Goal: Task Accomplishment & Management: Manage account settings

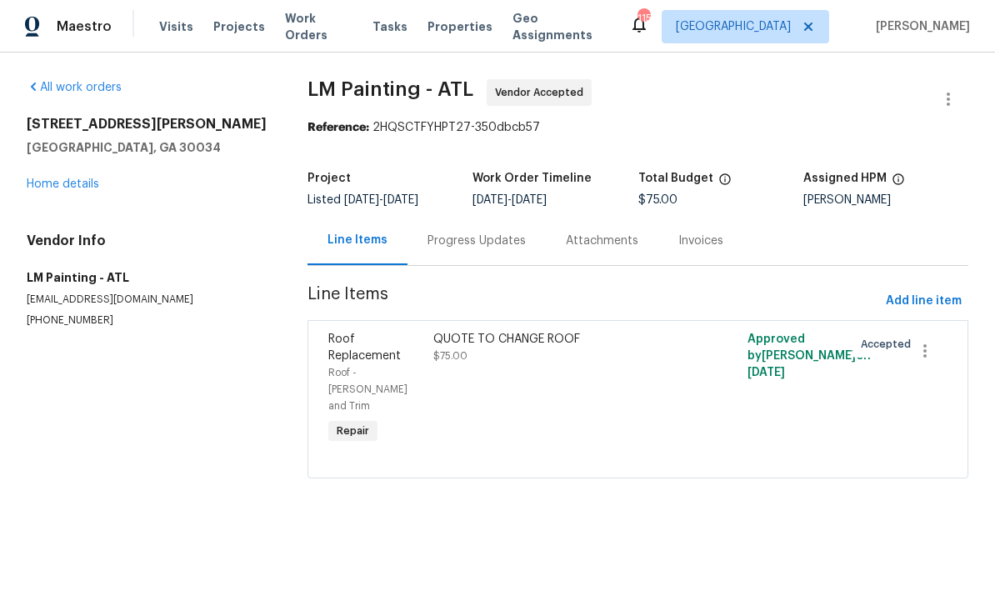
click at [312, 29] on span "Work Orders" at bounding box center [319, 26] width 68 height 33
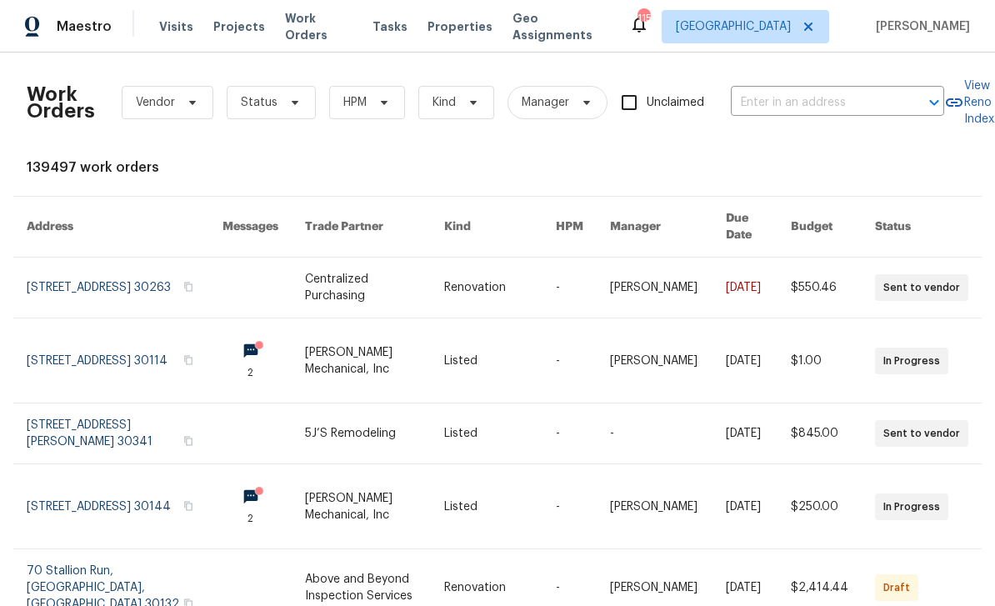
click at [758, 100] on input "text" at bounding box center [814, 103] width 167 height 26
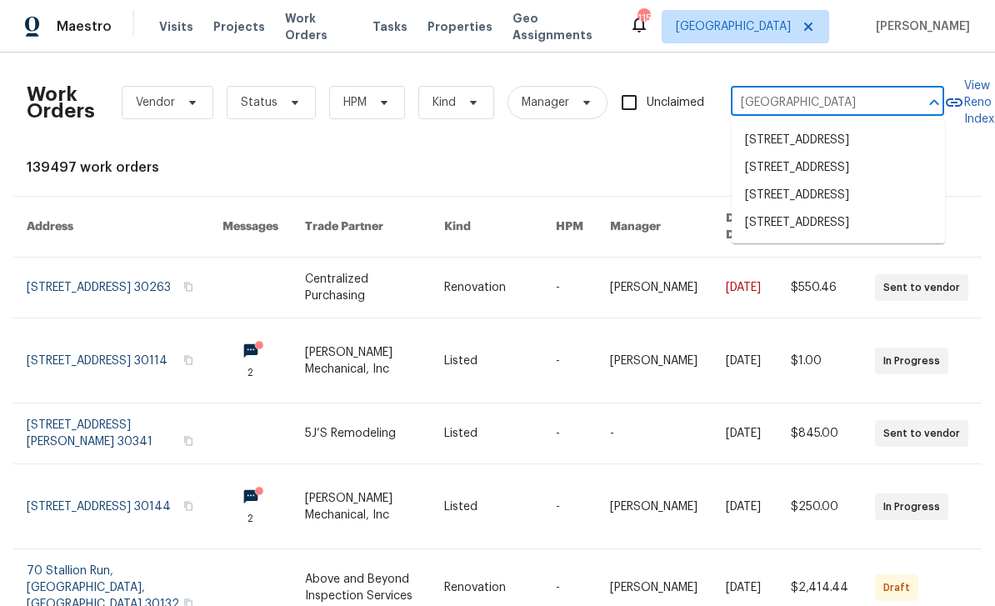
type input "[GEOGRAPHIC_DATA]"
click at [821, 209] on li "[STREET_ADDRESS]" at bounding box center [838, 196] width 213 height 28
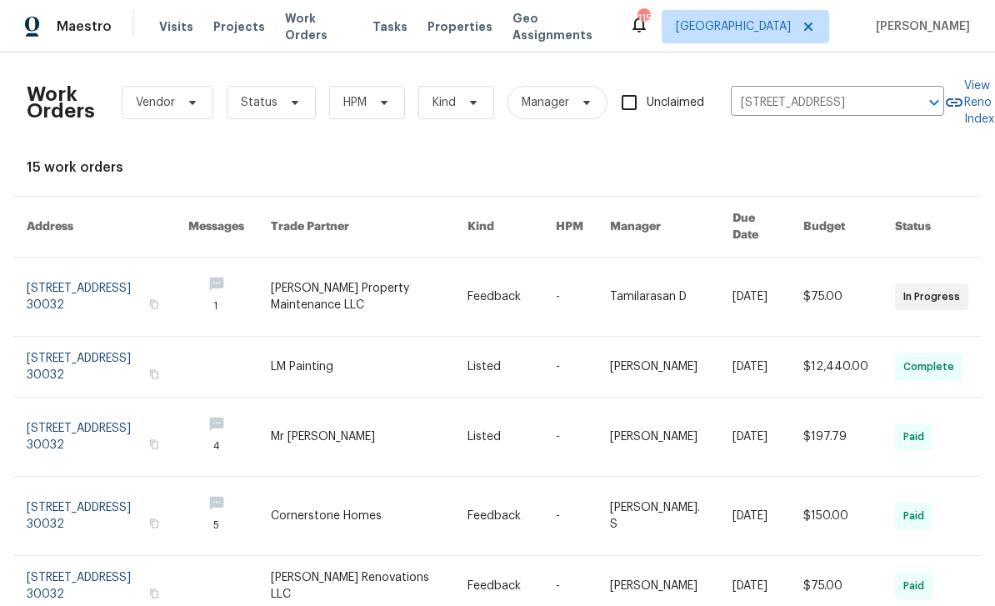
click at [144, 277] on link at bounding box center [108, 297] width 162 height 78
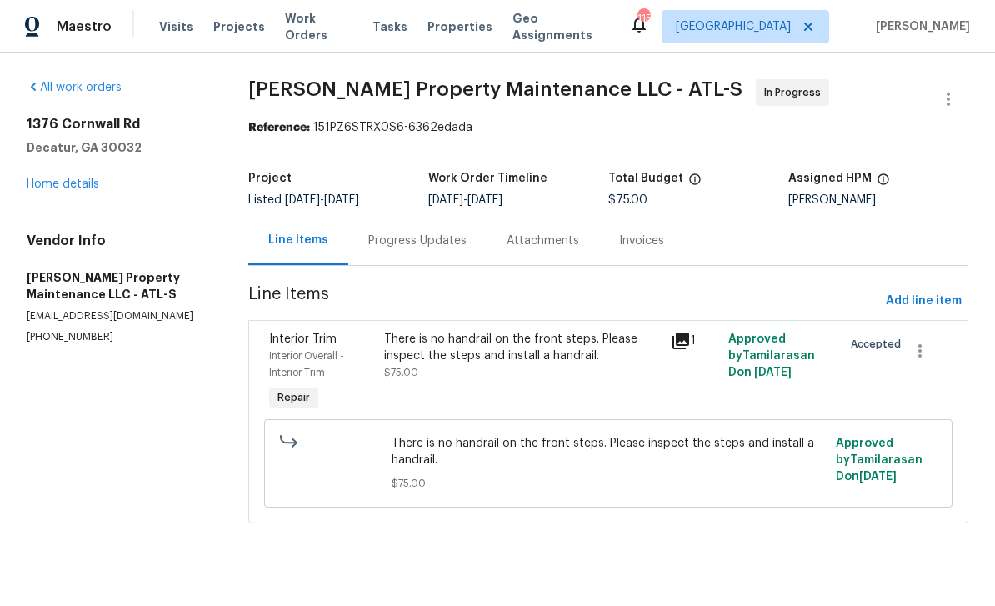
click at [688, 342] on icon at bounding box center [681, 341] width 17 height 17
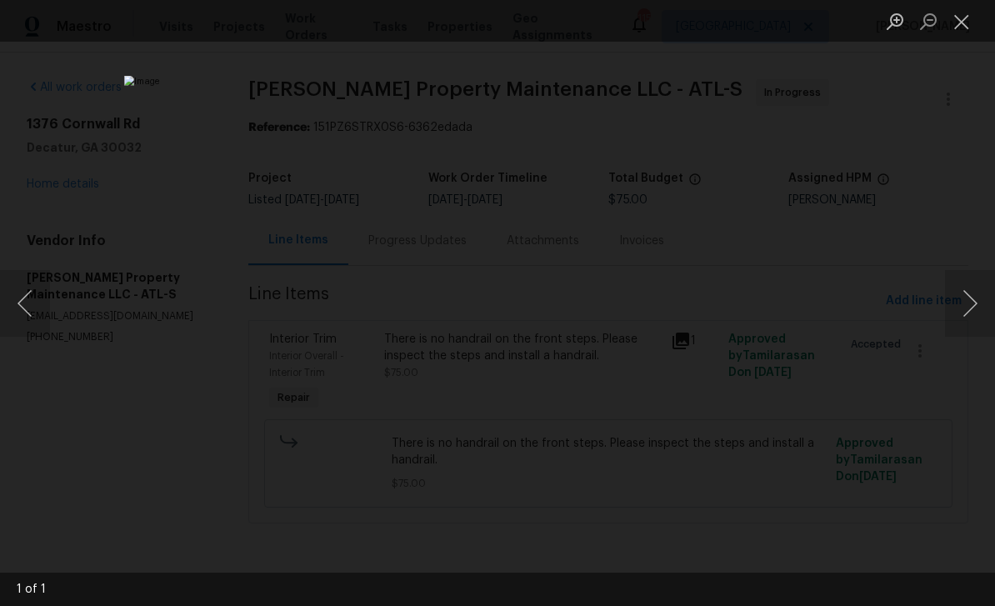
click at [954, 21] on button "Close lightbox" at bounding box center [961, 21] width 33 height 29
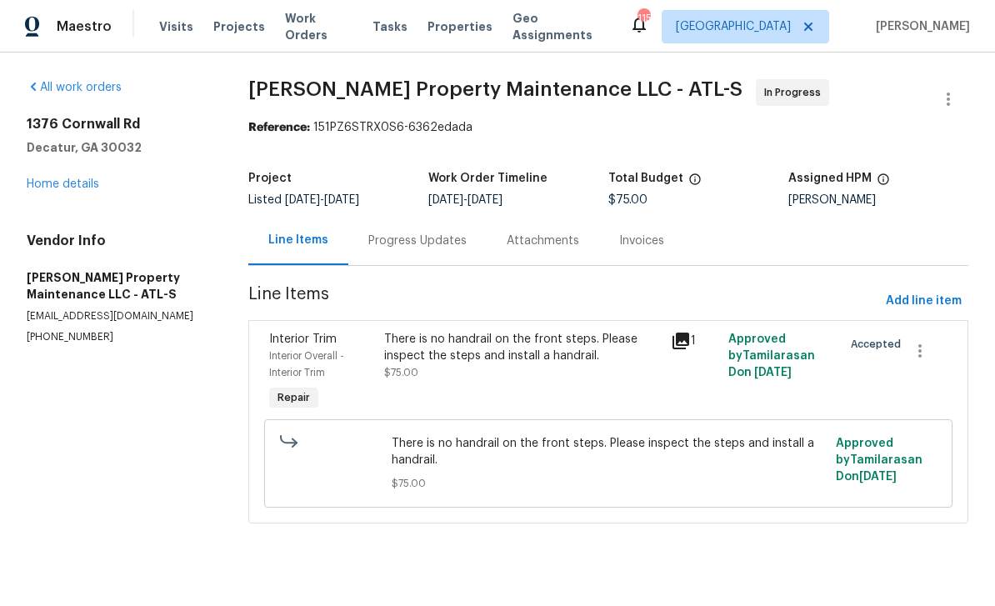
click at [61, 188] on link "Home details" at bounding box center [63, 184] width 73 height 12
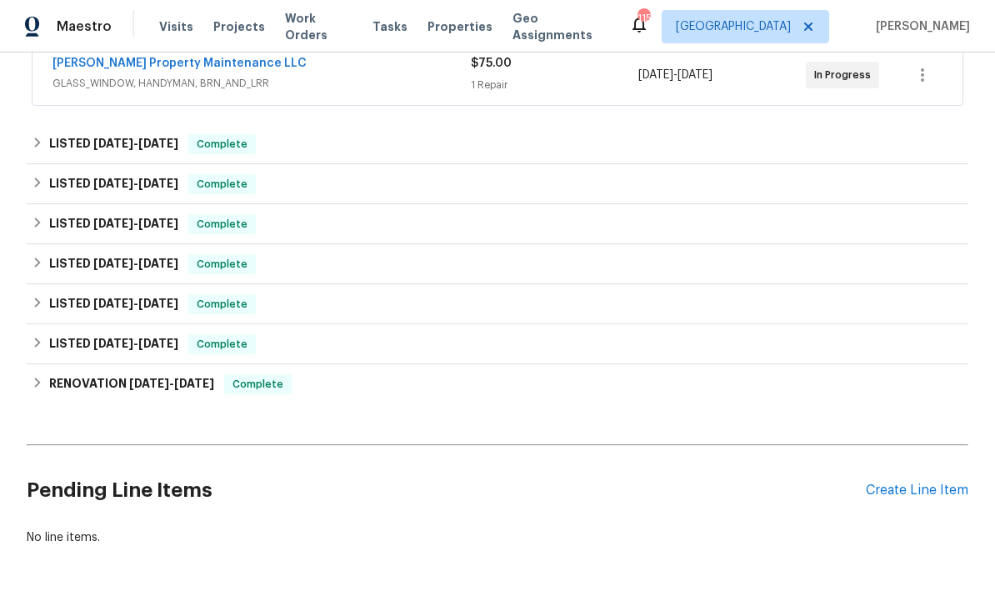
scroll to position [327, 0]
click at [920, 493] on div "Create Line Item" at bounding box center [917, 491] width 103 height 16
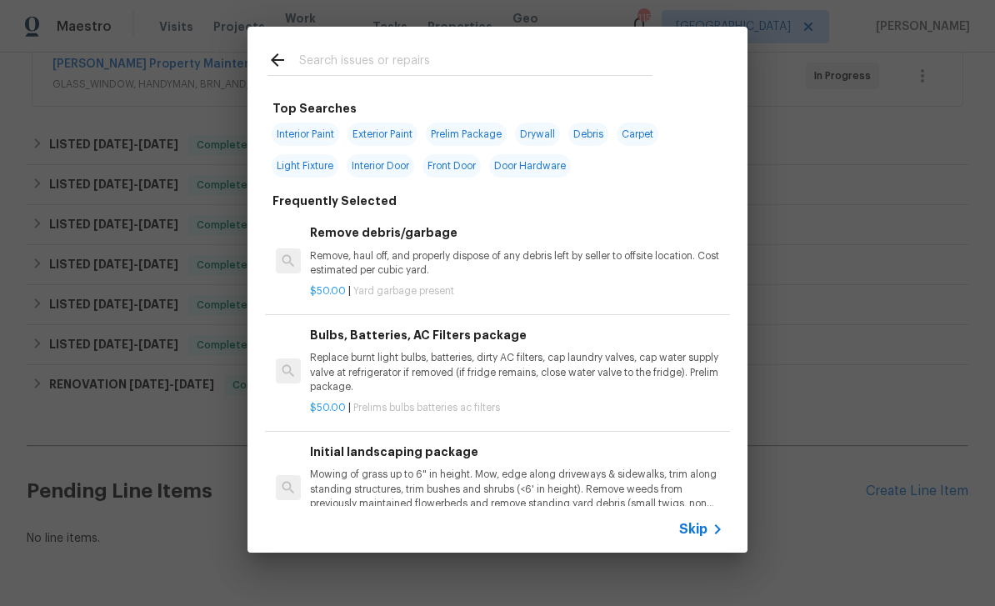
click at [503, 53] on input "text" at bounding box center [475, 62] width 353 height 25
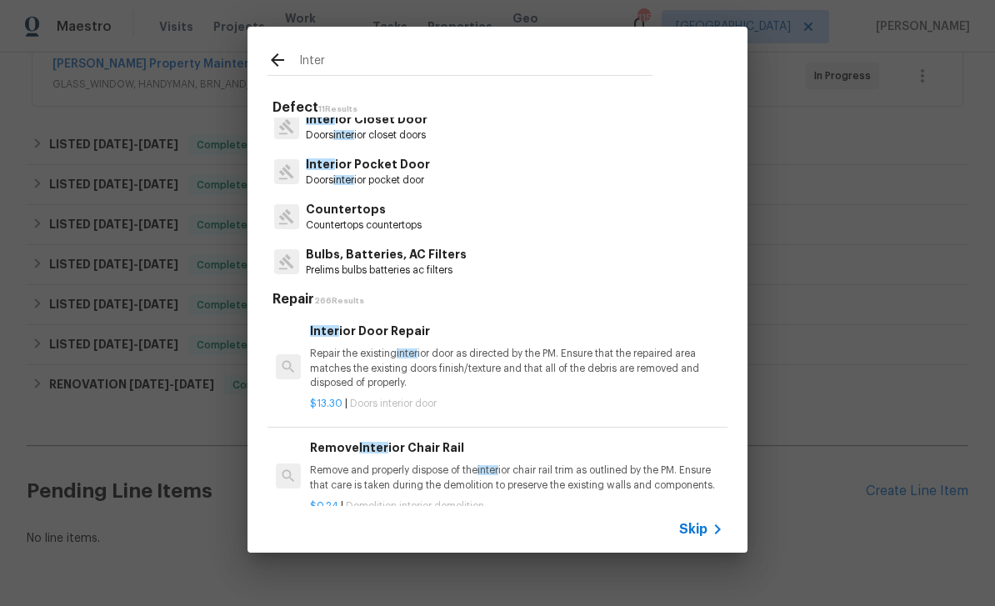
scroll to position [328, 0]
click at [480, 58] on input "Inter" at bounding box center [475, 62] width 353 height 25
type input "I"
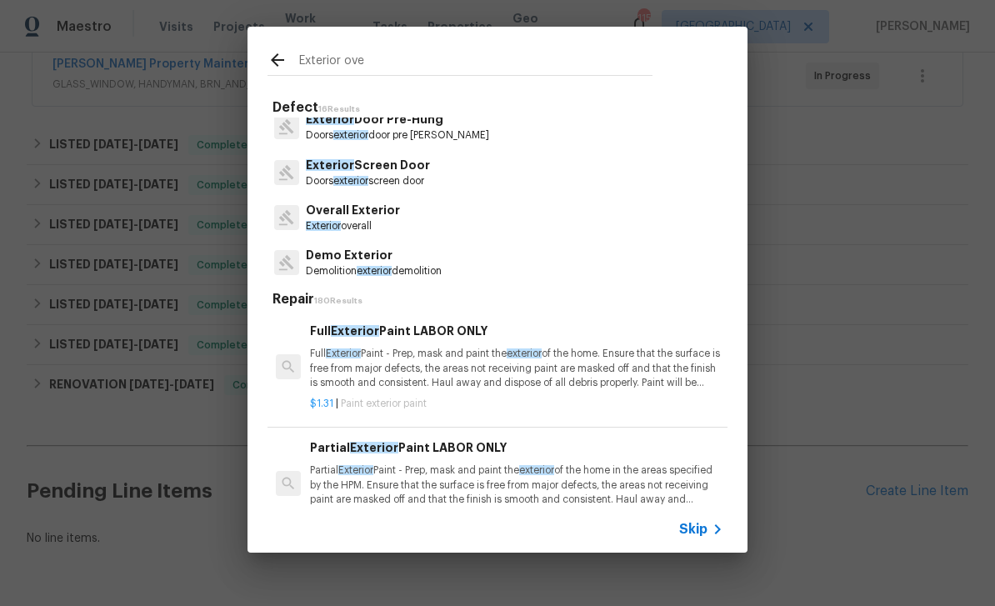
scroll to position [103, 0]
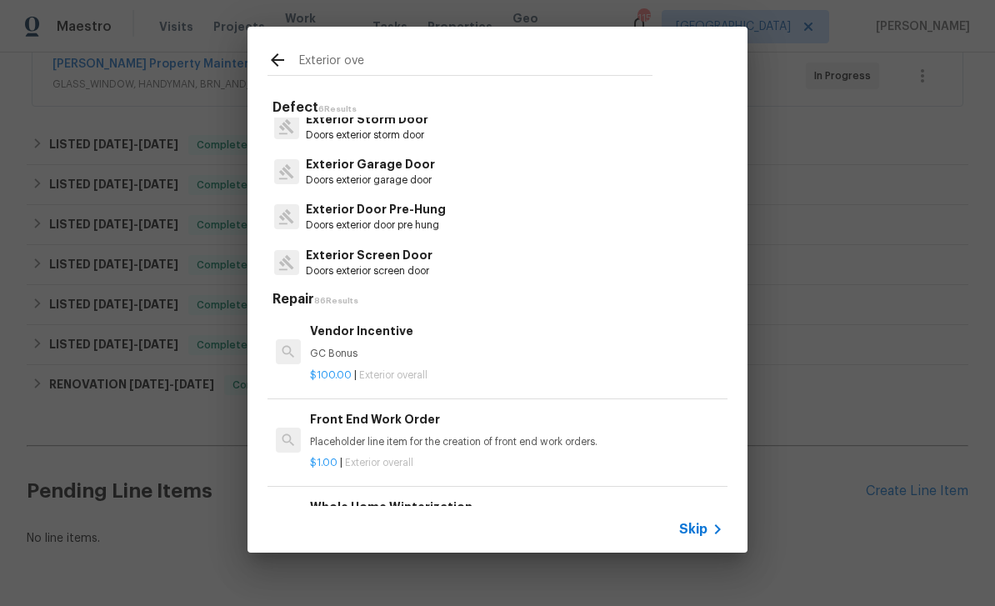
type input "Exterior over"
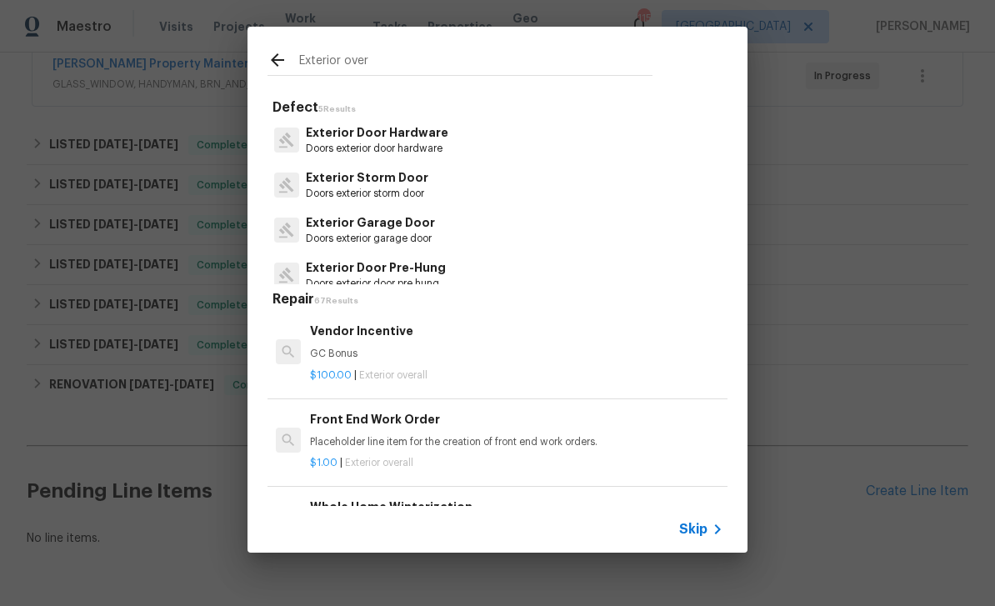
scroll to position [0, 0]
click at [418, 62] on input "Exterior over" at bounding box center [475, 62] width 353 height 25
click at [716, 527] on icon at bounding box center [718, 529] width 20 height 20
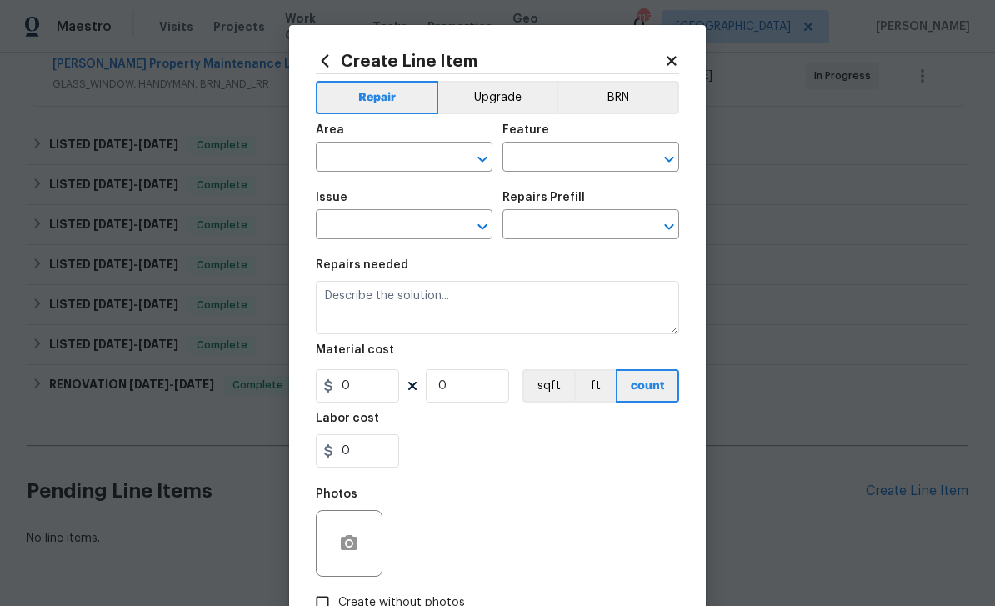
click at [409, 158] on input "text" at bounding box center [381, 159] width 130 height 26
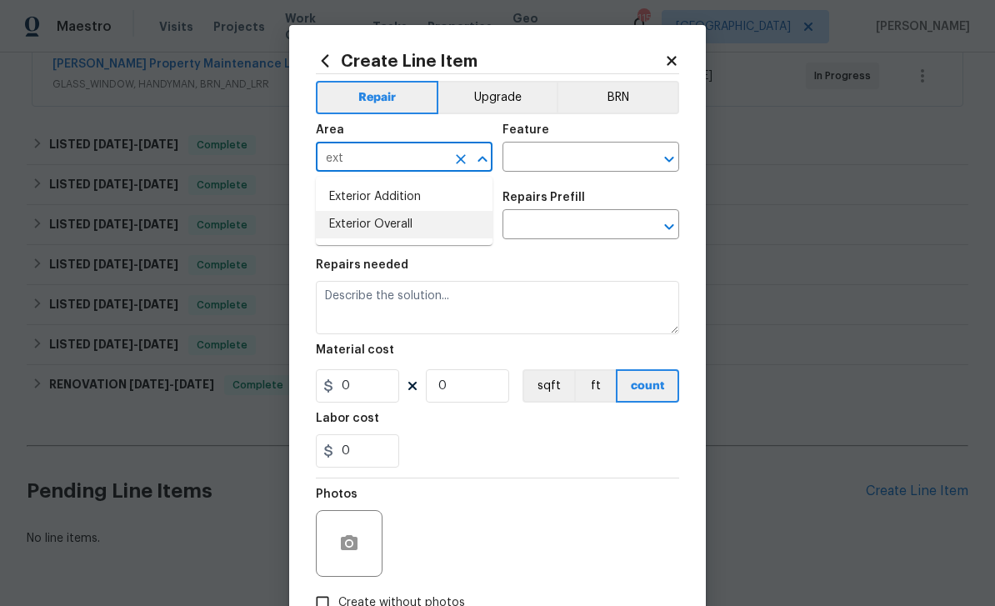
click at [404, 222] on li "Exterior Overall" at bounding box center [404, 225] width 177 height 28
type input "Exterior Overall"
click at [573, 160] on input "text" at bounding box center [568, 159] width 130 height 26
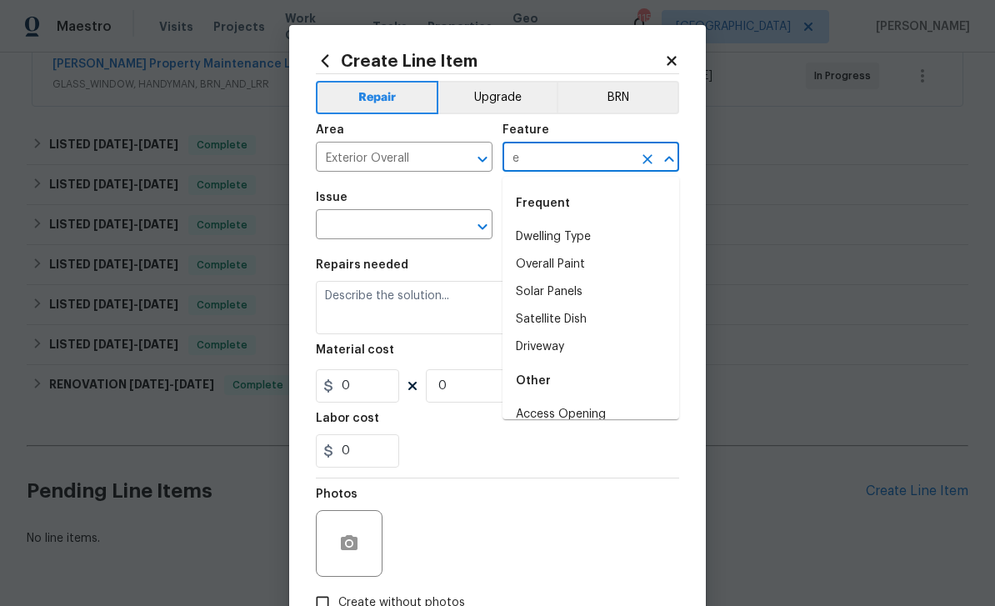
type input "ex"
click at [588, 166] on input "ex" at bounding box center [568, 159] width 130 height 26
click at [650, 157] on icon "Clear" at bounding box center [648, 159] width 10 height 10
click at [579, 239] on li "Garage" at bounding box center [591, 237] width 177 height 28
type input "Garage"
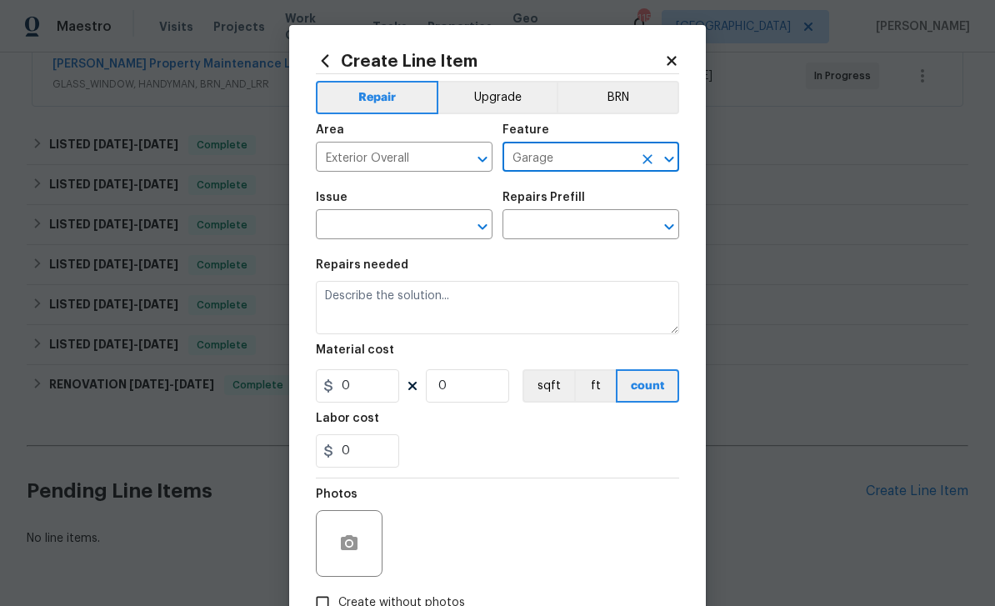
click at [428, 231] on input "text" at bounding box center [381, 226] width 130 height 26
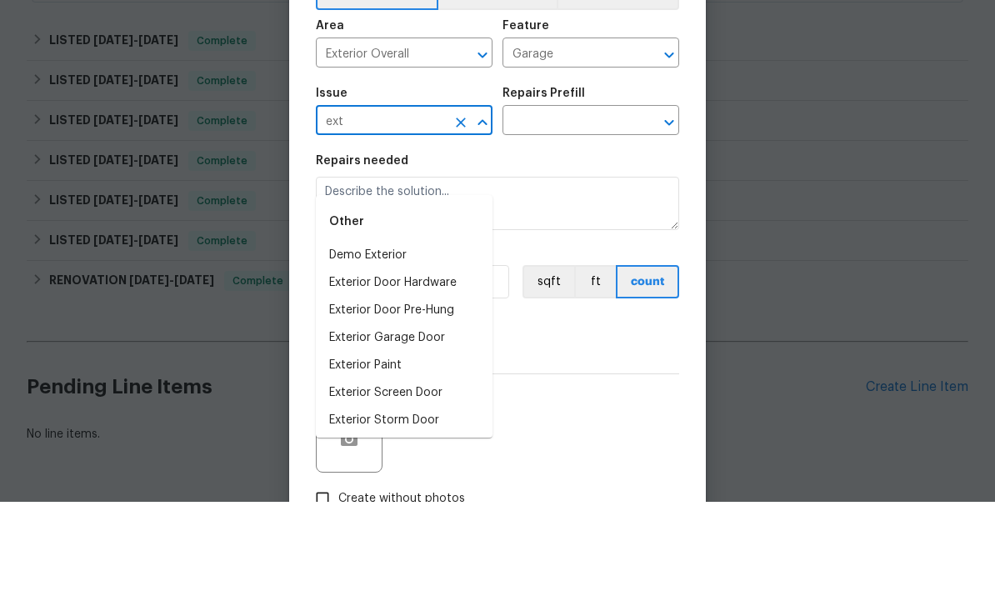
scroll to position [53, 0]
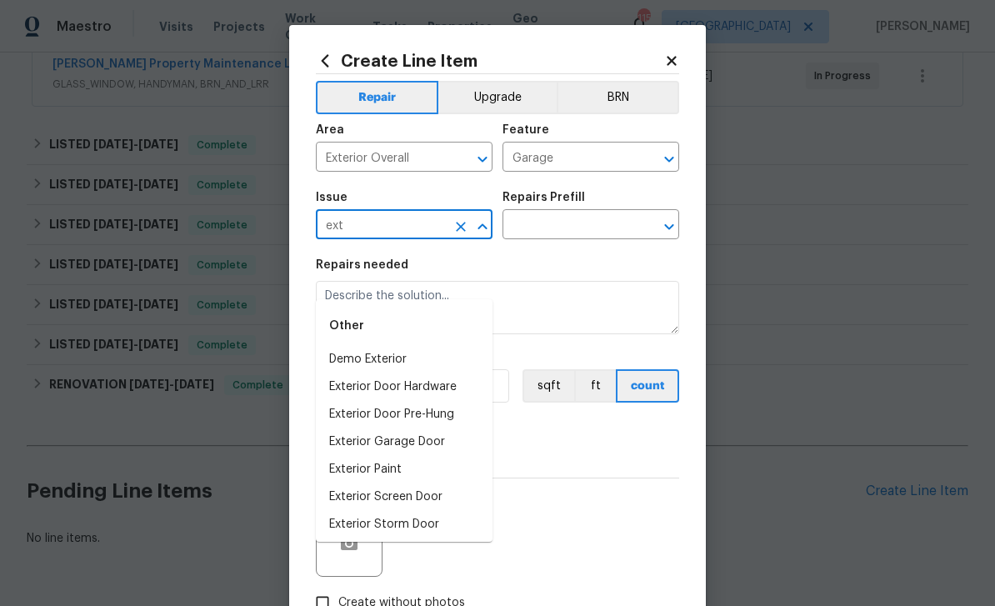
click at [418, 456] on li "Exterior Paint" at bounding box center [404, 470] width 177 height 28
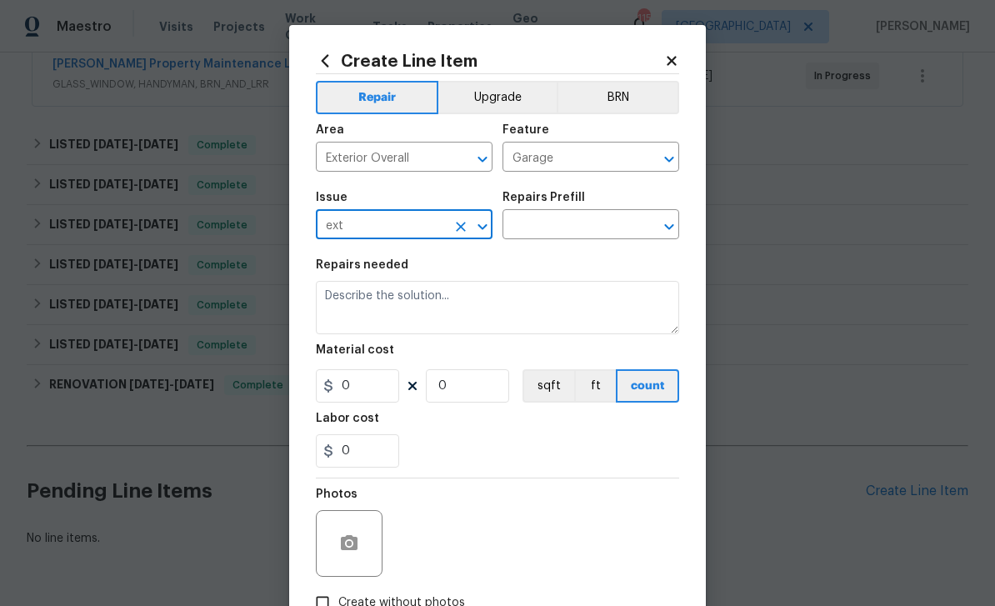
type input "Exterior Paint"
click at [585, 229] on input "text" at bounding box center [568, 226] width 130 height 26
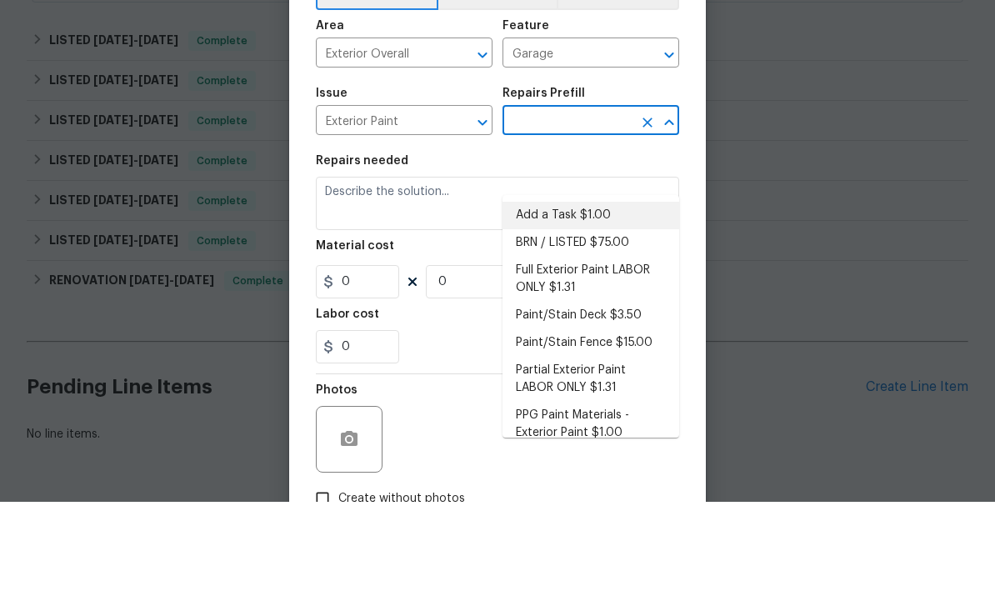
click at [610, 306] on li "Add a Task $1.00" at bounding box center [591, 320] width 177 height 28
type input "Add a Task $1.00"
type input "Overall Paint"
type textarea "HPM to detail"
type input "1"
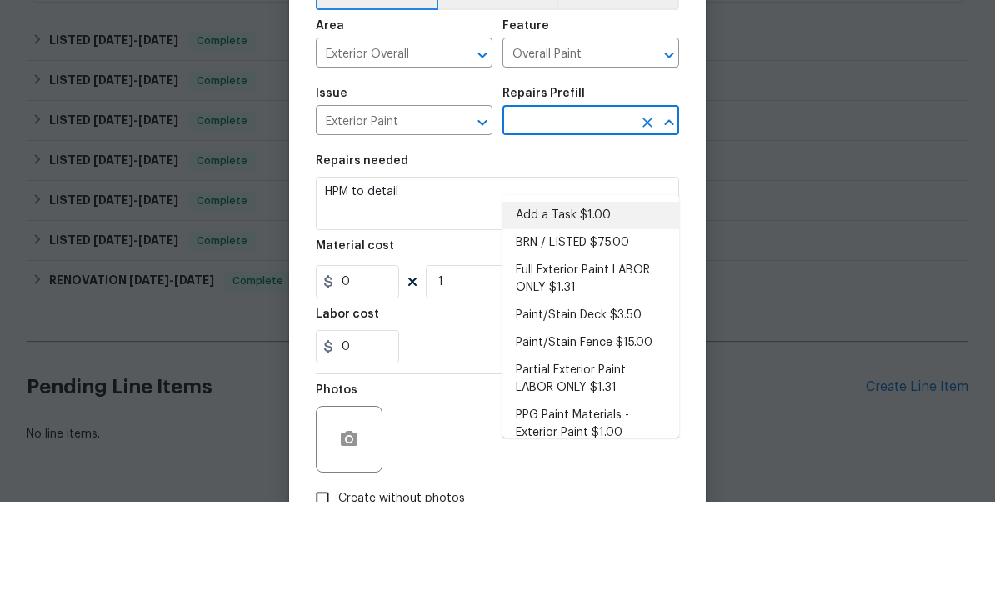
type input "Add a Task $1.00"
type input "1"
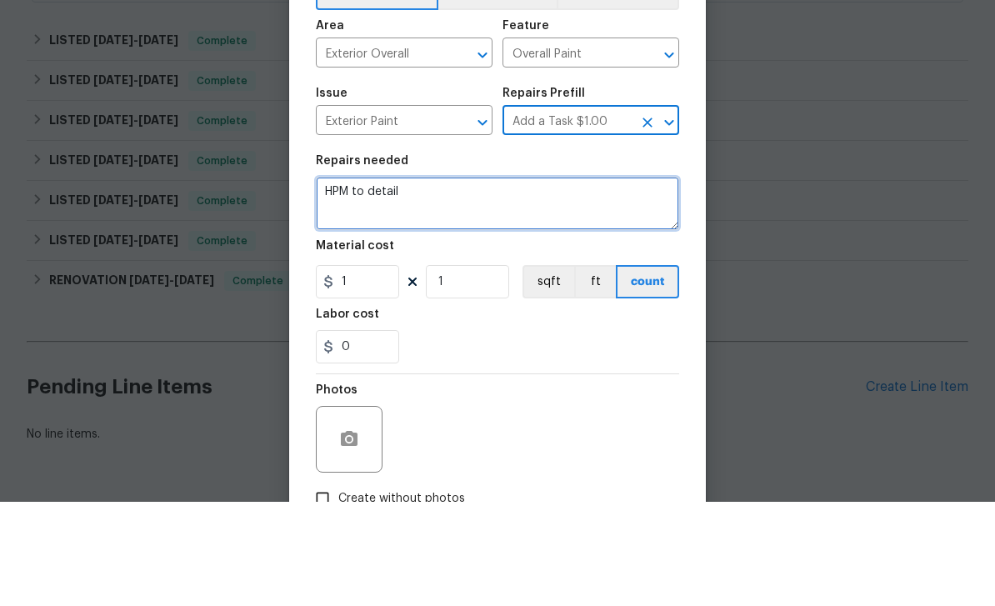
click at [548, 281] on textarea "HPM to detail" at bounding box center [497, 307] width 363 height 53
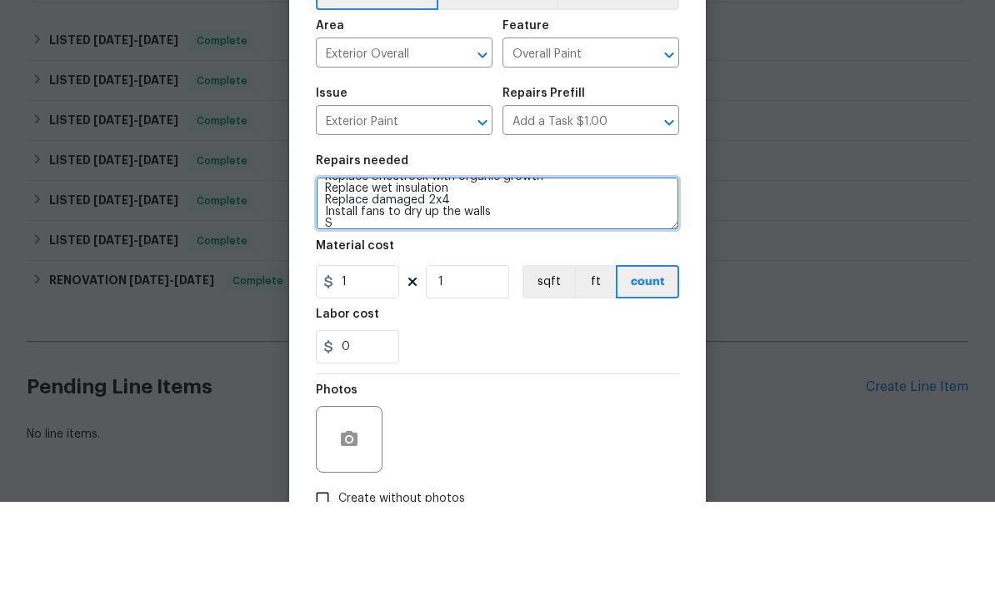
scroll to position [27, 0]
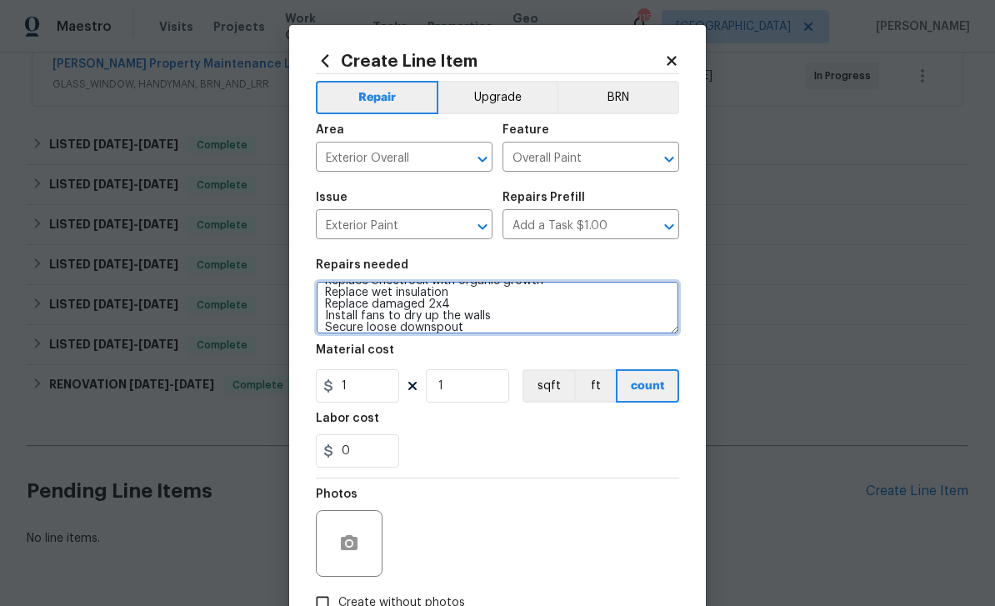
type textarea "HPM to detail Replace Sheetrock with organic growth Replace wet insulation Repl…"
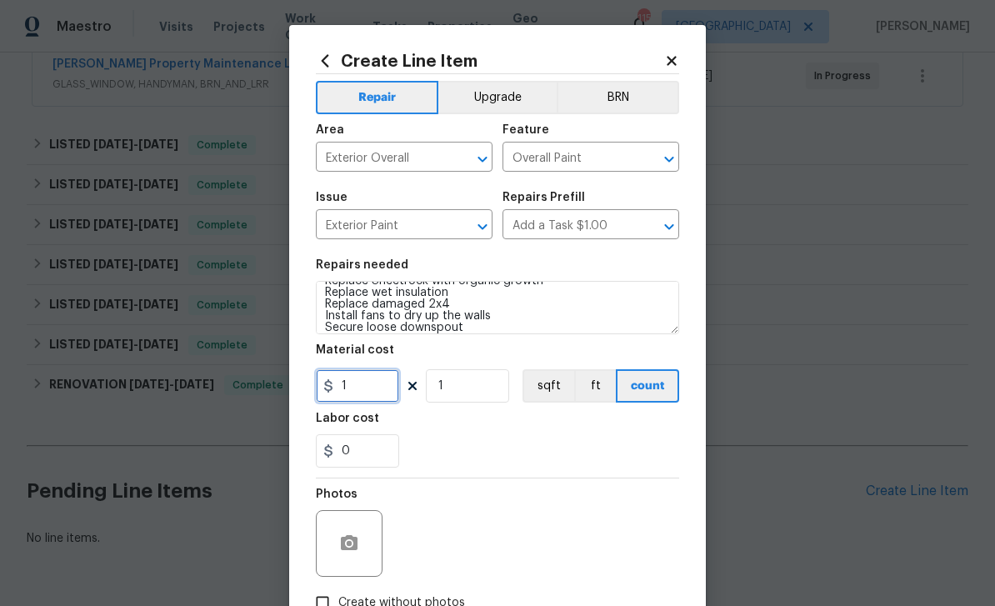
click at [368, 403] on input "1" at bounding box center [357, 385] width 83 height 33
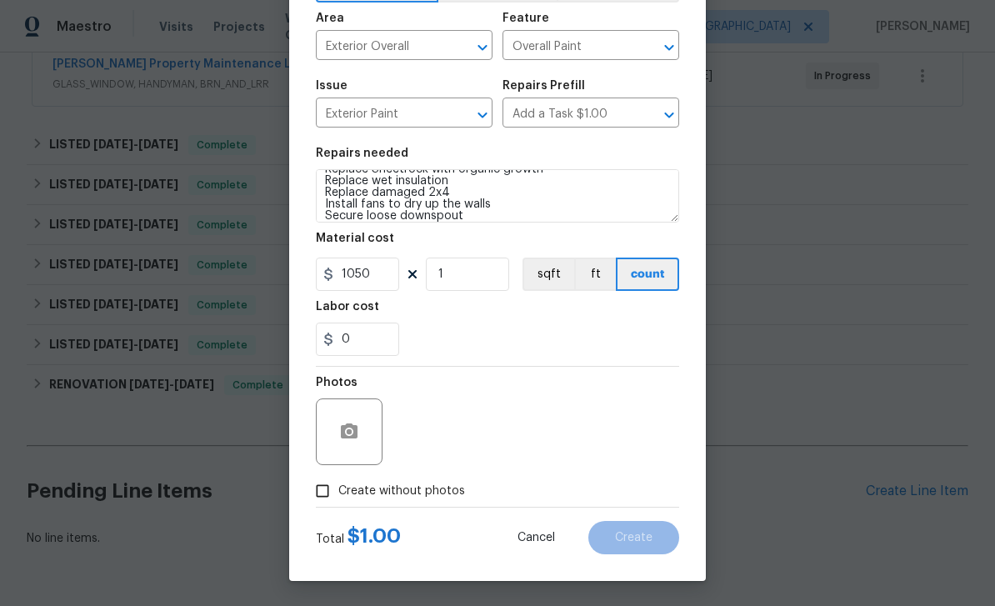
scroll to position [115, 0]
type input "1050"
click at [332, 498] on input "Create without photos" at bounding box center [323, 491] width 32 height 32
checkbox input "true"
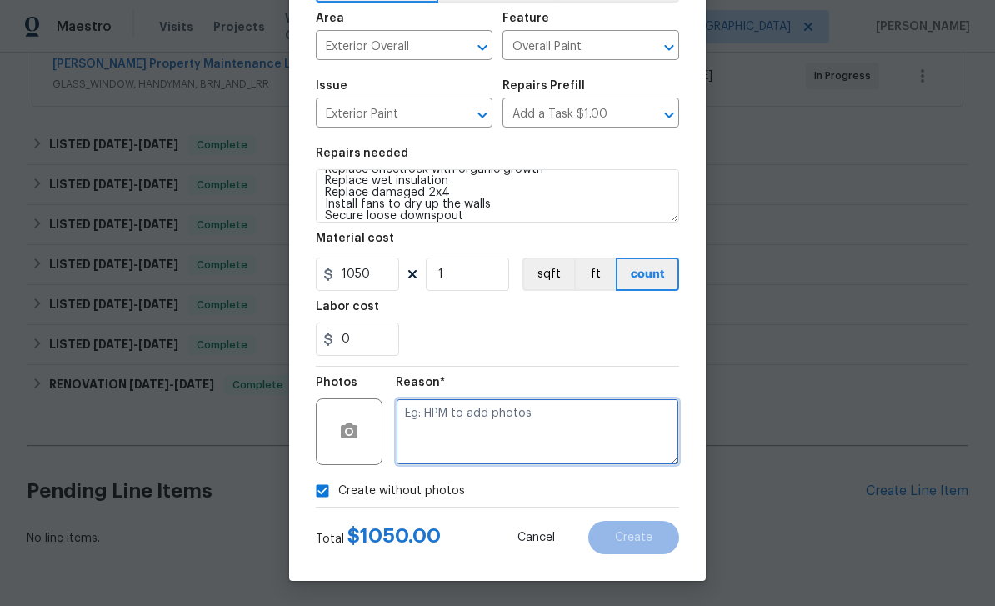
click at [476, 450] on textarea at bounding box center [537, 431] width 283 height 67
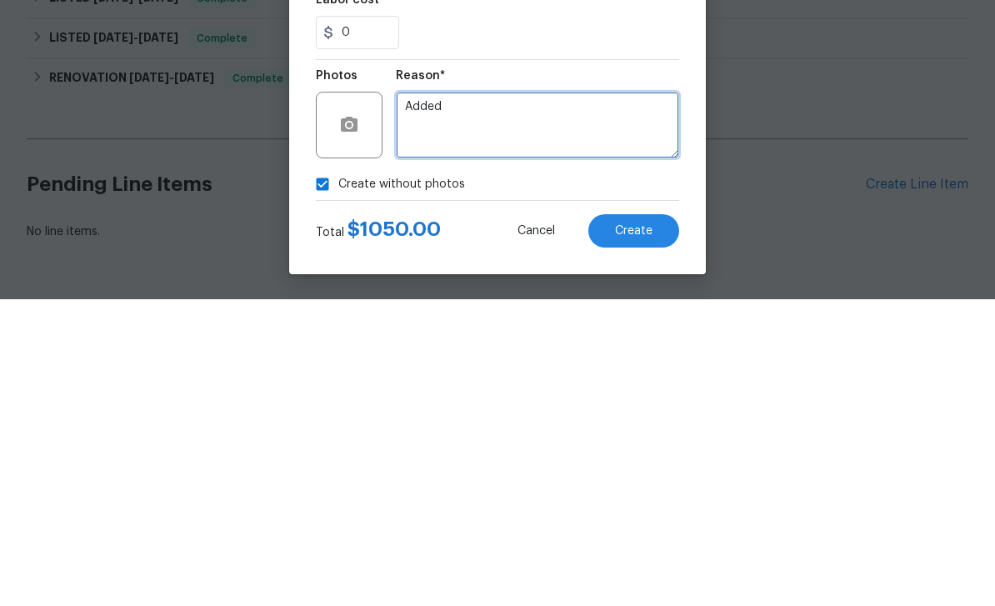
type textarea "Added"
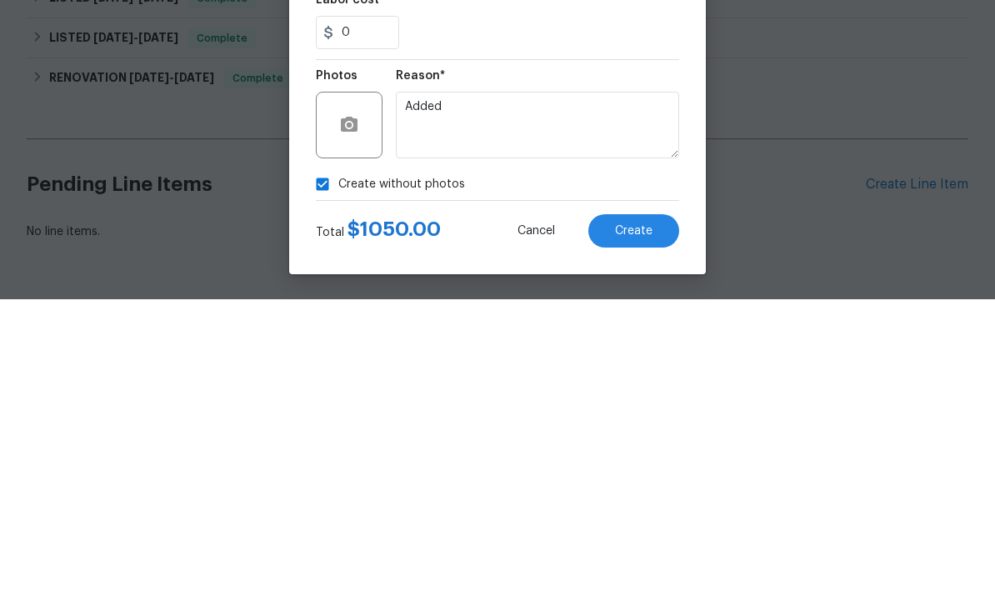
click at [658, 521] on button "Create" at bounding box center [633, 537] width 91 height 33
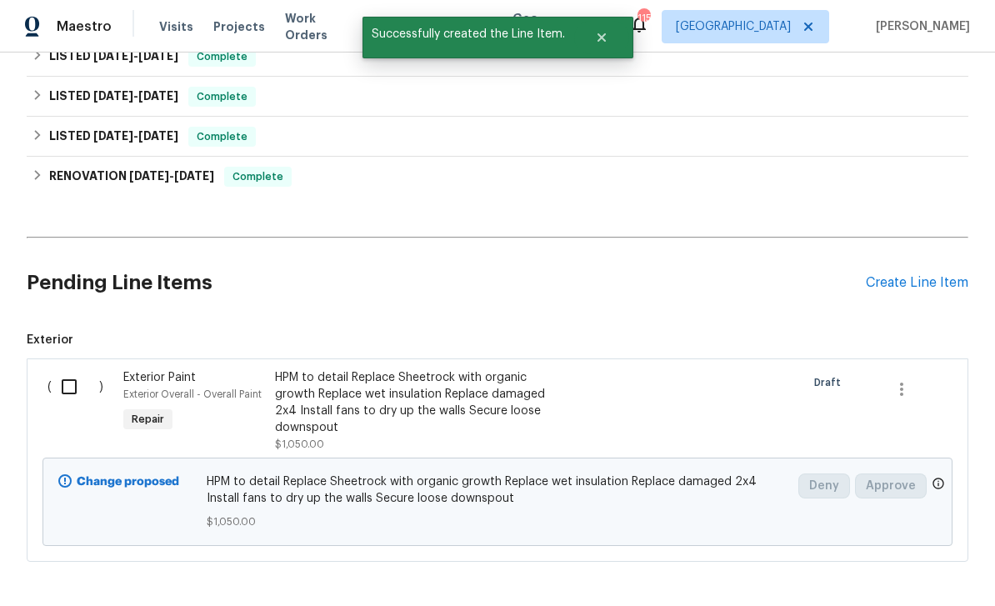
scroll to position [534, 0]
click at [79, 370] on input "checkbox" at bounding box center [76, 387] width 48 height 35
checkbox input "true"
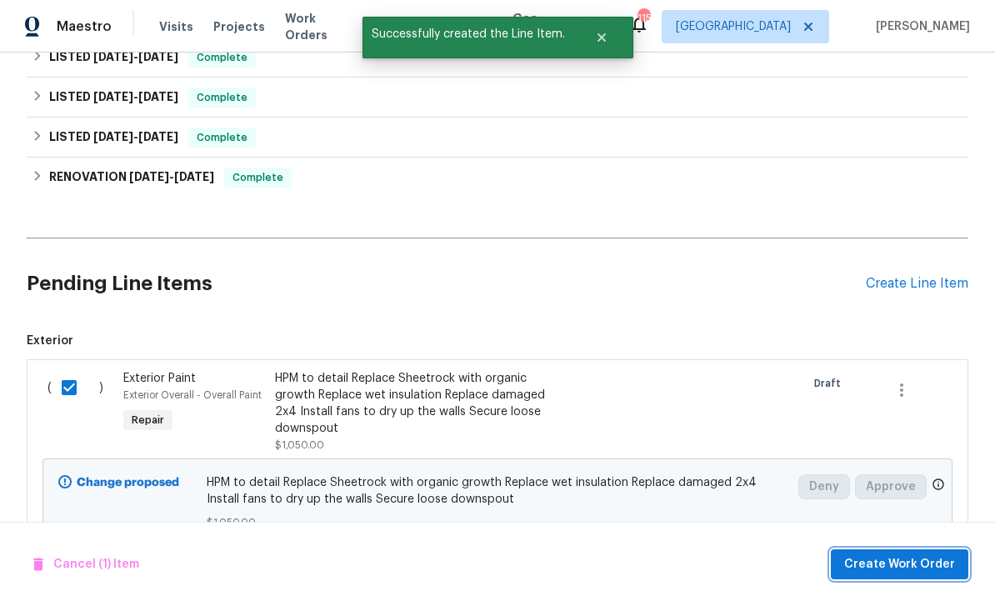
click at [917, 564] on span "Create Work Order" at bounding box center [899, 564] width 111 height 21
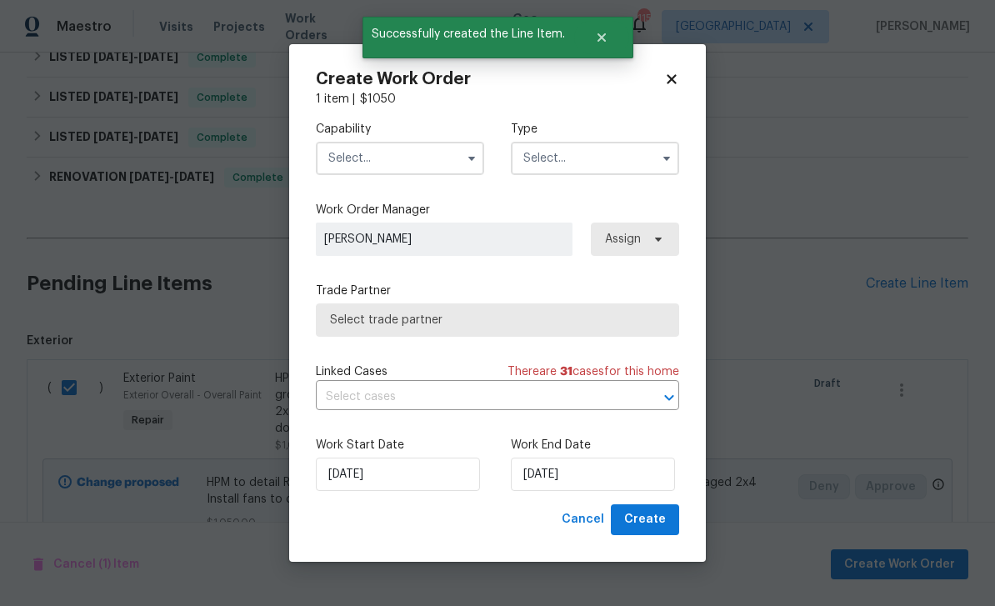
click at [428, 153] on input "text" at bounding box center [400, 158] width 168 height 33
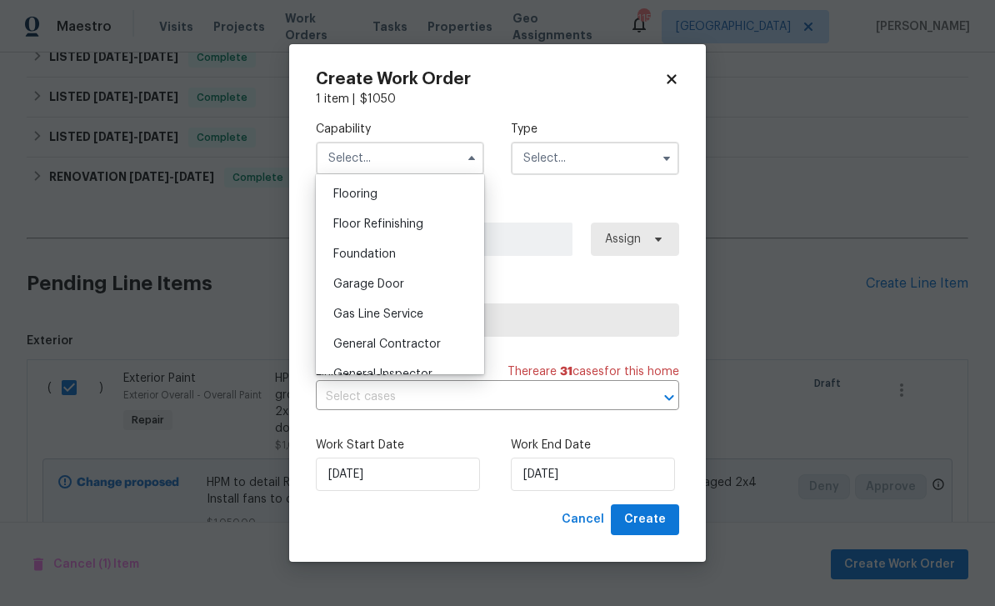
scroll to position [666, 0]
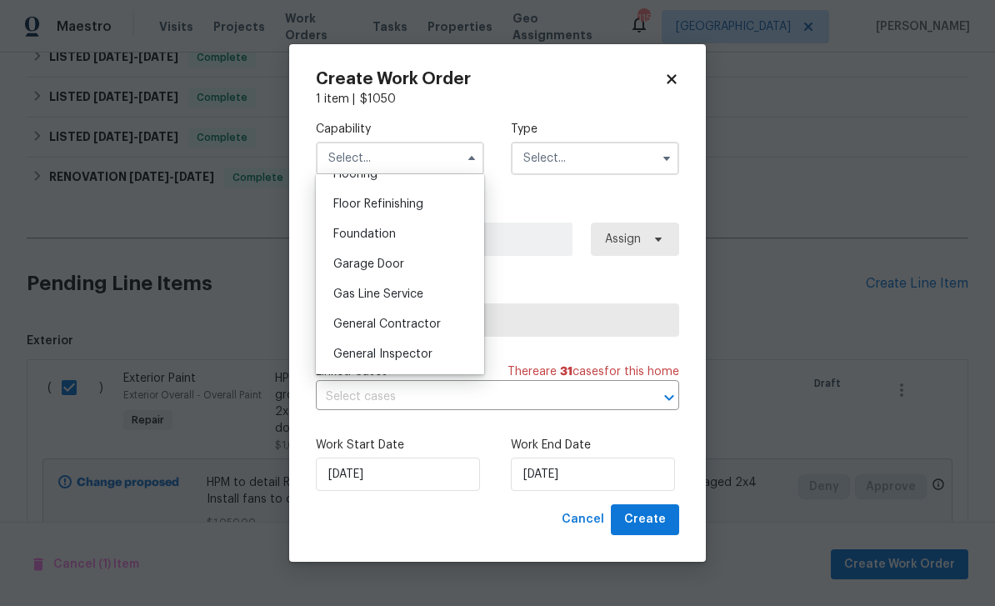
click at [457, 325] on div "General Contractor" at bounding box center [400, 324] width 160 height 30
type input "General Contractor"
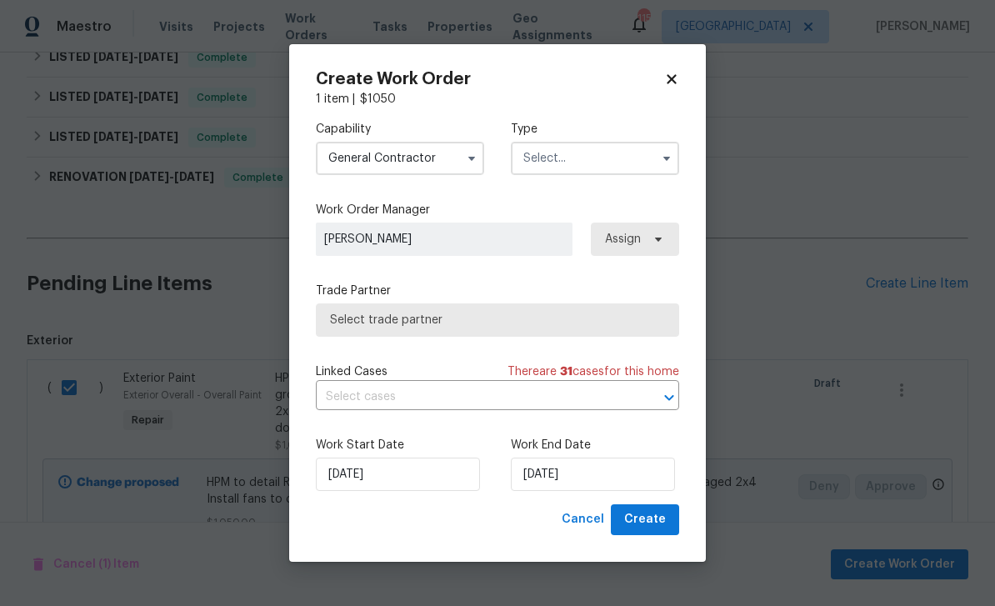
click at [604, 168] on input "text" at bounding box center [595, 158] width 168 height 33
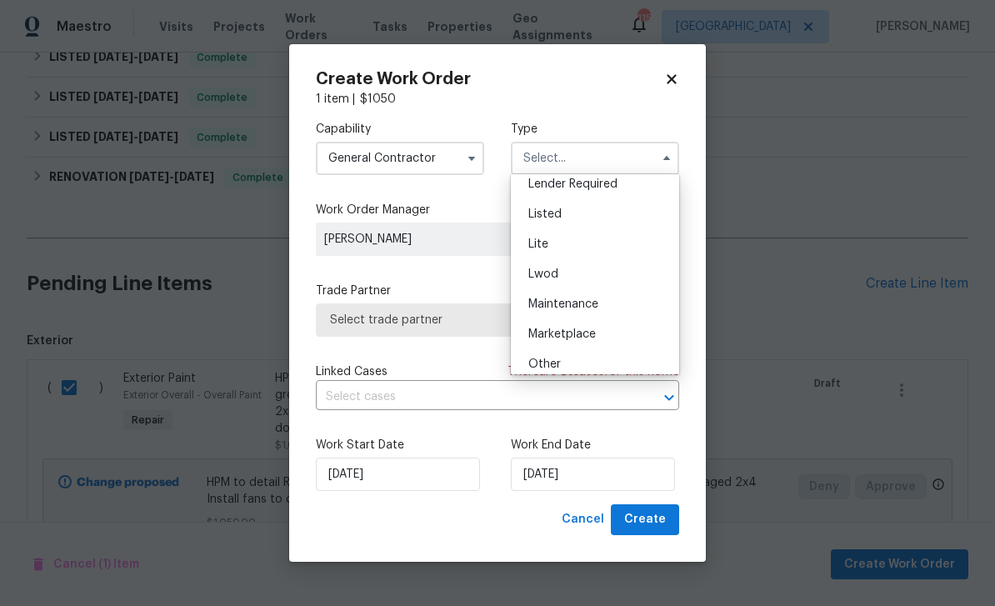
scroll to position [158, 0]
click at [585, 223] on div "Listed" at bounding box center [595, 216] width 160 height 30
type input "Listed"
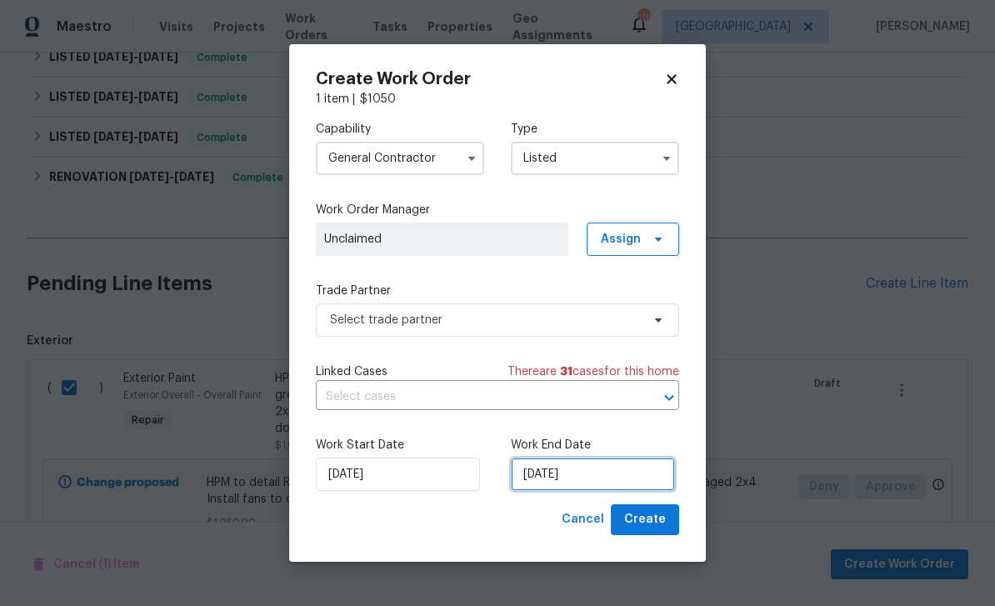
click at [624, 477] on input "[DATE]" at bounding box center [593, 474] width 164 height 33
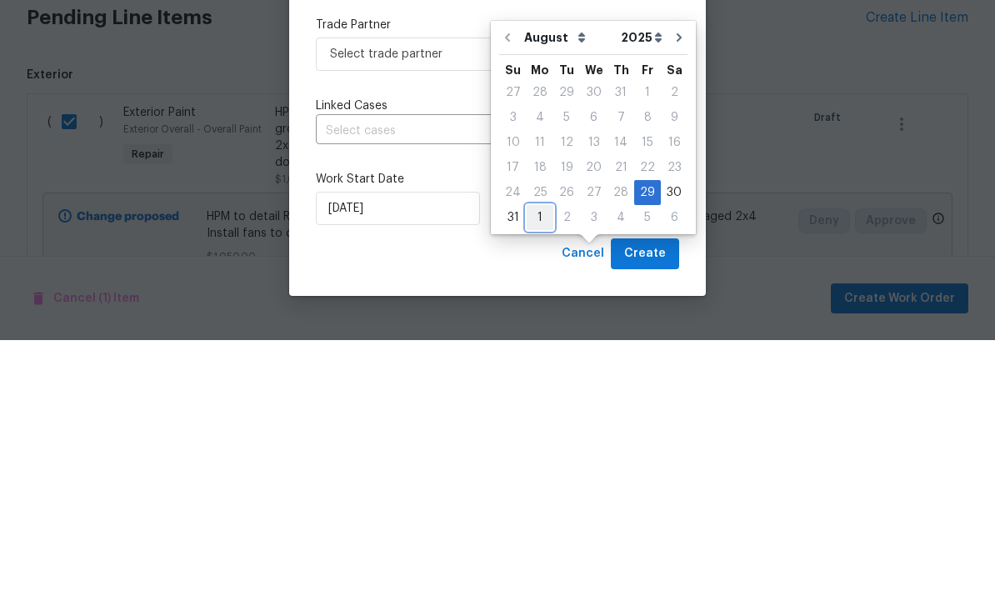
click at [541, 472] on div "1" at bounding box center [540, 483] width 27 height 23
type input "9/1/2025"
select select "8"
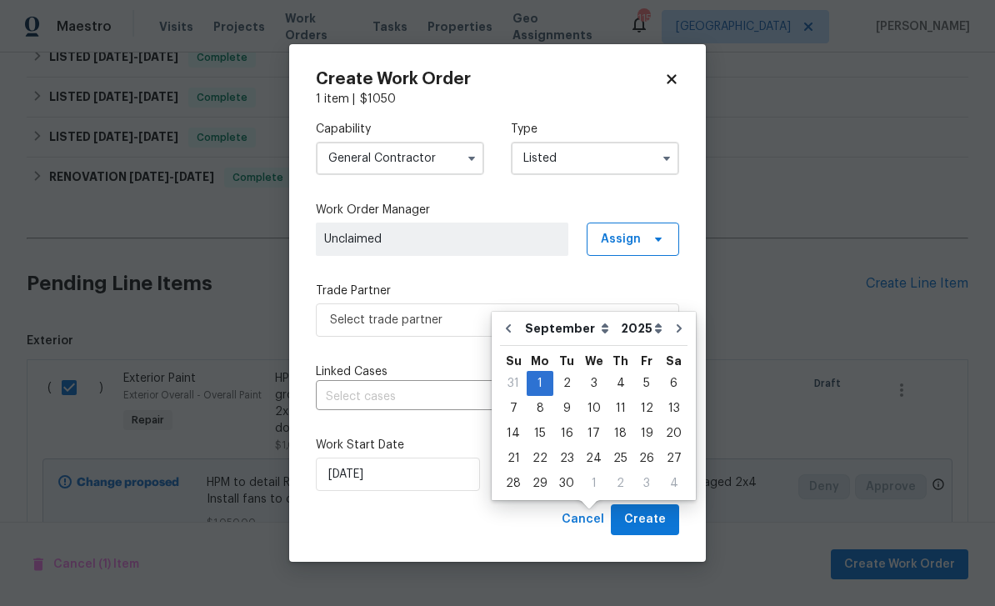
click at [462, 291] on label "Trade Partner" at bounding box center [497, 291] width 363 height 17
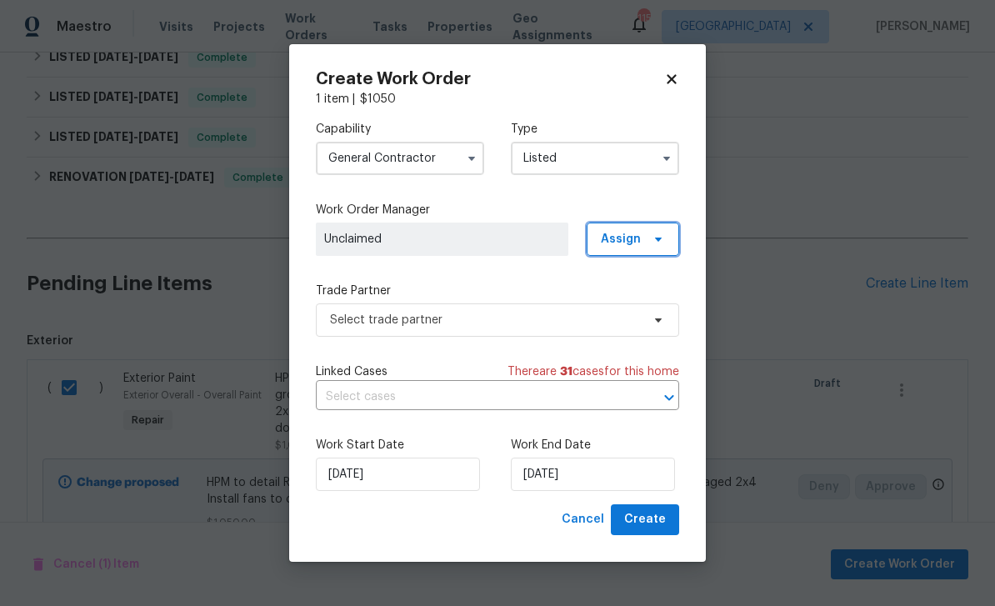
click at [656, 238] on icon at bounding box center [658, 240] width 7 height 4
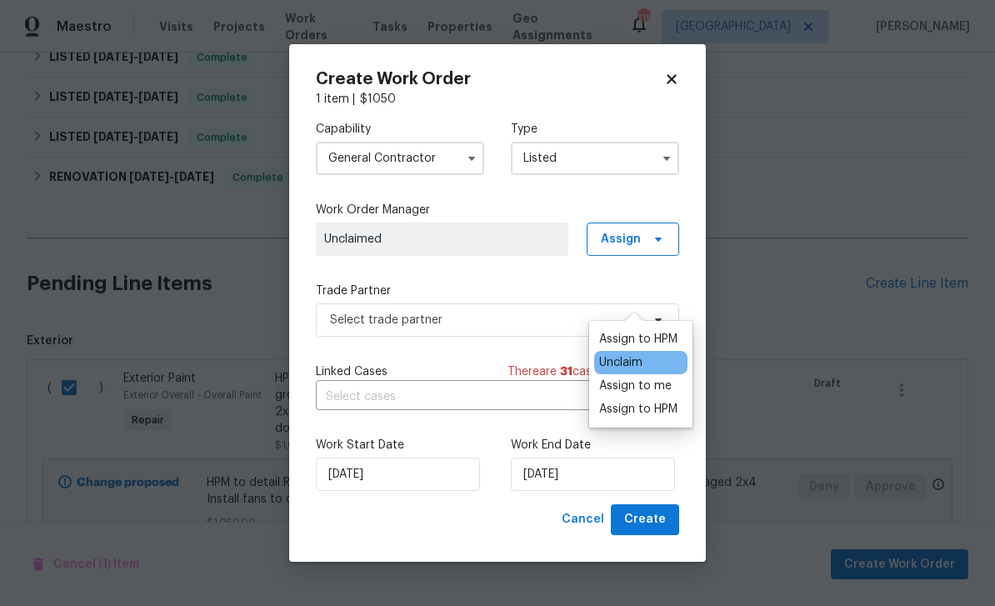
click at [655, 401] on div "Assign to HPM" at bounding box center [638, 409] width 78 height 17
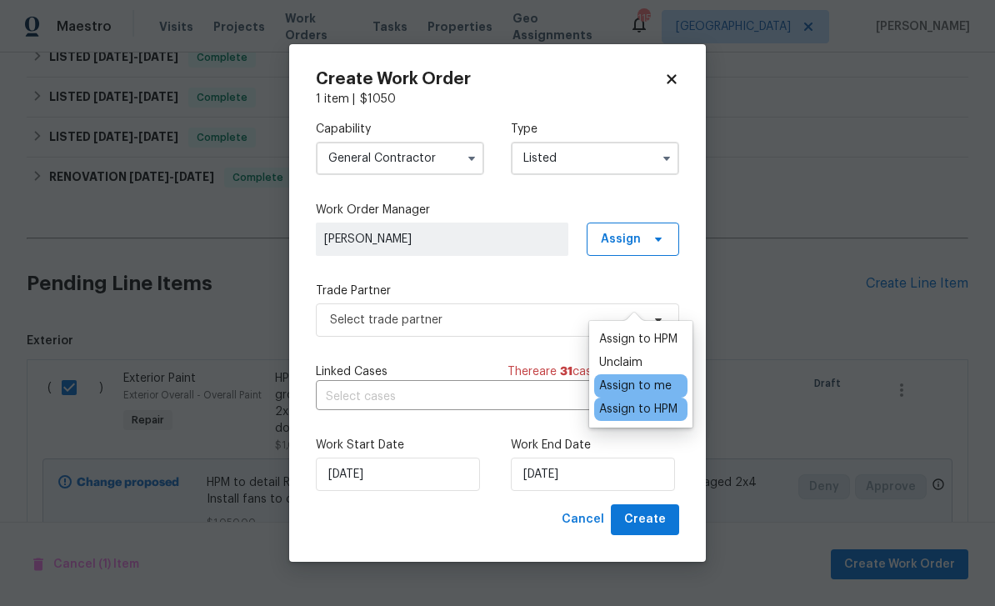
click at [535, 289] on label "Trade Partner" at bounding box center [497, 291] width 363 height 17
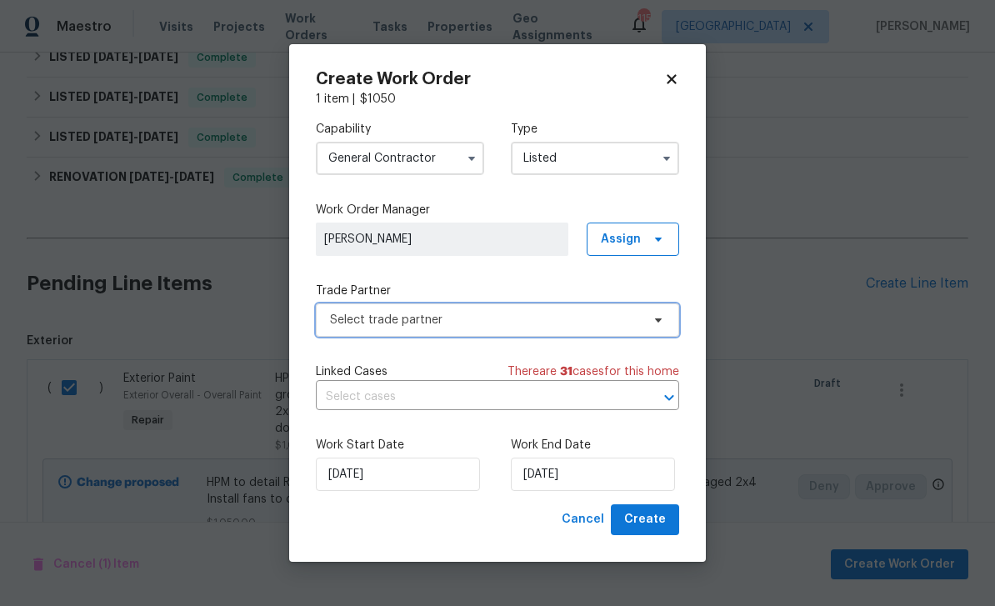
click at [566, 324] on span "Select trade partner" at bounding box center [485, 320] width 311 height 17
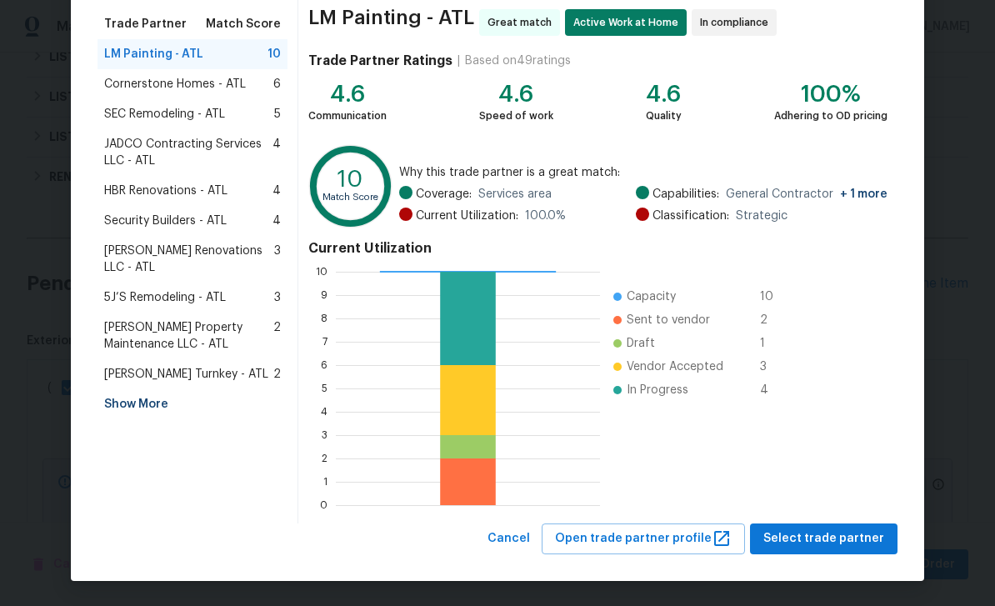
scroll to position [129, 0]
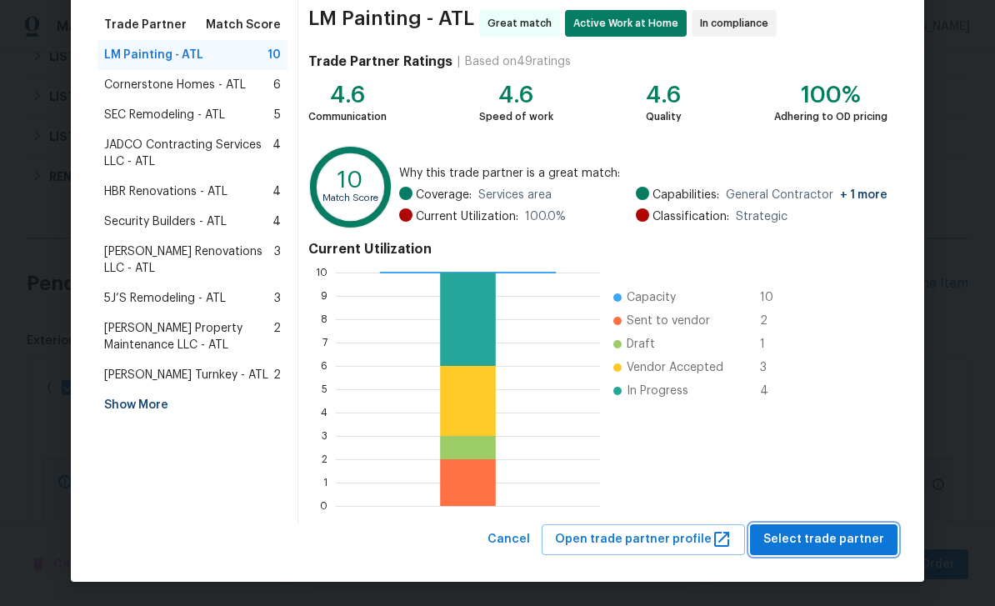
click at [855, 528] on button "Select trade partner" at bounding box center [824, 539] width 148 height 31
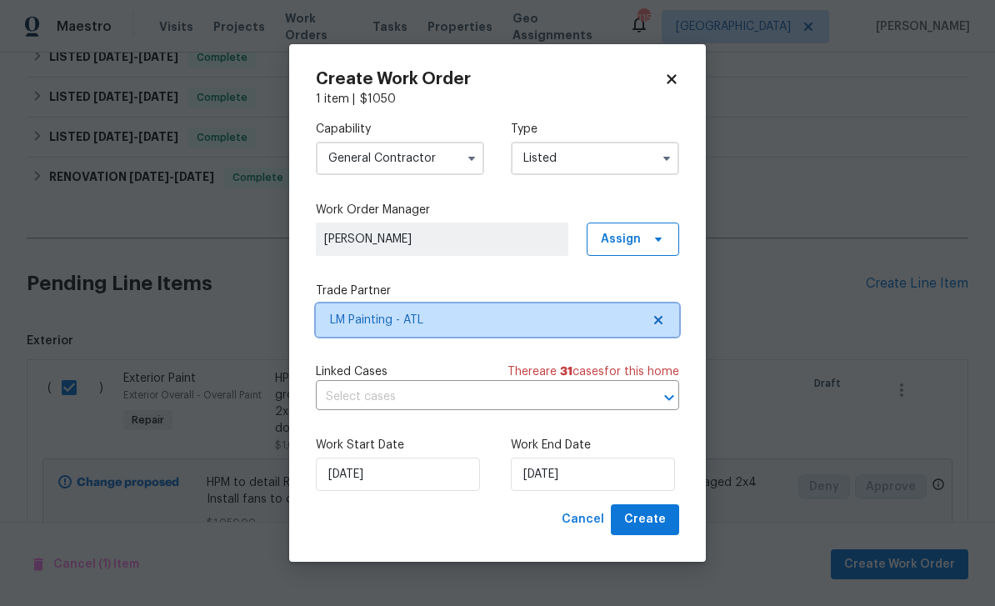
scroll to position [0, 0]
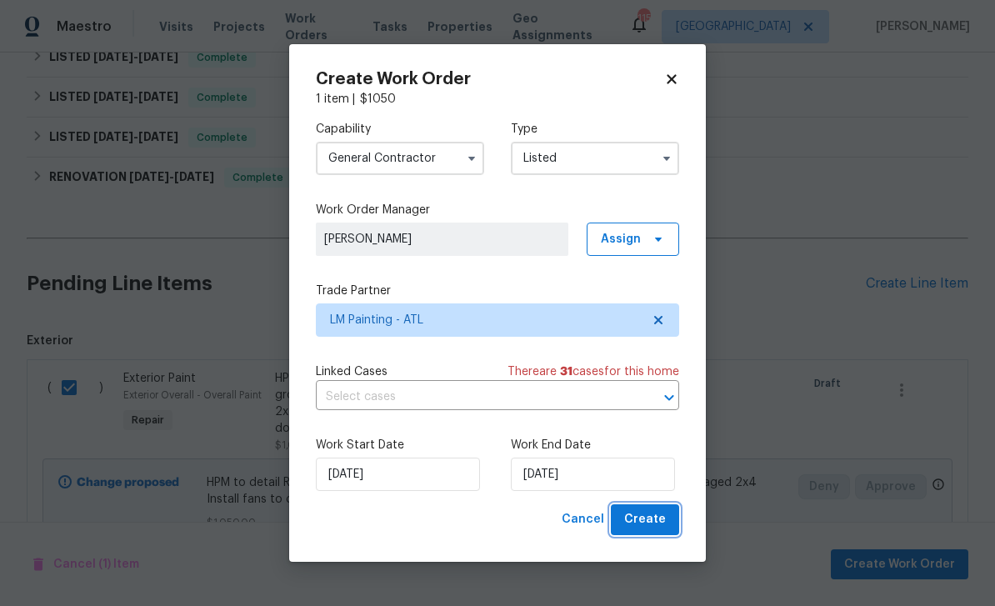
click at [660, 517] on span "Create" at bounding box center [645, 519] width 42 height 21
checkbox input "false"
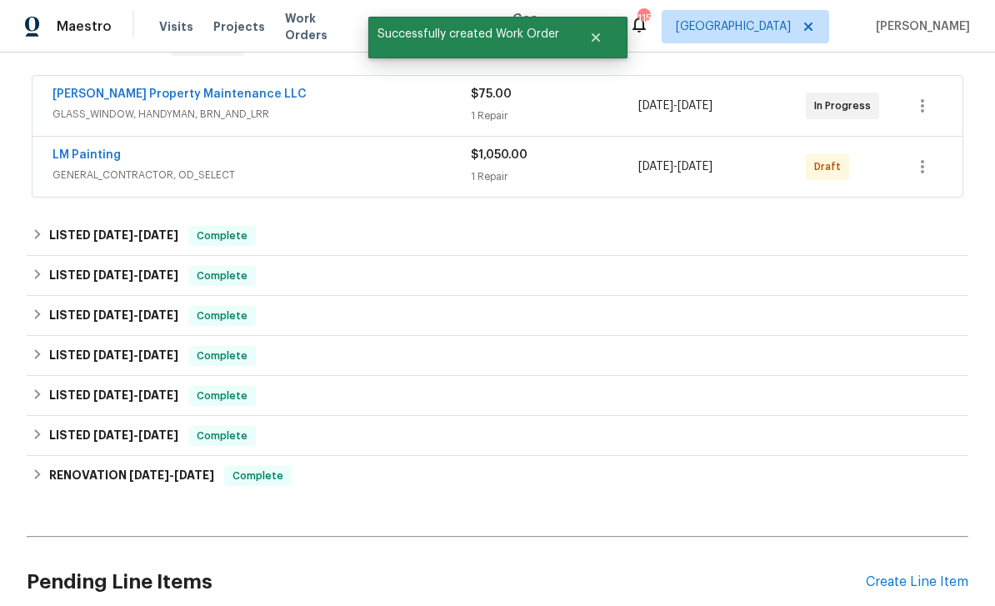
scroll to position [125, 0]
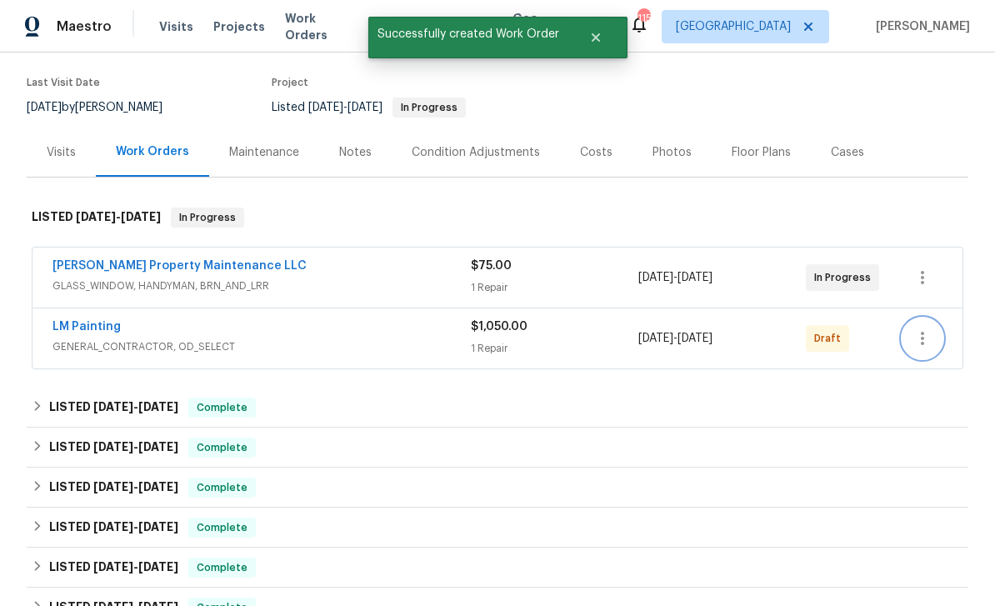
click at [933, 328] on icon "button" at bounding box center [923, 338] width 20 height 20
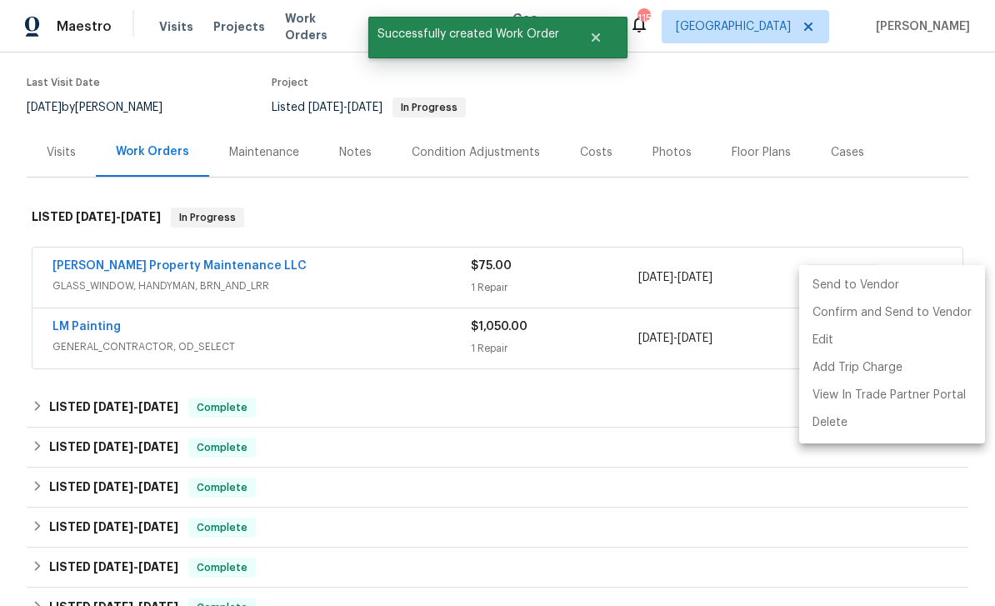
click at [883, 284] on li "Send to Vendor" at bounding box center [892, 286] width 186 height 28
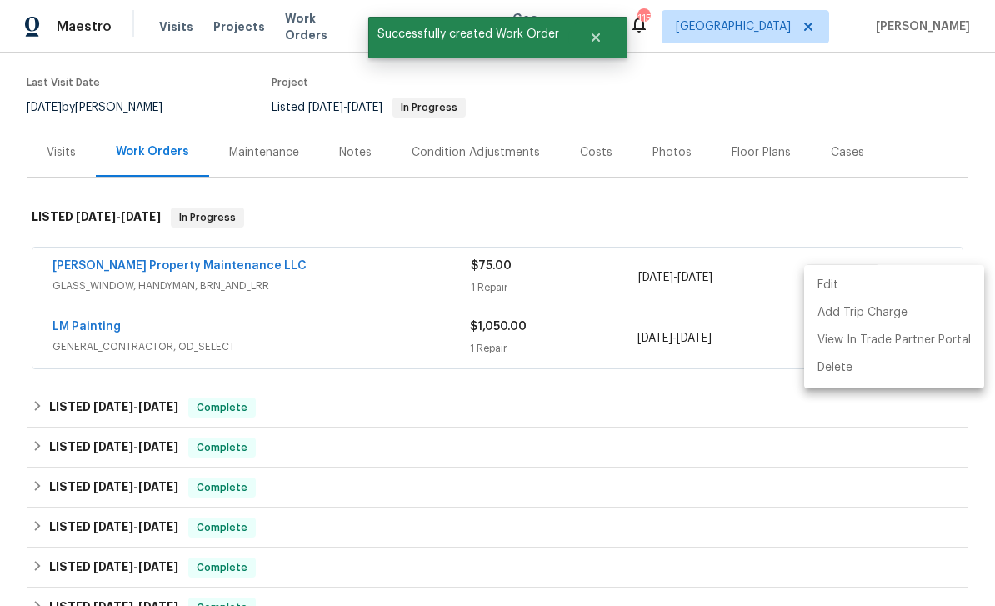
click at [758, 364] on div at bounding box center [497, 303] width 995 height 606
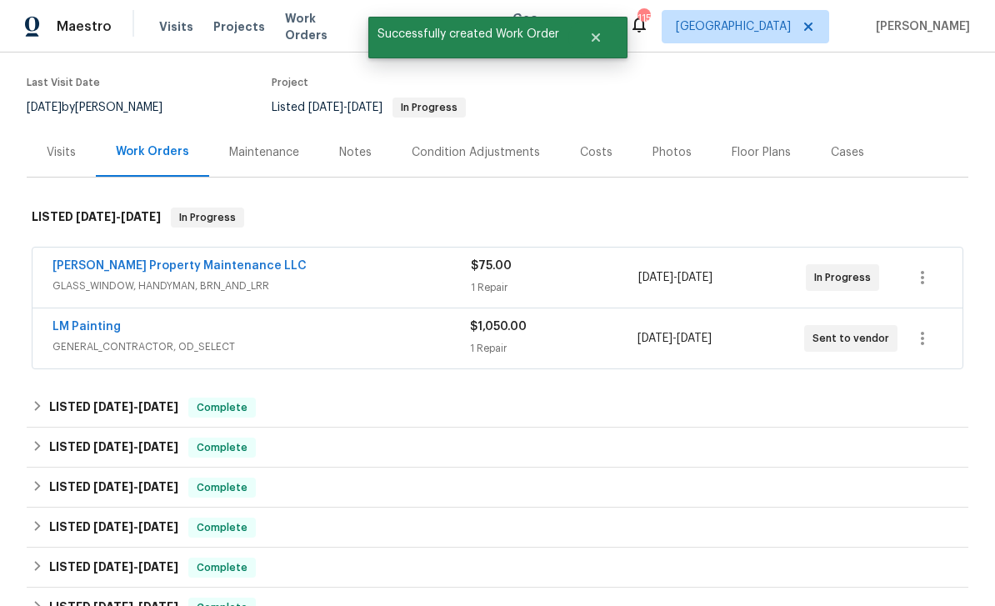
click at [83, 321] on link "LM Painting" at bounding box center [87, 327] width 68 height 12
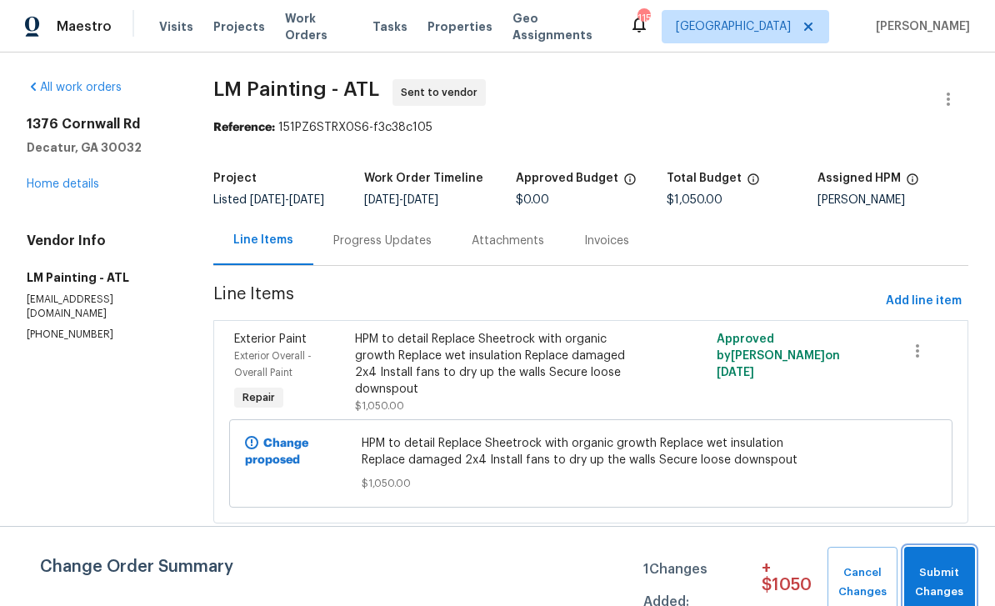
click at [958, 578] on span "Submit Changes" at bounding box center [940, 582] width 54 height 38
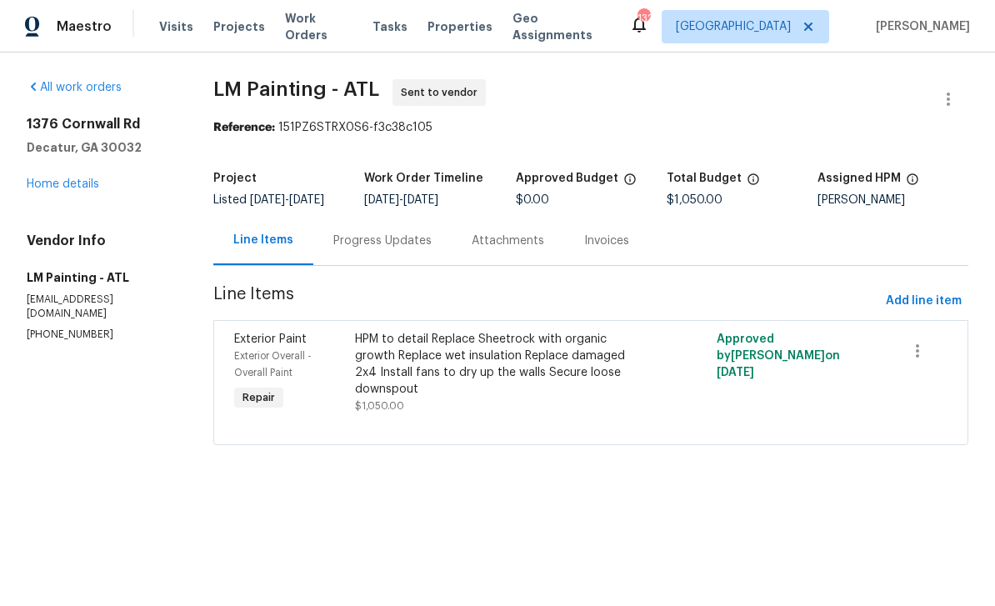
click at [68, 188] on link "Home details" at bounding box center [63, 184] width 73 height 12
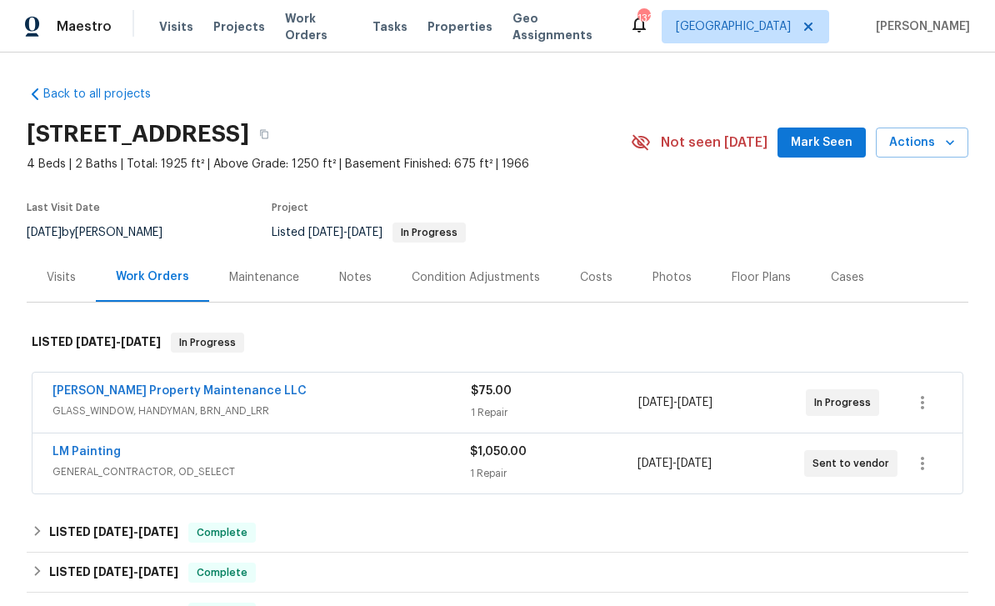
click at [329, 24] on span "Work Orders" at bounding box center [319, 26] width 68 height 33
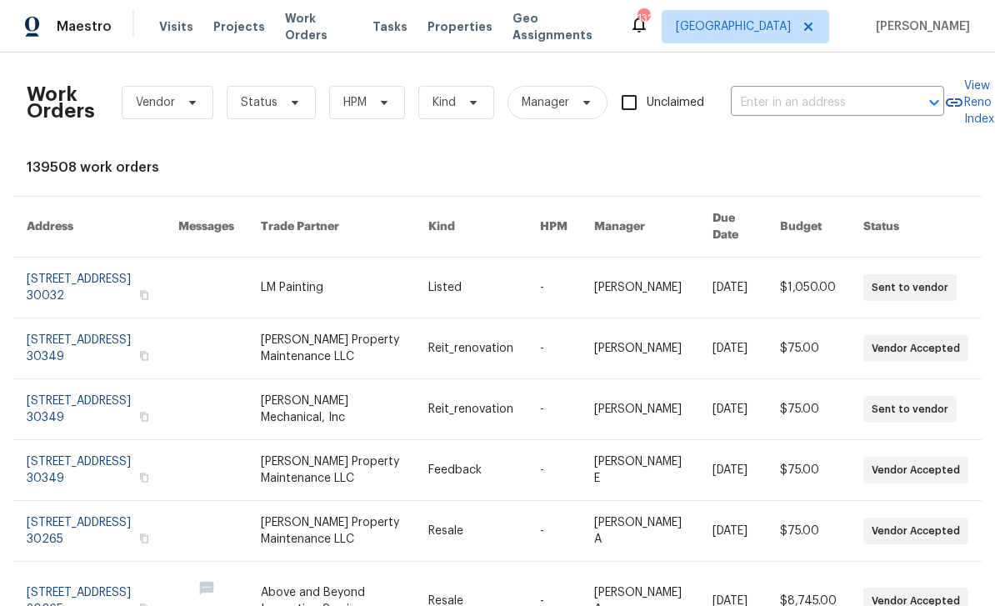
click at [831, 99] on input "text" at bounding box center [814, 103] width 167 height 26
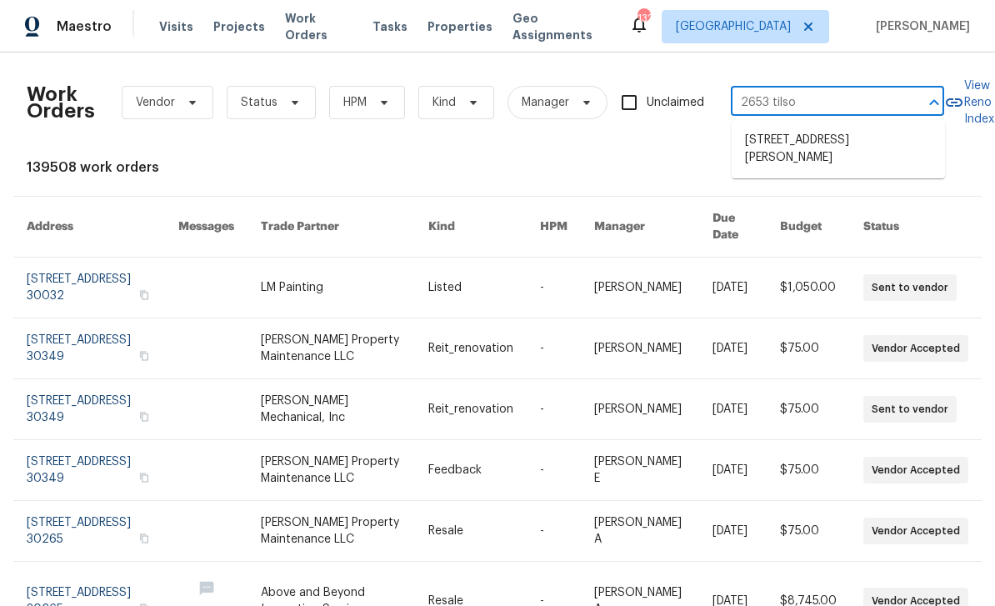
type input "2653 tilson"
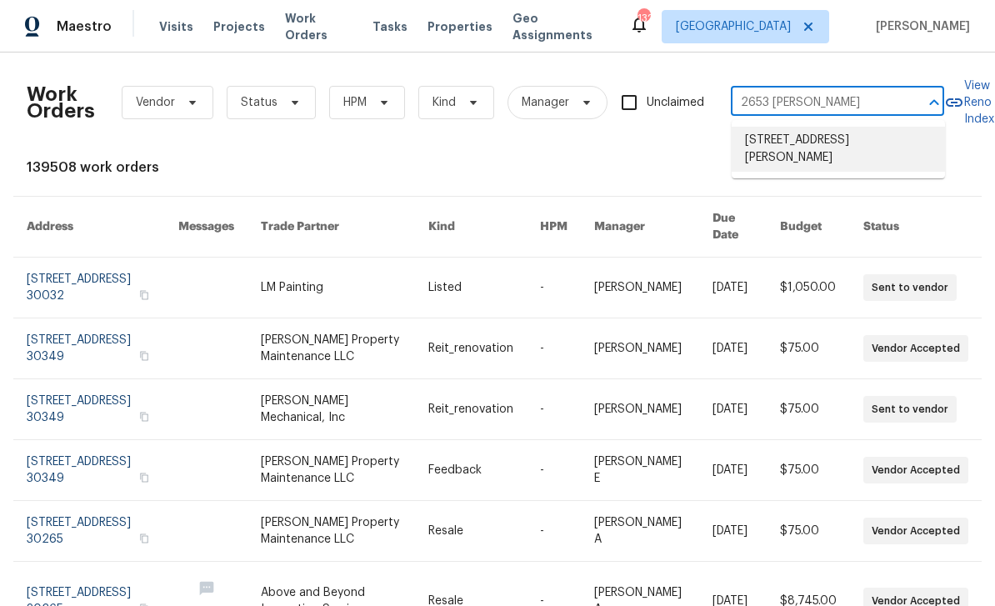
click at [873, 151] on li "2653 Tilson Rd, Decatur, GA 30032" at bounding box center [838, 149] width 213 height 45
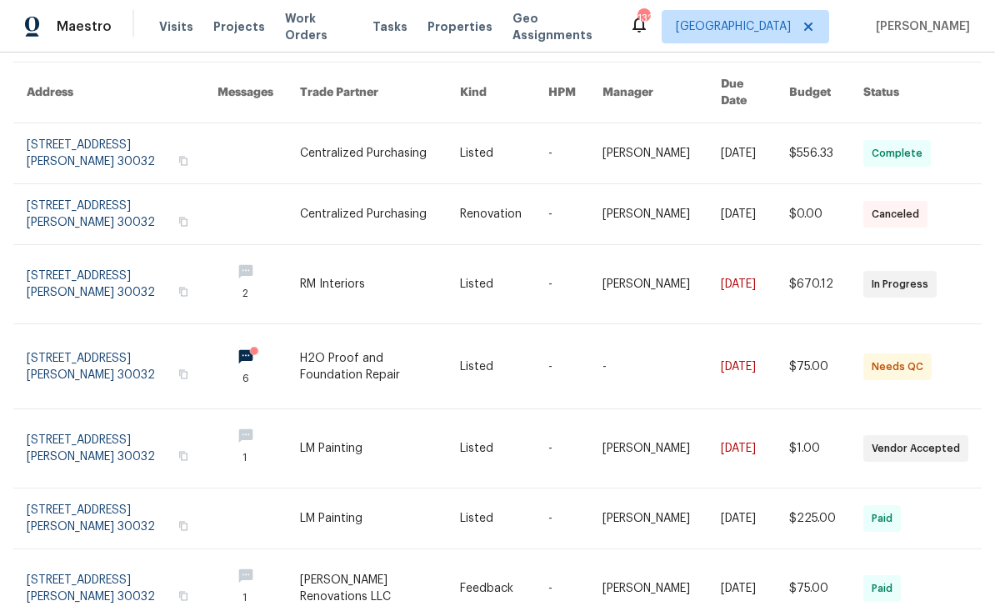
scroll to position [134, 0]
click at [75, 352] on link at bounding box center [122, 366] width 191 height 84
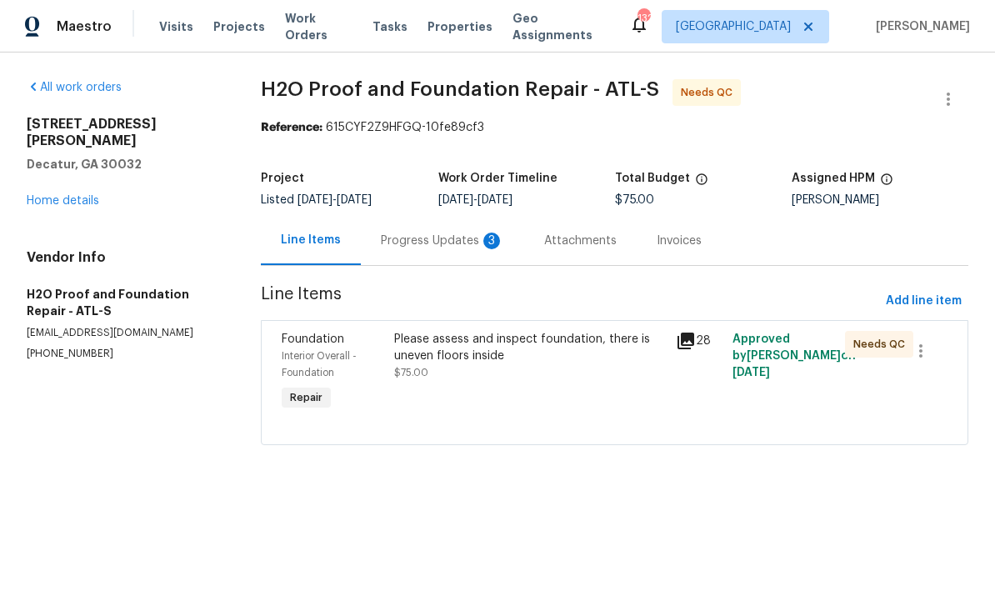
click at [414, 253] on div "Progress Updates 3" at bounding box center [442, 240] width 163 height 49
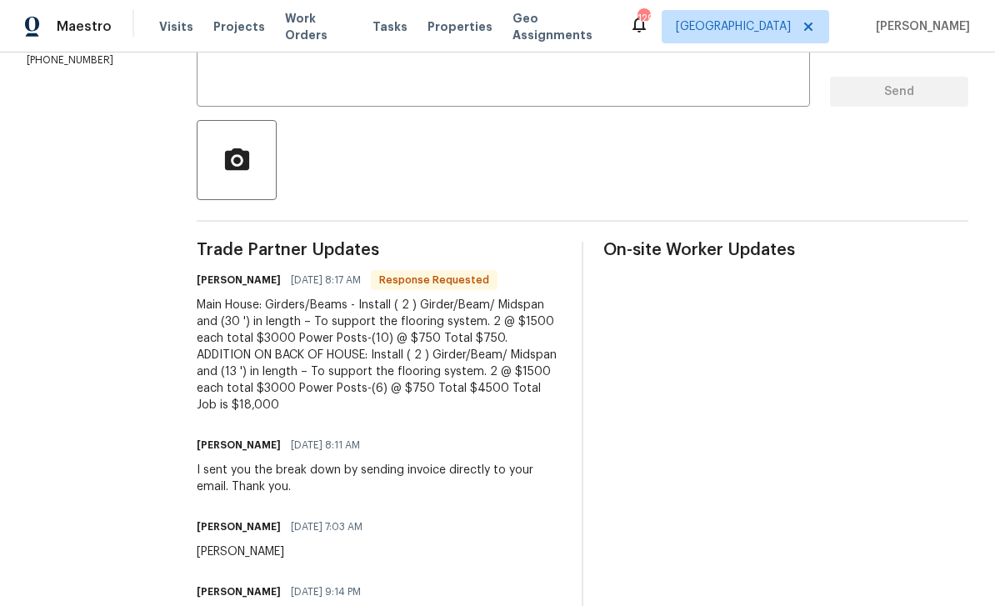
scroll to position [336, 0]
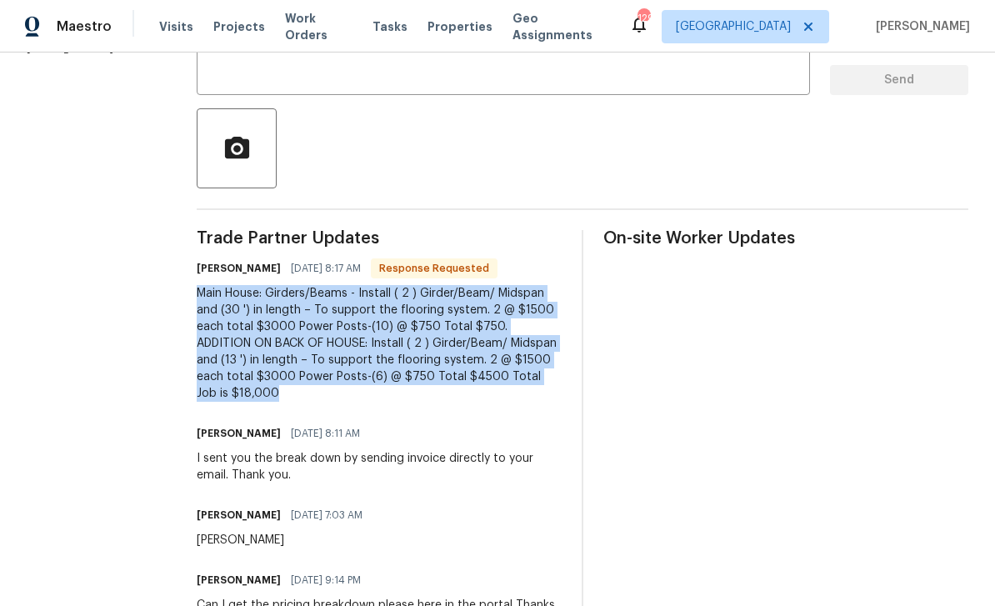
copy div "Main House: Girders/Beams - Install ( 2 ) Girder/Beam/ Midspan and (30 ') in le…"
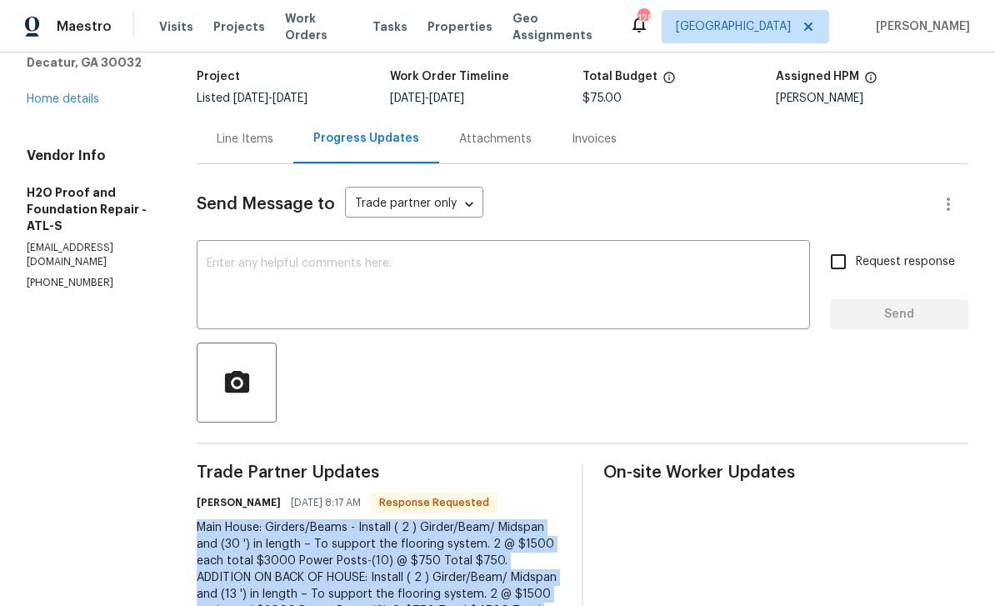
scroll to position [93, 0]
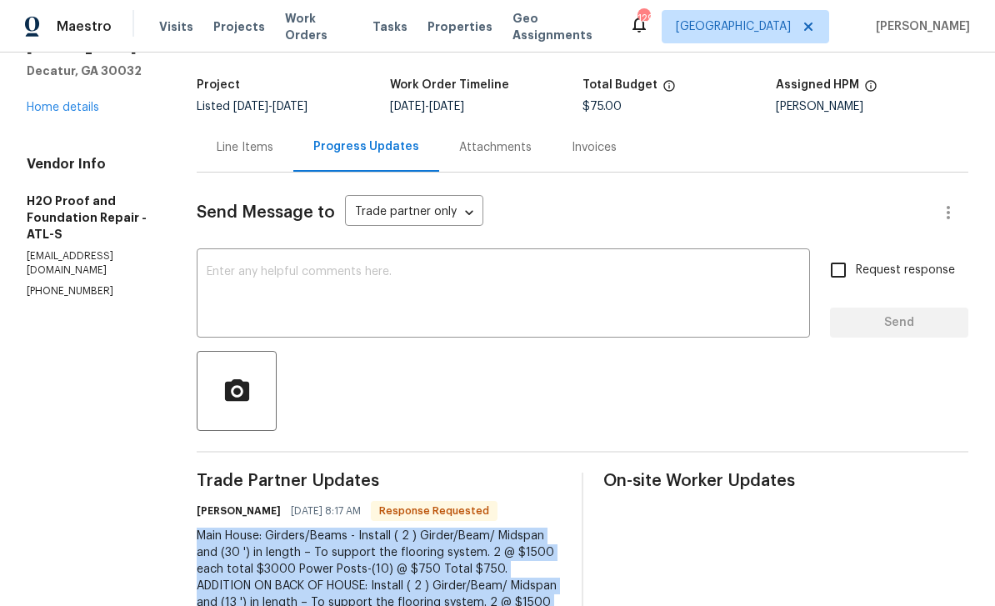
click at [218, 155] on div "Line Items" at bounding box center [245, 147] width 57 height 17
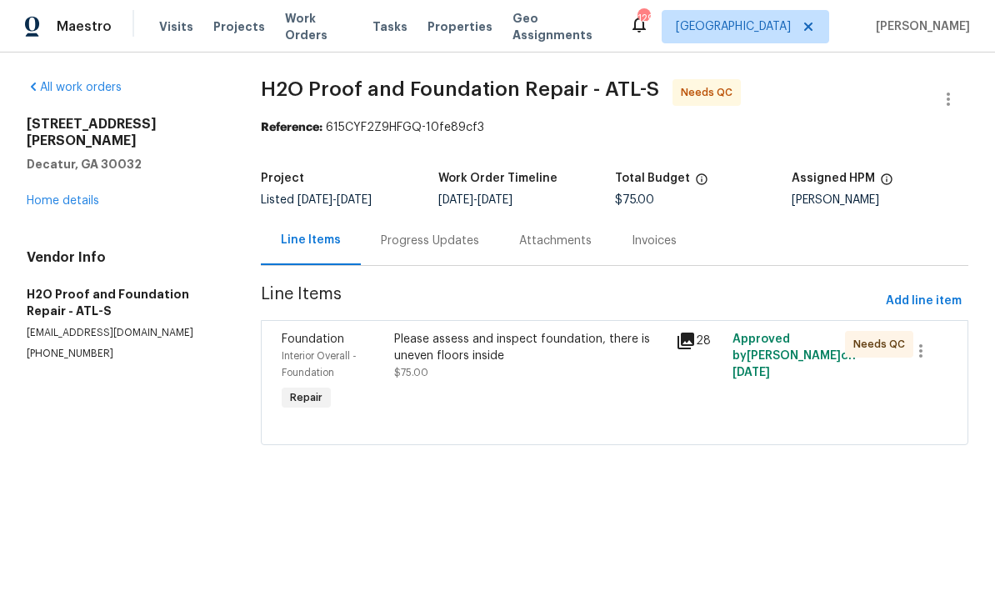
click at [499, 384] on div "Please assess and inspect foundation, there is uneven floors inside $75.00" at bounding box center [530, 372] width 282 height 93
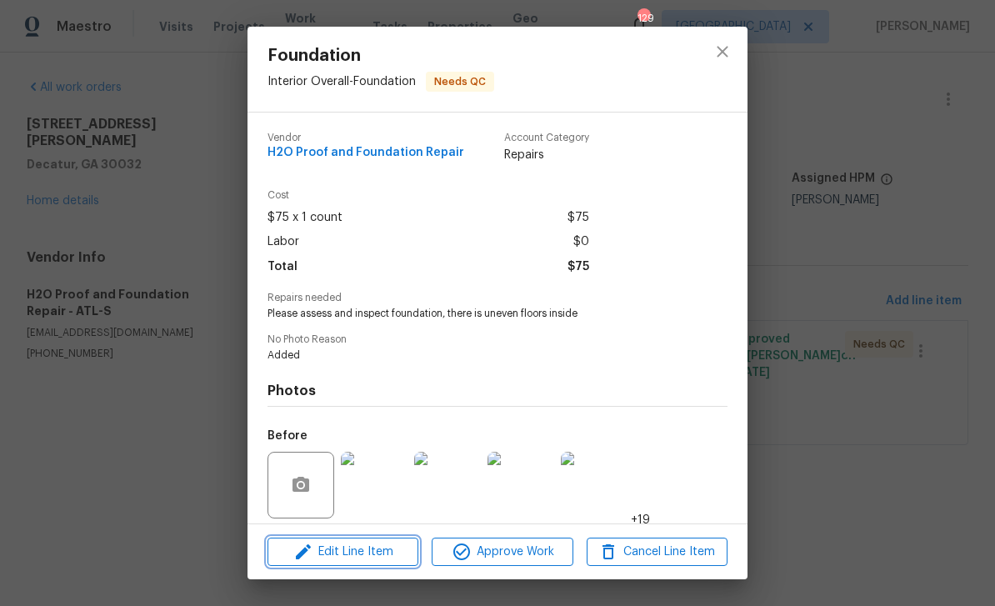
click at [383, 558] on span "Edit Line Item" at bounding box center [343, 552] width 141 height 21
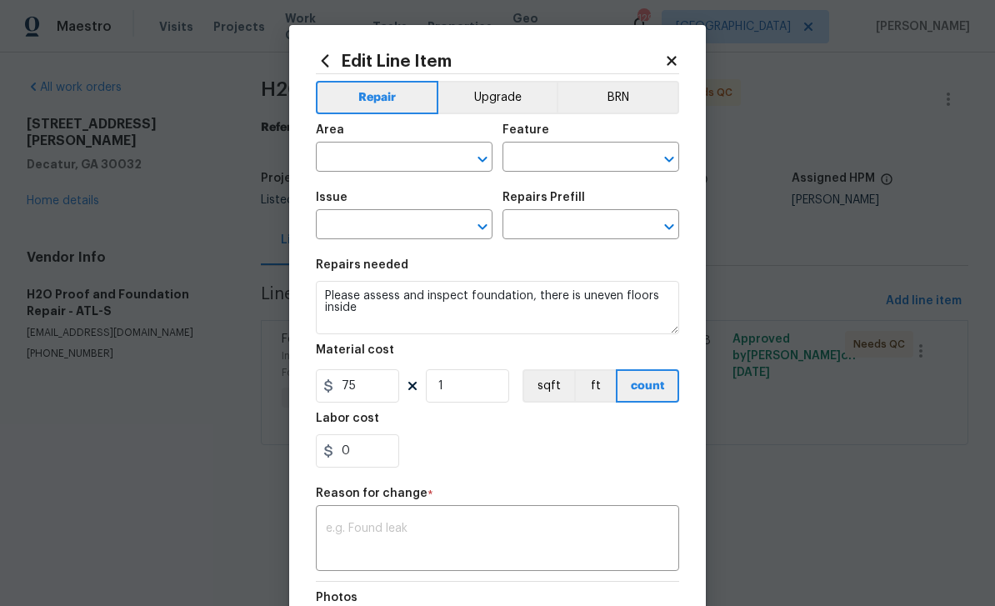
type input "Interior Overall"
type input "Foundation"
type input "Add a Task $1.00"
click at [373, 398] on input "75" at bounding box center [357, 385] width 83 height 33
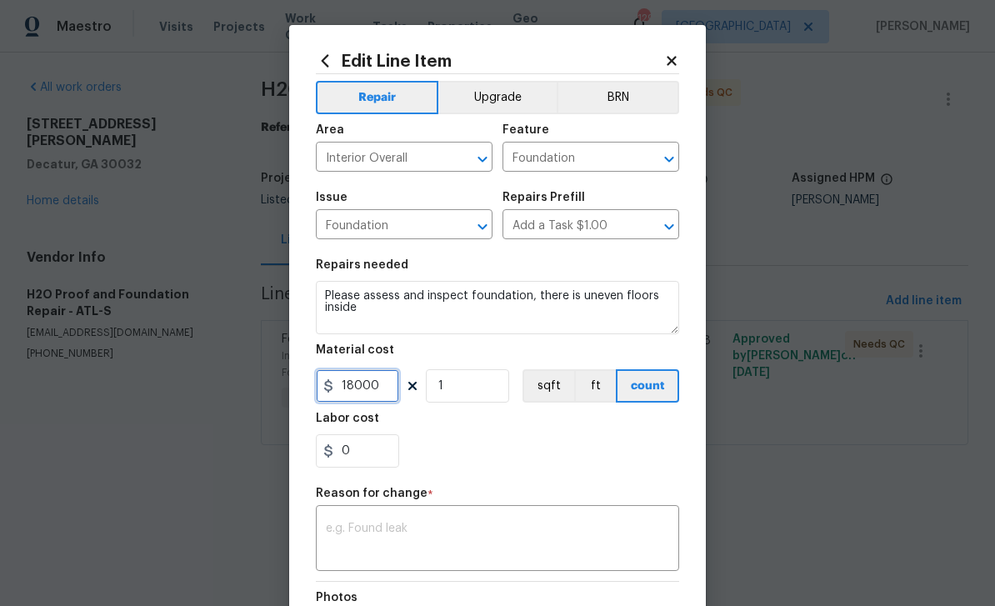
type input "18000"
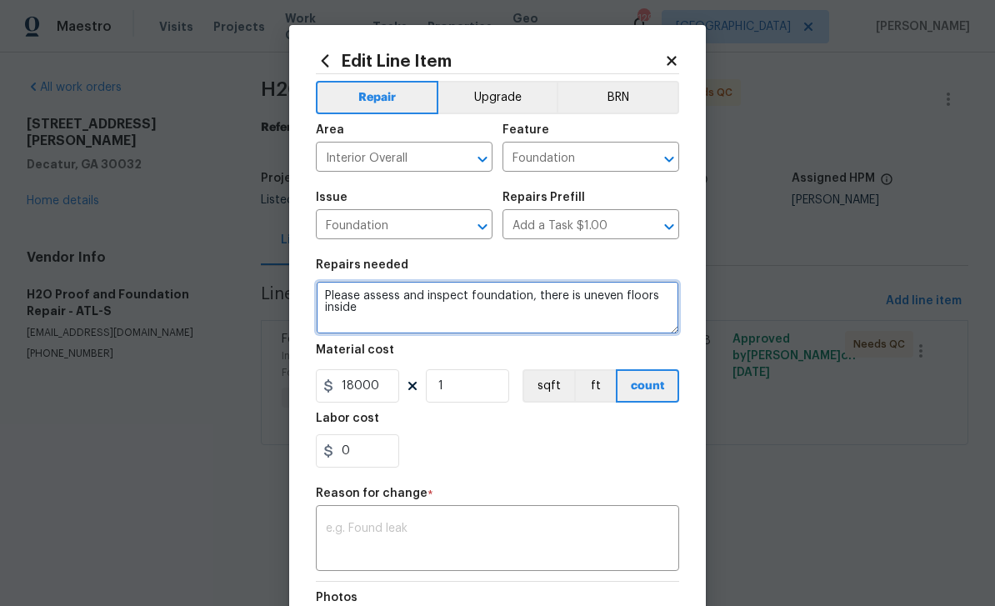
click at [328, 298] on textarea "Please assess and inspect foundation, there is uneven floors inside" at bounding box center [497, 307] width 363 height 53
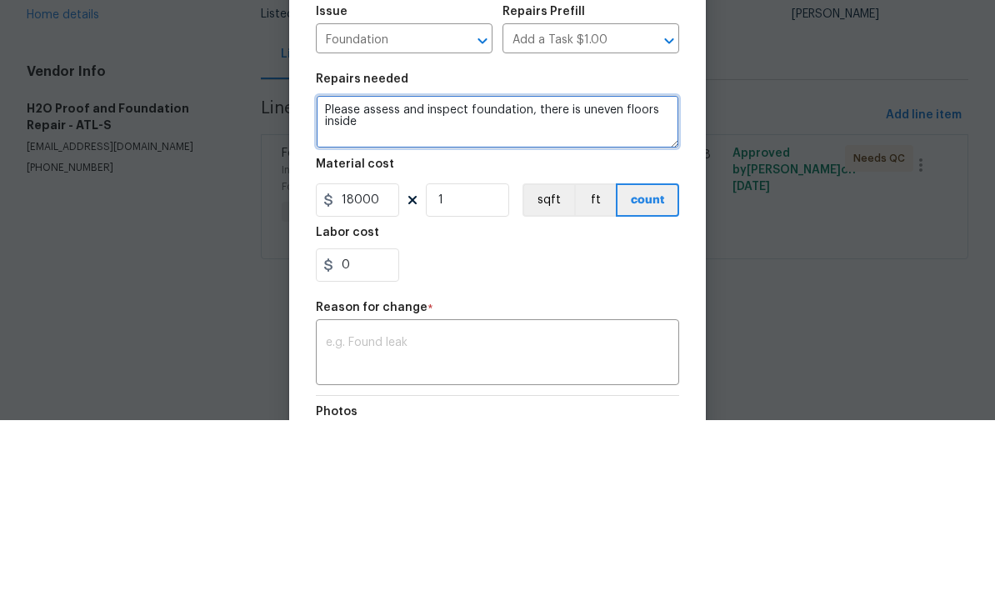
click at [378, 281] on textarea "Please assess and inspect foundation, there is uneven floors inside" at bounding box center [497, 307] width 363 height 53
click at [353, 281] on textarea "Please assess and inspect foundation, there is uneven floors inside" at bounding box center [497, 307] width 363 height 53
paste textarea "Main House: Girders/Beams - Install ( 2 ) Girder/Beam/ Midspan and (30 ') in le…"
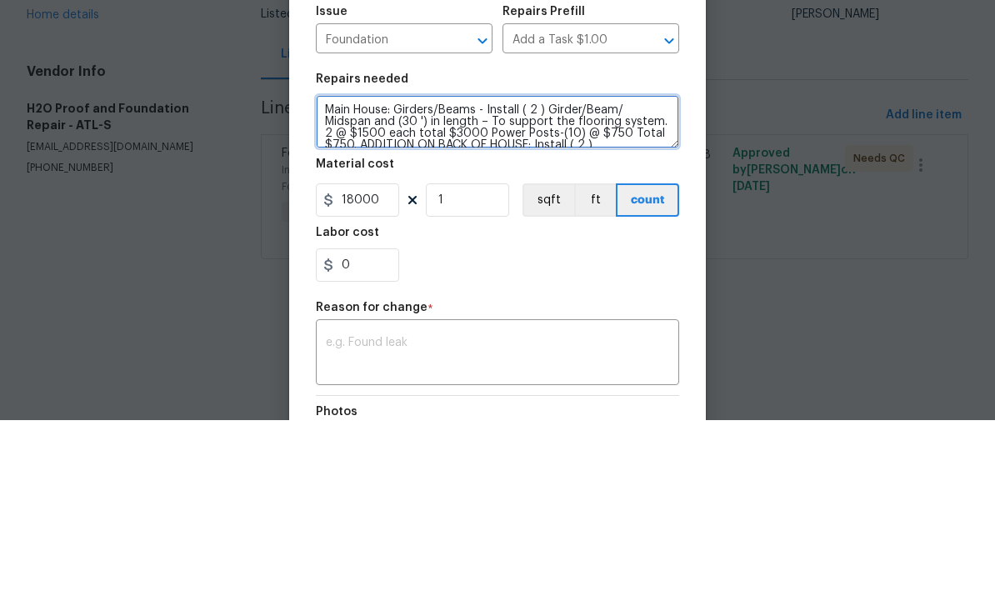
scroll to position [82, 0]
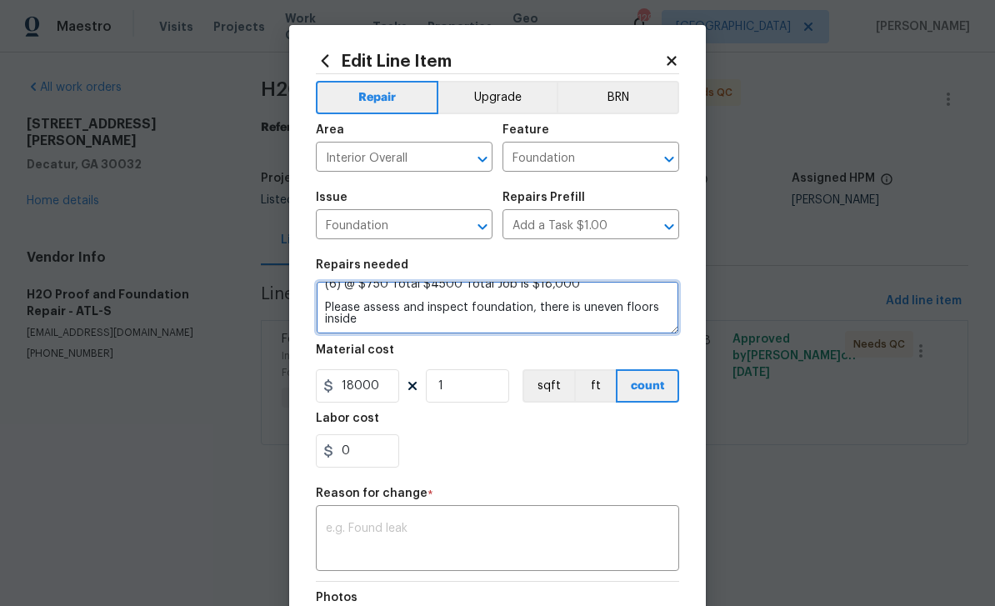
type textarea "Main House: Girders/Beams - Install ( 2 ) Girder/Beam/ Midspan and (30 ') in le…"
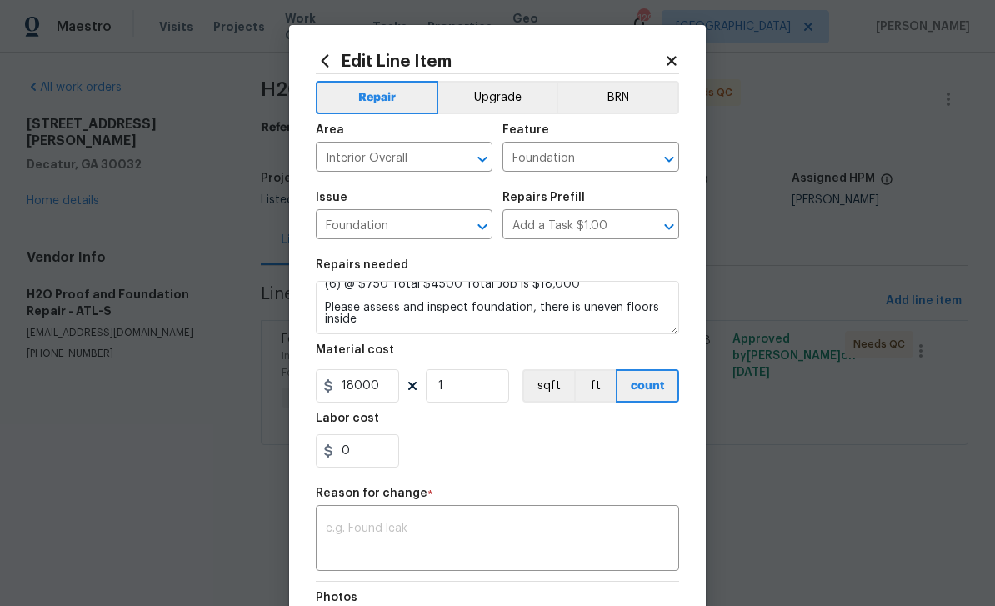
click at [542, 533] on textarea at bounding box center [497, 540] width 343 height 35
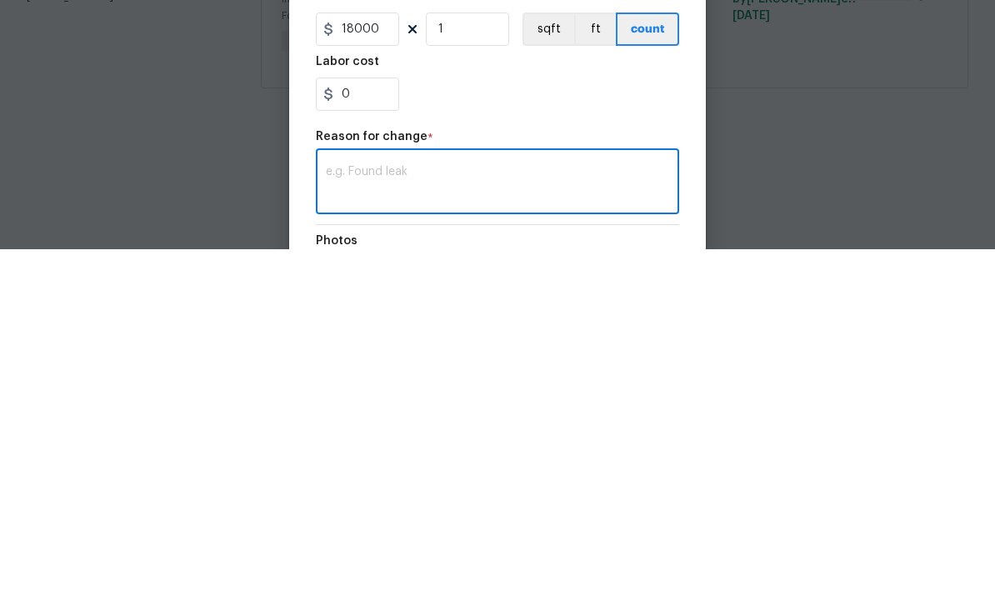
click at [377, 523] on textarea at bounding box center [497, 540] width 343 height 35
paste textarea "Main House: Girders/Beams - Install ( 2 ) Girder/Beam/ Midspan and (30 ') in le…"
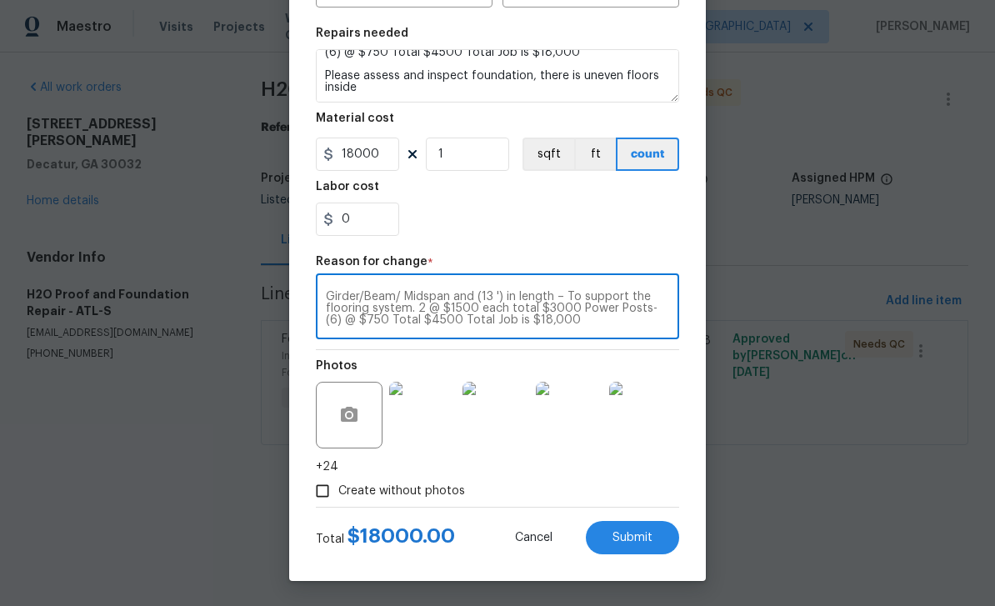
scroll to position [235, 0]
type textarea "Main House: Girders/Beams - Install ( 2 ) Girder/Beam/ Midspan and (30 ') in le…"
click at [645, 546] on button "Submit" at bounding box center [632, 537] width 93 height 33
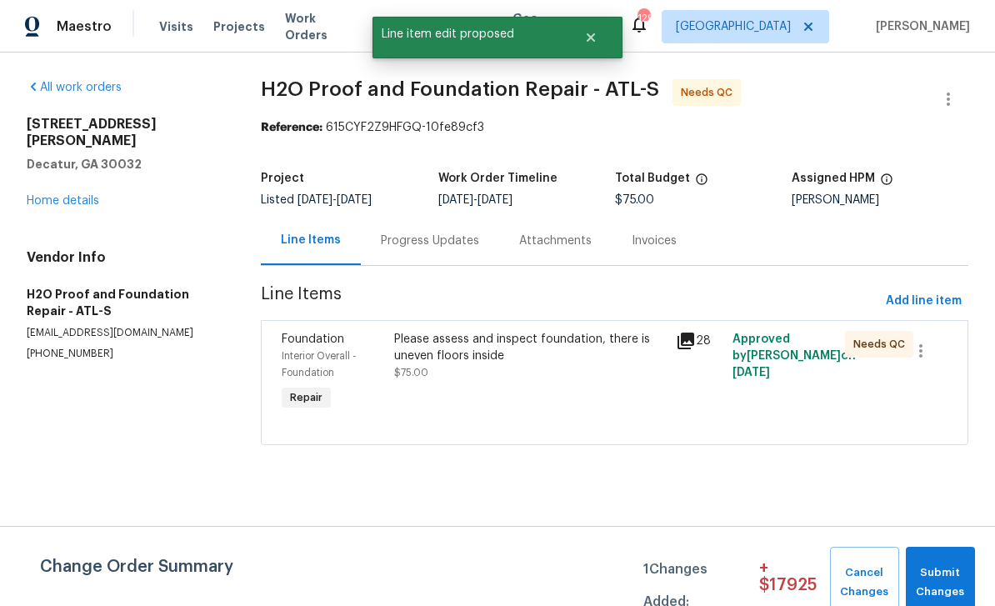
scroll to position [0, 0]
click at [958, 577] on span "Submit Changes" at bounding box center [940, 582] width 53 height 38
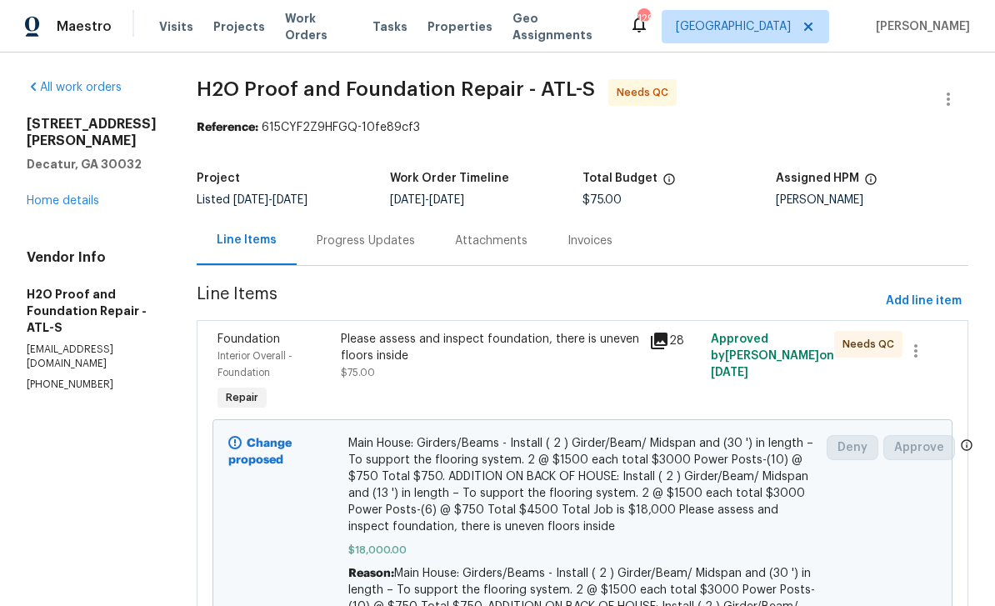
click at [55, 207] on link "Home details" at bounding box center [63, 201] width 73 height 12
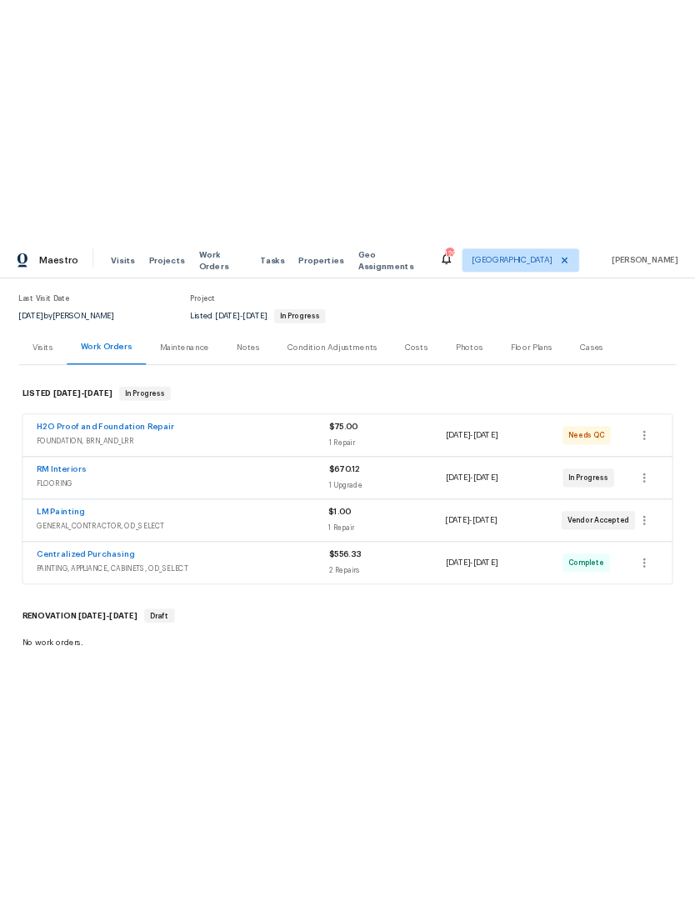
scroll to position [148, 0]
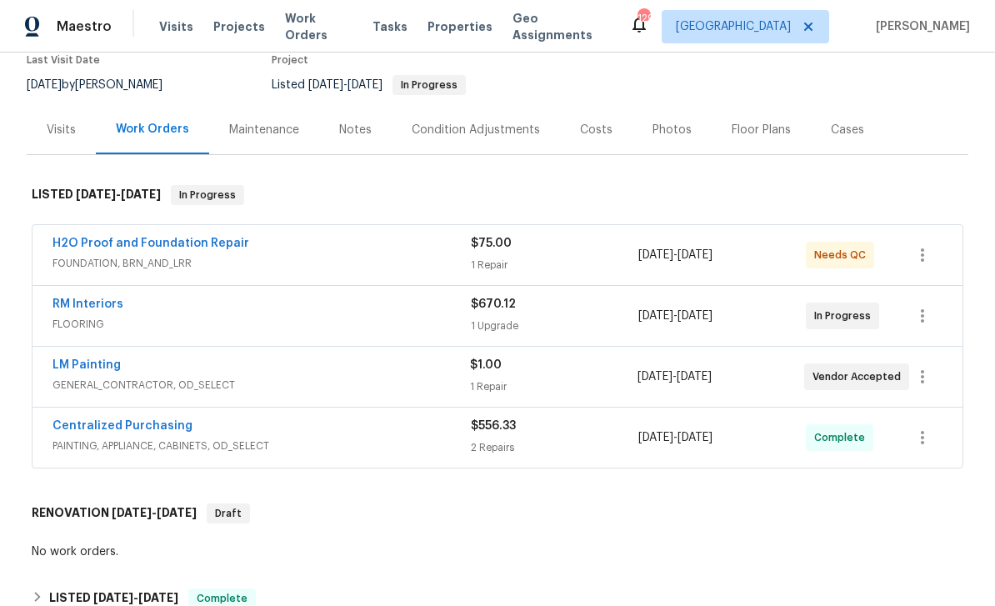
click at [87, 365] on link "LM Painting" at bounding box center [87, 365] width 68 height 12
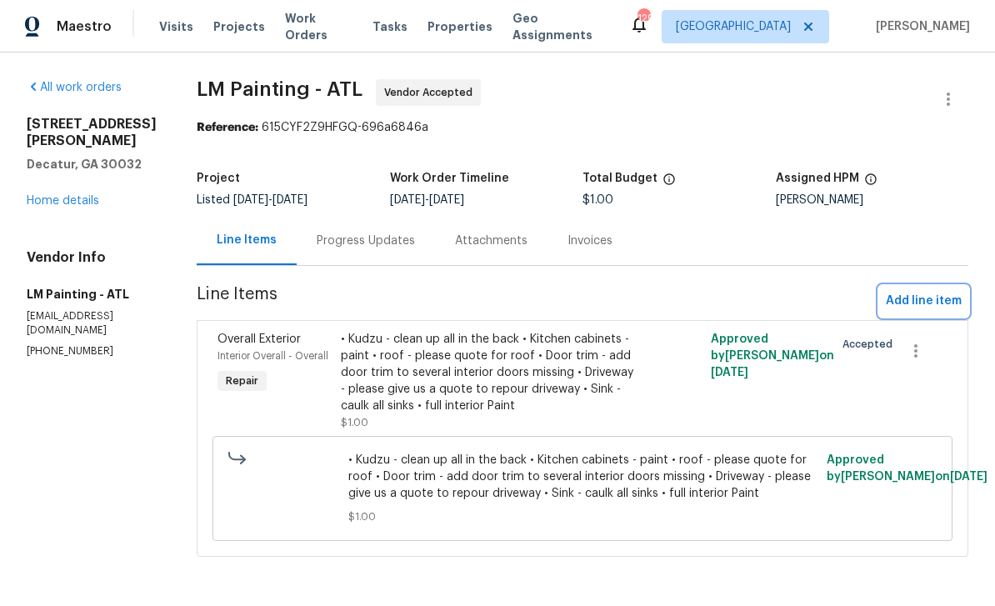
click at [952, 310] on span "Add line item" at bounding box center [924, 301] width 76 height 21
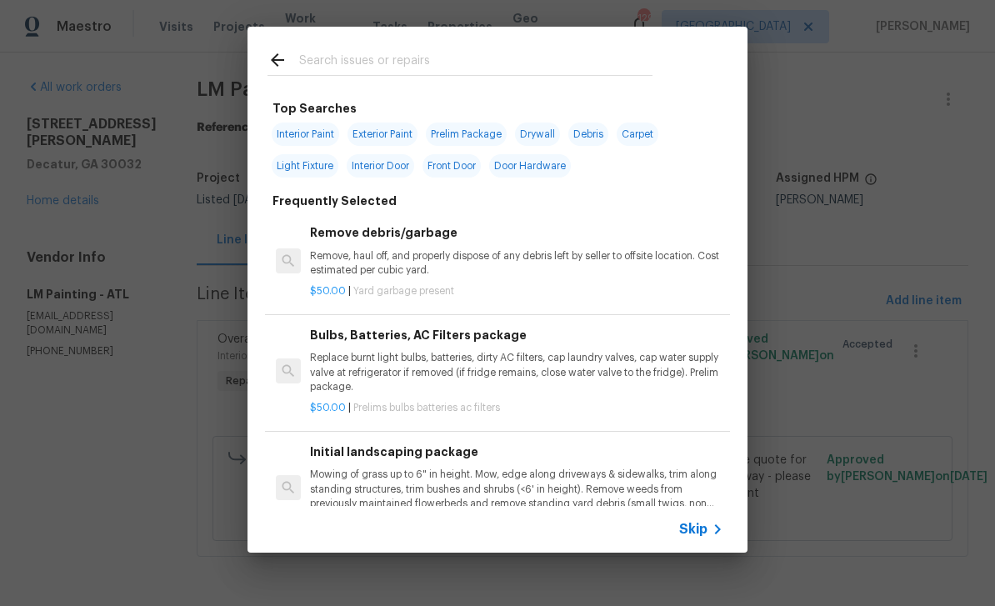
click at [273, 60] on icon at bounding box center [277, 59] width 13 height 13
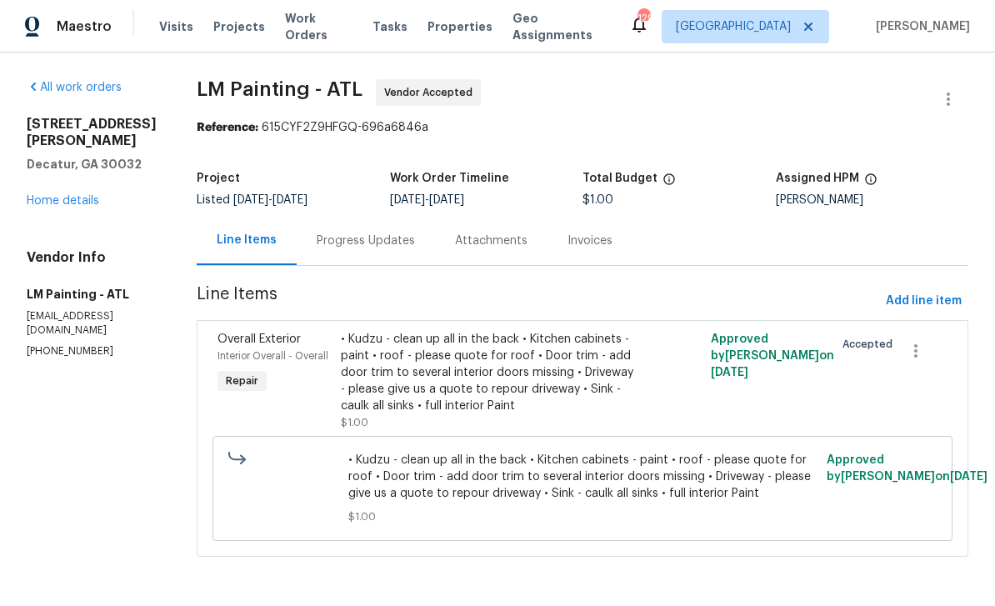
click at [635, 383] on div "• Kudzu - clean up all in the back • Kitchen cabinets - paint • roof - please q…" at bounding box center [490, 372] width 298 height 83
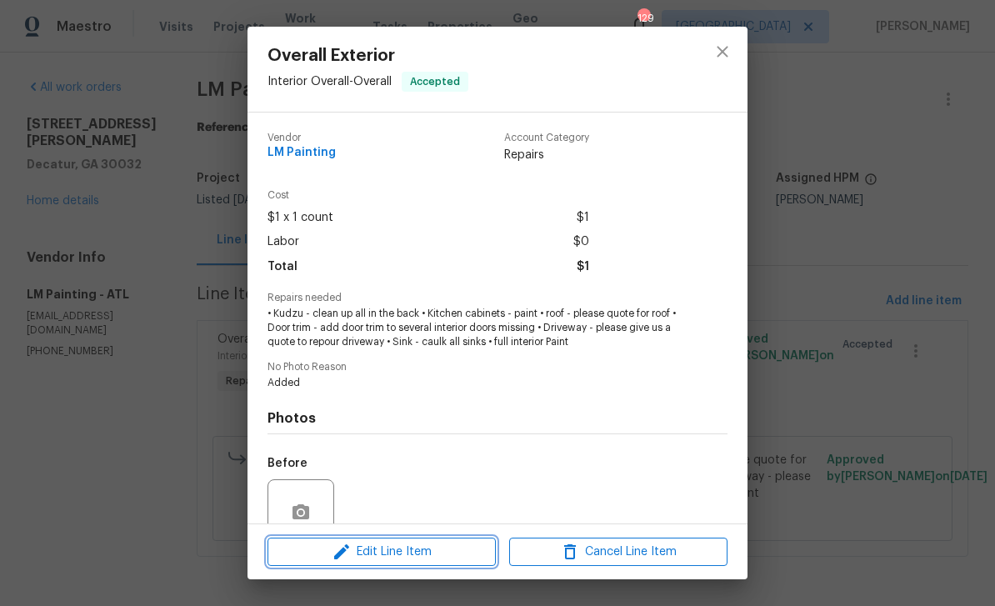
click at [459, 556] on span "Edit Line Item" at bounding box center [382, 552] width 218 height 21
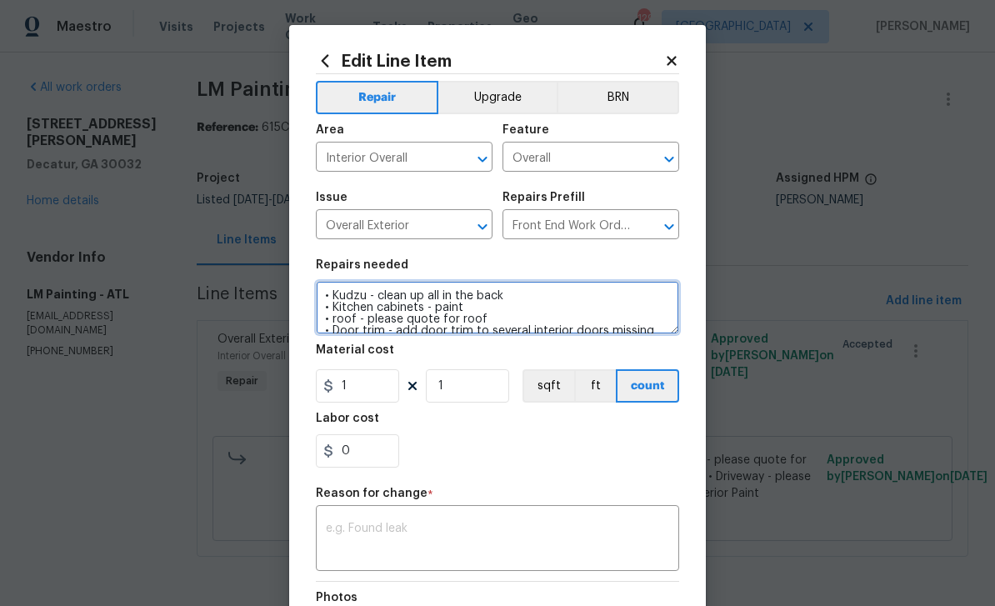
click at [577, 304] on textarea "• Kudzu - clean up all in the back • Kitchen cabinets - paint • roof - please q…" at bounding box center [497, 307] width 363 height 53
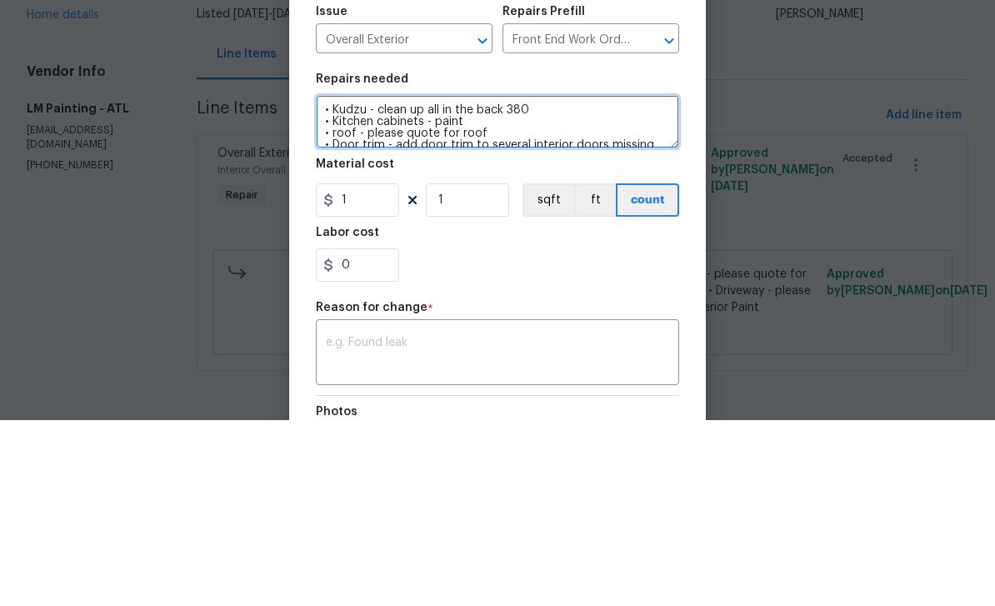
click at [517, 281] on textarea "• Kudzu - clean up all in the back 380 • Kitchen cabinets - paint • roof - plea…" at bounding box center [497, 307] width 363 height 53
click at [538, 281] on textarea "• Kudzu - clean up all in the back 380 • Kitchen cabinets - paint • roof - plea…" at bounding box center [497, 307] width 363 height 53
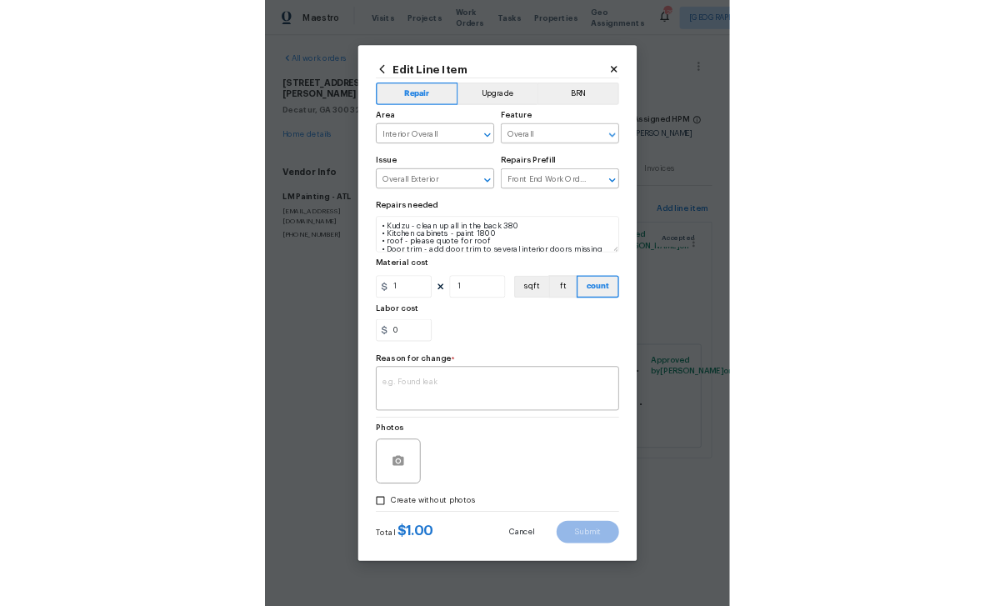
scroll to position [32, 0]
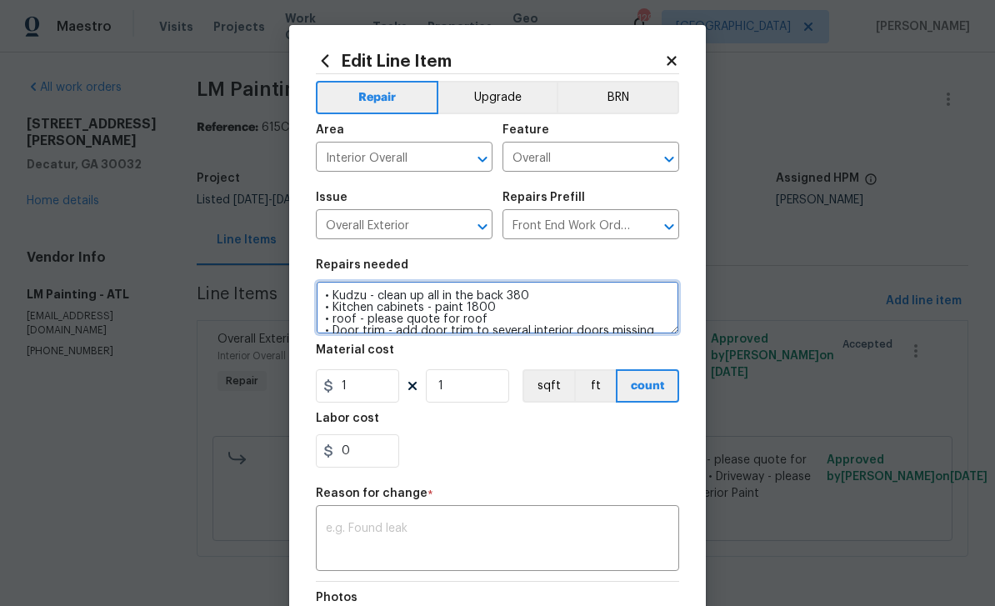
click at [526, 326] on textarea "• Kudzu - clean up all in the back 380 • Kitchen cabinets - paint 1800 • roof -…" at bounding box center [497, 307] width 363 height 53
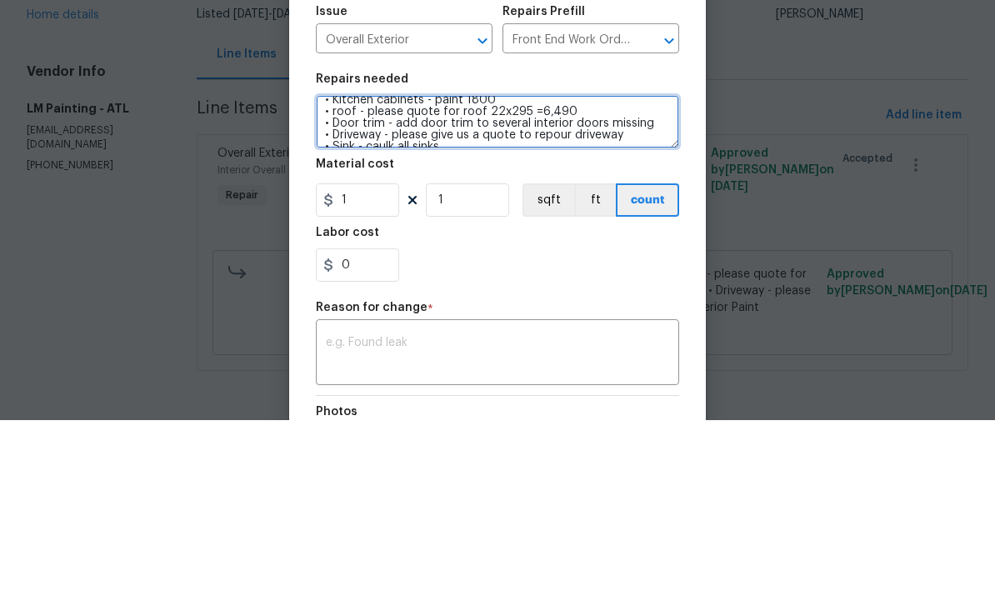
scroll to position [25, 0]
click at [667, 281] on textarea "• Kudzu - clean up all in the back 380 • Kitchen cabinets - paint 1800 • roof -…" at bounding box center [497, 307] width 363 height 53
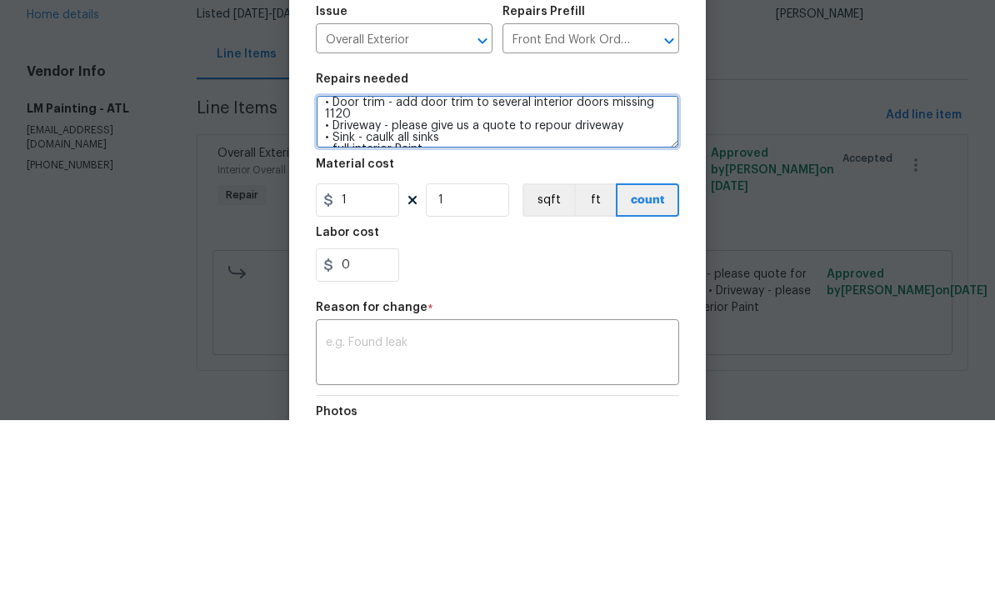
scroll to position [53, 0]
click at [655, 281] on textarea "• Kudzu - clean up all in the back 380 • Kitchen cabinets - paint 1800 • roof -…" at bounding box center [497, 307] width 363 height 53
click at [505, 281] on textarea "• Kudzu - clean up all in the back 380 • Kitchen cabinets - paint 1800 • roof -…" at bounding box center [497, 307] width 363 height 53
click at [492, 281] on textarea "• Kudzu - clean up all in the back 380 • Kitchen cabinets - paint 1800 • roof -…" at bounding box center [497, 307] width 363 height 53
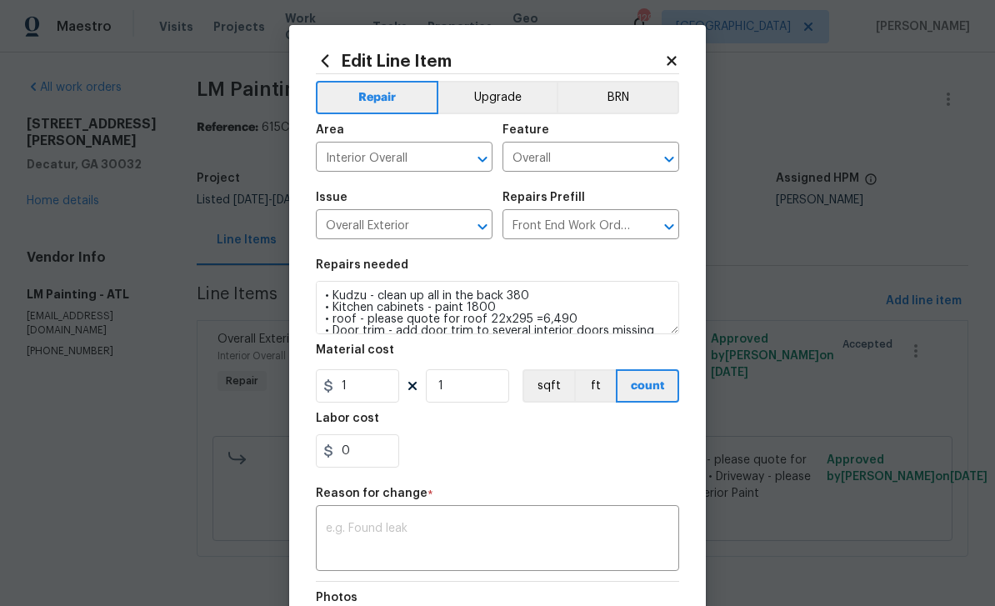
scroll to position [0, 0]
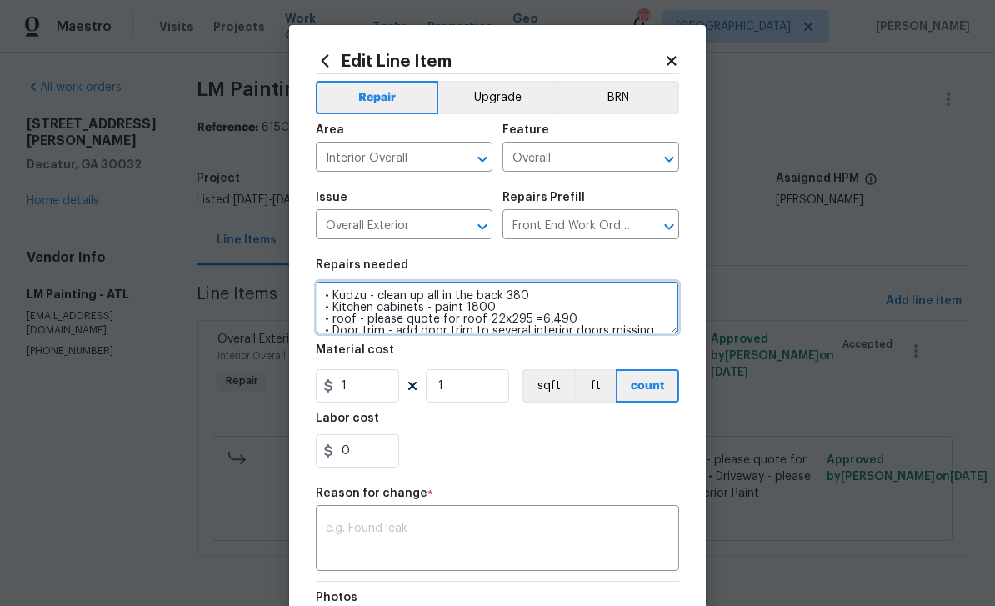
type textarea "• Kudzu - clean up all in the back 380 • Kitchen cabinets - paint 1800 • roof -…"
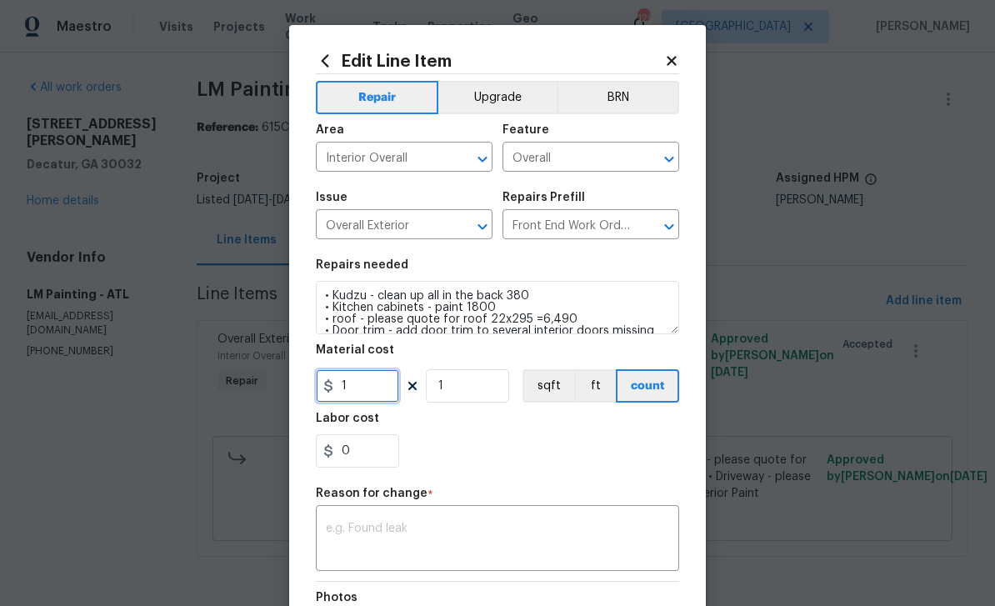
click at [382, 389] on input "1" at bounding box center [357, 385] width 83 height 33
type input "12320"
click at [624, 545] on textarea at bounding box center [497, 540] width 343 height 35
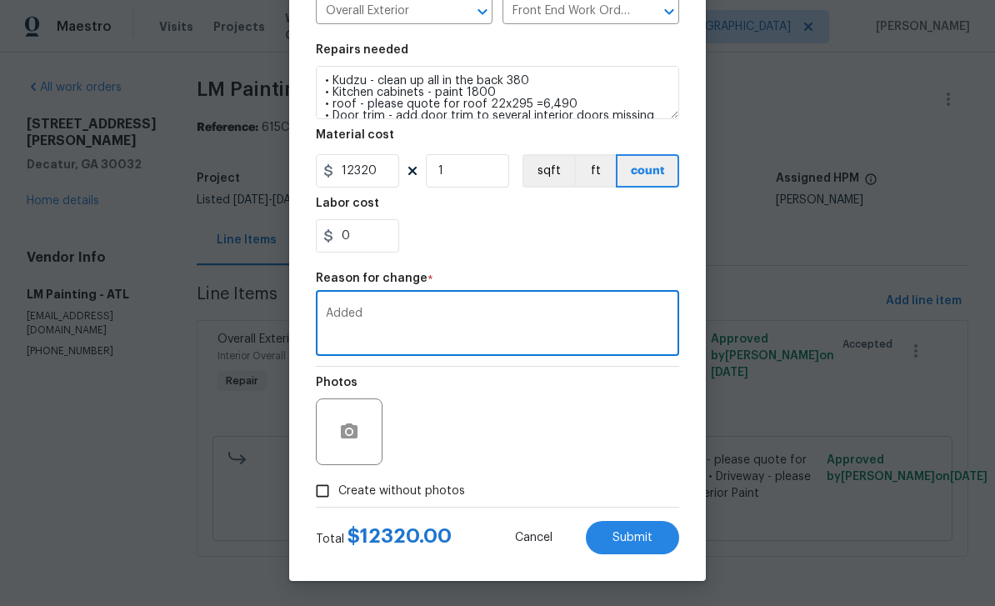
scroll to position [218, 0]
type textarea "Added"
click at [658, 542] on button "Submit" at bounding box center [632, 537] width 93 height 33
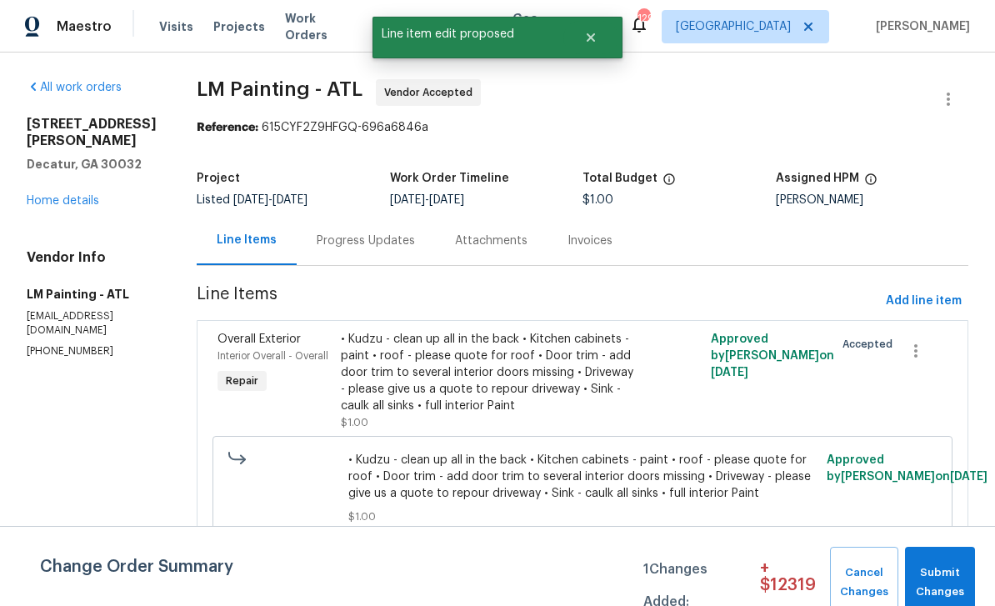
scroll to position [0, 0]
click at [953, 564] on span "Submit Changes" at bounding box center [939, 582] width 53 height 38
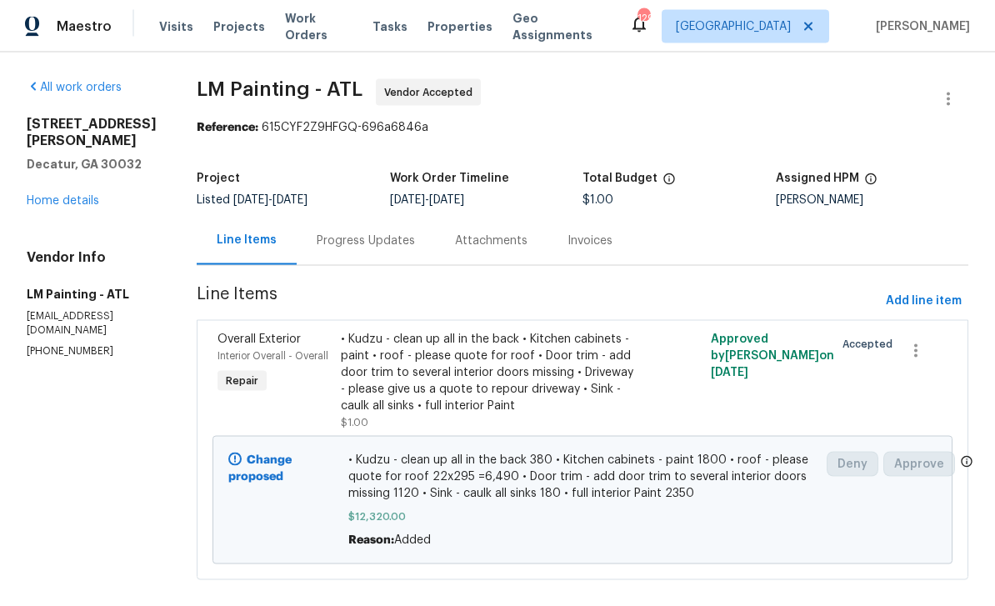
scroll to position [39, 0]
click at [86, 195] on link "Home details" at bounding box center [63, 201] width 73 height 12
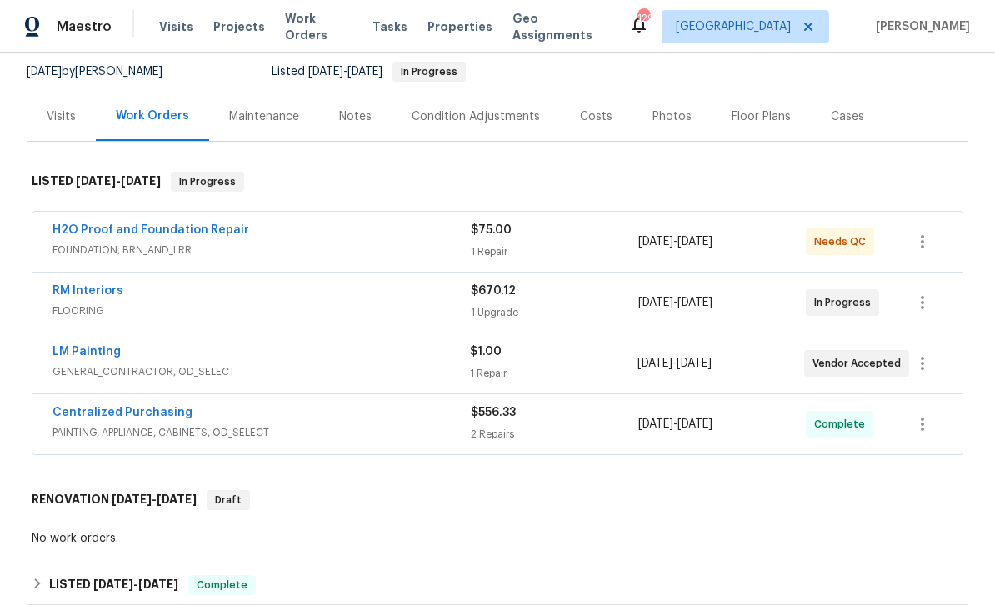
scroll to position [163, 0]
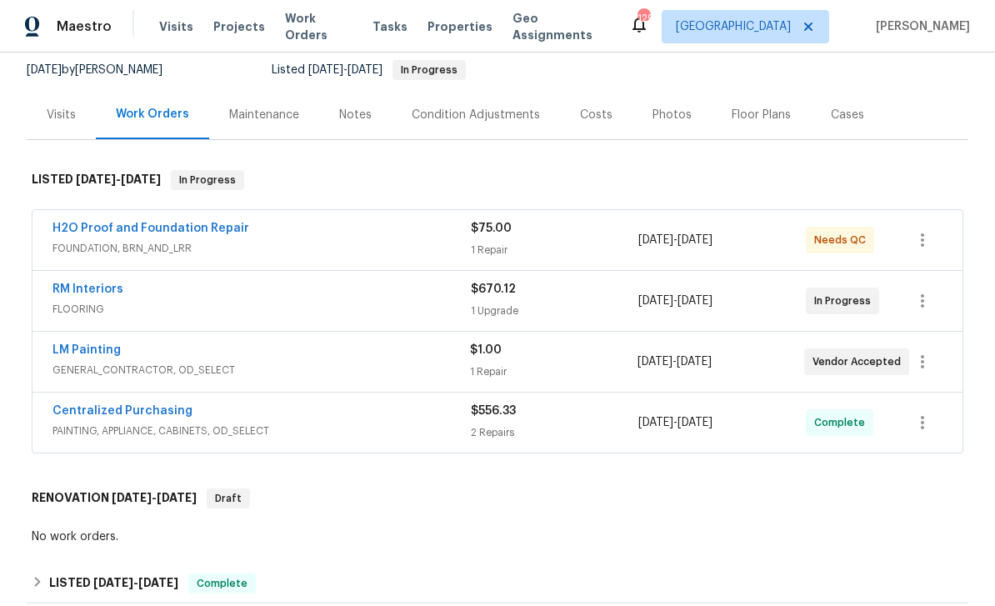
click at [83, 354] on link "LM Painting" at bounding box center [87, 350] width 68 height 12
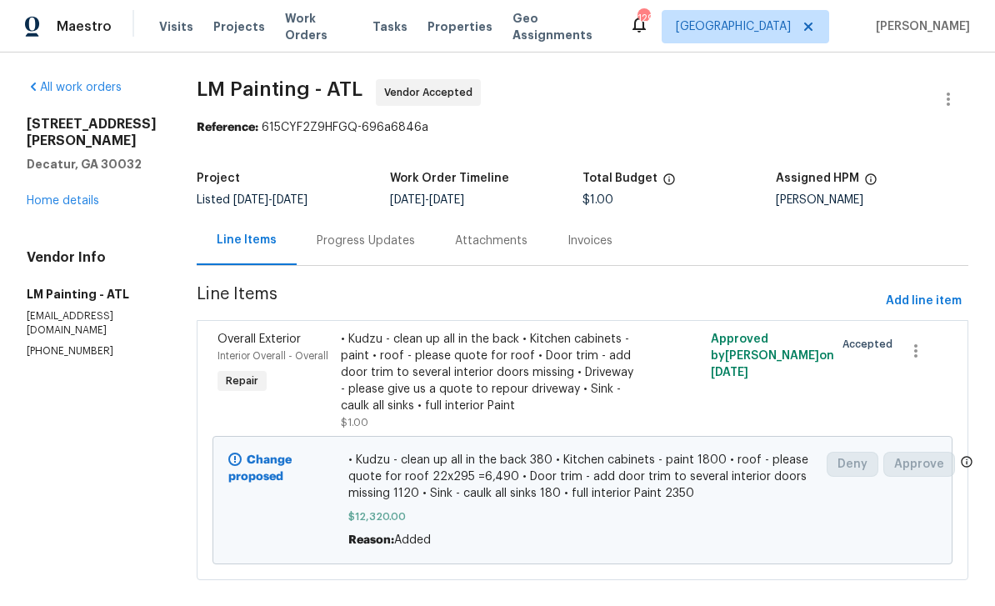
scroll to position [39, 0]
click at [943, 291] on span "Add line item" at bounding box center [924, 301] width 76 height 21
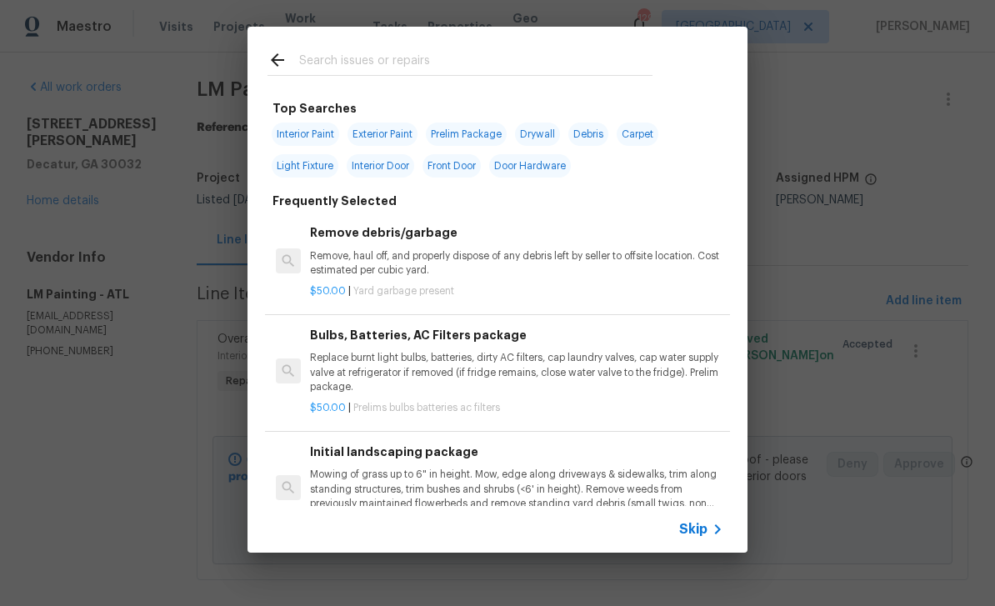
click at [559, 57] on input "text" at bounding box center [475, 62] width 353 height 25
type input "Driveway"
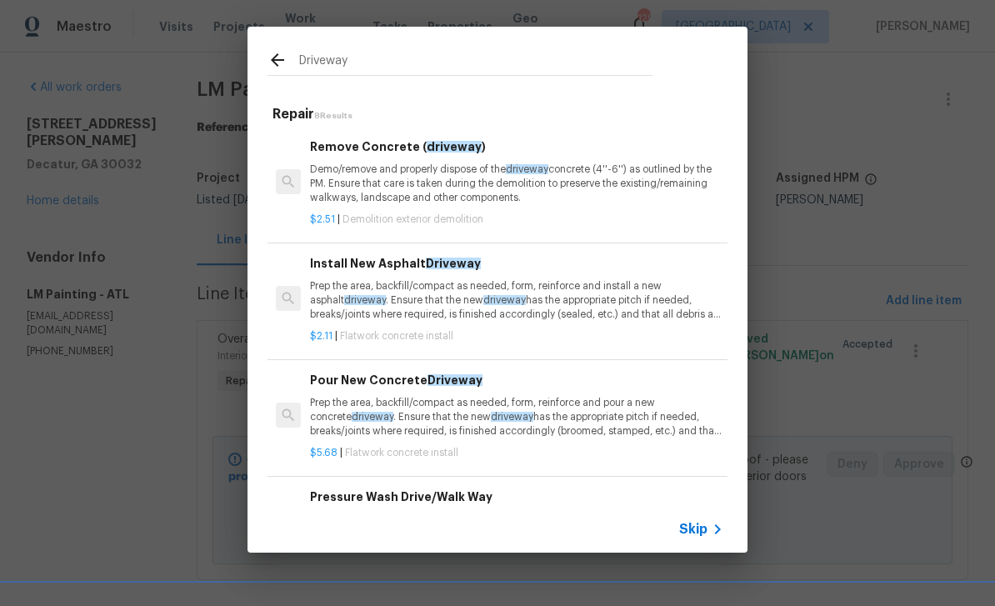
click at [581, 399] on p "Prep the area, backfill/compact as needed, form, reinforce and pour a new concr…" at bounding box center [516, 417] width 413 height 43
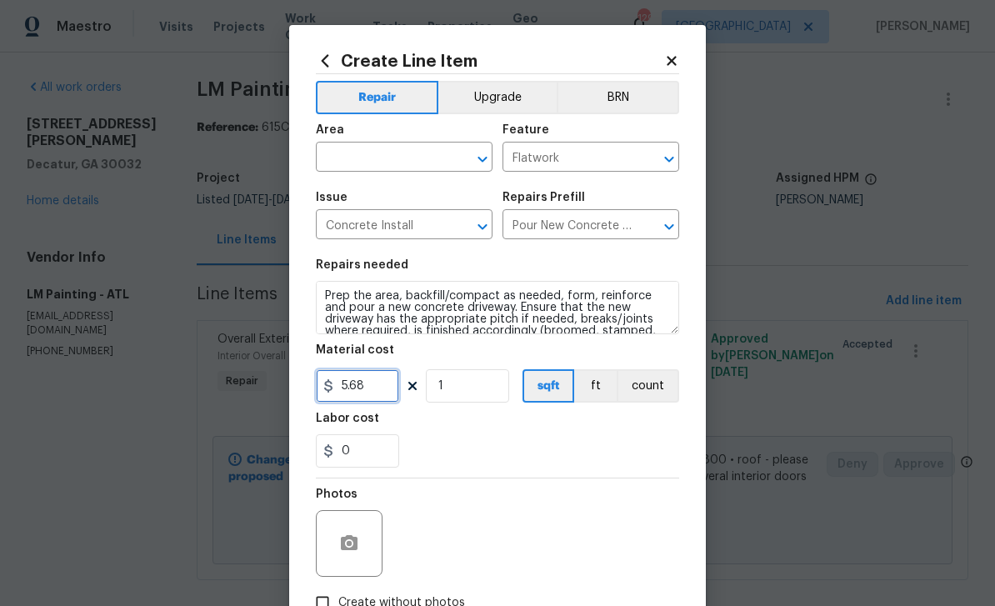
click at [389, 392] on input "5.68" at bounding box center [357, 385] width 83 height 33
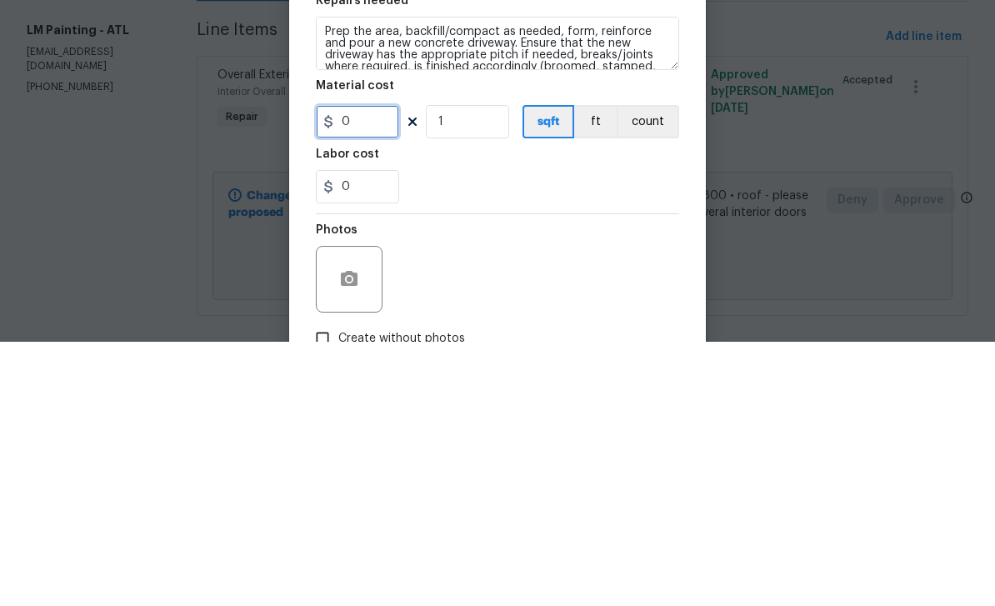
type input "1"
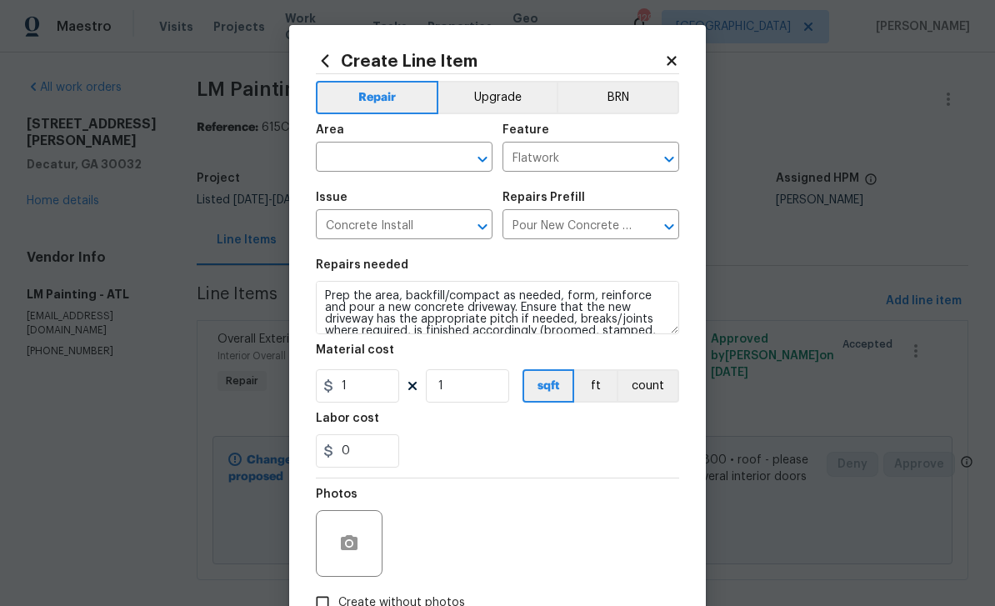
click at [403, 162] on input "text" at bounding box center [381, 159] width 130 height 26
click at [430, 250] on li "Exterior Overall" at bounding box center [404, 264] width 177 height 28
type input "Exterior Overall"
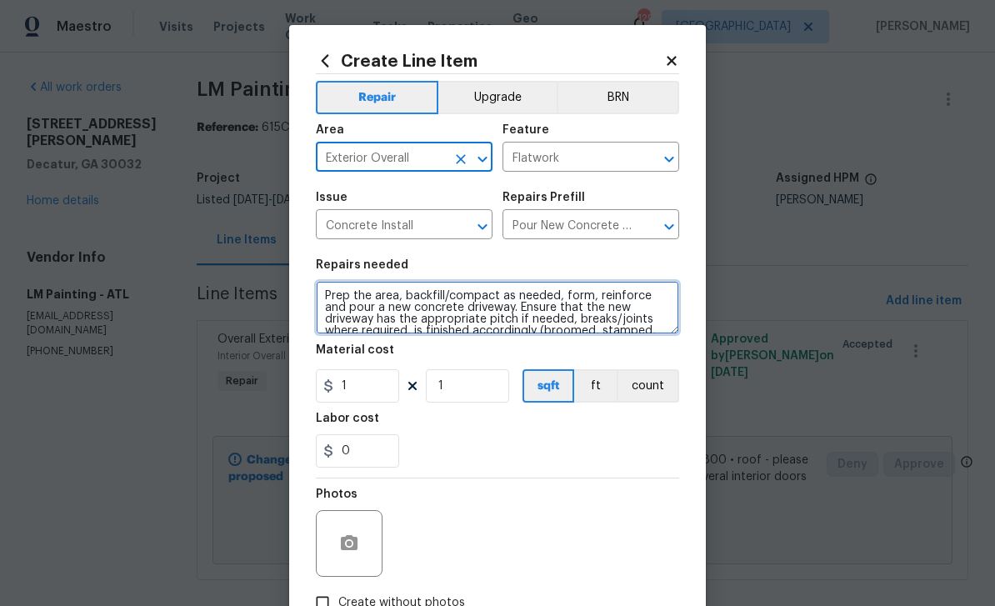
click at [333, 291] on textarea "Prep the area, backfill/compact as needed, form, reinforce and pour a new concr…" at bounding box center [497, 307] width 363 height 53
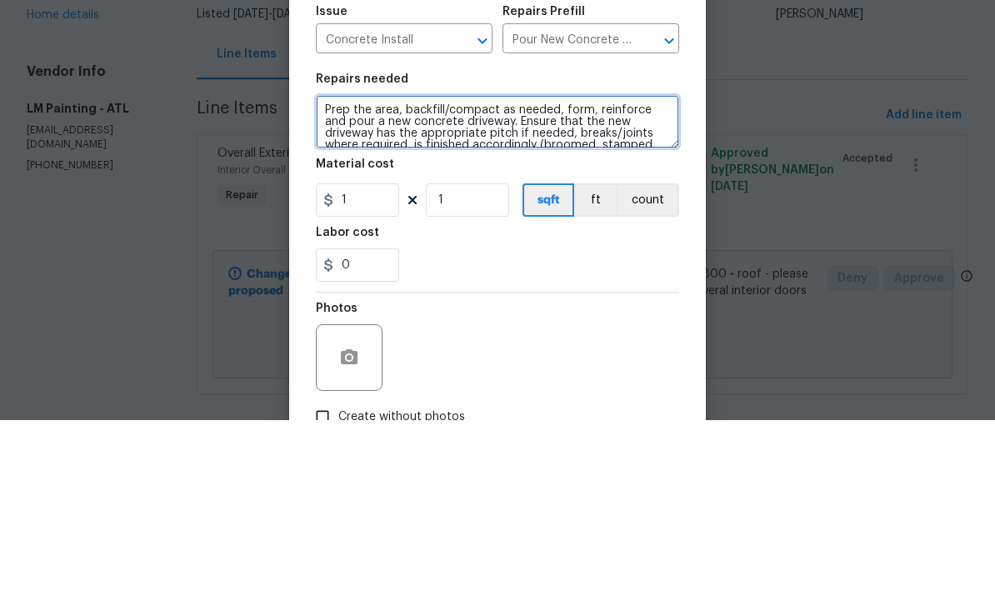
click at [572, 281] on textarea "Prep the area, backfill/compact as needed, form, reinforce and pour a new concr…" at bounding box center [497, 307] width 363 height 53
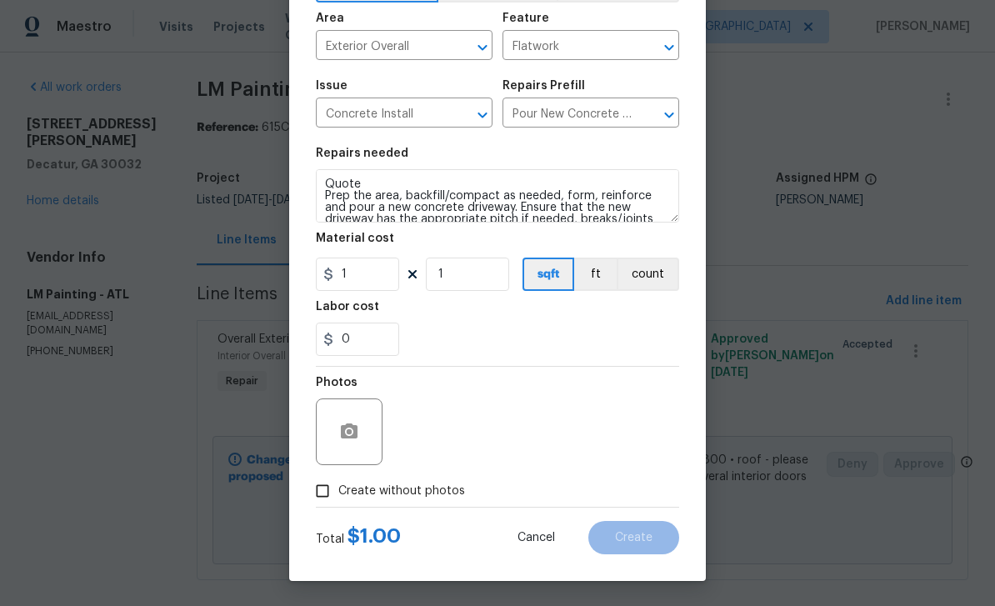
scroll to position [115, 0]
type textarea "Quote Prep the area, backfill/compact as needed, form, reinforce and pour a new…"
click at [338, 499] on input "Create without photos" at bounding box center [323, 491] width 32 height 32
checkbox input "true"
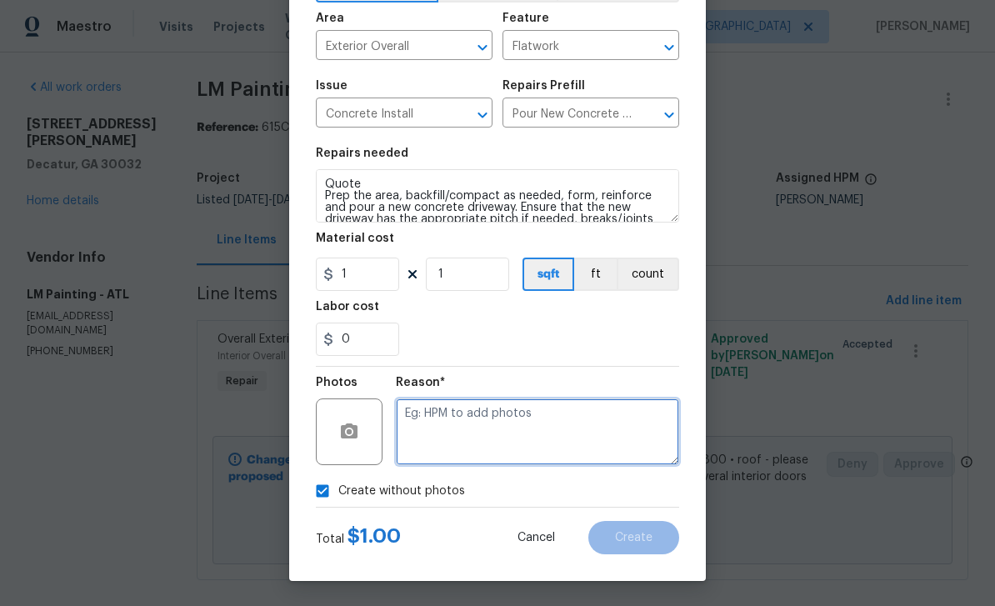
click at [576, 443] on textarea at bounding box center [537, 431] width 283 height 67
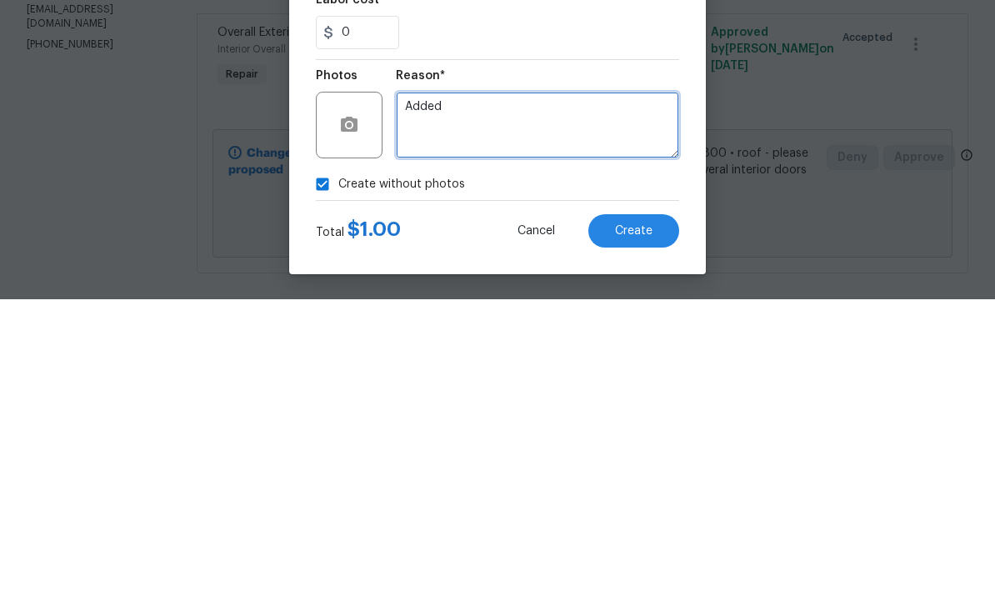
type textarea "Added"
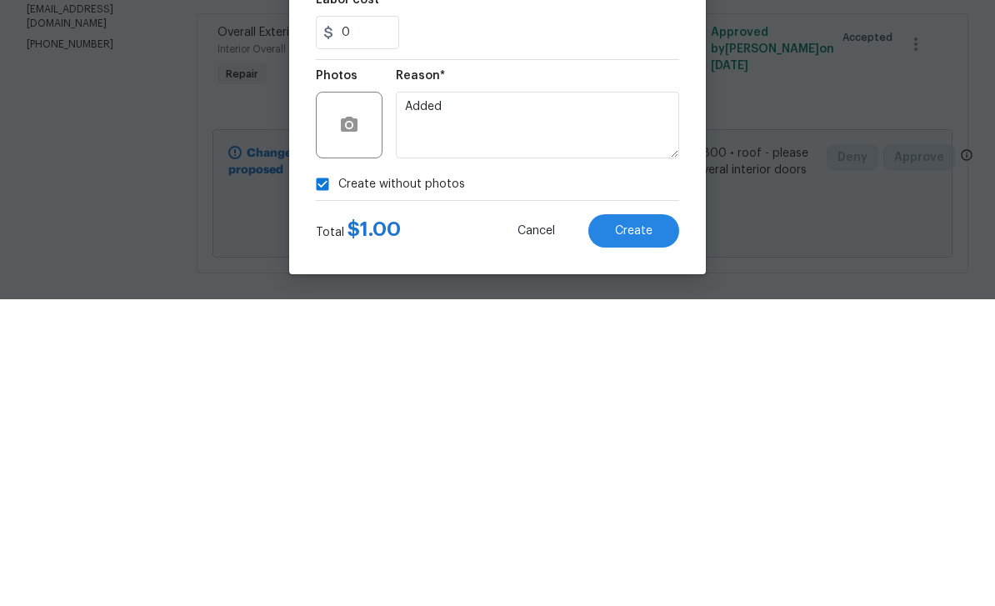
click at [660, 521] on button "Create" at bounding box center [633, 537] width 91 height 33
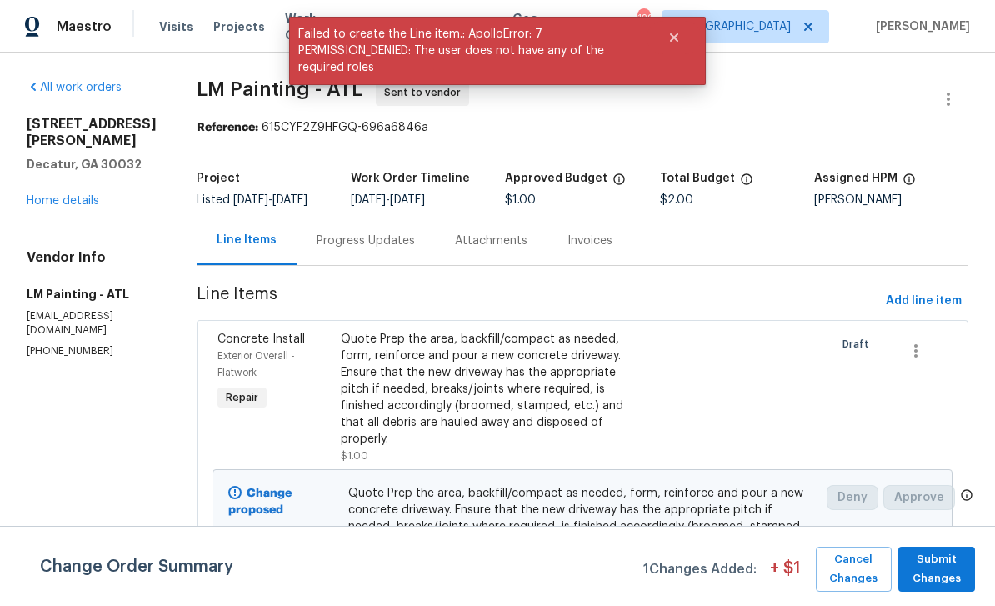
scroll to position [0, 0]
click at [958, 574] on span "Submit Changes" at bounding box center [937, 569] width 60 height 38
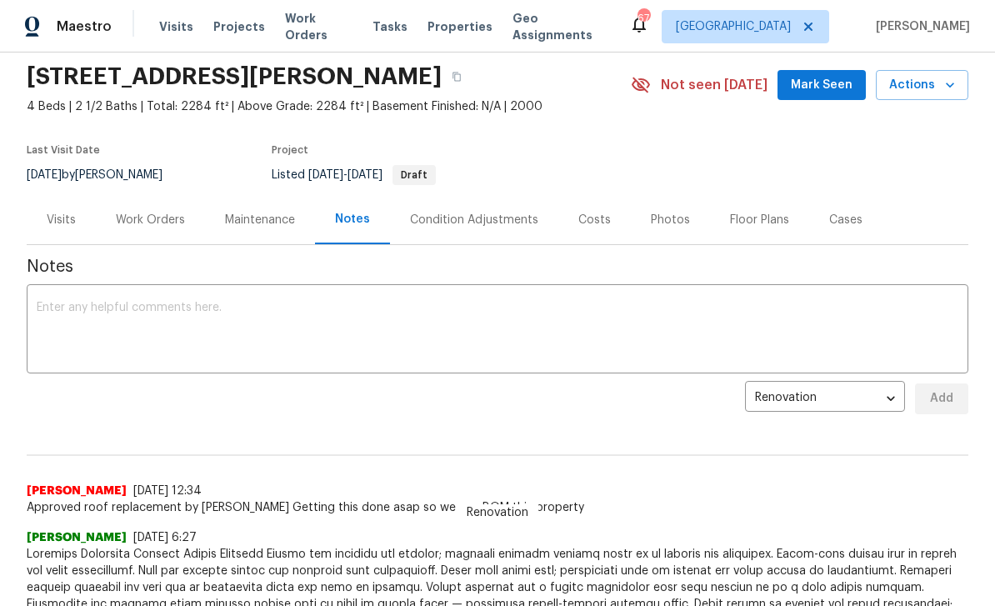
scroll to position [57, 0]
click at [167, 213] on div "Work Orders" at bounding box center [150, 221] width 69 height 17
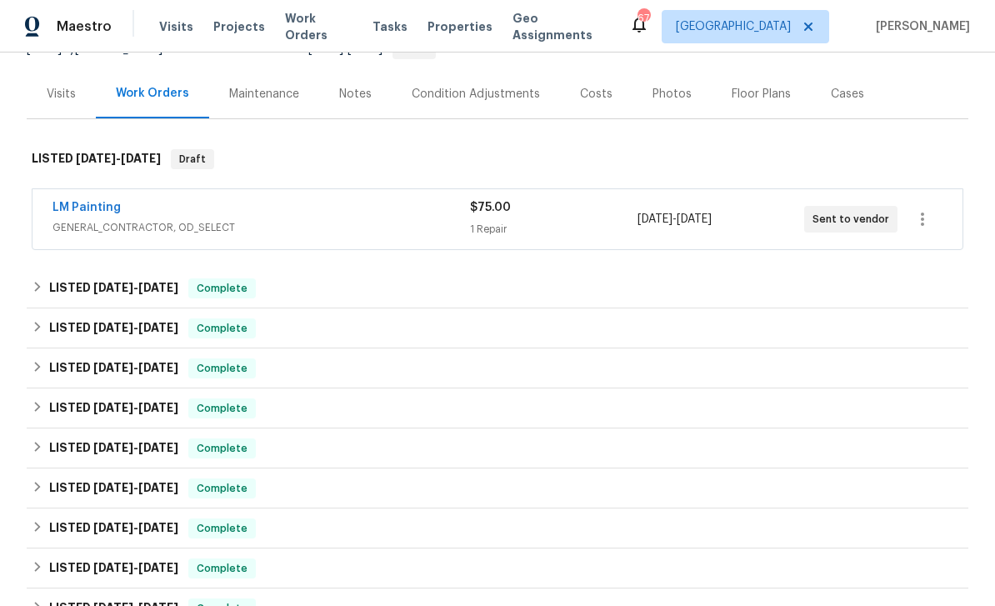
scroll to position [187, 0]
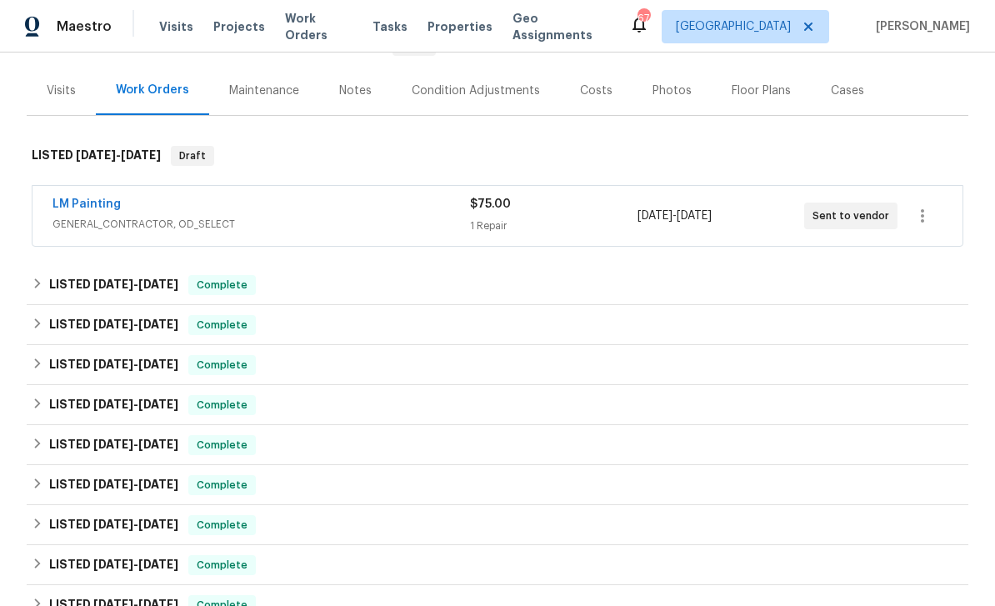
click at [103, 200] on link "LM Painting" at bounding box center [87, 204] width 68 height 12
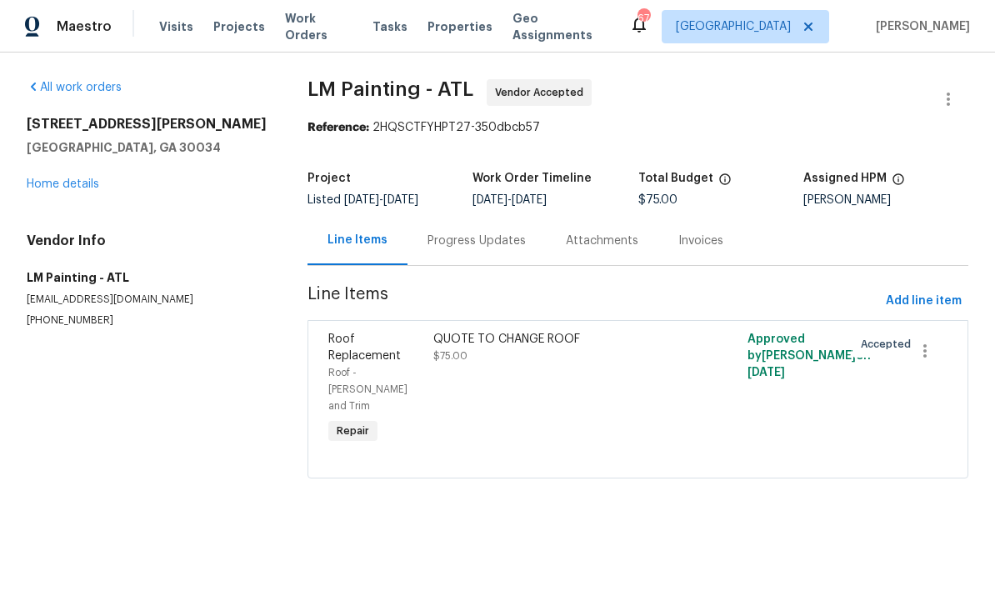
click at [543, 373] on div "QUOTE TO CHANGE ROOF $75.00" at bounding box center [559, 389] width 263 height 127
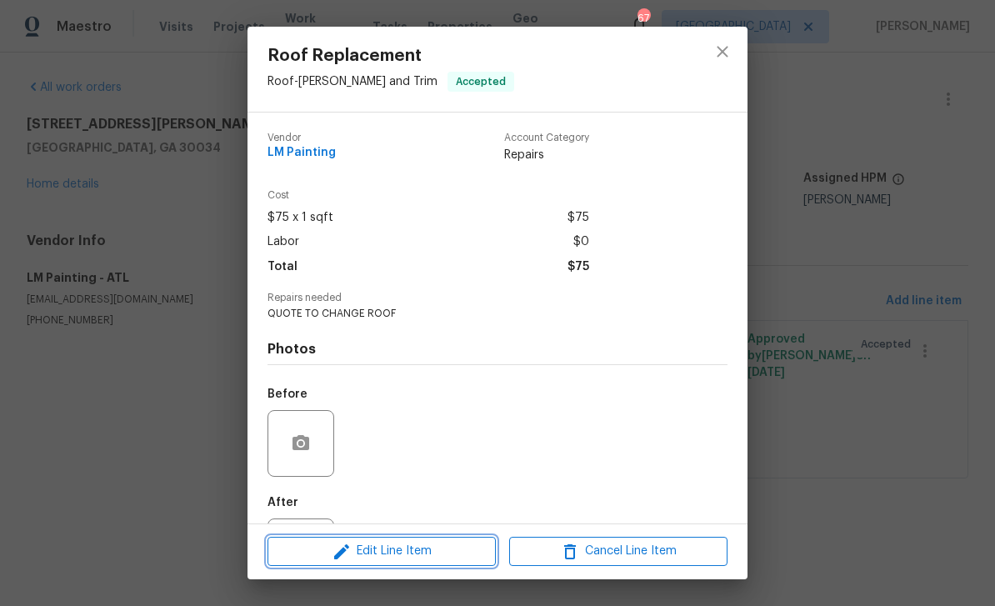
click at [428, 558] on span "Edit Line Item" at bounding box center [382, 551] width 218 height 21
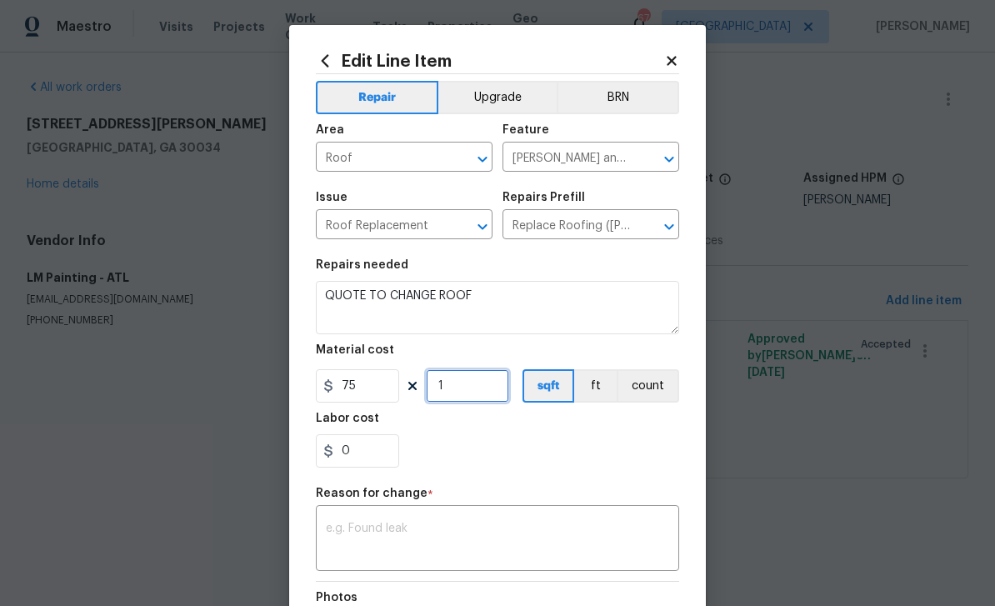
click at [480, 394] on input "1" at bounding box center [467, 385] width 83 height 33
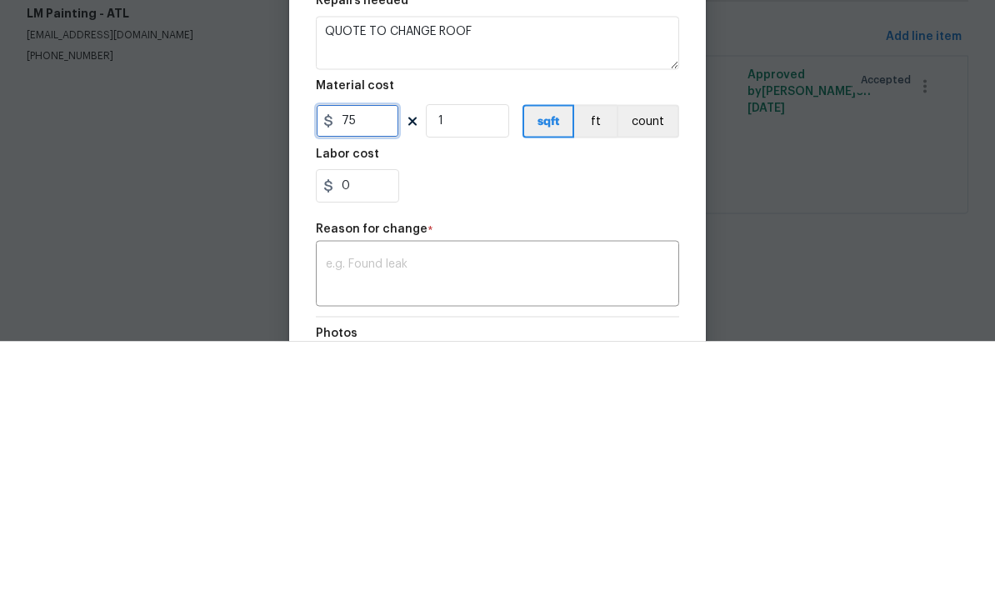
click at [382, 369] on input "75" at bounding box center [357, 385] width 83 height 33
type input "295"
click at [475, 369] on input "1" at bounding box center [467, 385] width 83 height 33
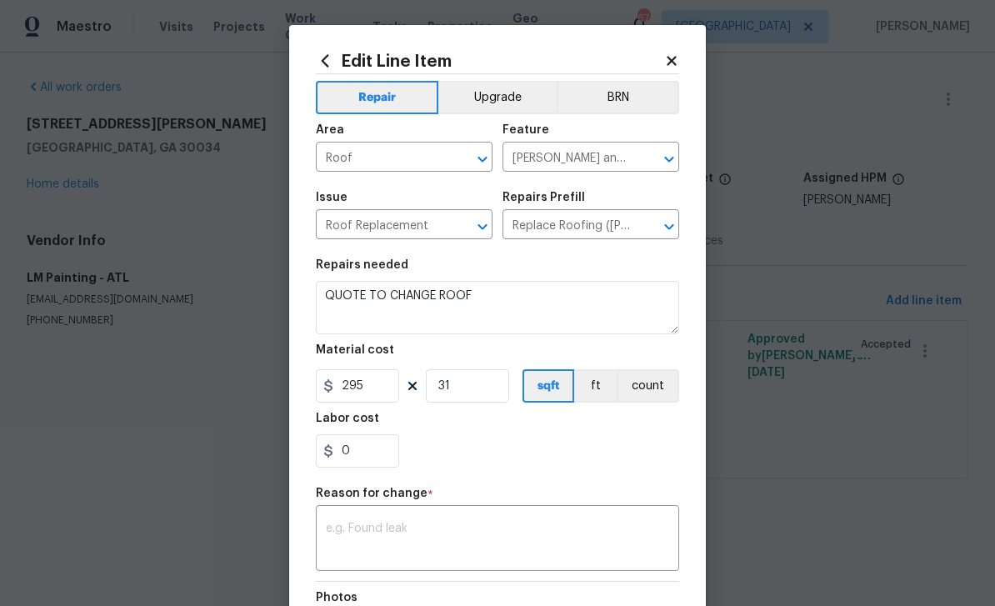
scroll to position [8, 0]
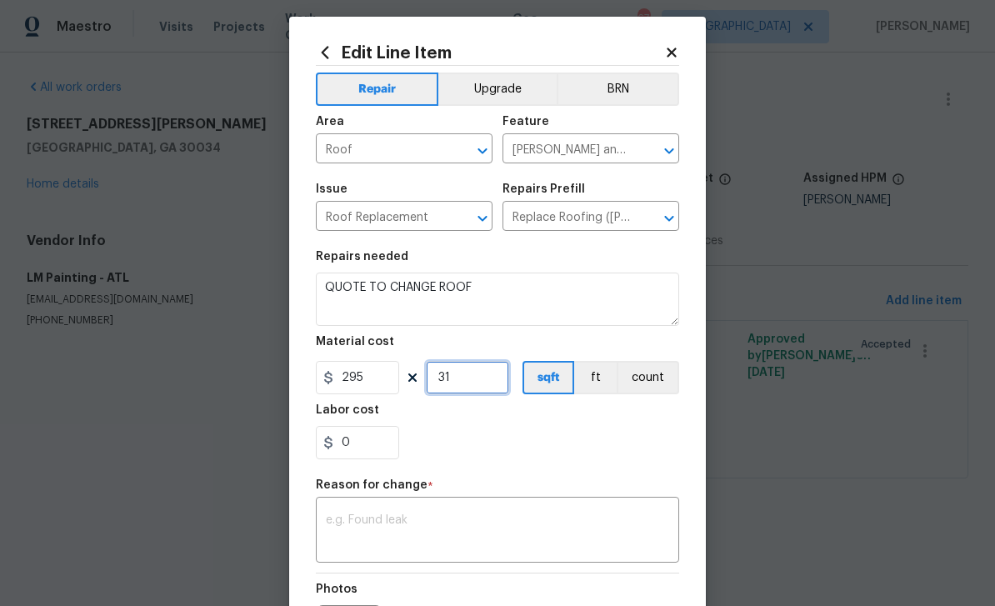
type input "31"
click at [645, 524] on textarea at bounding box center [497, 531] width 343 height 35
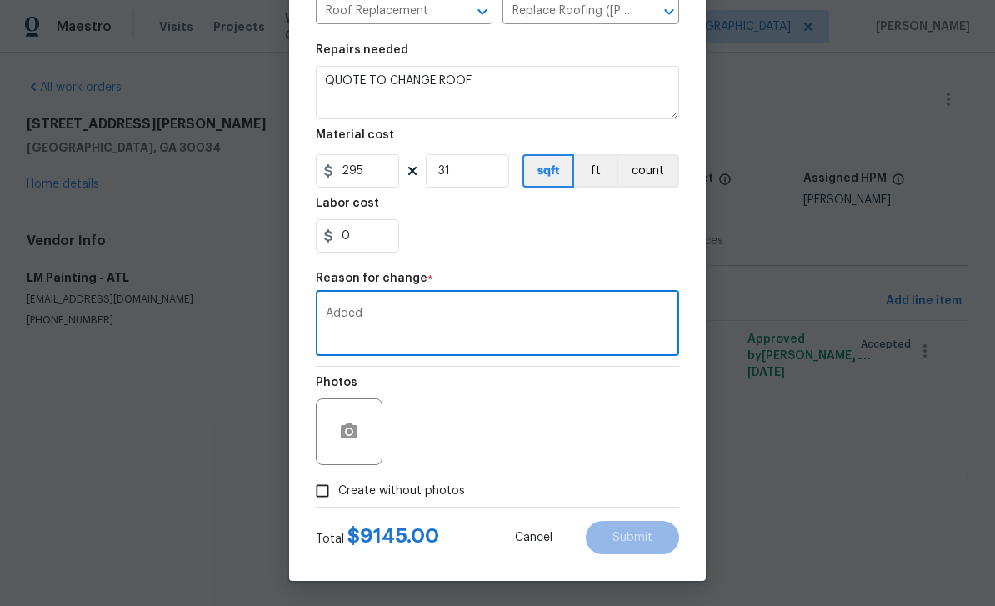
scroll to position [218, 0]
type textarea "Added"
click at [315, 498] on input "Create without photos" at bounding box center [323, 491] width 32 height 32
checkbox input "true"
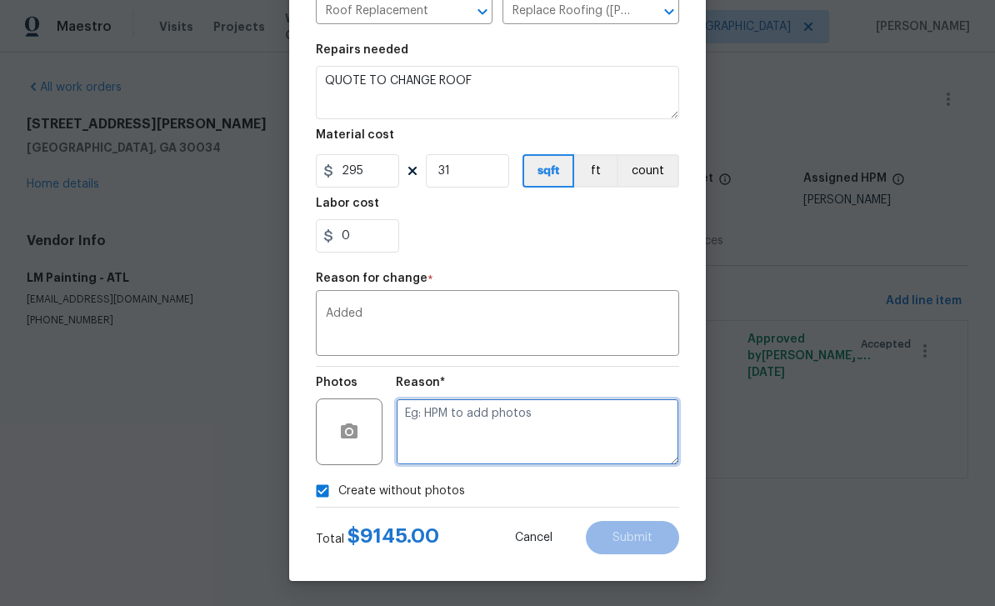
click at [478, 443] on textarea at bounding box center [537, 431] width 283 height 67
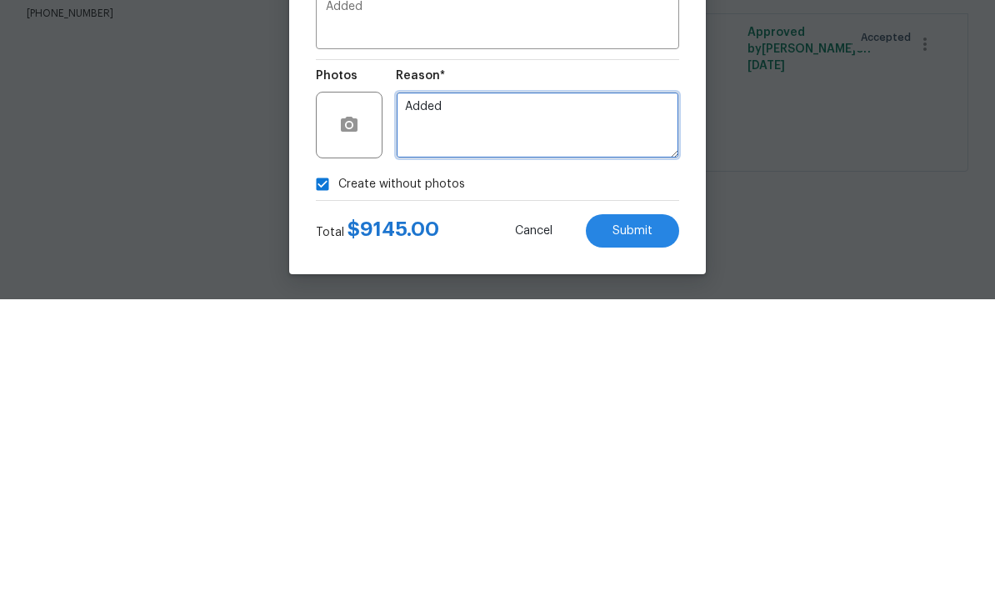
type textarea "Added"
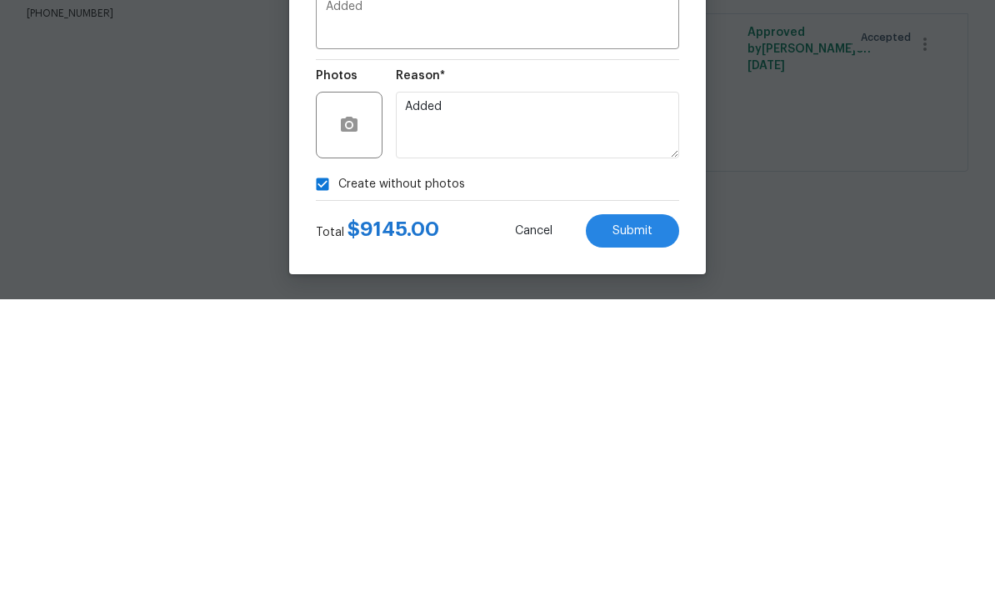
click at [633, 521] on button "Submit" at bounding box center [632, 537] width 93 height 33
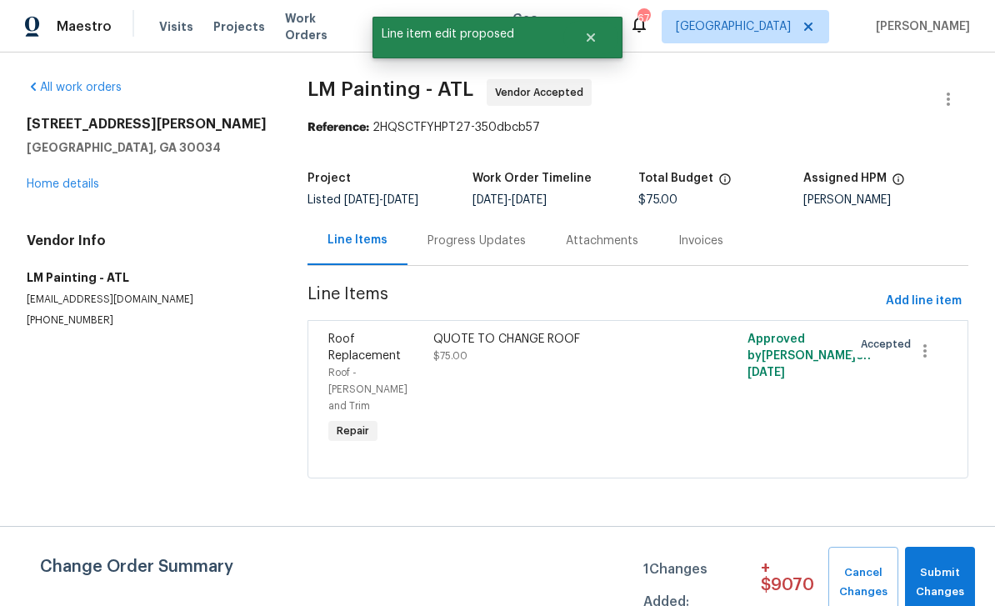
scroll to position [0, 0]
click at [951, 579] on span "Submit Changes" at bounding box center [939, 582] width 53 height 38
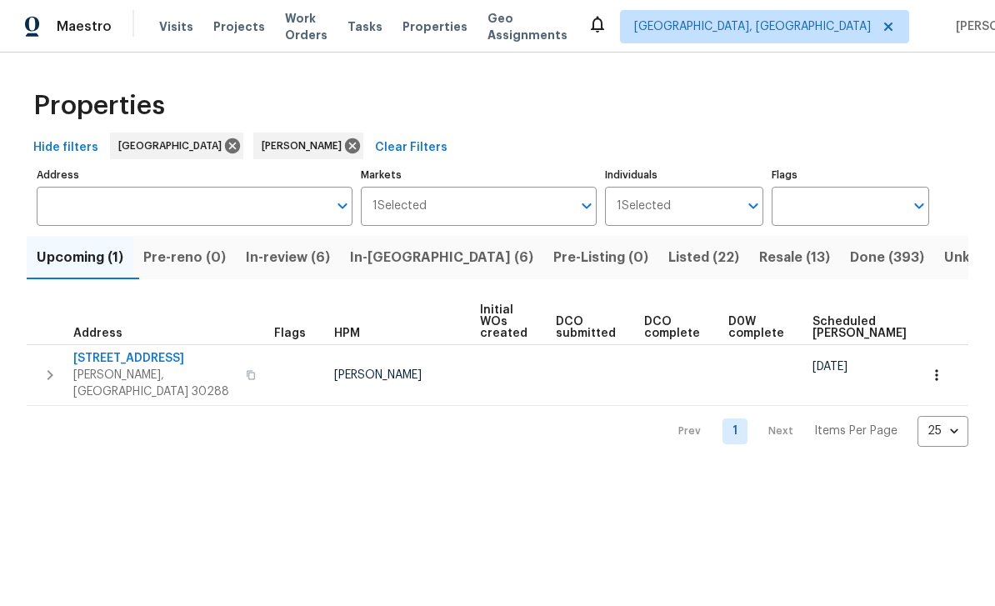
click at [432, 264] on span "In-[GEOGRAPHIC_DATA] (6)" at bounding box center [441, 257] width 183 height 23
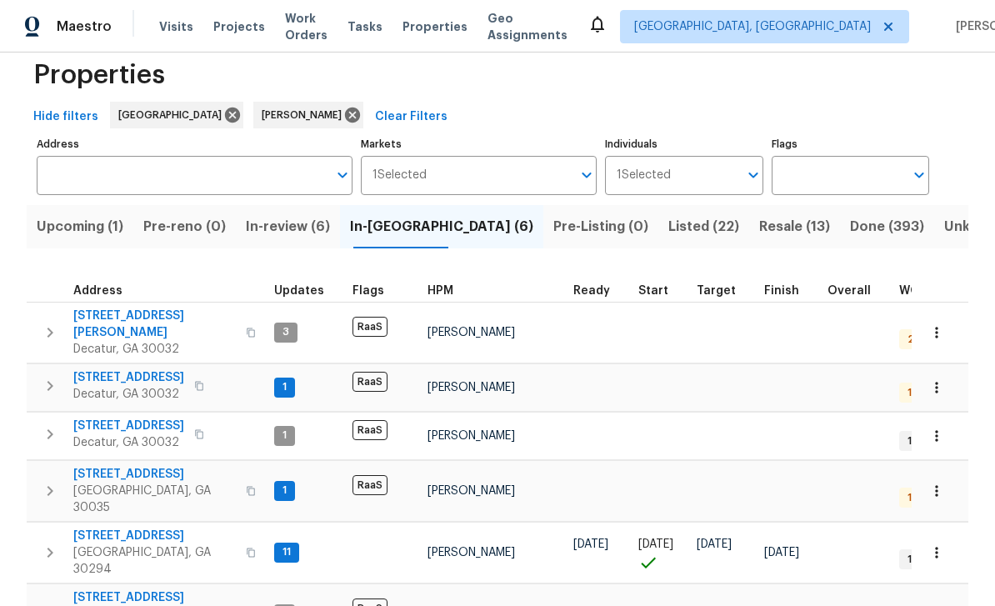
scroll to position [30, 0]
click at [131, 322] on span "3517 Hyland Dr" at bounding box center [154, 324] width 163 height 33
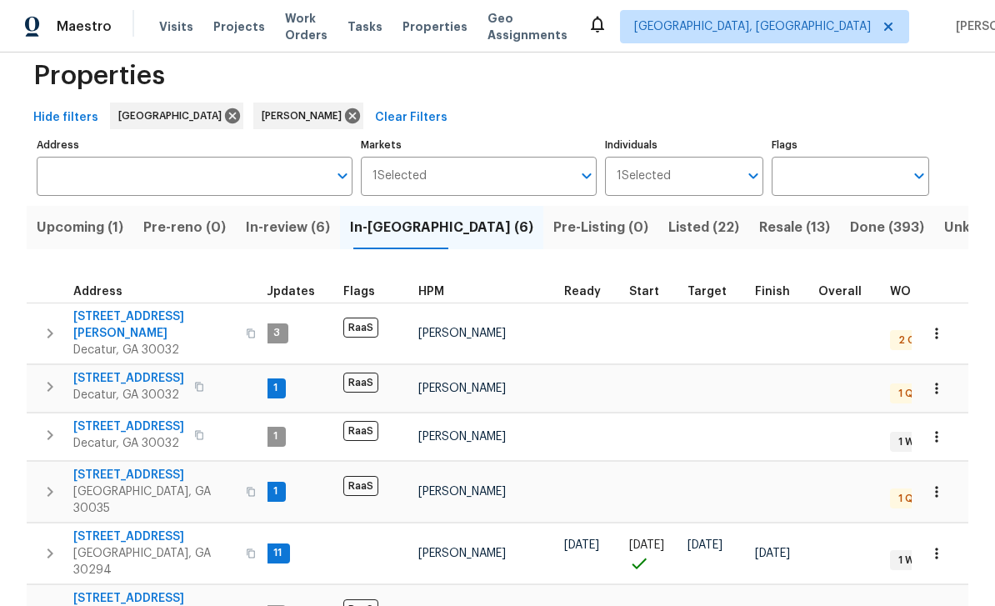
click at [100, 370] on span "1395 W Austin Rd" at bounding box center [128, 378] width 111 height 17
click at [110, 418] on span "2303 Pinewood Dr" at bounding box center [128, 426] width 111 height 17
click at [97, 467] on span "2183 Ramblewood Cir" at bounding box center [154, 475] width 163 height 17
click at [98, 590] on span "2919 Alameda Trl" at bounding box center [154, 598] width 163 height 17
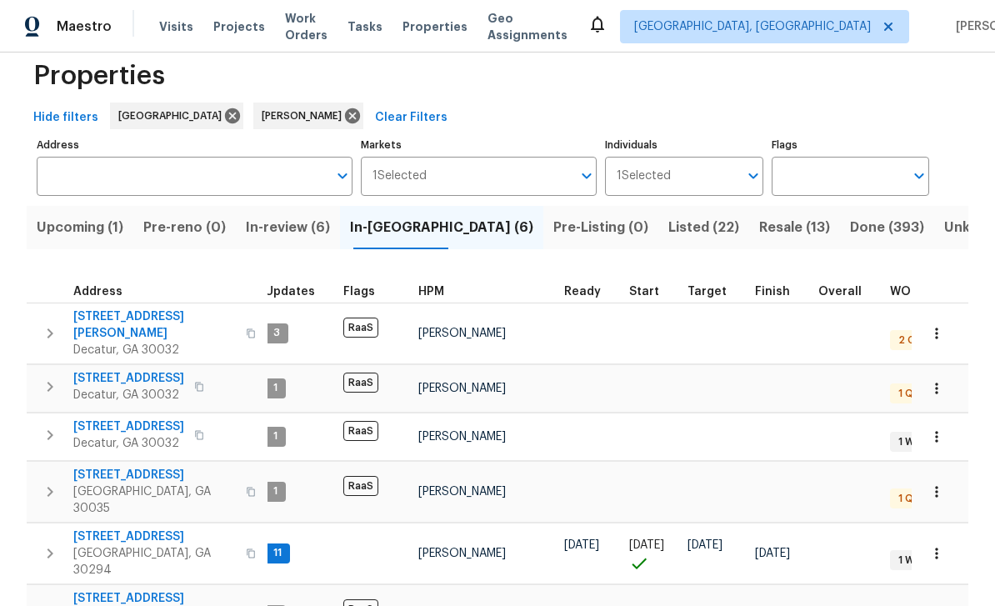
click at [309, 216] on span "In-review (6)" at bounding box center [288, 227] width 84 height 23
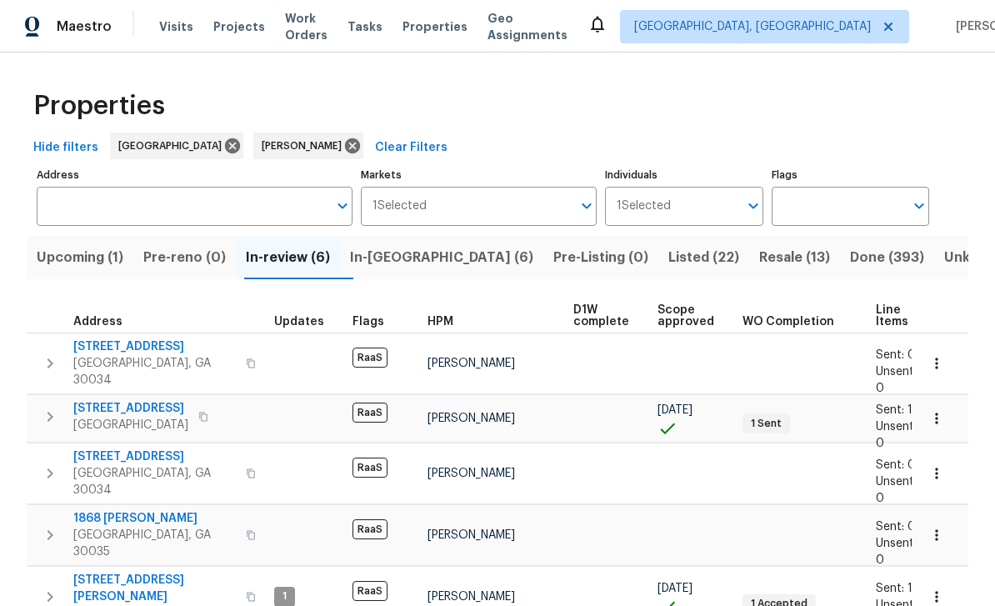
click at [445, 247] on button "In-reno (6)" at bounding box center [441, 257] width 203 height 43
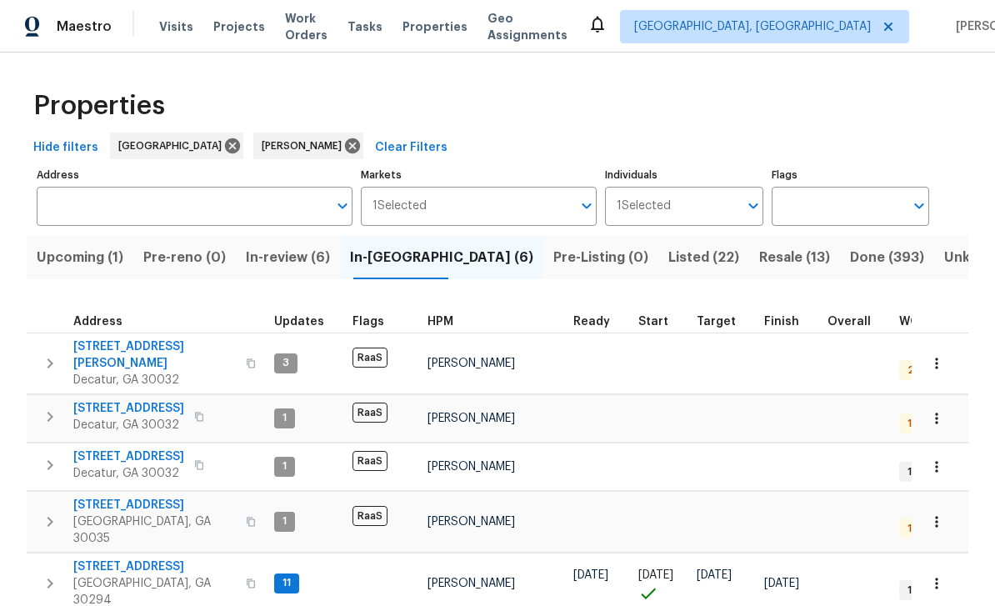
click at [153, 558] on span "3491 Saddle Creek Ln" at bounding box center [154, 566] width 163 height 17
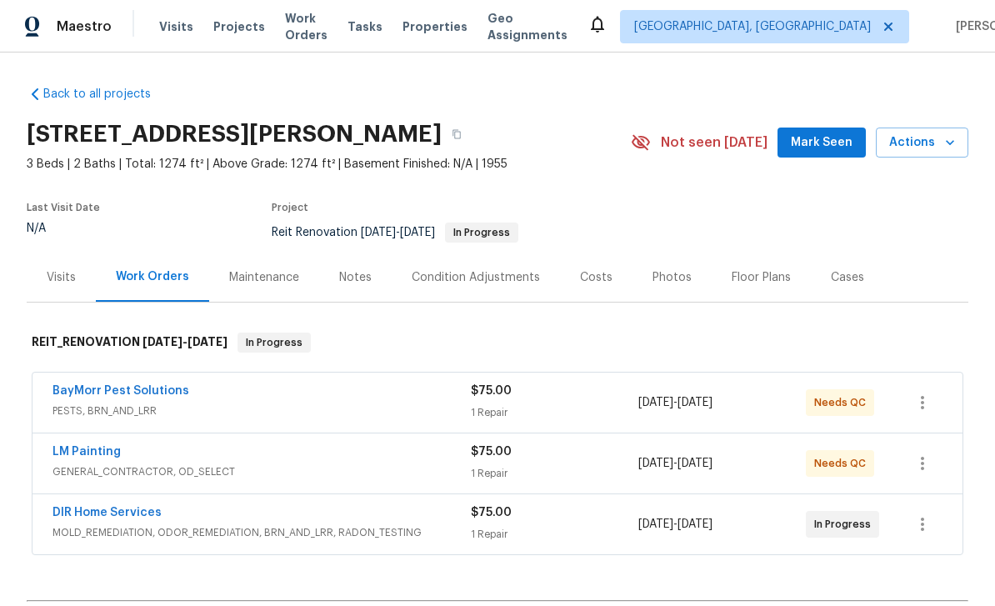
click at [128, 518] on link "DIR Home Services" at bounding box center [107, 513] width 109 height 12
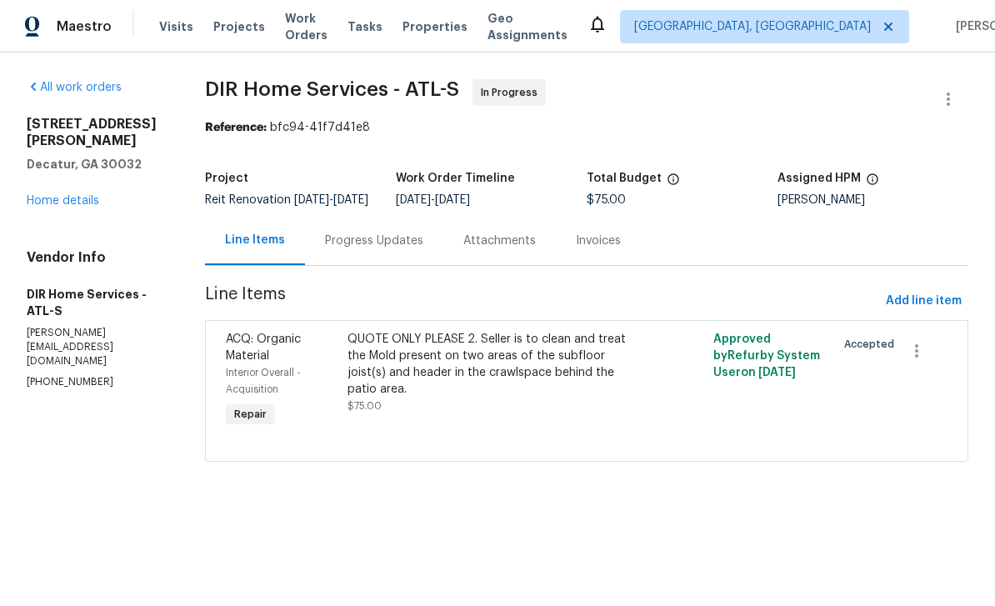
click at [415, 249] on div "Progress Updates" at bounding box center [374, 241] width 98 height 17
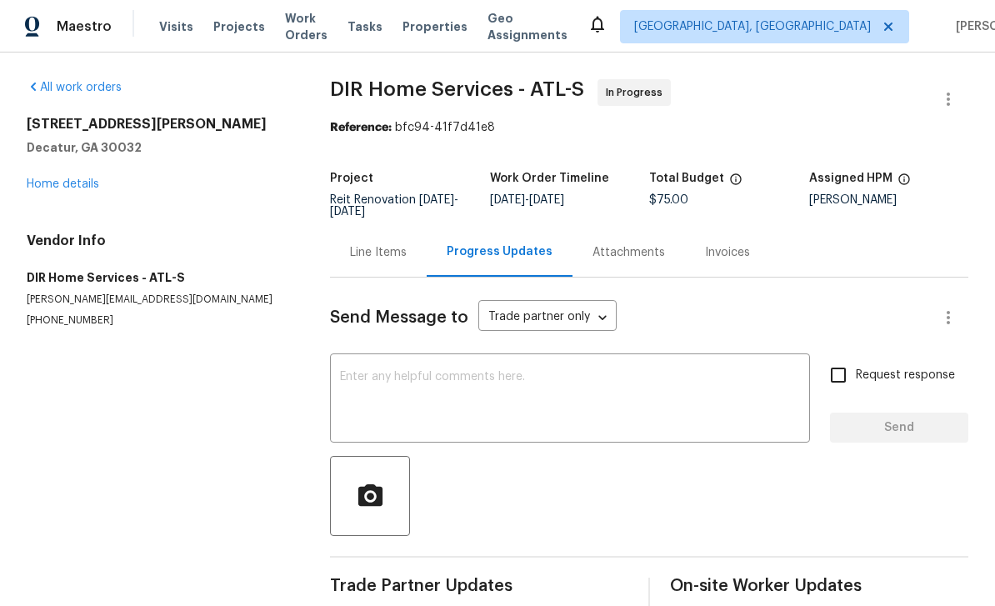
click at [728, 391] on textarea at bounding box center [570, 400] width 460 height 58
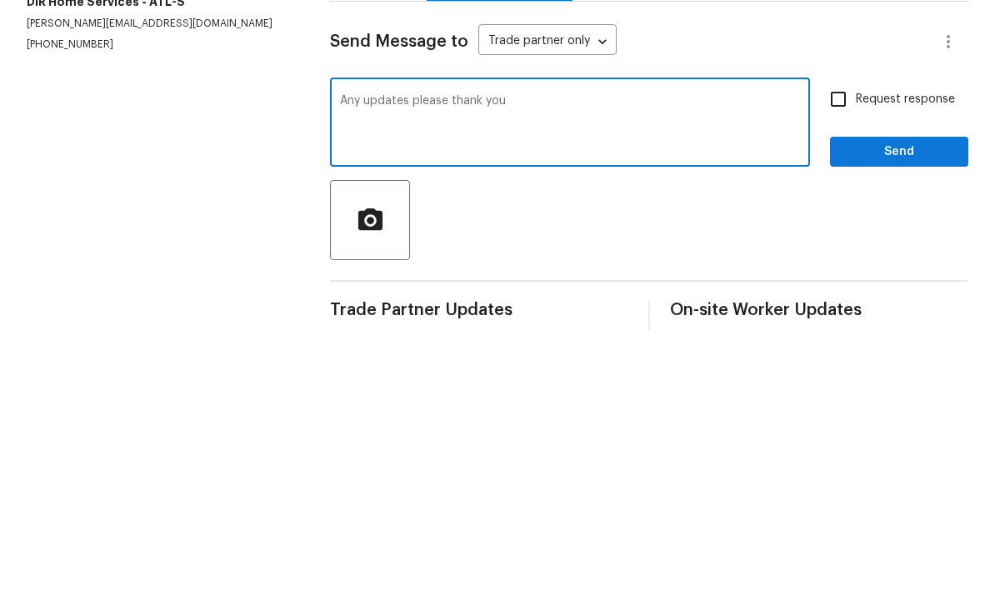
type textarea "Any updates please thank you"
click at [838, 358] on input "Request response" at bounding box center [838, 375] width 35 height 35
checkbox input "true"
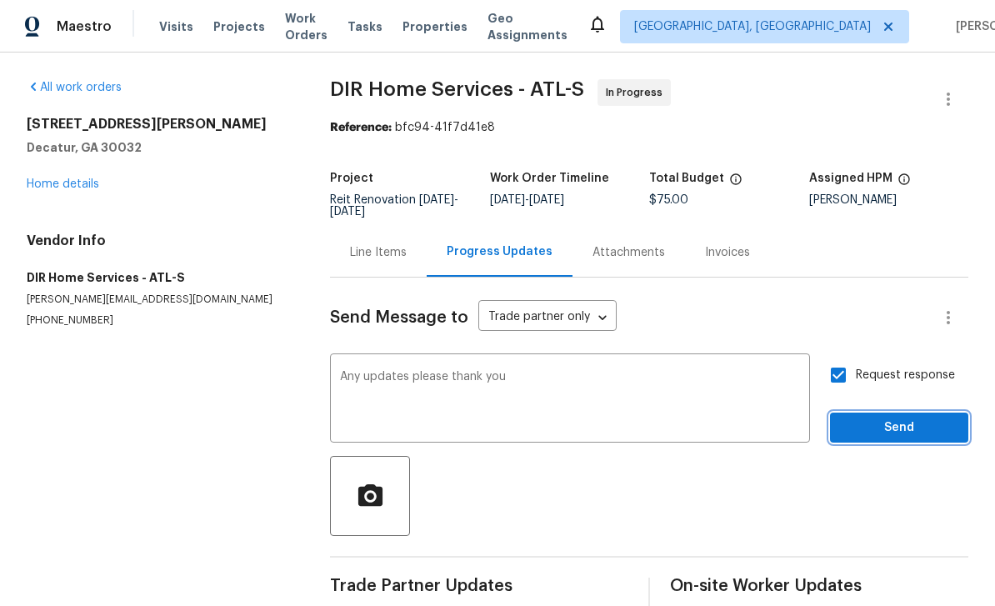
click at [894, 418] on span "Send" at bounding box center [899, 428] width 112 height 21
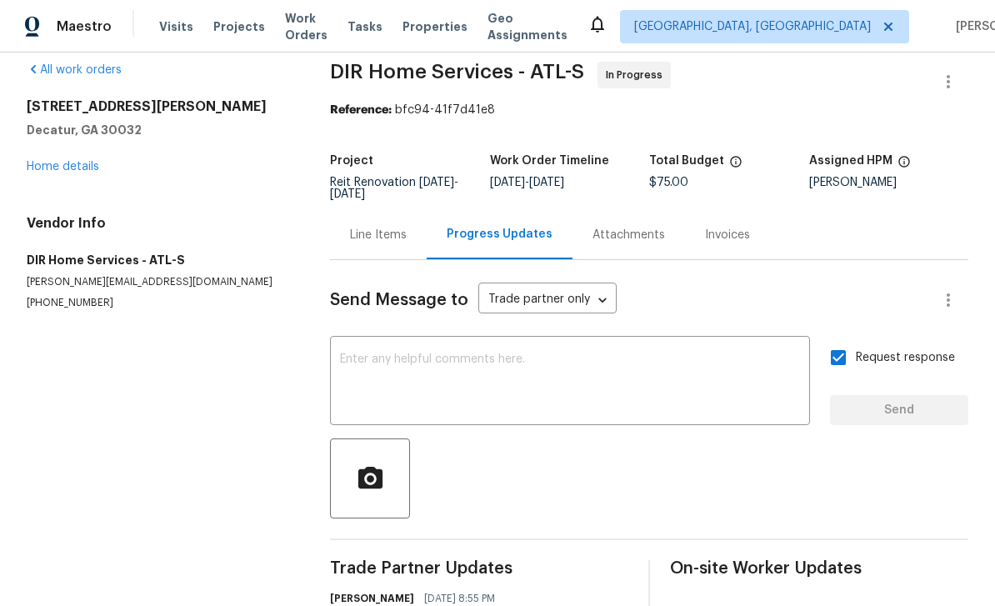
scroll to position [16, 0]
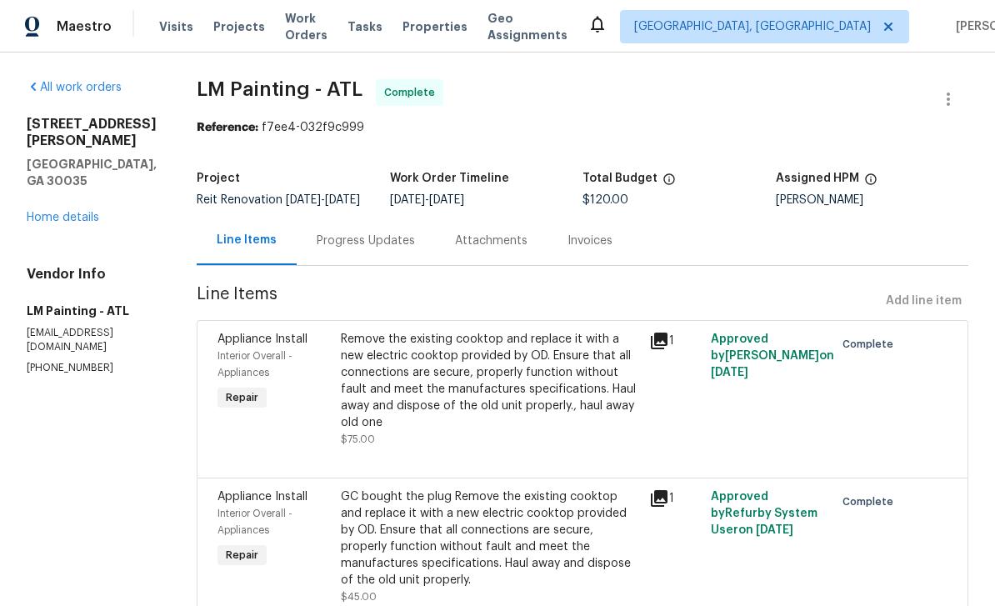
click at [317, 28] on span "Work Orders" at bounding box center [306, 26] width 43 height 33
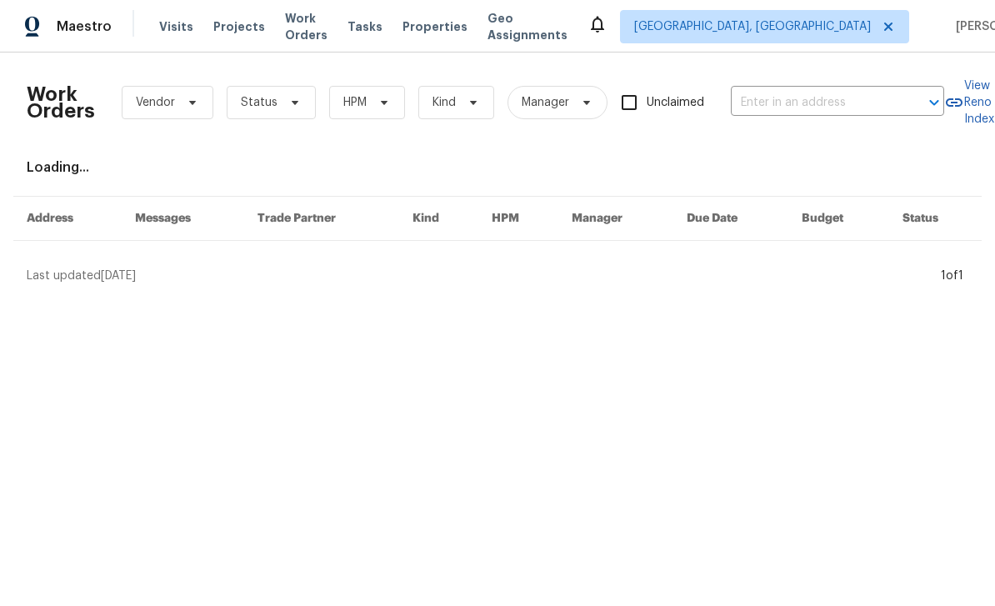
click at [774, 100] on input "text" at bounding box center [814, 103] width 167 height 26
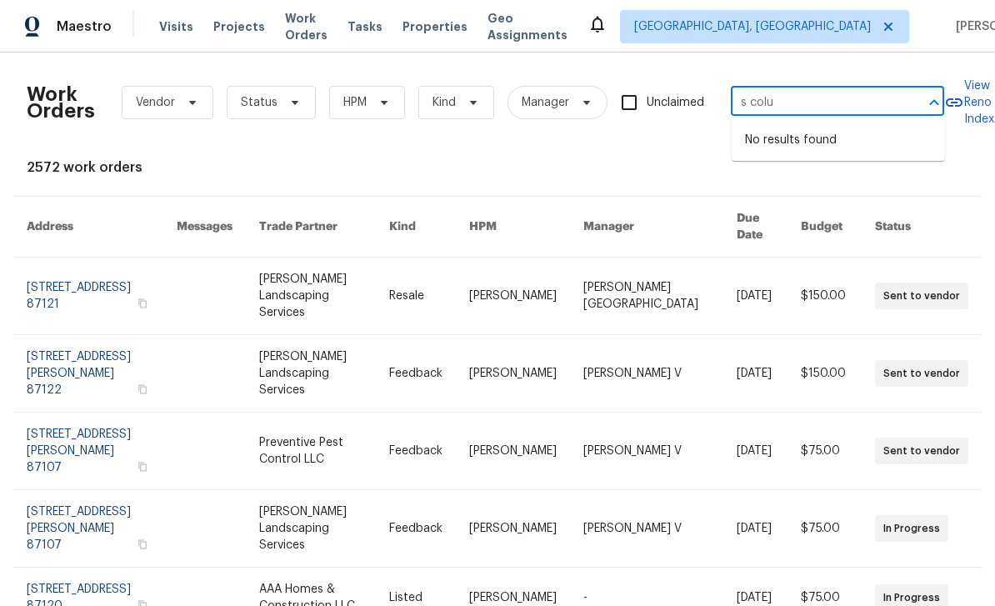
type input "s colu"
click at [778, 28] on span "[GEOGRAPHIC_DATA], [GEOGRAPHIC_DATA]" at bounding box center [752, 26] width 237 height 17
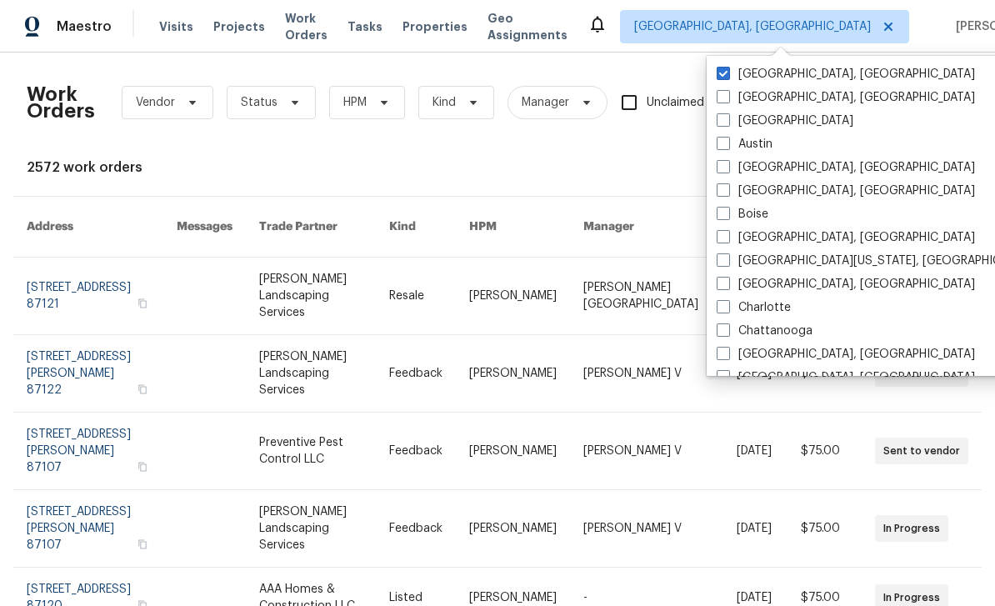
click at [733, 115] on label "[GEOGRAPHIC_DATA]" at bounding box center [785, 121] width 137 height 17
click at [728, 115] on input "[GEOGRAPHIC_DATA]" at bounding box center [722, 118] width 11 height 11
checkbox input "true"
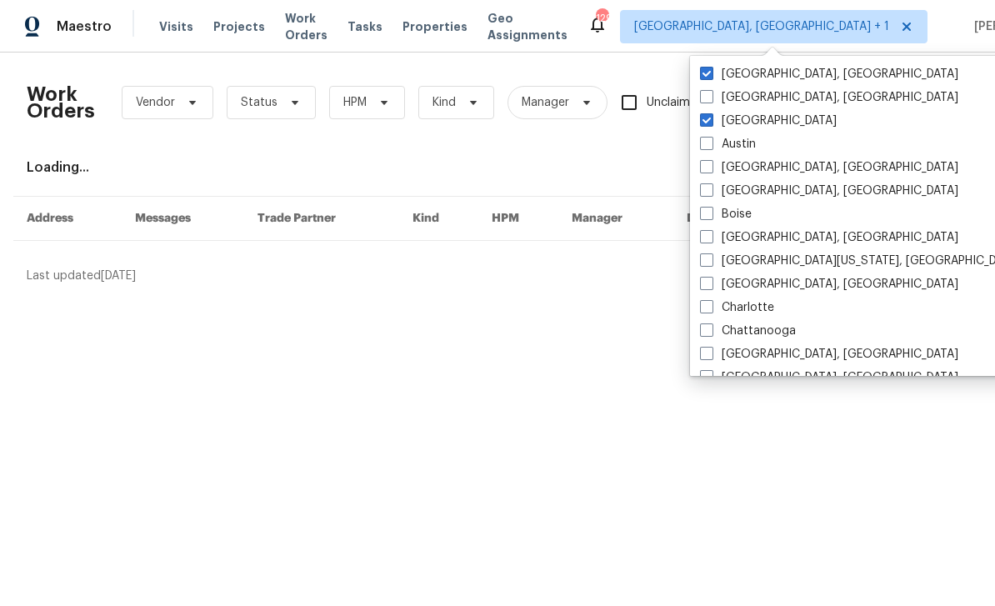
click at [786, 73] on label "[GEOGRAPHIC_DATA], [GEOGRAPHIC_DATA]" at bounding box center [829, 74] width 258 height 17
click at [711, 73] on input "[GEOGRAPHIC_DATA], [GEOGRAPHIC_DATA]" at bounding box center [705, 71] width 11 height 11
checkbox input "false"
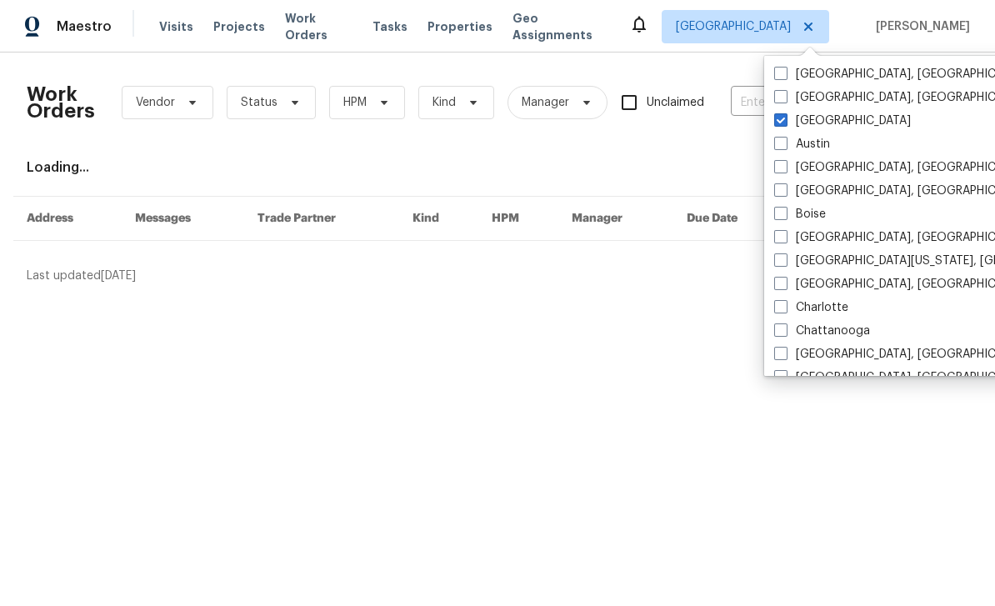
click at [729, 148] on div "Work Orders Vendor Status HPM Kind Manager Unclaimed ​ View Reno Index Loading.…" at bounding box center [498, 175] width 942 height 218
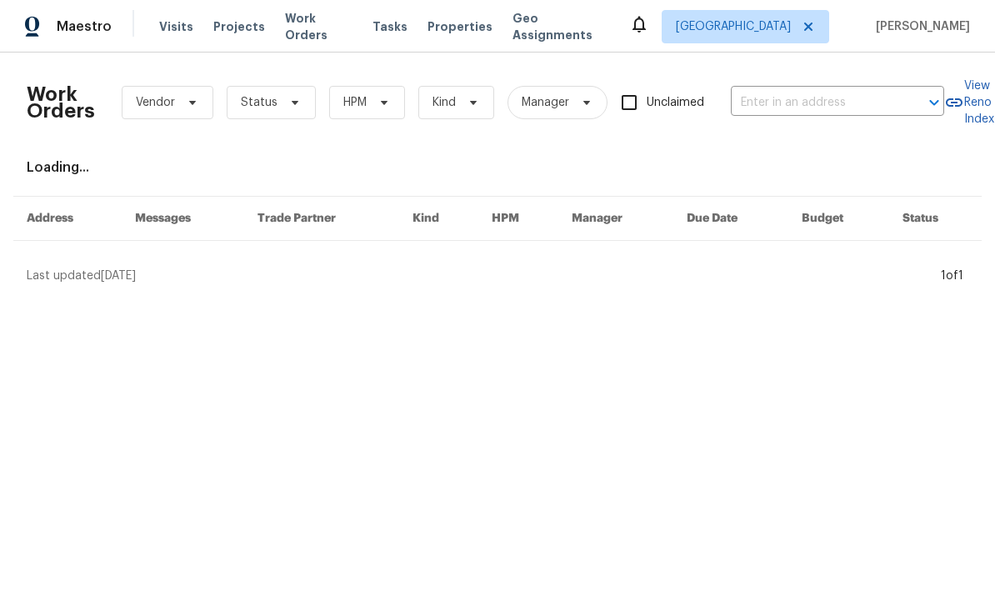
click at [784, 107] on input "text" at bounding box center [814, 103] width 167 height 26
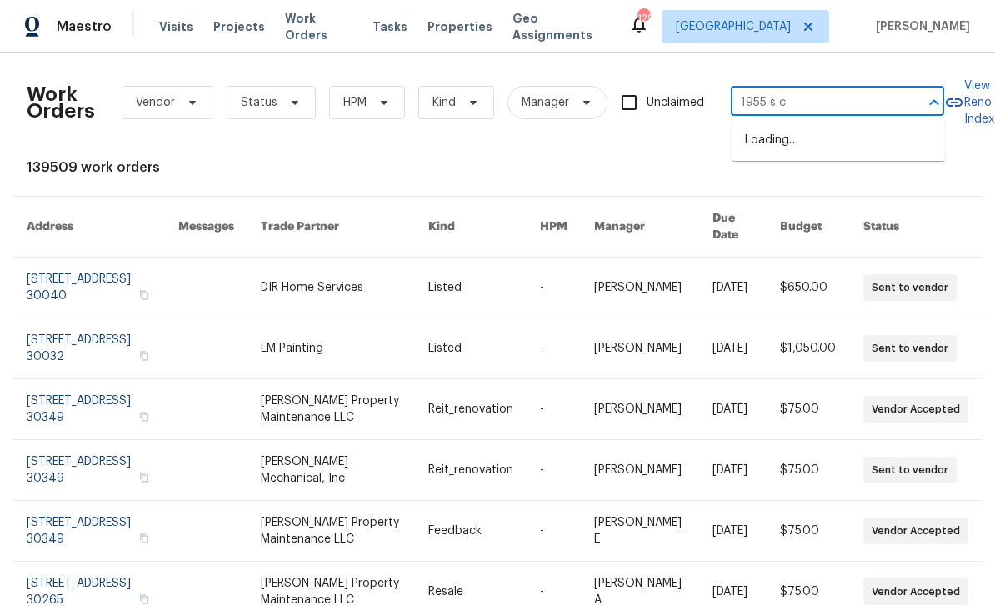
type input "1955 s co"
click at [840, 143] on li "[STREET_ADDRESS]" at bounding box center [838, 141] width 213 height 28
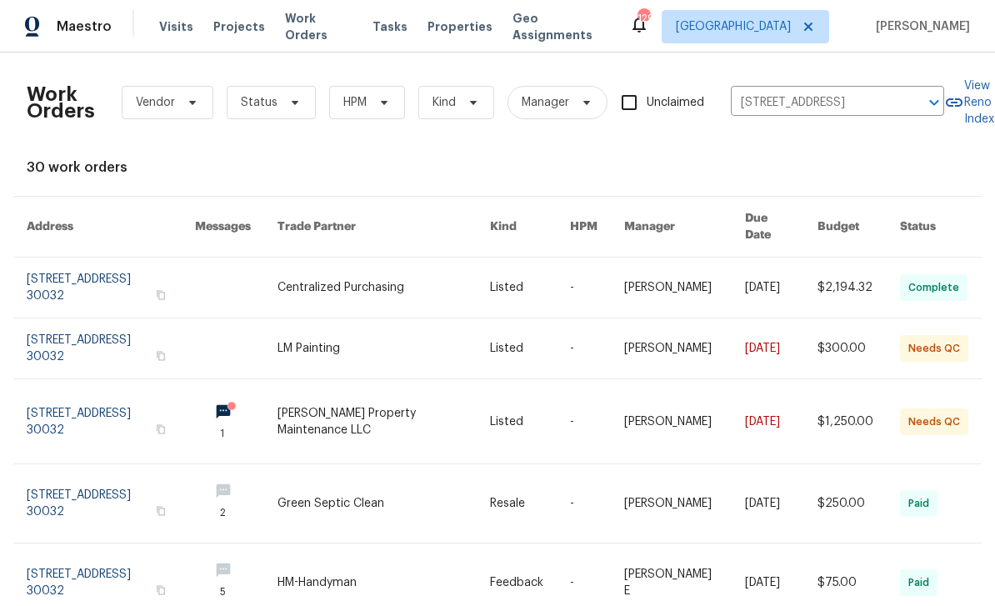
click at [58, 396] on link at bounding box center [111, 421] width 168 height 84
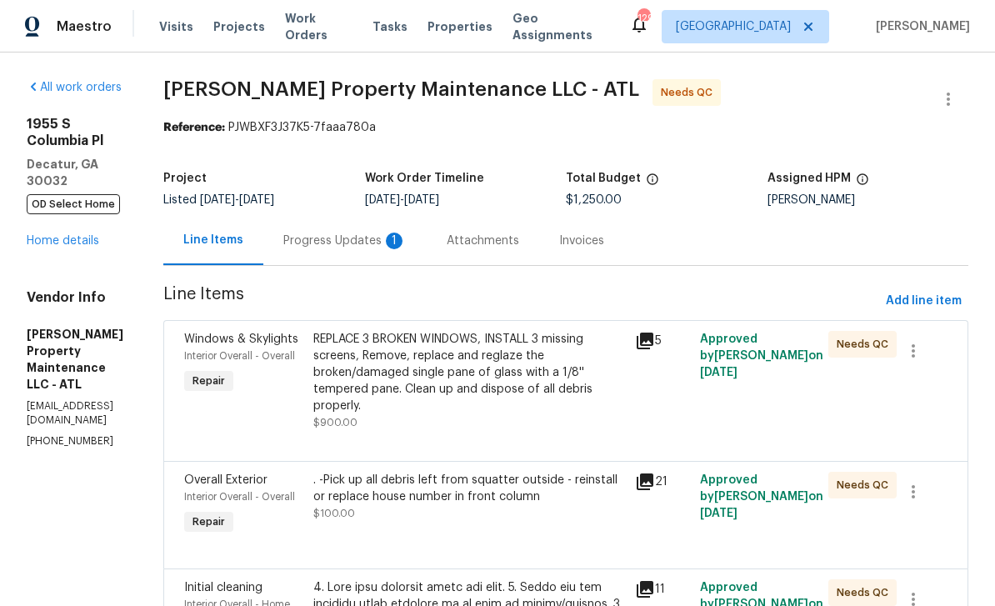
click at [407, 240] on div "Progress Updates 1" at bounding box center [344, 241] width 123 height 17
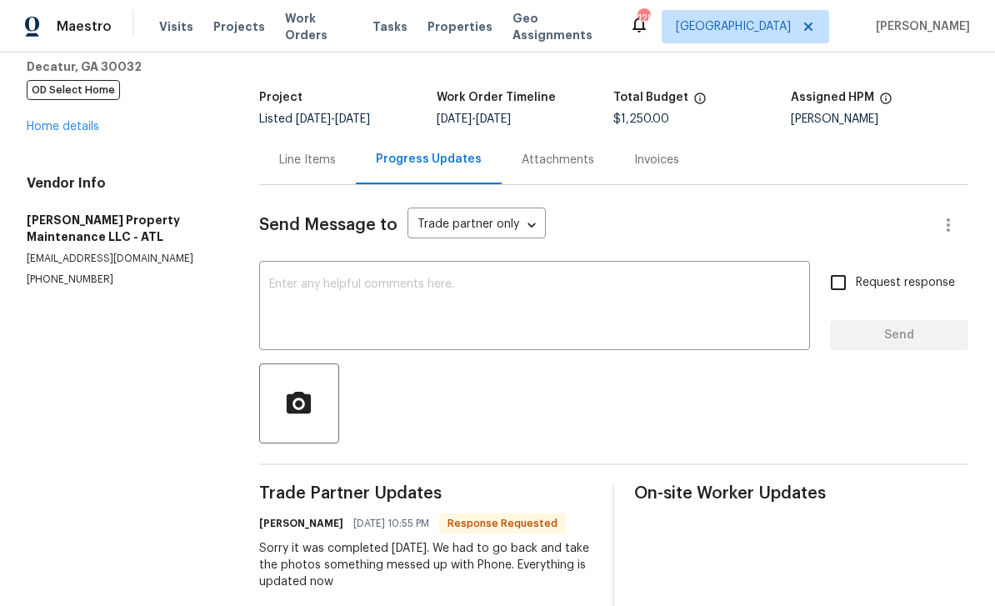
scroll to position [42, 0]
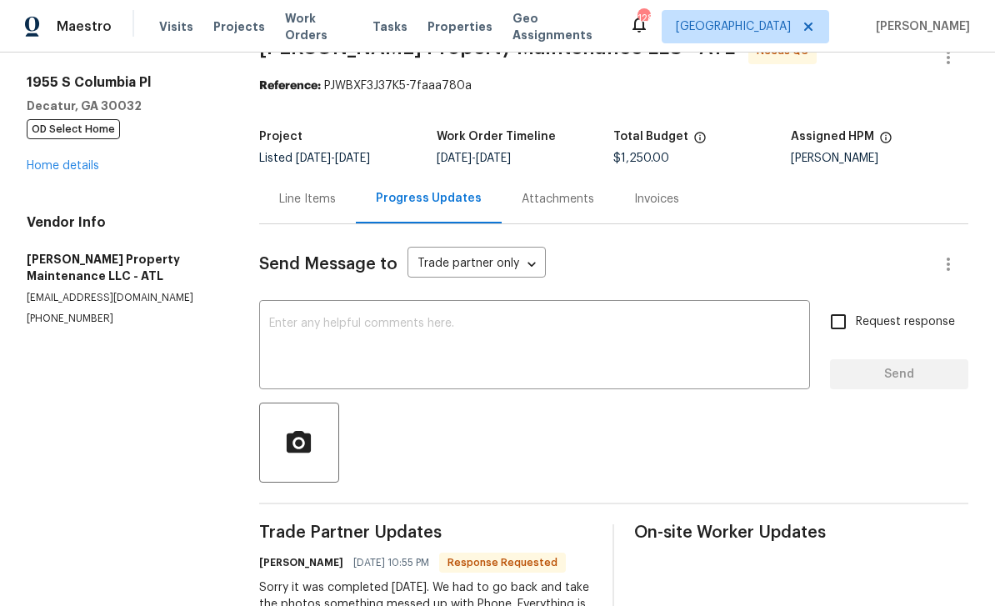
click at [298, 206] on div "Line Items" at bounding box center [307, 199] width 57 height 17
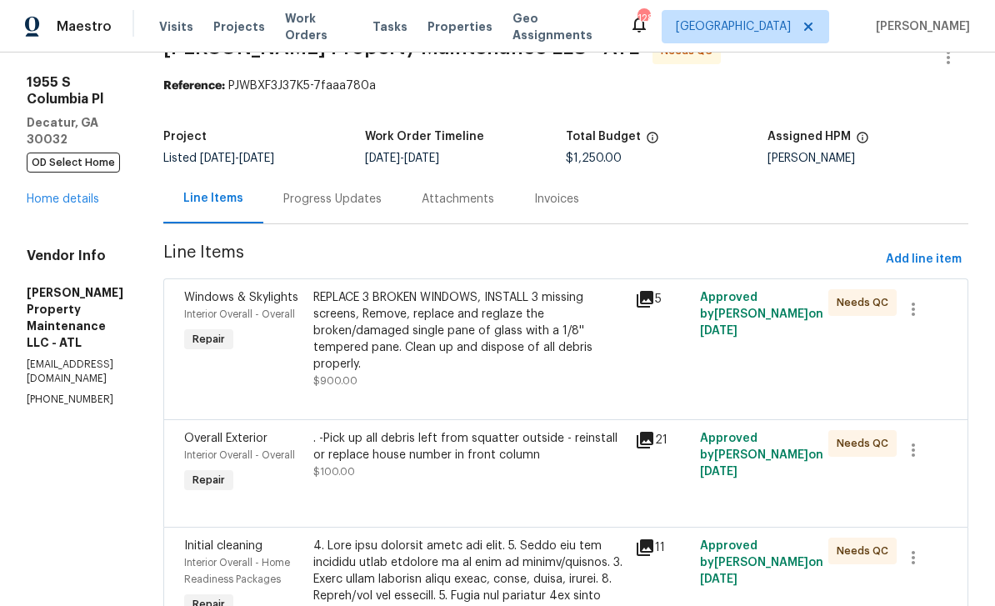
click at [671, 361] on div "5" at bounding box center [662, 339] width 64 height 110
click at [549, 372] on div "REPLACE 3 BROKEN WINDOWS, INSTALL 3 missing screens, Remove, replace and reglaz…" at bounding box center [469, 330] width 313 height 83
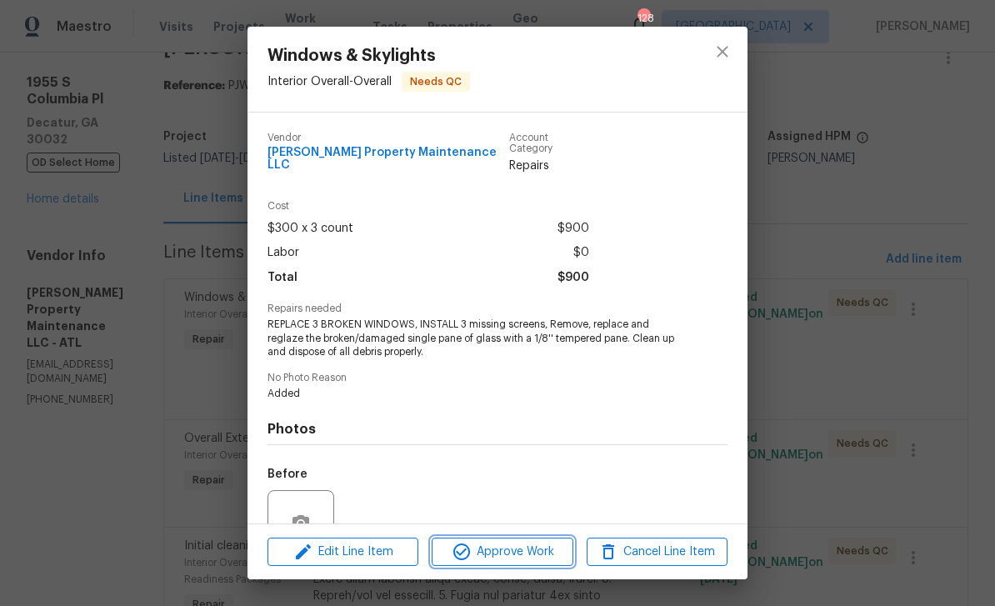
click at [523, 552] on span "Approve Work" at bounding box center [502, 552] width 131 height 21
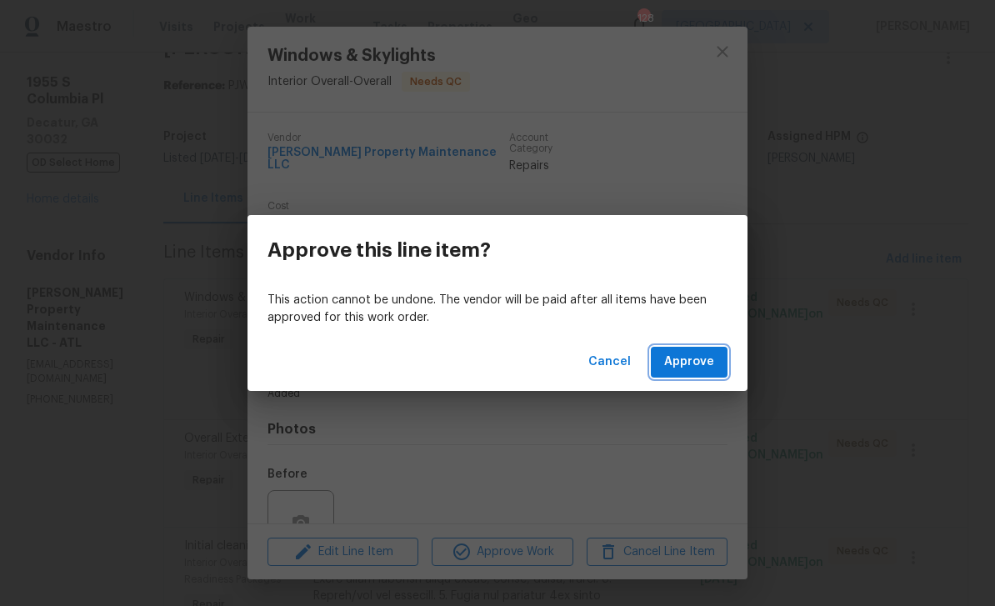
click at [696, 376] on button "Approve" at bounding box center [689, 362] width 77 height 31
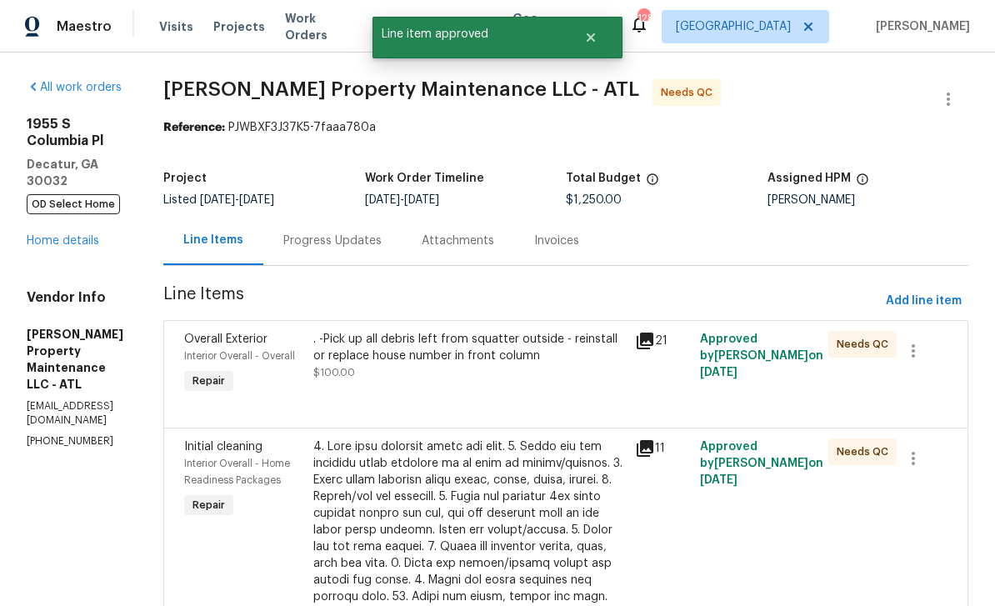
click at [576, 384] on div ". -Pick up all debris left from squatter outside - reinstall or replace house n…" at bounding box center [469, 364] width 323 height 77
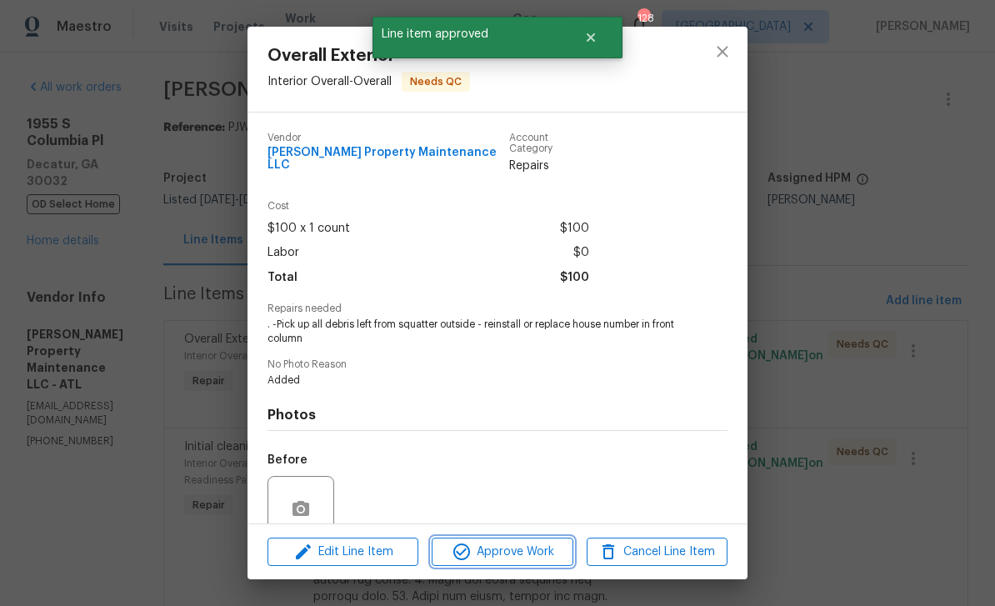
click at [546, 549] on span "Approve Work" at bounding box center [502, 552] width 131 height 21
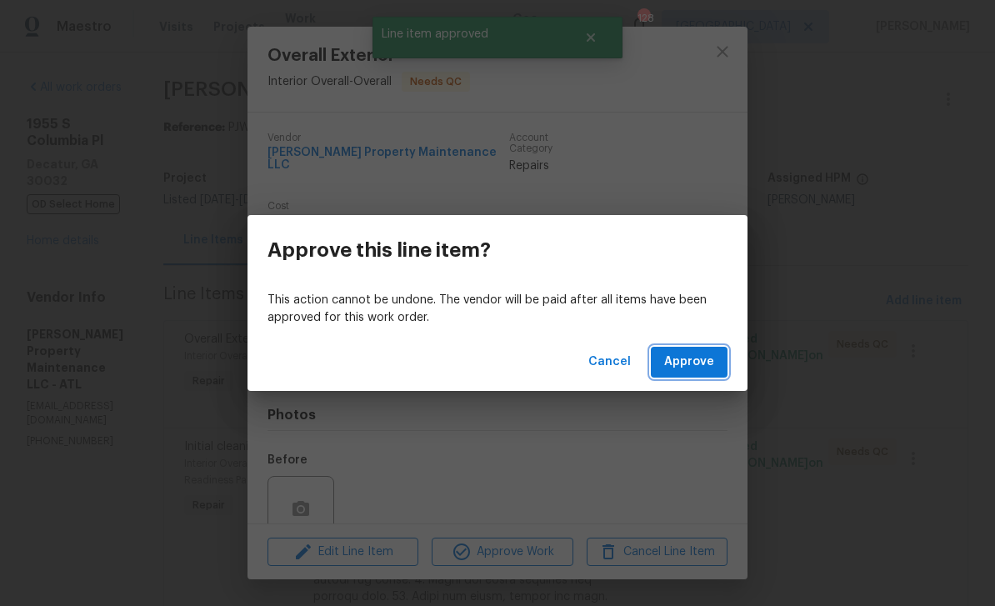
click at [692, 368] on span "Approve" at bounding box center [689, 362] width 50 height 21
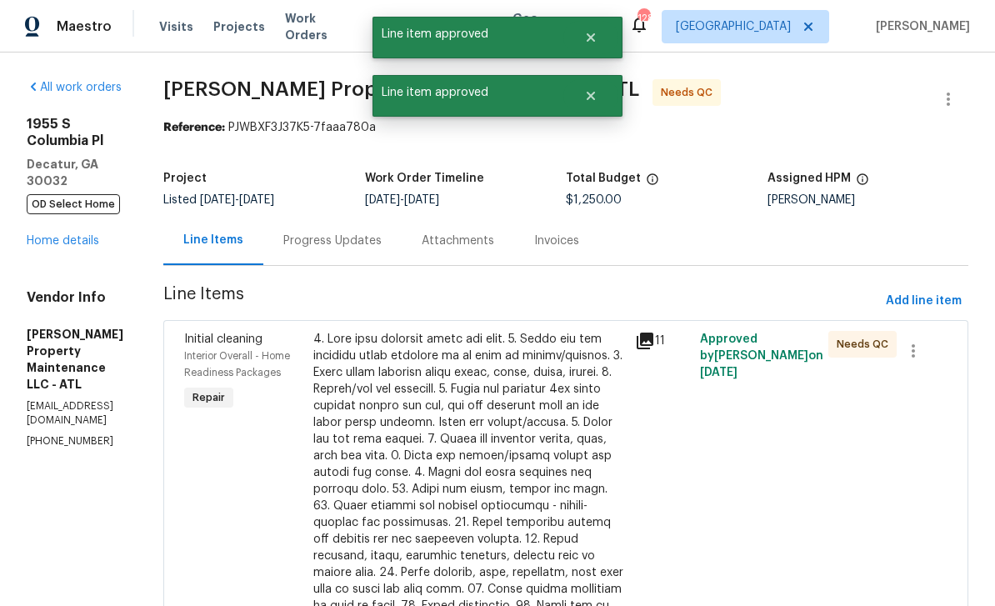
click at [566, 452] on div at bounding box center [469, 539] width 313 height 417
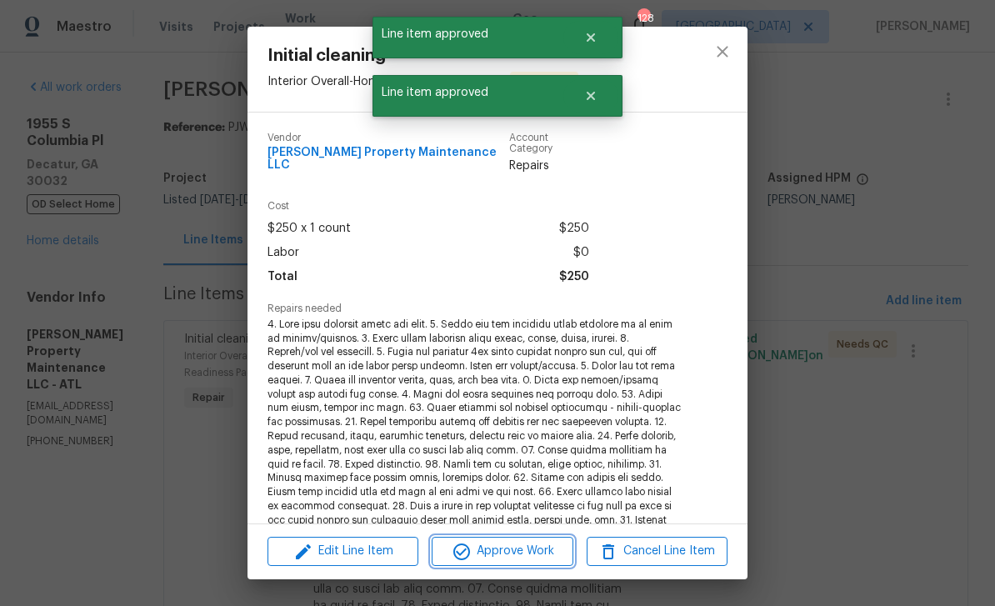
click at [533, 558] on span "Approve Work" at bounding box center [502, 551] width 131 height 21
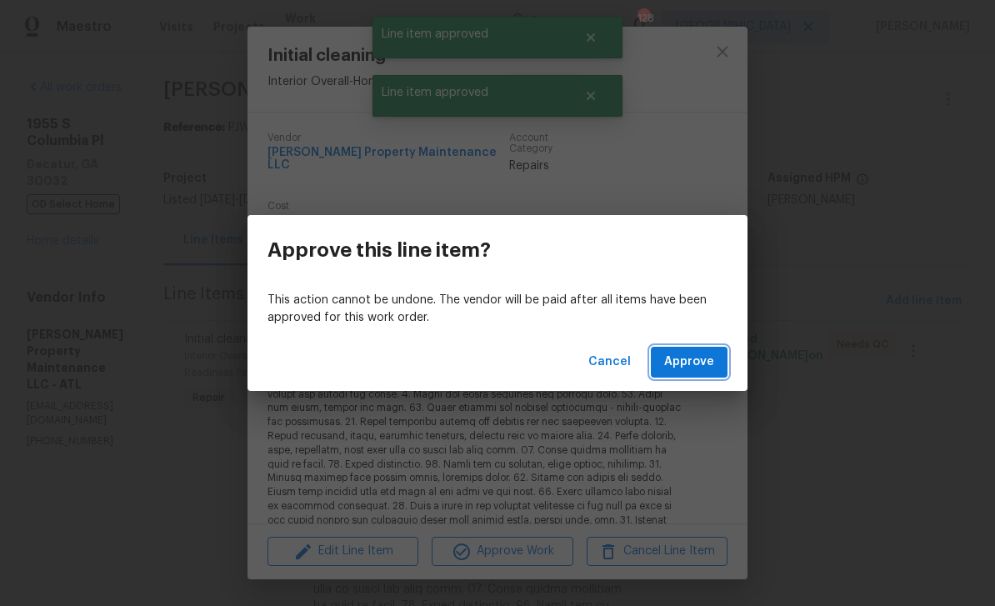
click at [708, 373] on button "Approve" at bounding box center [689, 362] width 77 height 31
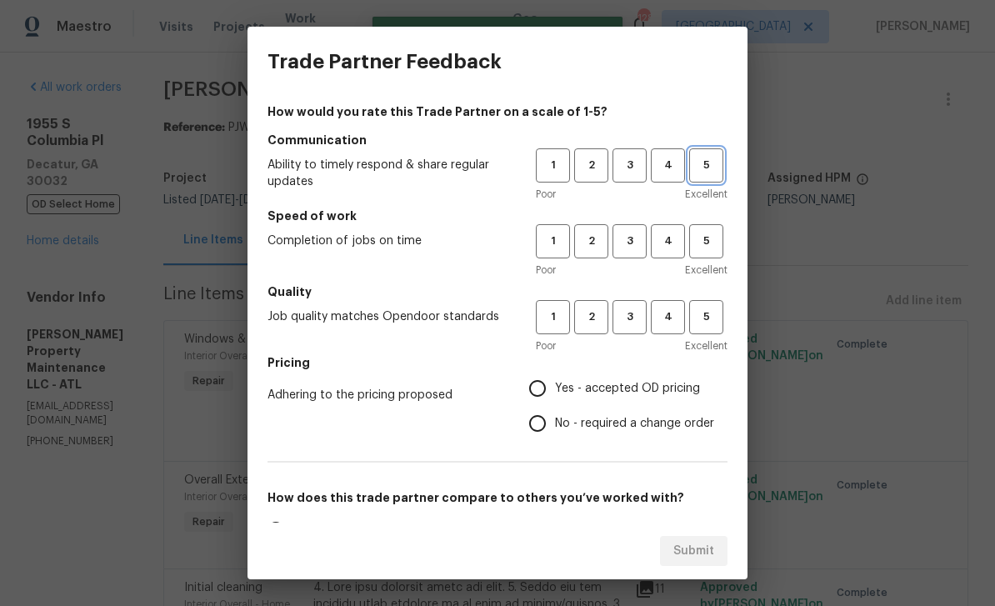
click at [718, 158] on span "5" at bounding box center [706, 165] width 31 height 19
click at [671, 163] on span "4" at bounding box center [668, 165] width 31 height 19
click at [670, 247] on span "4" at bounding box center [668, 241] width 31 height 19
click at [633, 323] on span "3" at bounding box center [629, 317] width 31 height 19
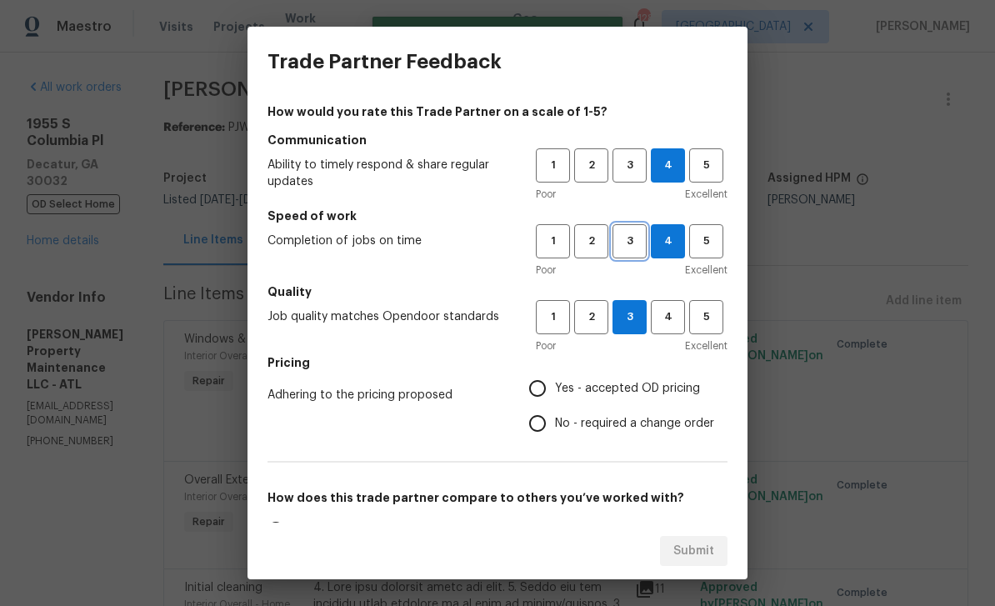
click at [633, 251] on button "3" at bounding box center [630, 241] width 34 height 34
click at [643, 164] on span "3" at bounding box center [629, 165] width 31 height 19
click at [549, 391] on input "Yes - accepted OD pricing" at bounding box center [537, 388] width 35 height 35
radio input "true"
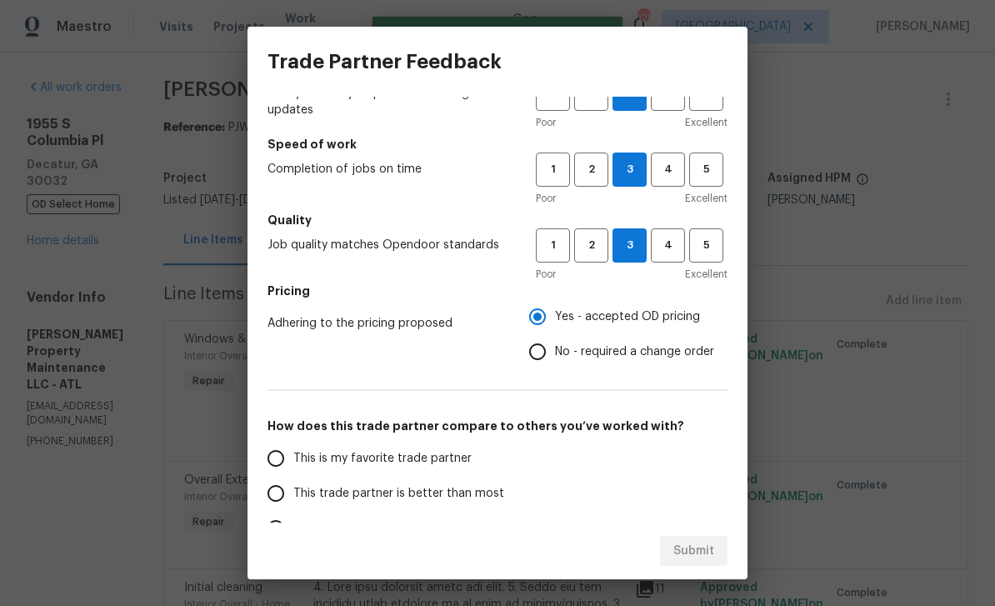
scroll to position [71, 0]
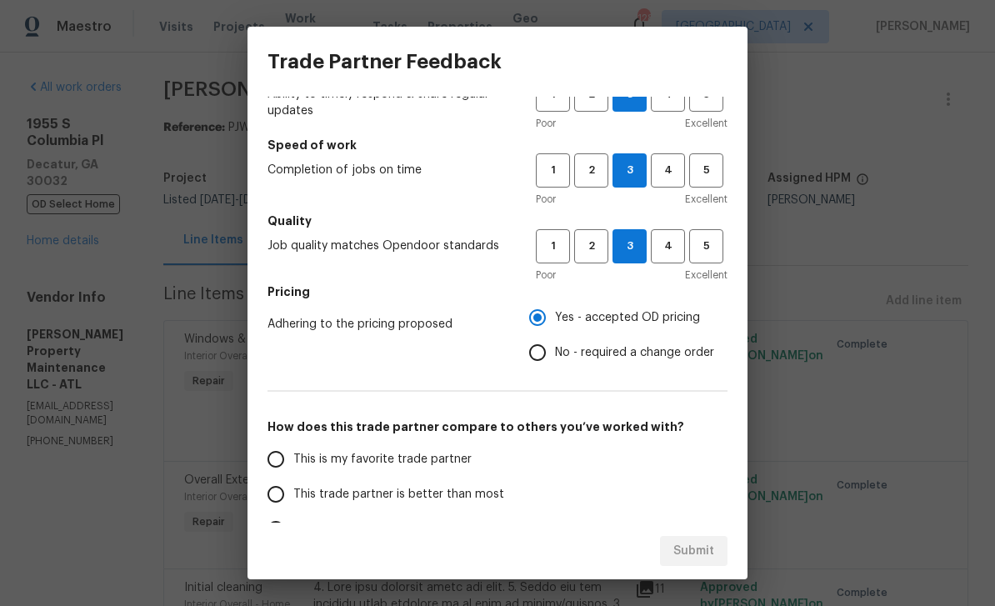
click at [289, 468] on input "This is my favorite trade partner" at bounding box center [275, 459] width 35 height 35
click at [708, 552] on span "Submit" at bounding box center [693, 551] width 41 height 21
radio input "true"
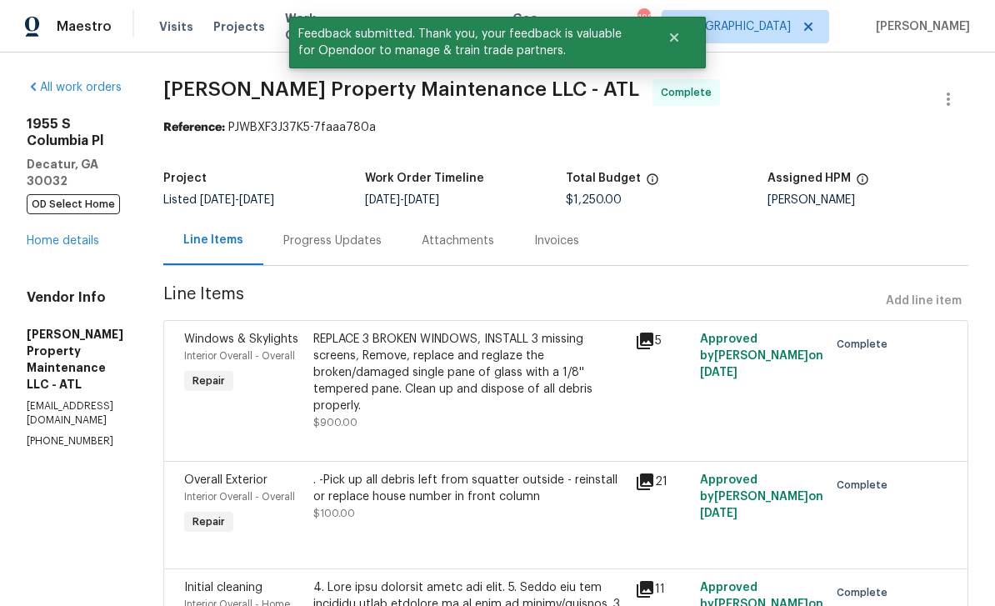
click at [60, 235] on link "Home details" at bounding box center [63, 241] width 73 height 12
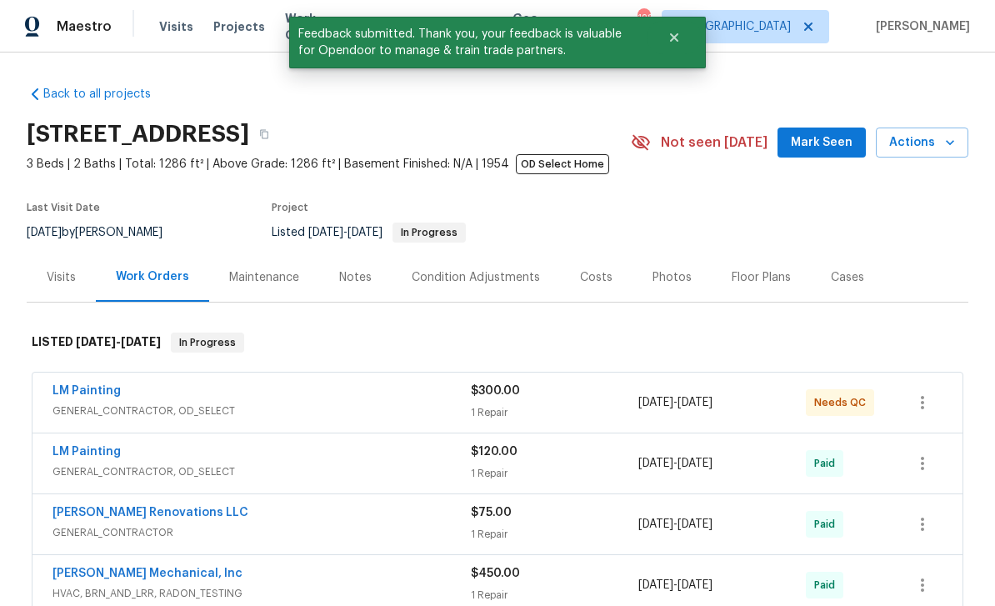
click at [83, 395] on link "LM Painting" at bounding box center [87, 391] width 68 height 12
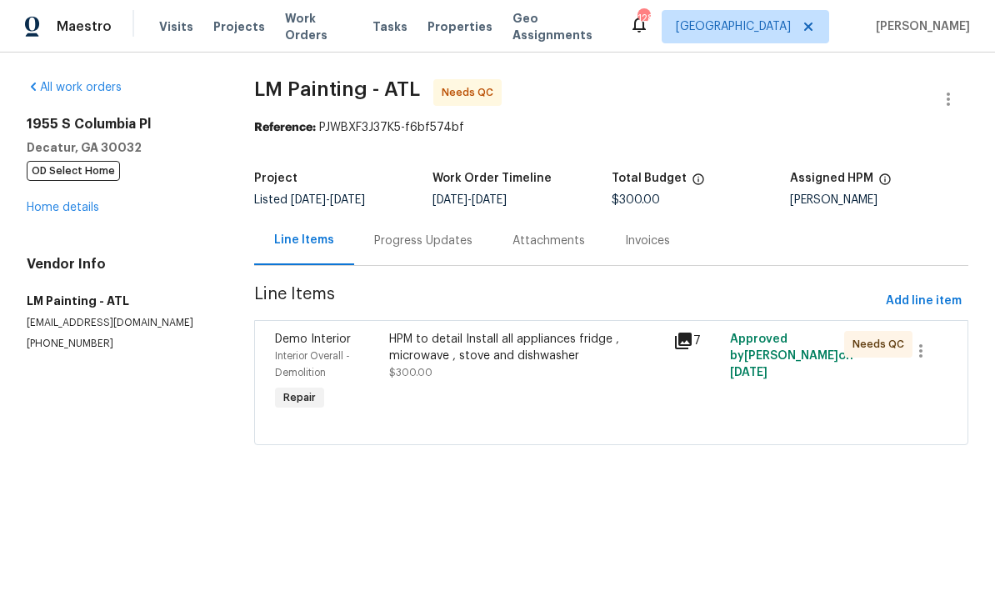
click at [557, 367] on div "HPM to detail Install all appliances fridge , microwave , stove and dishwasher …" at bounding box center [526, 356] width 274 height 50
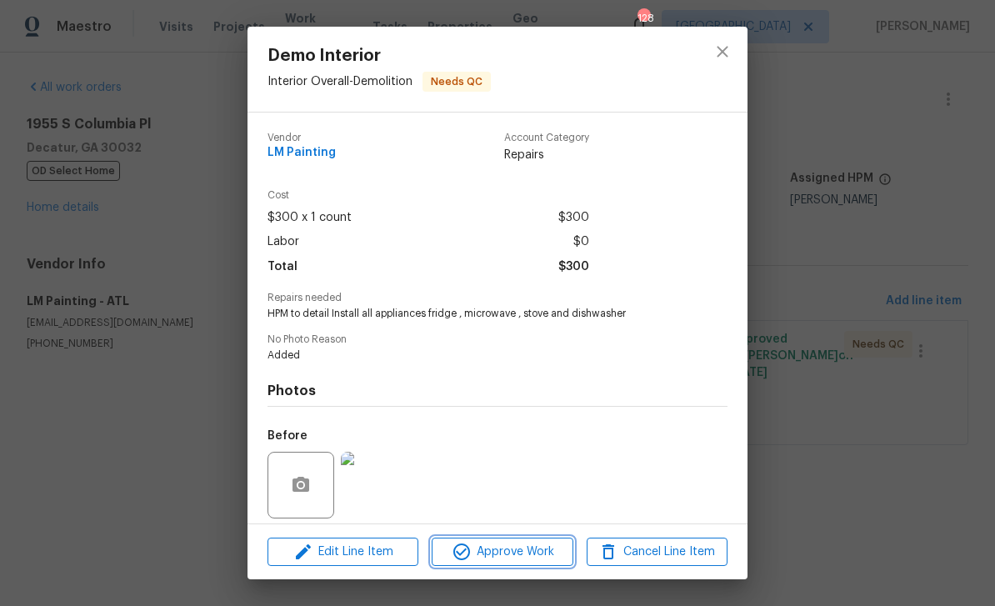
click at [555, 557] on span "Approve Work" at bounding box center [502, 552] width 131 height 21
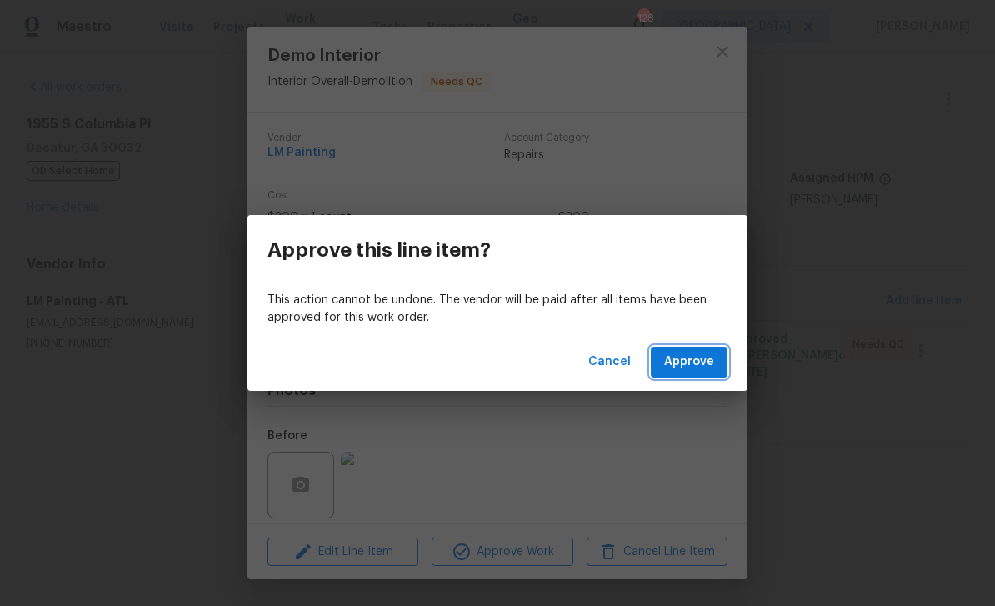
click at [707, 368] on span "Approve" at bounding box center [689, 362] width 50 height 21
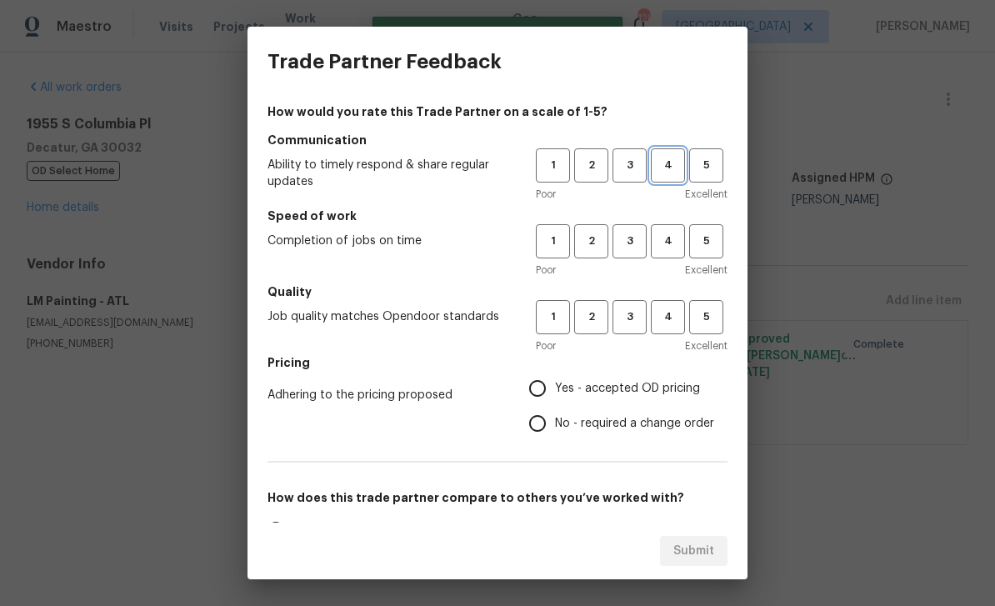
click at [669, 165] on span "4" at bounding box center [668, 165] width 31 height 19
click at [638, 175] on button "3" at bounding box center [630, 165] width 34 height 34
click at [643, 243] on span "3" at bounding box center [629, 241] width 31 height 19
click at [632, 323] on span "3" at bounding box center [629, 317] width 31 height 19
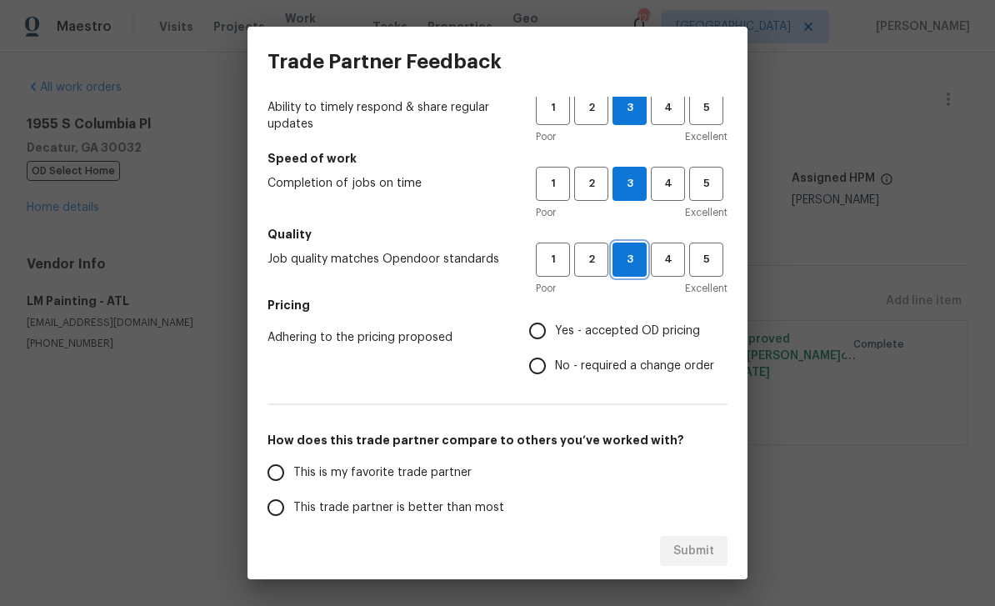
scroll to position [58, 0]
click at [546, 334] on input "Yes - accepted OD pricing" at bounding box center [537, 330] width 35 height 35
radio input "true"
click at [292, 468] on input "This is my favorite trade partner" at bounding box center [275, 471] width 35 height 35
click at [710, 549] on span "Submit" at bounding box center [693, 551] width 41 height 21
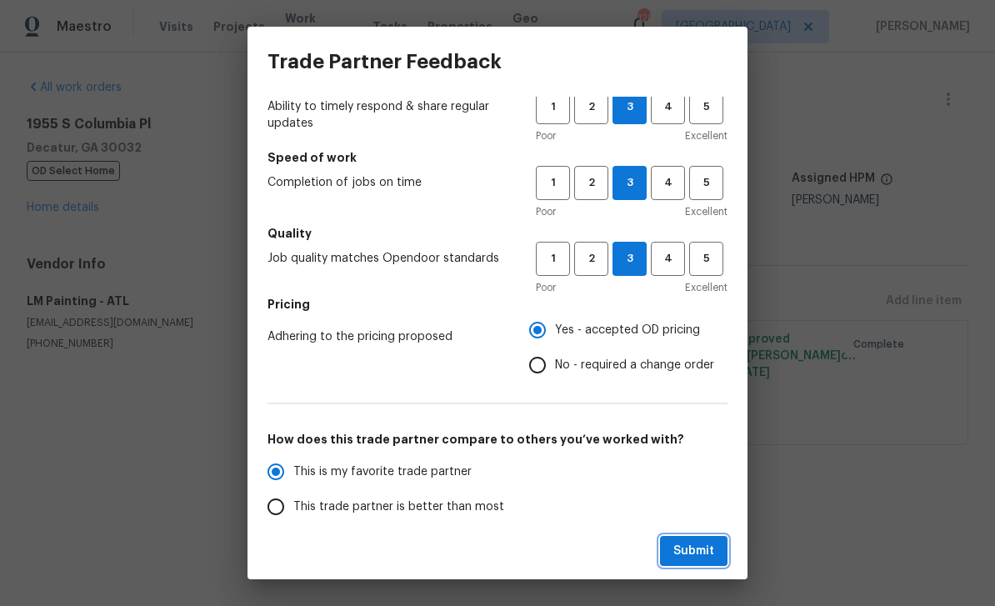
radio input "true"
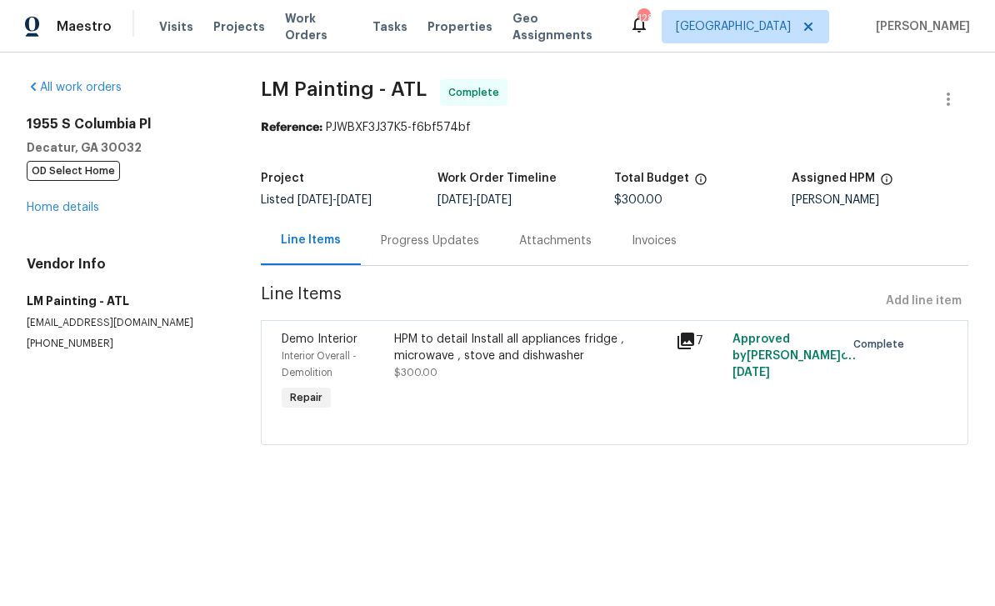
radio input "false"
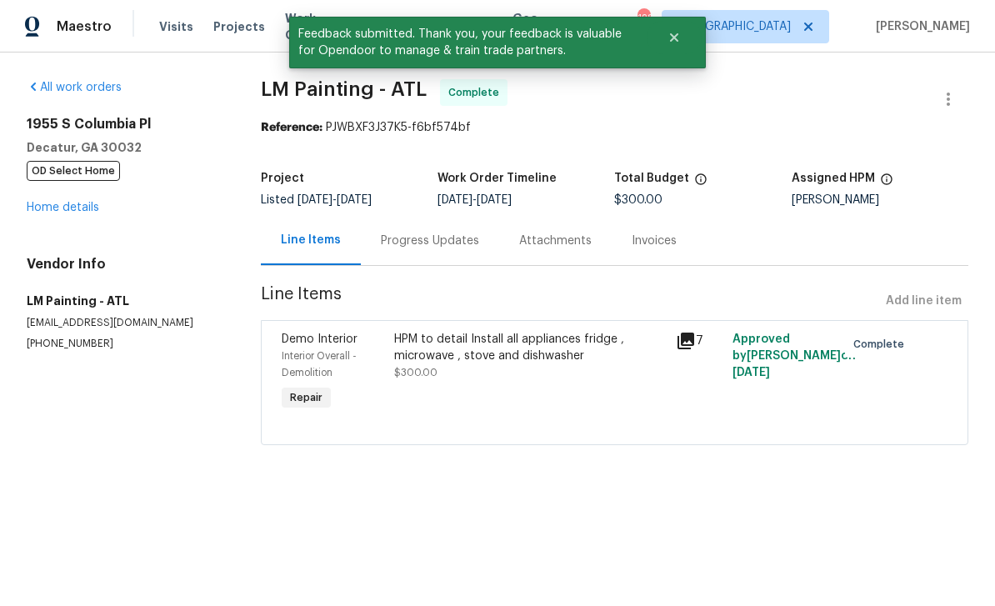
click at [58, 211] on link "Home details" at bounding box center [63, 208] width 73 height 12
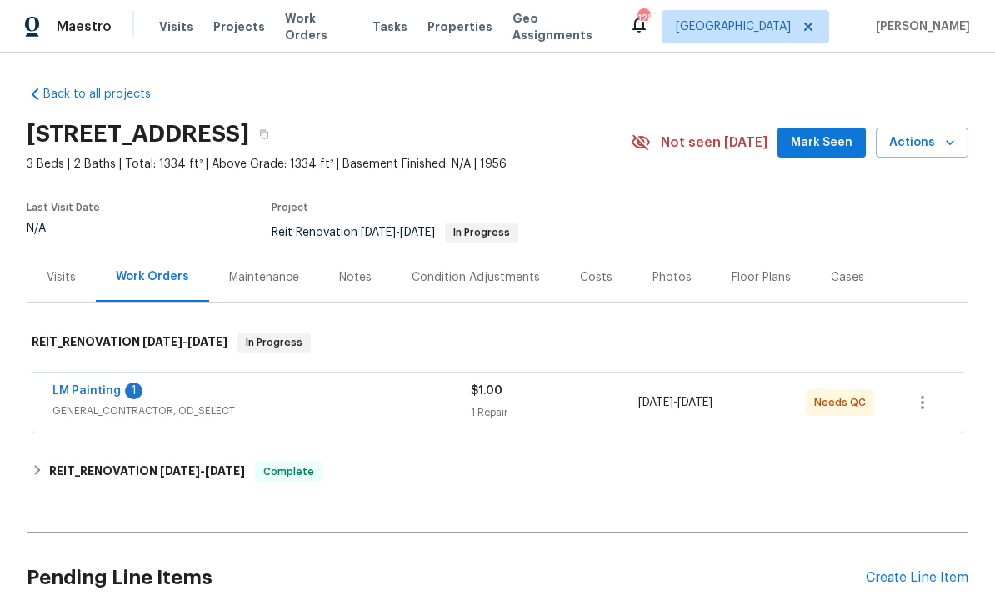
click at [93, 391] on link "LM Painting" at bounding box center [87, 391] width 68 height 12
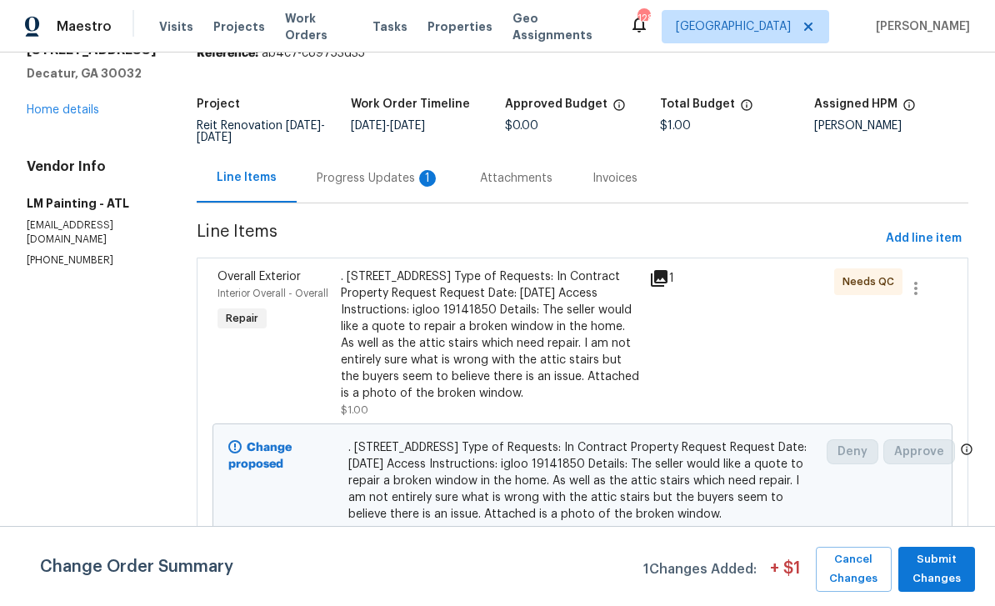
scroll to position [73, 0]
click at [440, 184] on div "Progress Updates 1" at bounding box center [378, 179] width 123 height 17
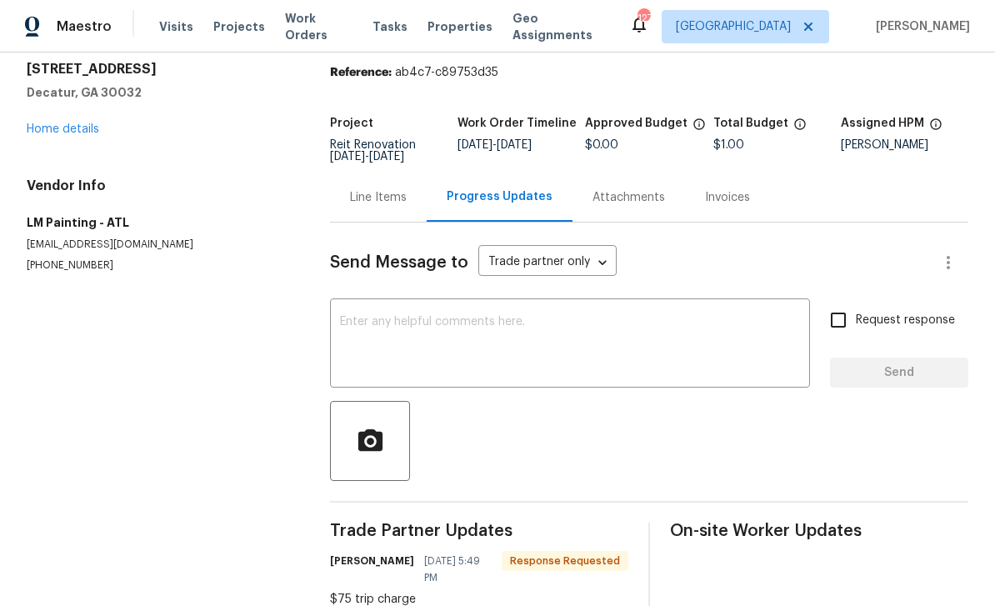
scroll to position [54, 0]
click at [387, 208] on div "Line Items" at bounding box center [378, 197] width 97 height 49
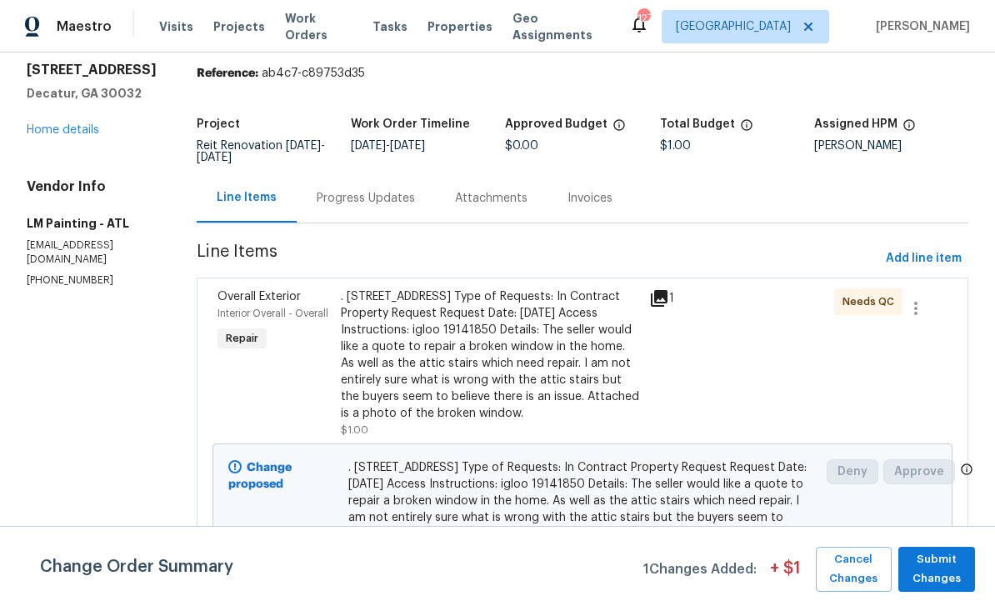
click at [638, 386] on div ". [STREET_ADDRESS] Type of Requests: In Contract Property Request Request Date:…" at bounding box center [490, 354] width 298 height 133
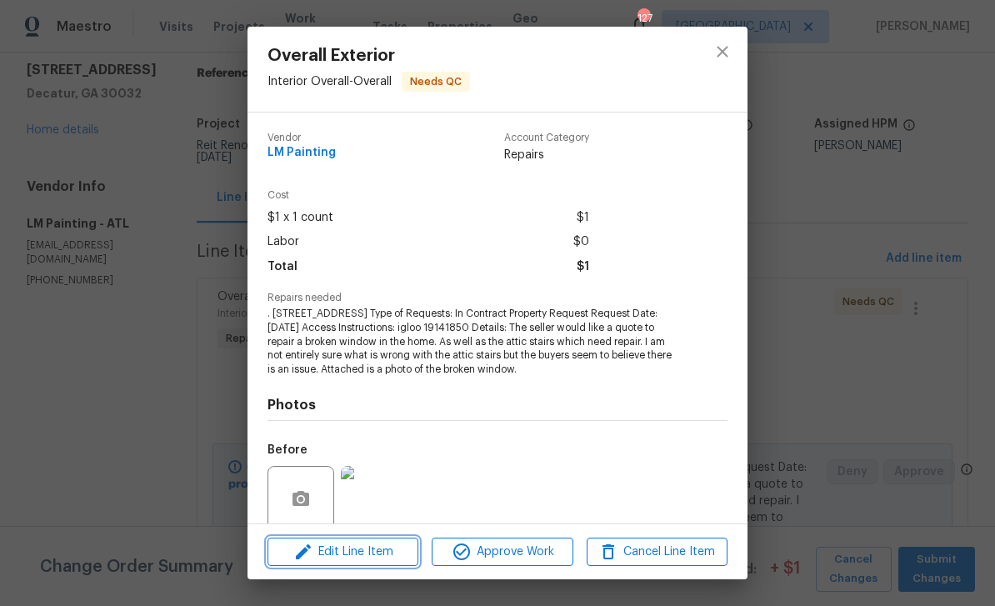
click at [382, 561] on span "Edit Line Item" at bounding box center [343, 552] width 141 height 21
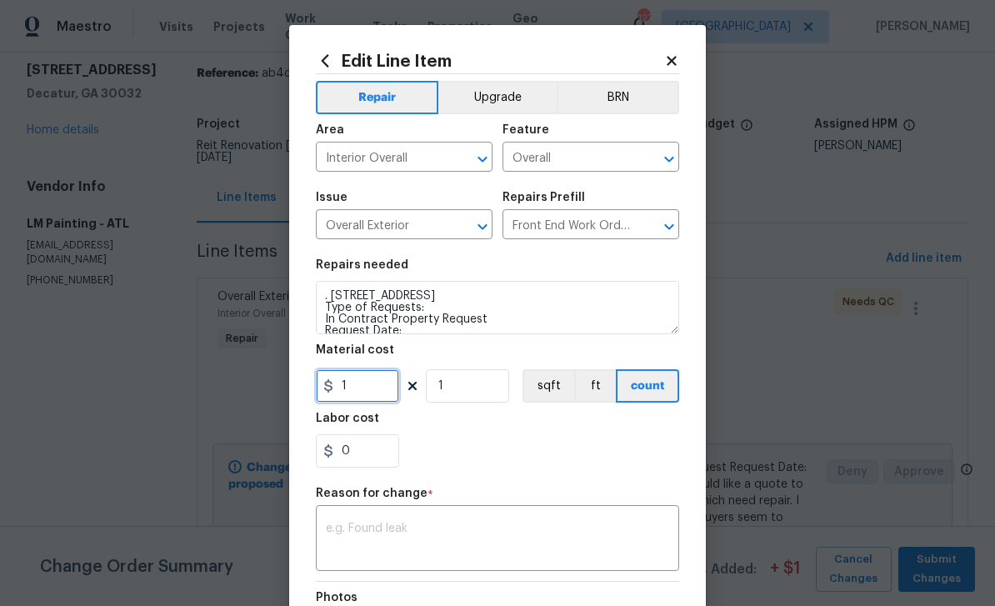
click at [376, 399] on input "1" at bounding box center [357, 385] width 83 height 33
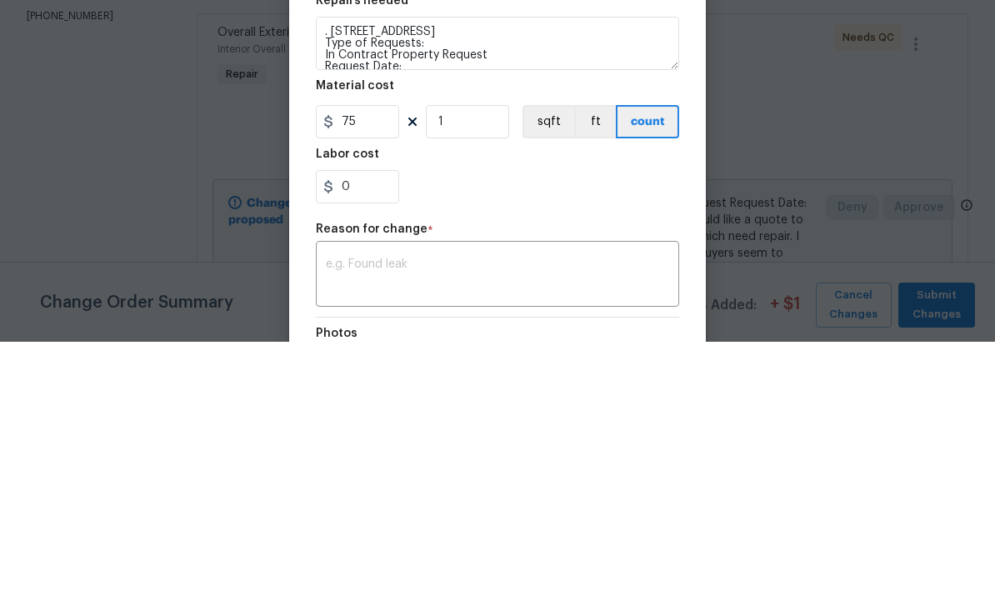
scroll to position [53, 0]
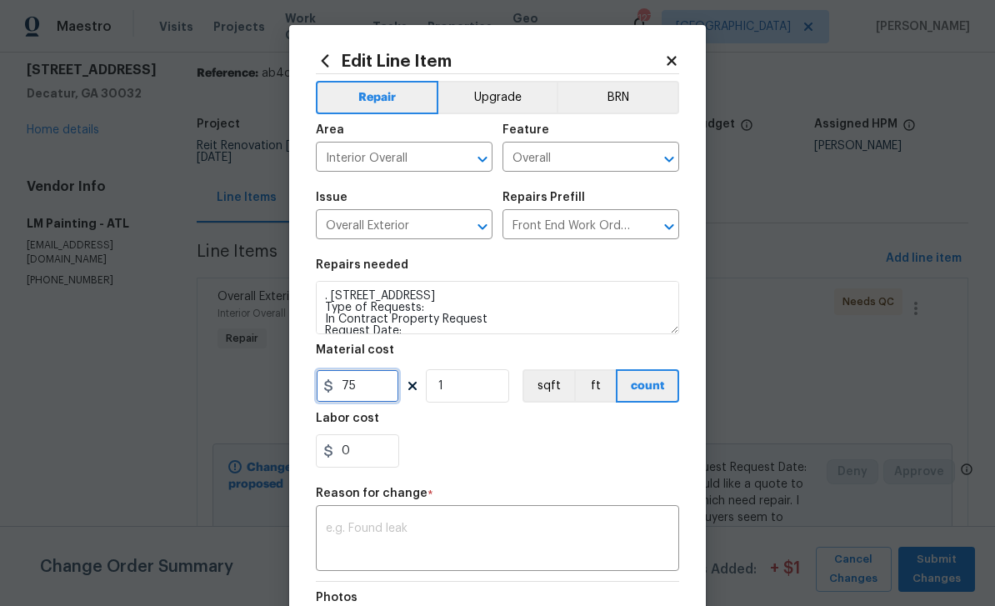
type input "75"
click at [551, 526] on textarea at bounding box center [497, 540] width 343 height 35
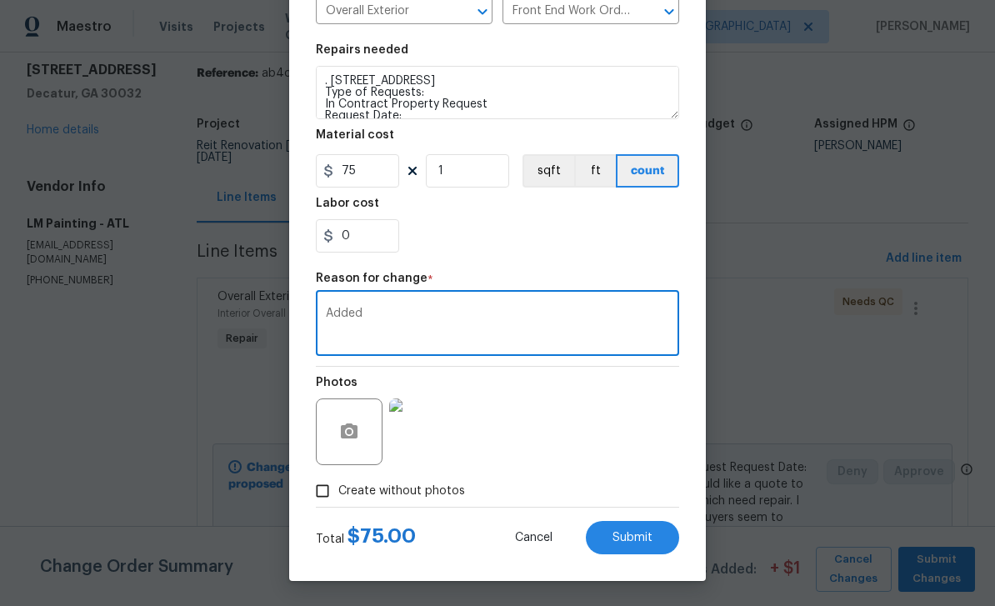
type textarea "Added"
click at [661, 543] on button "Submit" at bounding box center [632, 537] width 93 height 33
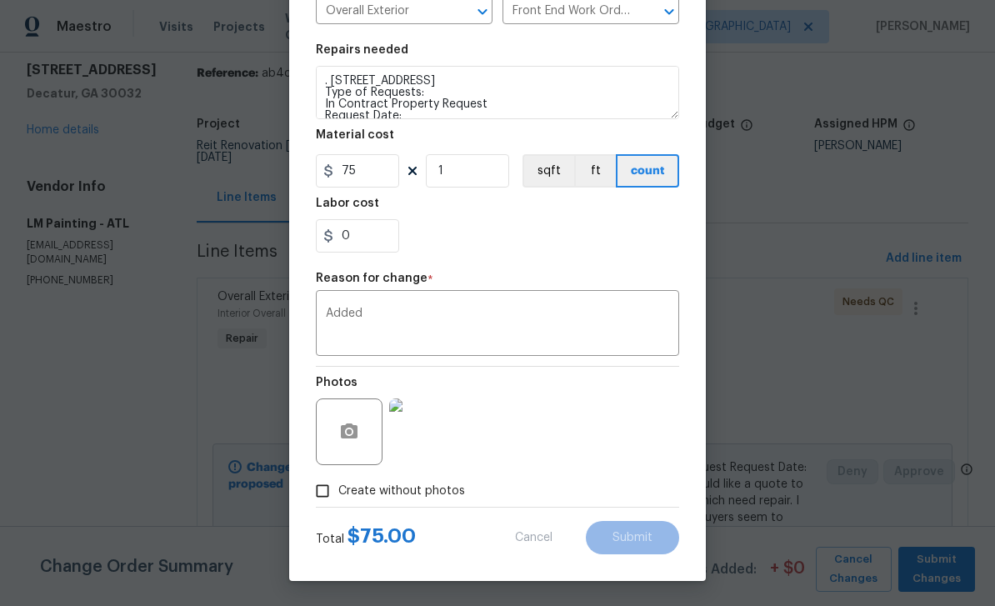
type input "1"
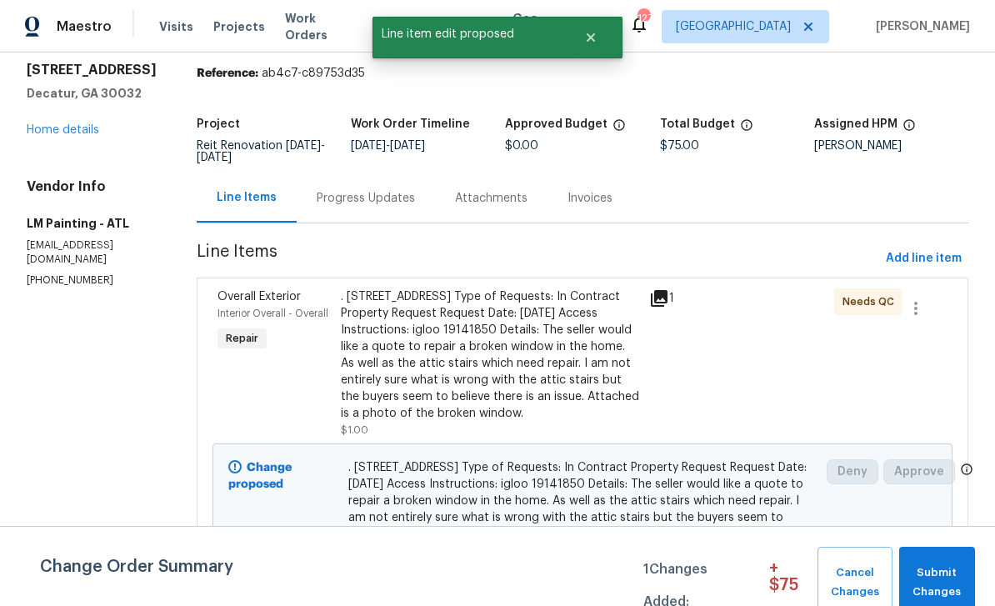
scroll to position [0, 0]
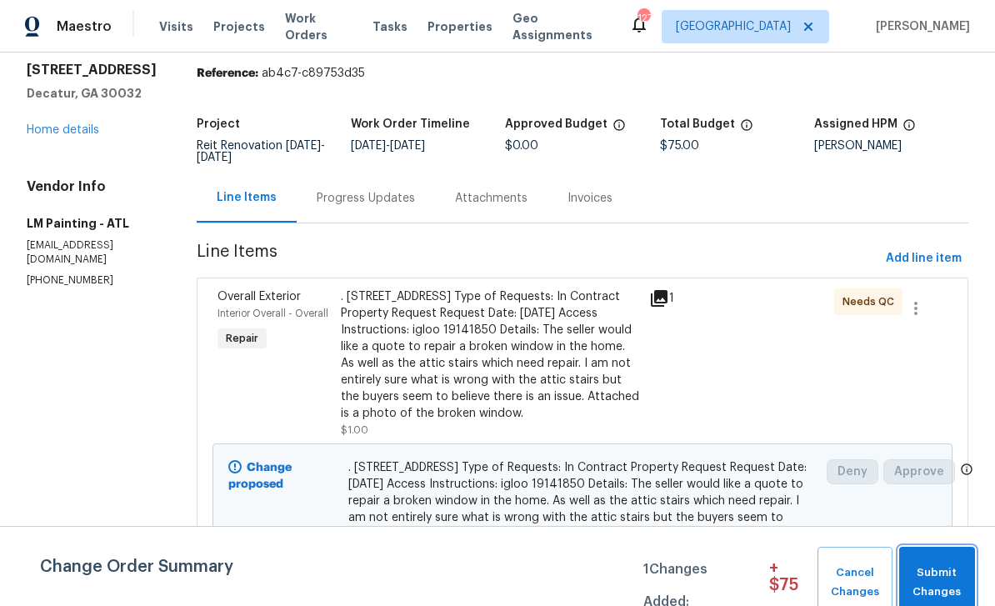
click at [938, 581] on span "Submit Changes" at bounding box center [937, 582] width 59 height 38
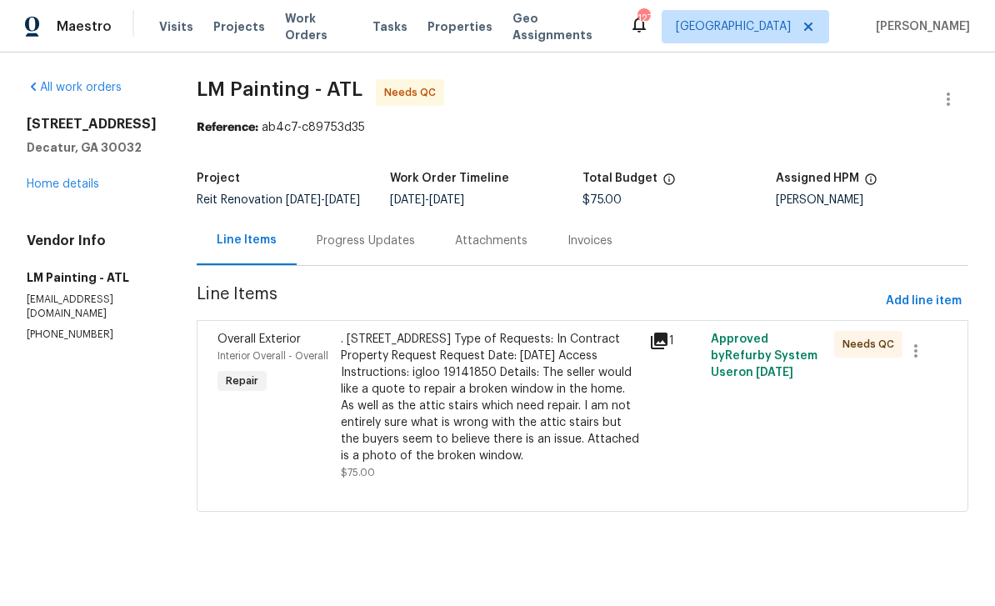
click at [58, 179] on link "Home details" at bounding box center [63, 184] width 73 height 12
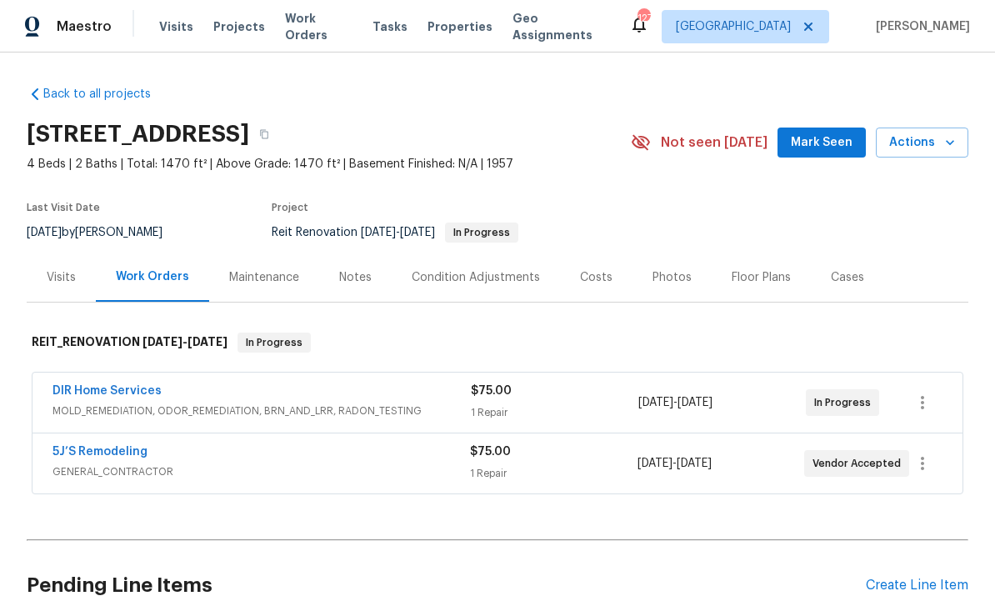
click at [80, 391] on link "DIR Home Services" at bounding box center [107, 391] width 109 height 12
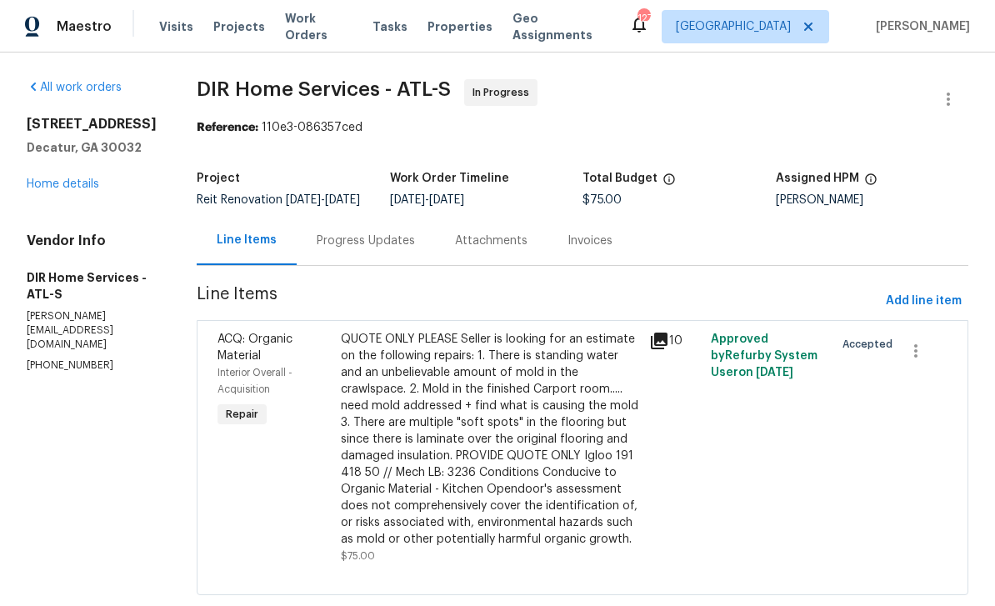
click at [392, 264] on div "Progress Updates" at bounding box center [366, 240] width 138 height 49
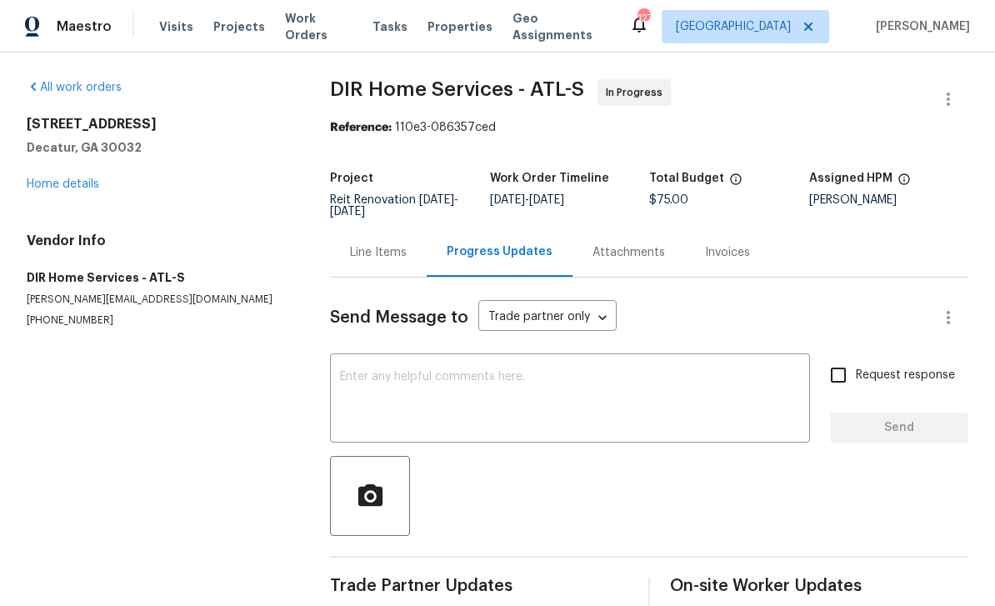
click at [698, 403] on textarea at bounding box center [570, 400] width 460 height 58
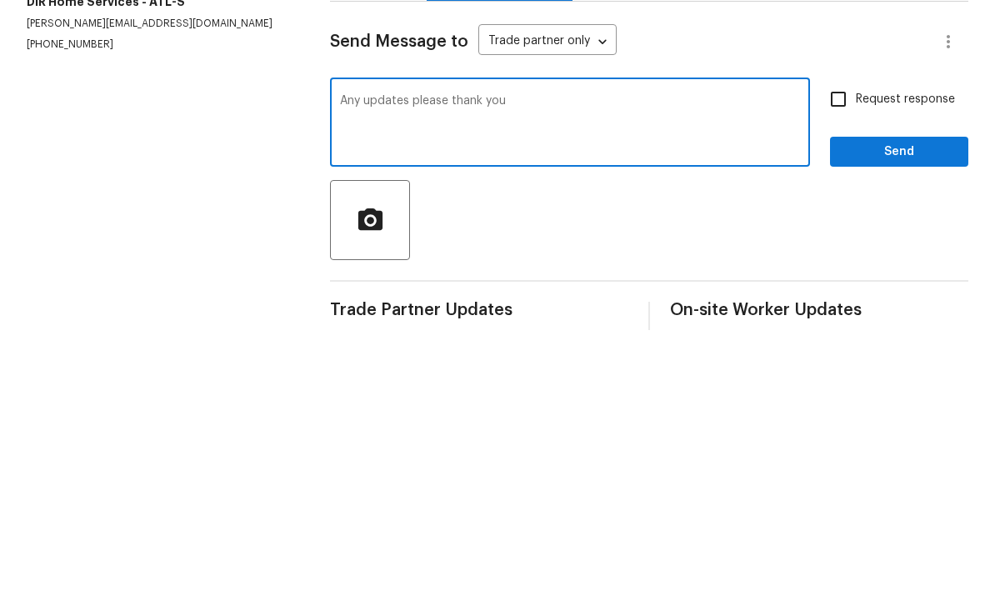
type textarea "Any updates please thank you"
click at [832, 358] on input "Request response" at bounding box center [838, 375] width 35 height 35
checkbox input "true"
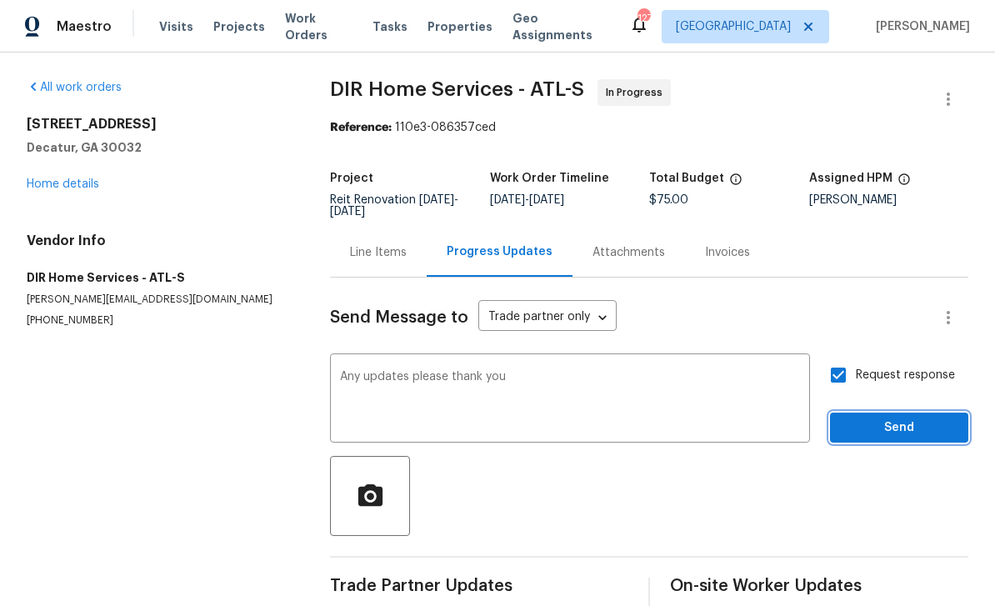
click at [912, 418] on span "Send" at bounding box center [899, 428] width 112 height 21
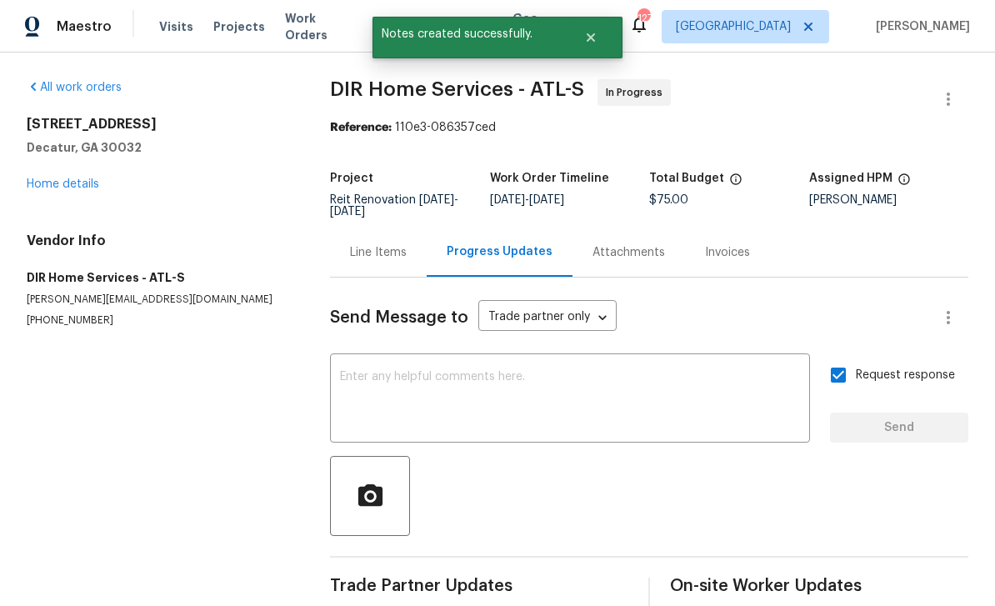
click at [62, 178] on link "Home details" at bounding box center [63, 184] width 73 height 12
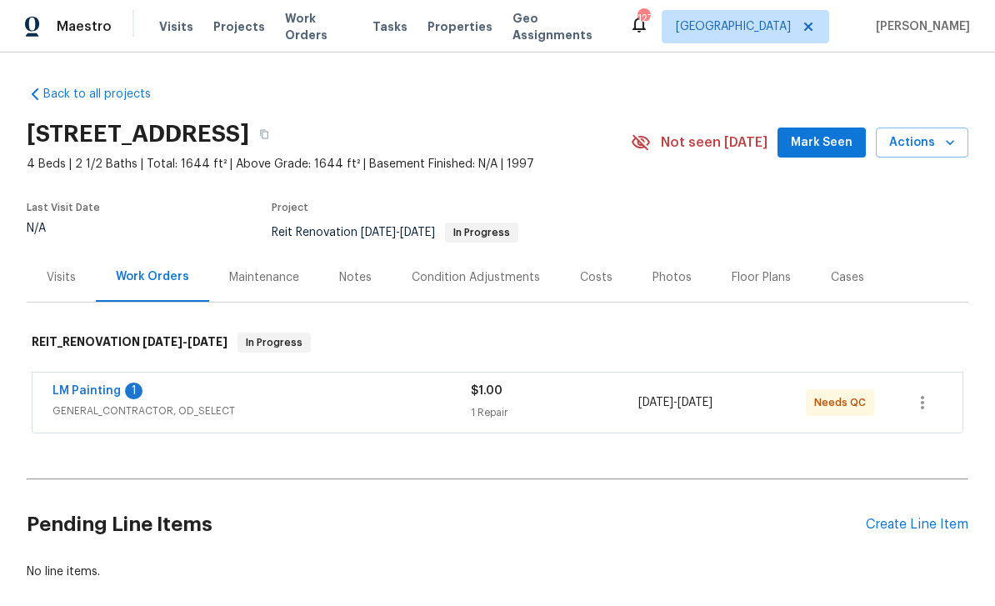
click at [87, 390] on link "LM Painting" at bounding box center [87, 391] width 68 height 12
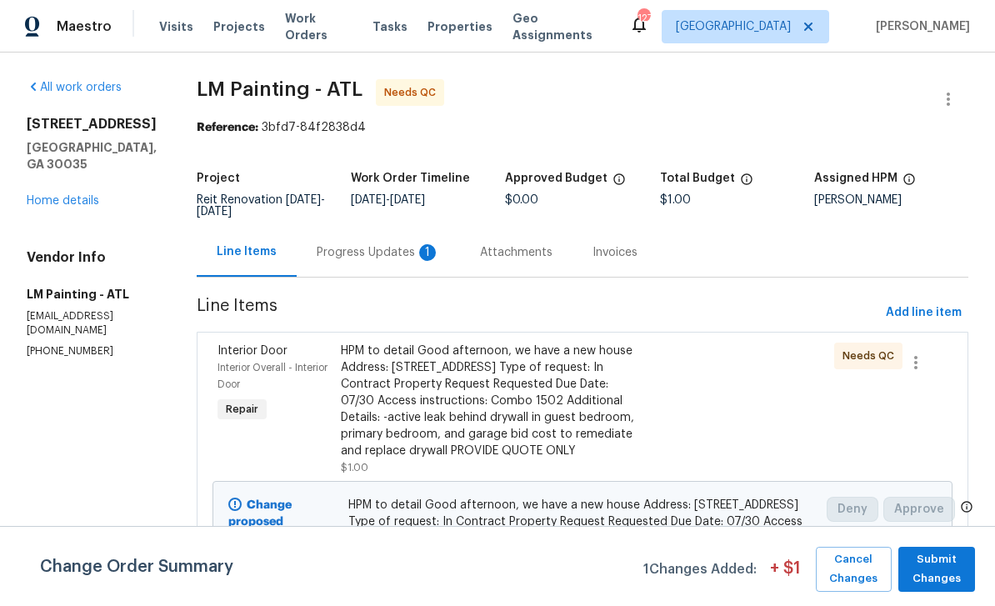
click at [440, 250] on div "Progress Updates 1" at bounding box center [378, 252] width 123 height 17
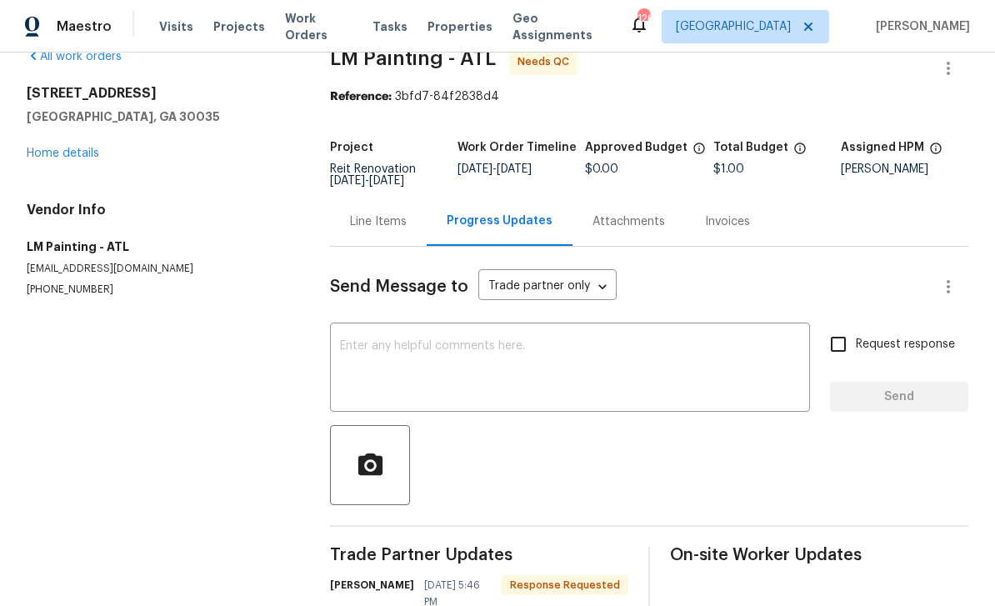
scroll to position [28, 0]
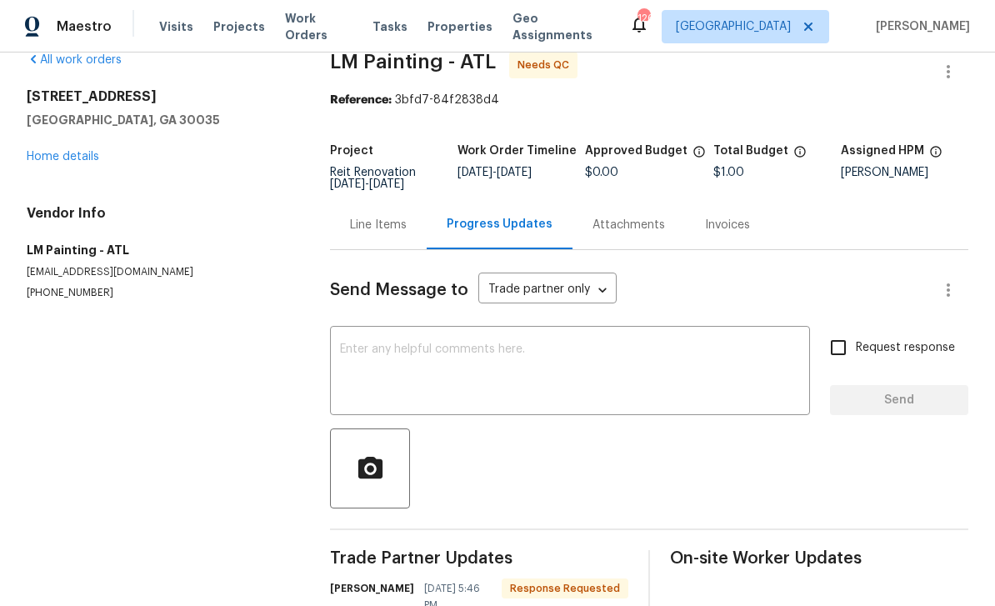
click at [386, 223] on div "Line Items" at bounding box center [378, 225] width 57 height 17
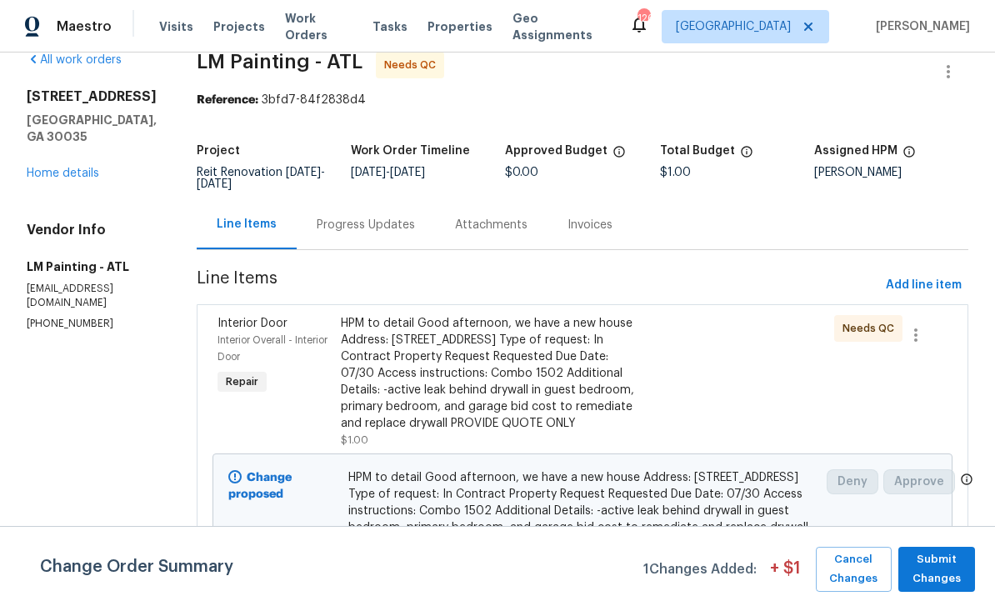
click at [493, 389] on div "HPM to detail Good afternoon, we have a new house Address: [STREET_ADDRESS] Typ…" at bounding box center [490, 373] width 298 height 117
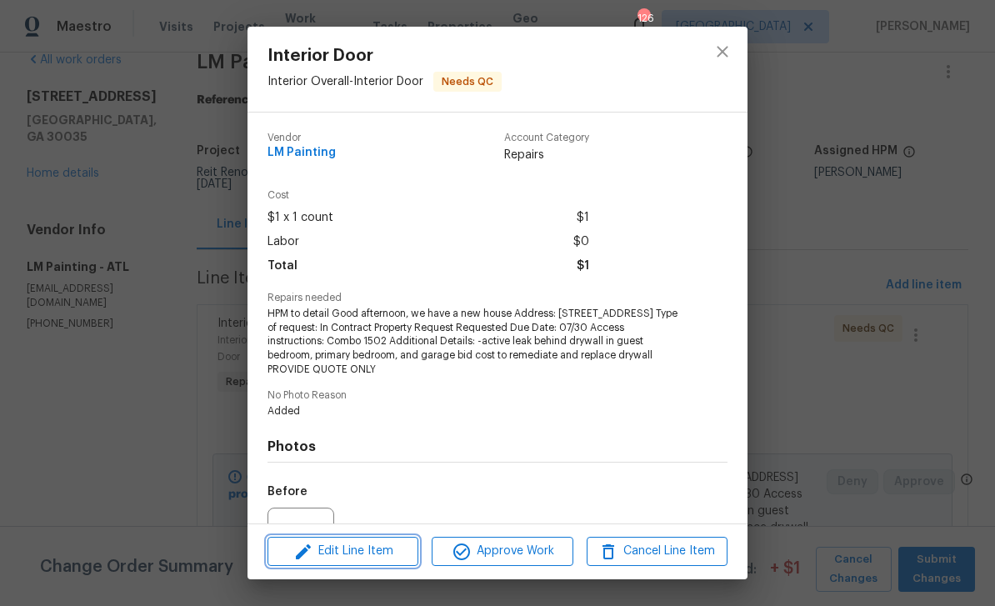
click at [387, 546] on span "Edit Line Item" at bounding box center [343, 551] width 141 height 21
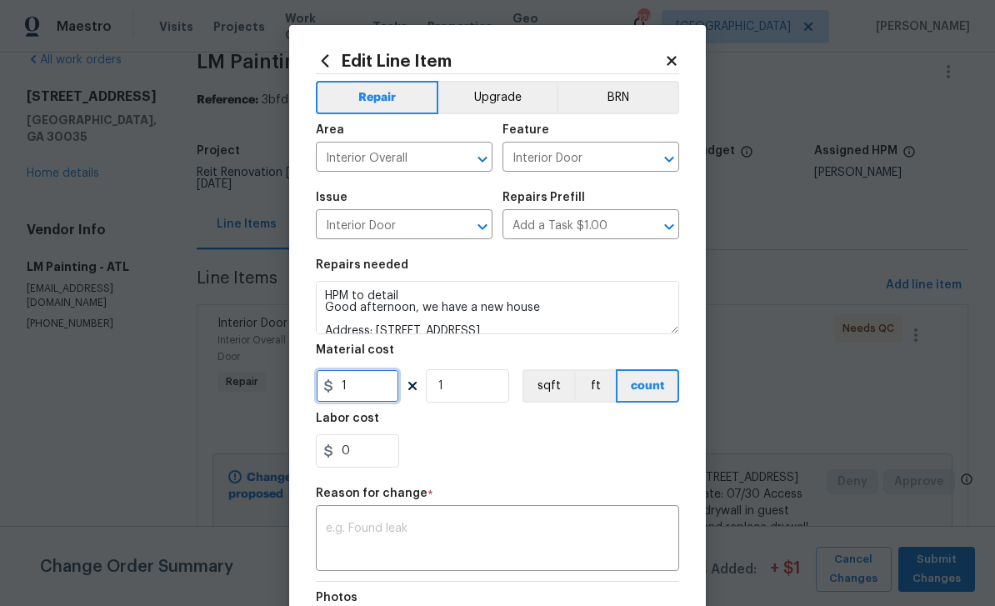
click at [381, 390] on input "1" at bounding box center [357, 385] width 83 height 33
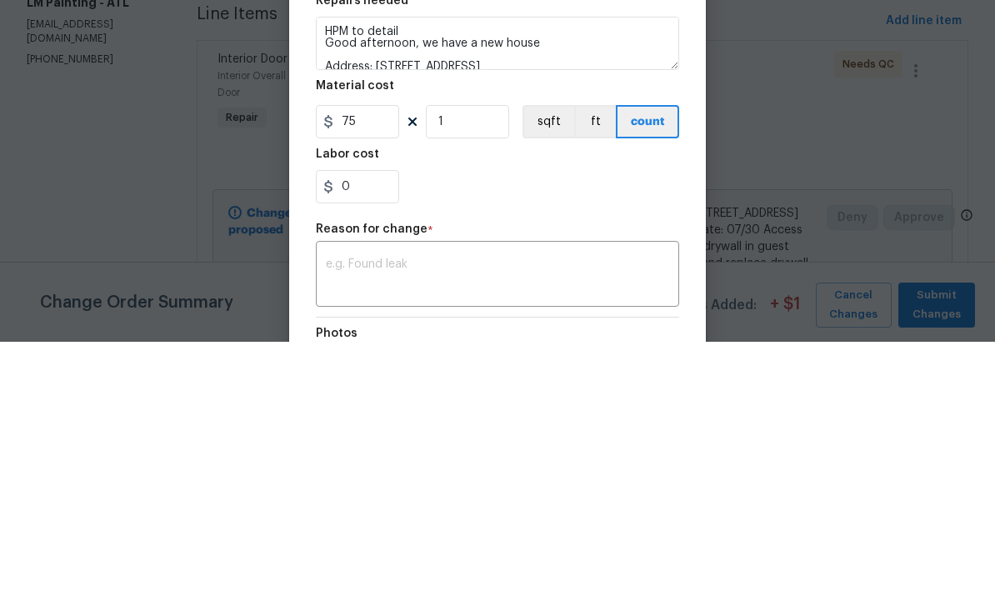
scroll to position [53, 0]
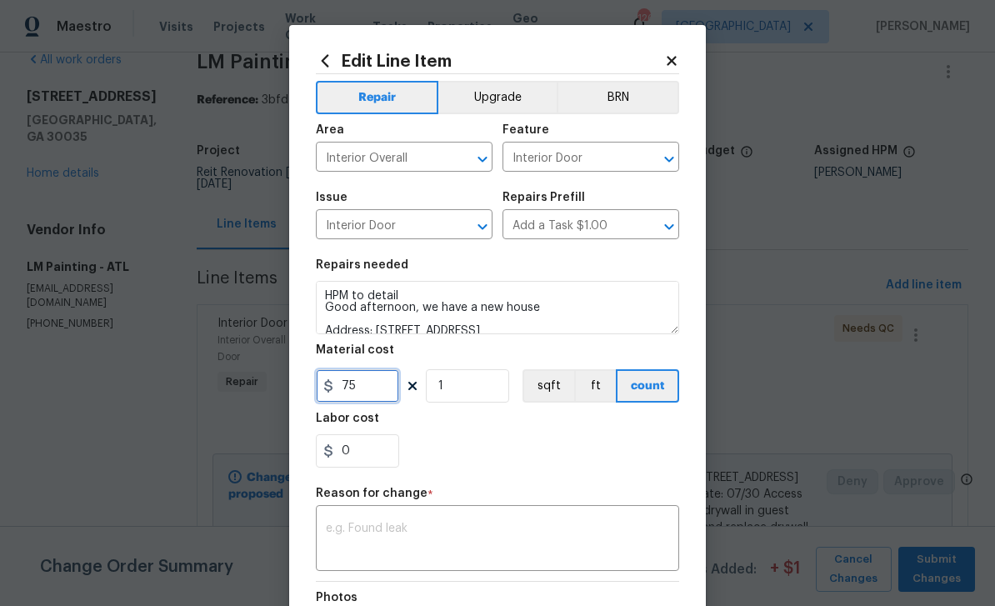
type input "75"
click at [483, 536] on textarea at bounding box center [497, 540] width 343 height 35
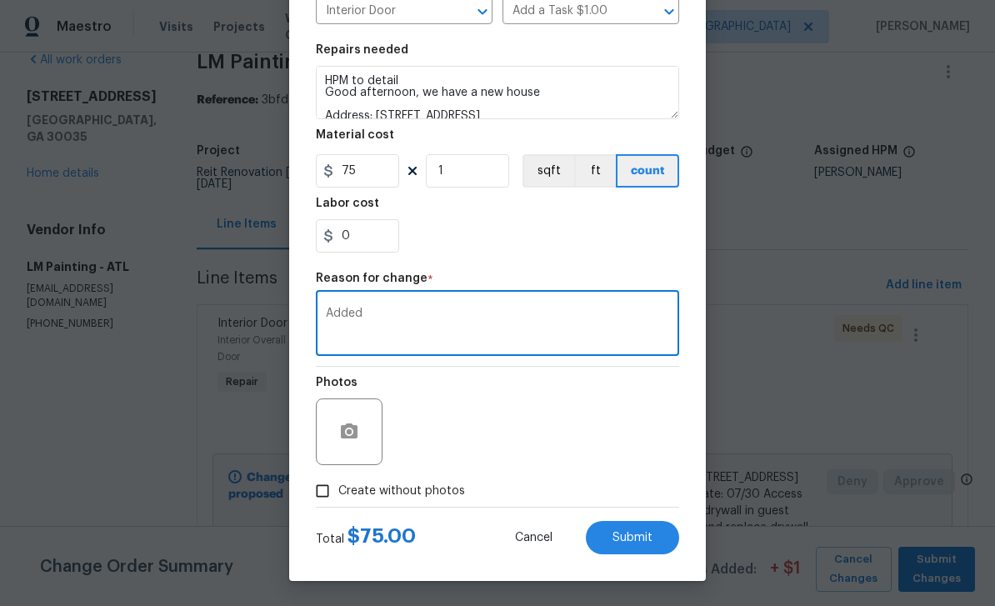
type textarea "Added"
click at [668, 542] on button "Submit" at bounding box center [632, 537] width 93 height 33
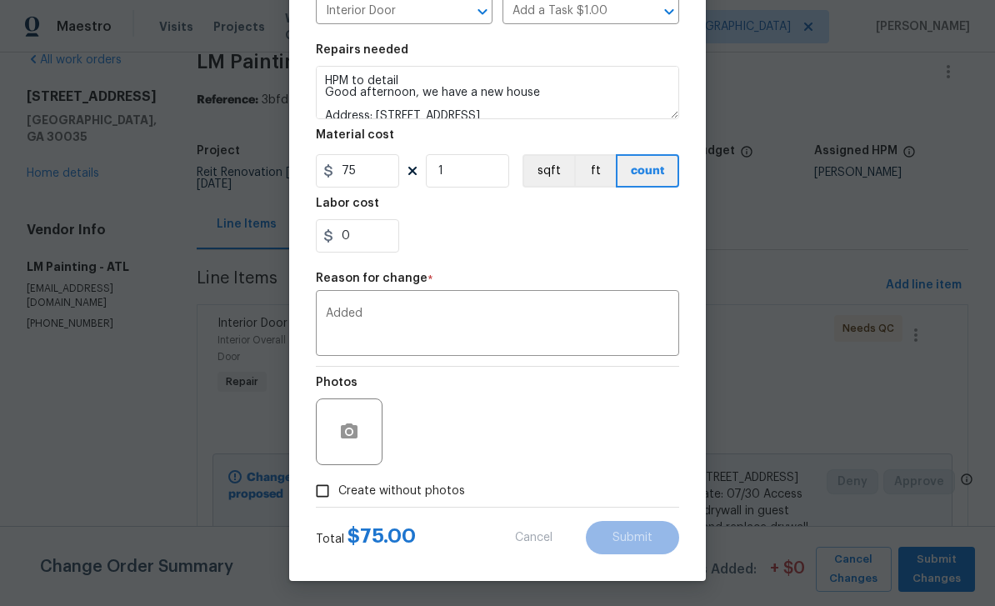
type input "1"
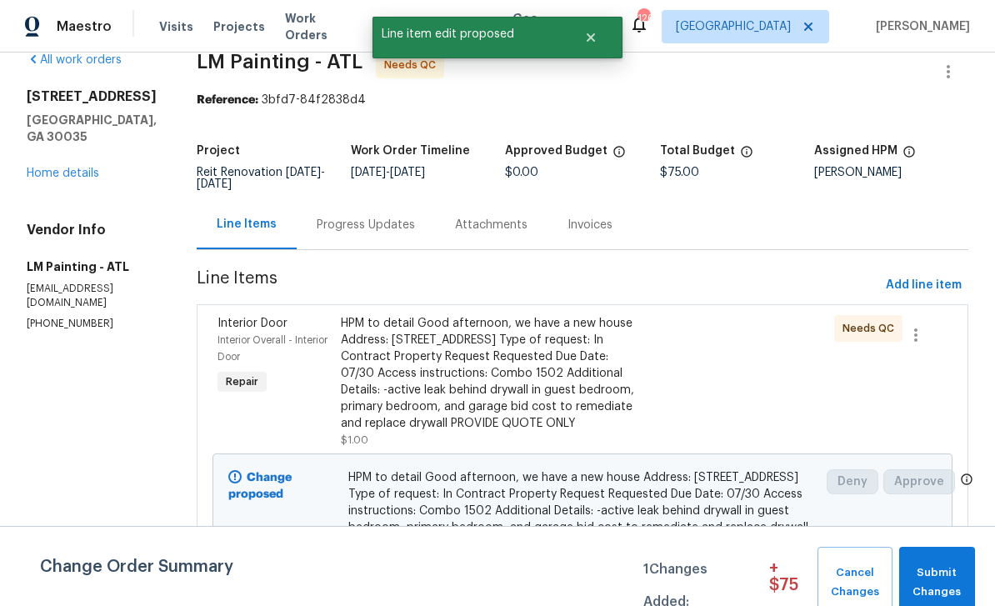
scroll to position [0, 0]
click at [956, 583] on span "Submit Changes" at bounding box center [937, 582] width 59 height 38
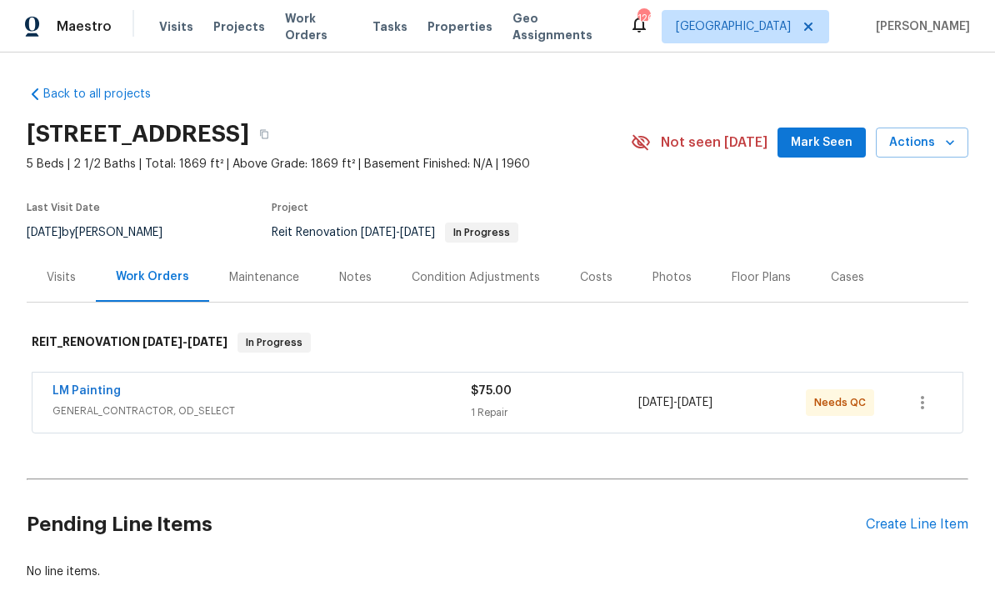
click at [56, 402] on div "LM Painting" at bounding box center [262, 393] width 418 height 20
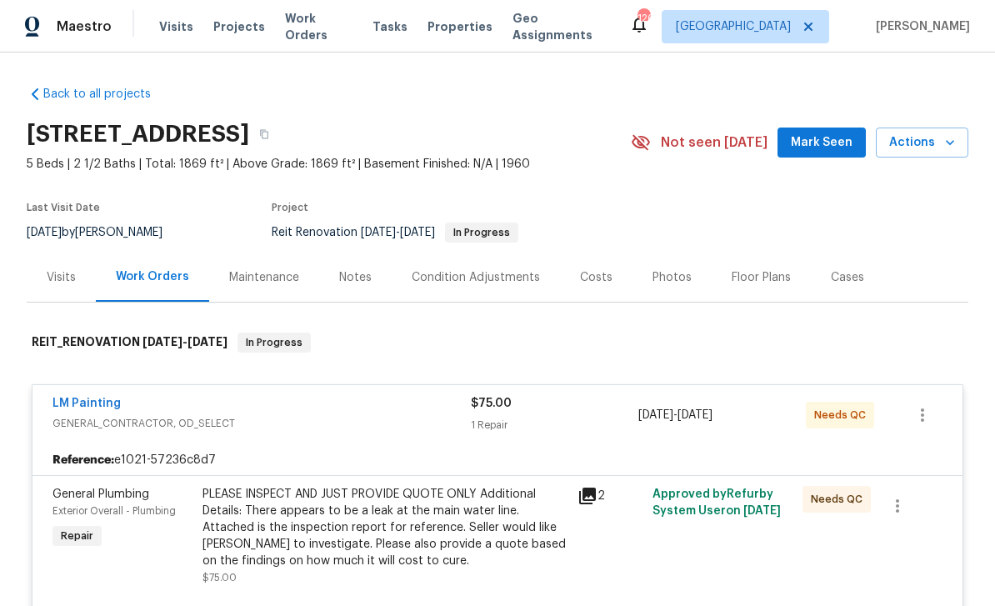
click at [79, 398] on link "LM Painting" at bounding box center [87, 404] width 68 height 12
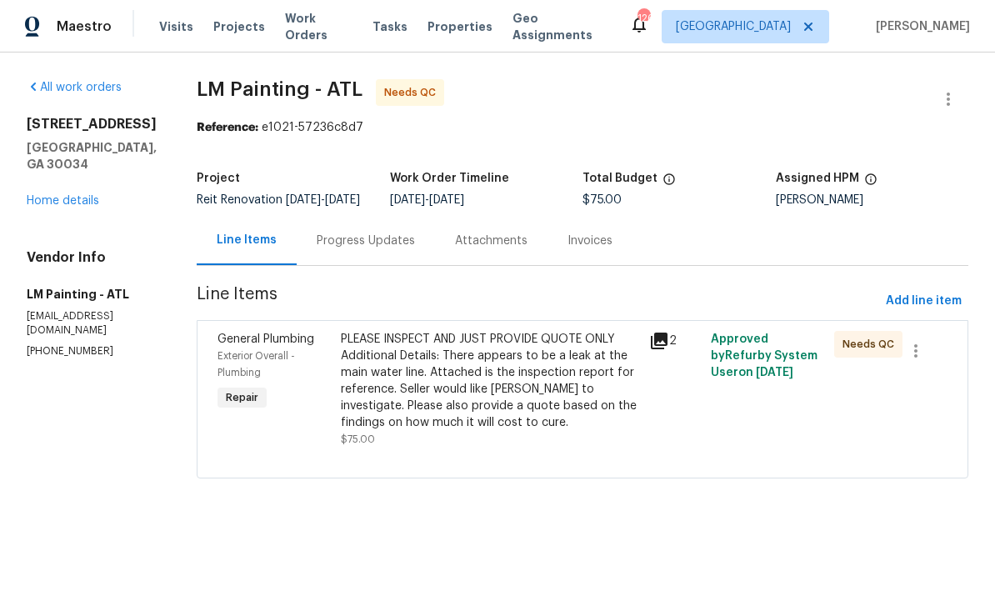
click at [87, 195] on link "Home details" at bounding box center [63, 201] width 73 height 12
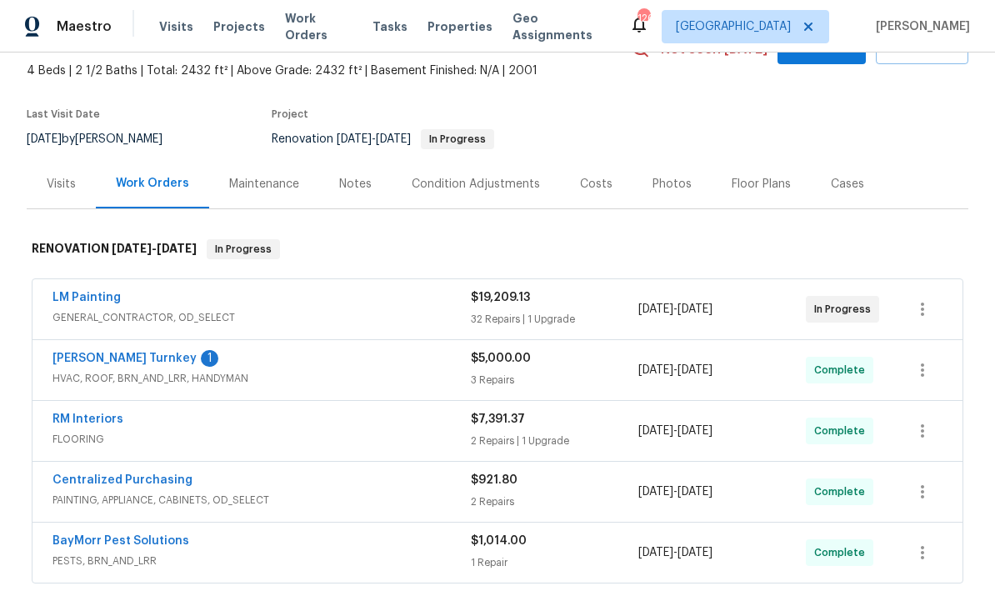
scroll to position [103, 0]
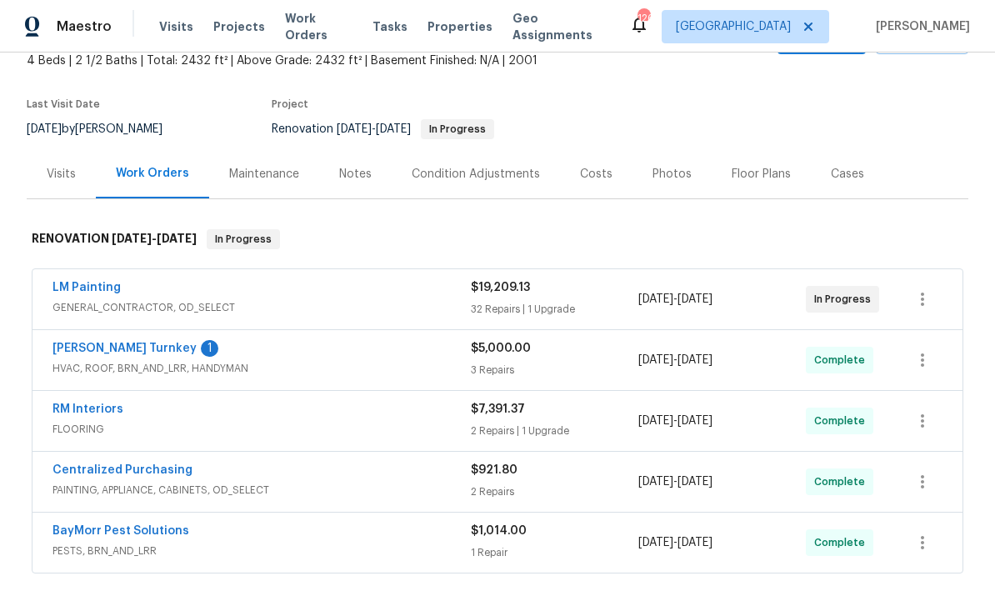
click at [95, 288] on link "LM Painting" at bounding box center [87, 288] width 68 height 12
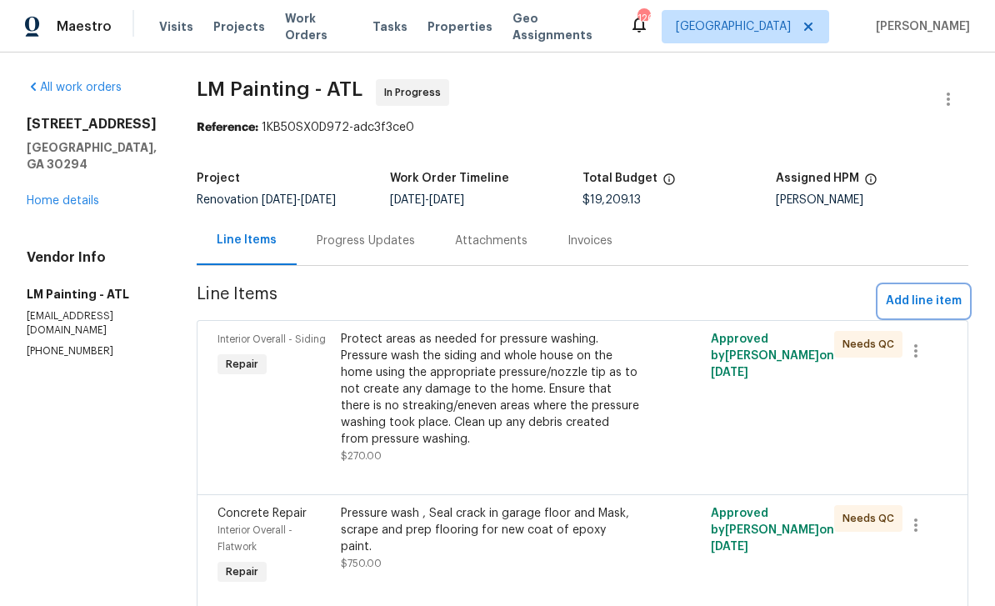
click at [939, 301] on span "Add line item" at bounding box center [924, 301] width 76 height 21
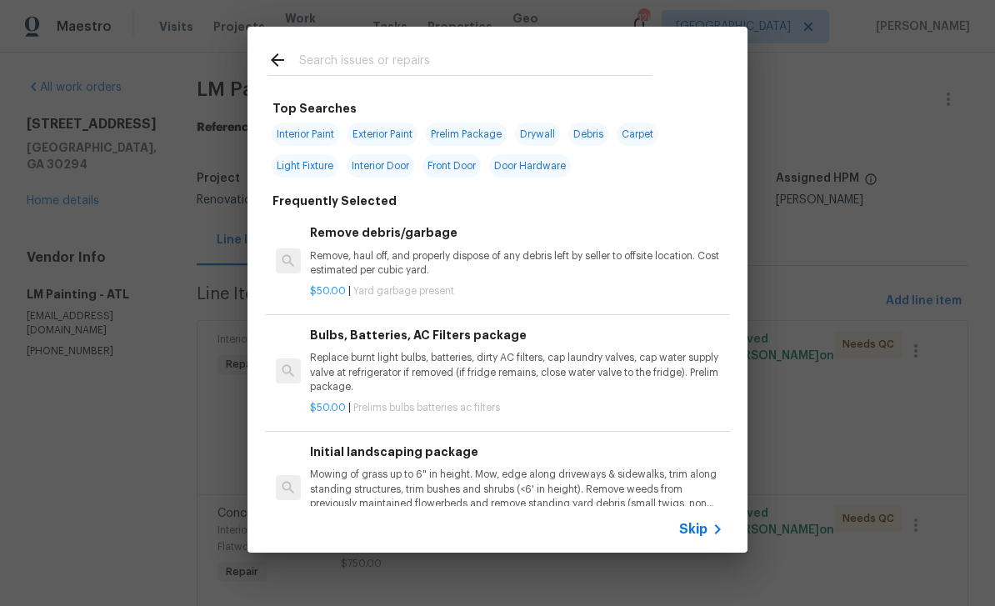
click at [596, 64] on input "text" at bounding box center [475, 62] width 353 height 25
type input "Door"
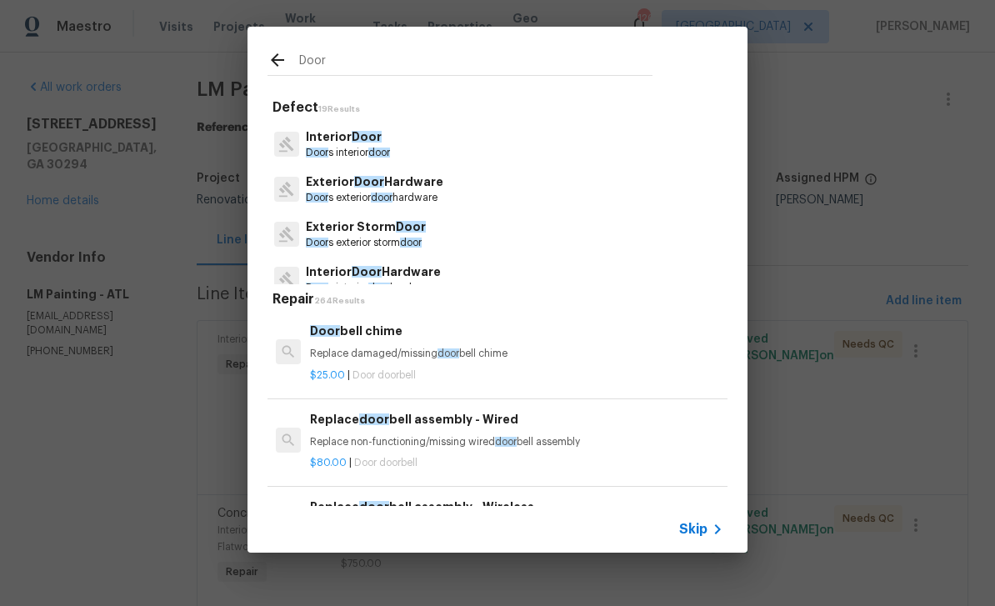
scroll to position [21, 0]
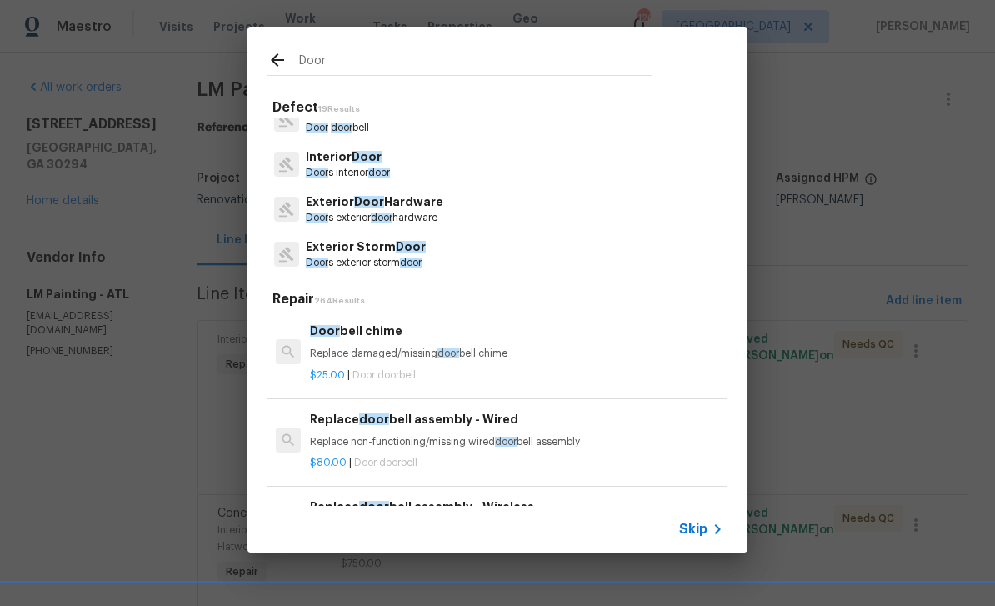
click at [426, 206] on p "Exterior Door Hardware" at bounding box center [375, 202] width 138 height 18
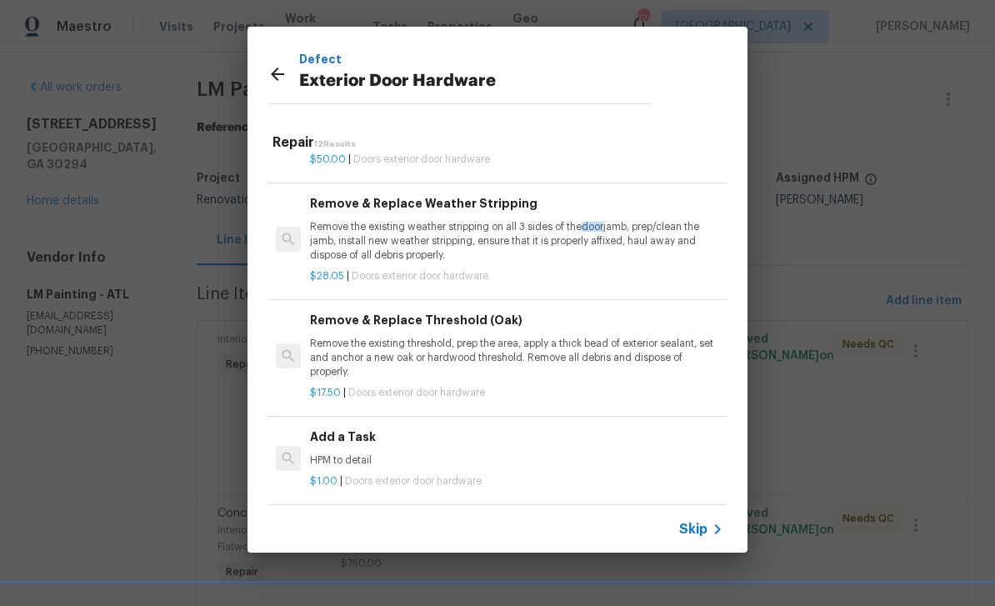
scroll to position [376, 0]
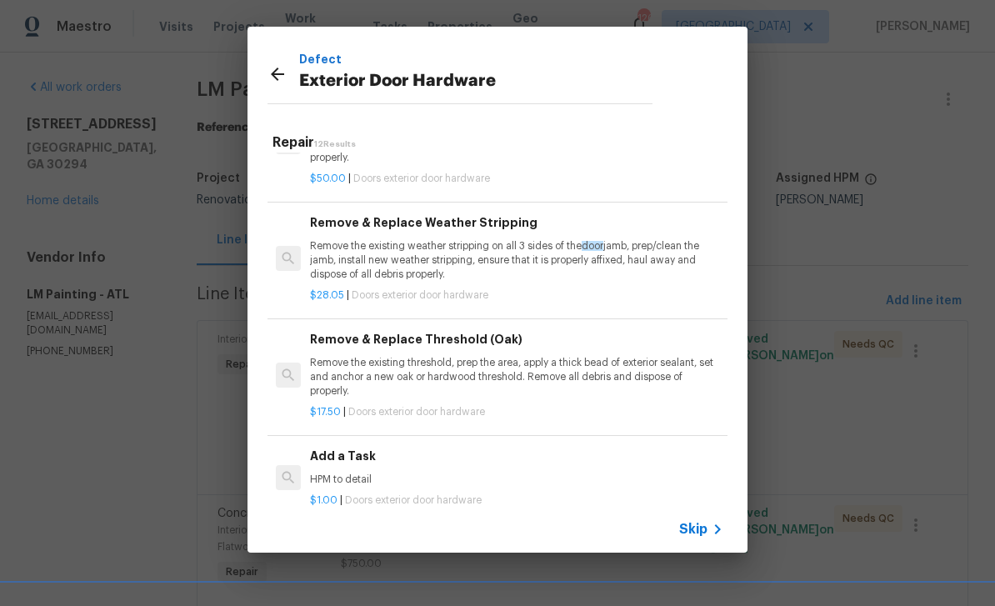
click at [622, 256] on p "Remove the existing weather stripping on all 3 sides of the door jamb, prep/cle…" at bounding box center [516, 260] width 413 height 43
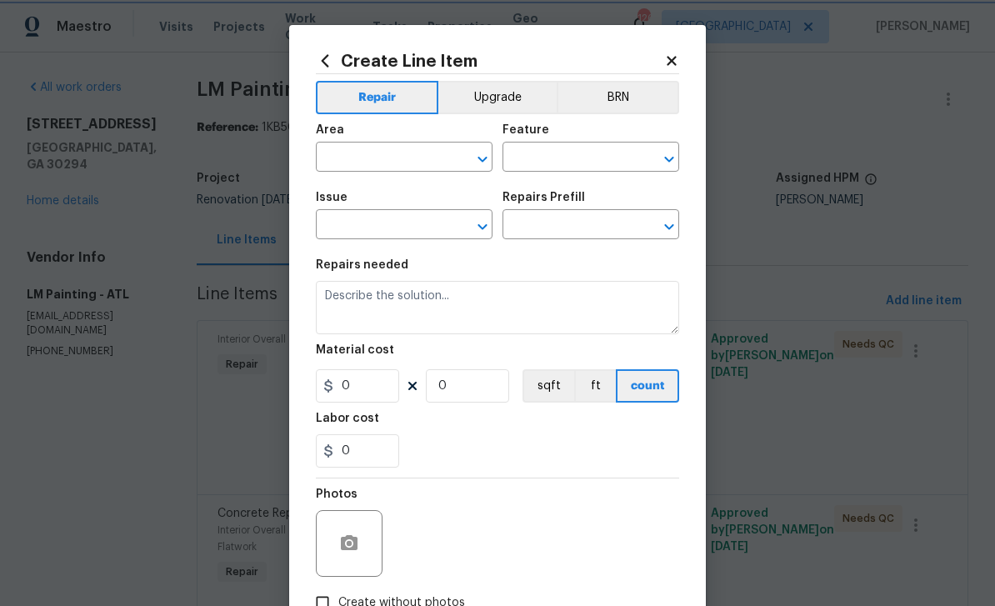
type input "Interior Door"
type input "Exterior Door Hardware"
type input "Remove & Replace Weather Stripping $28.05"
type textarea "Remove the existing weather stripping on all 3 sides of the door jamb, prep/cle…"
type input "28.05"
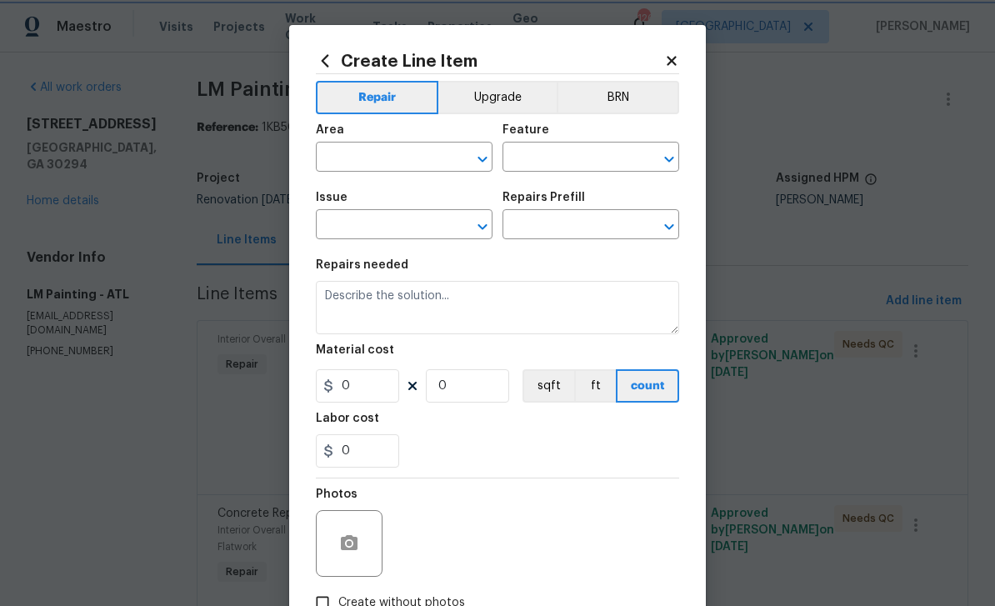
type input "1"
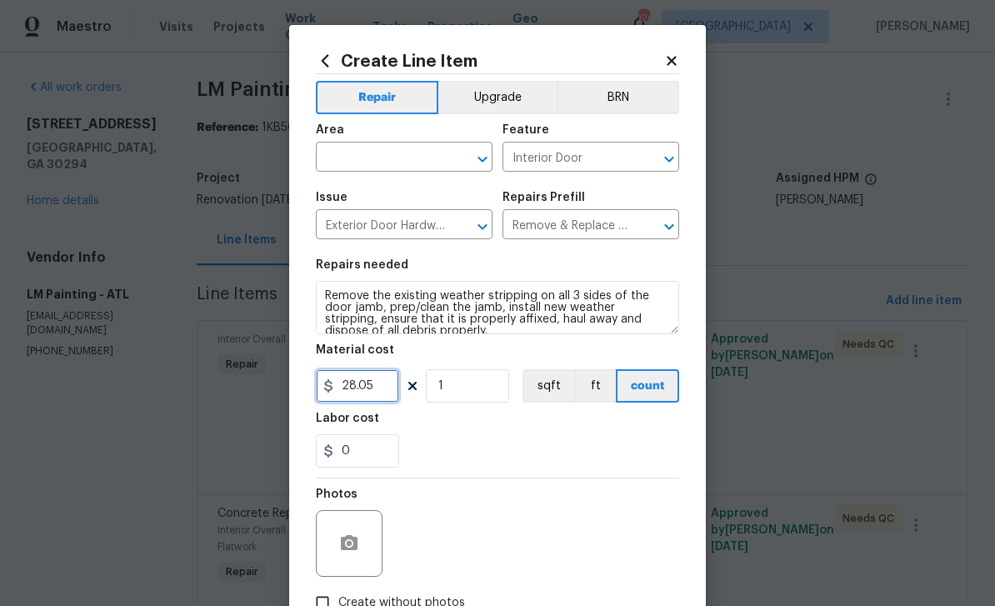
click at [387, 388] on input "28.05" at bounding box center [357, 385] width 83 height 33
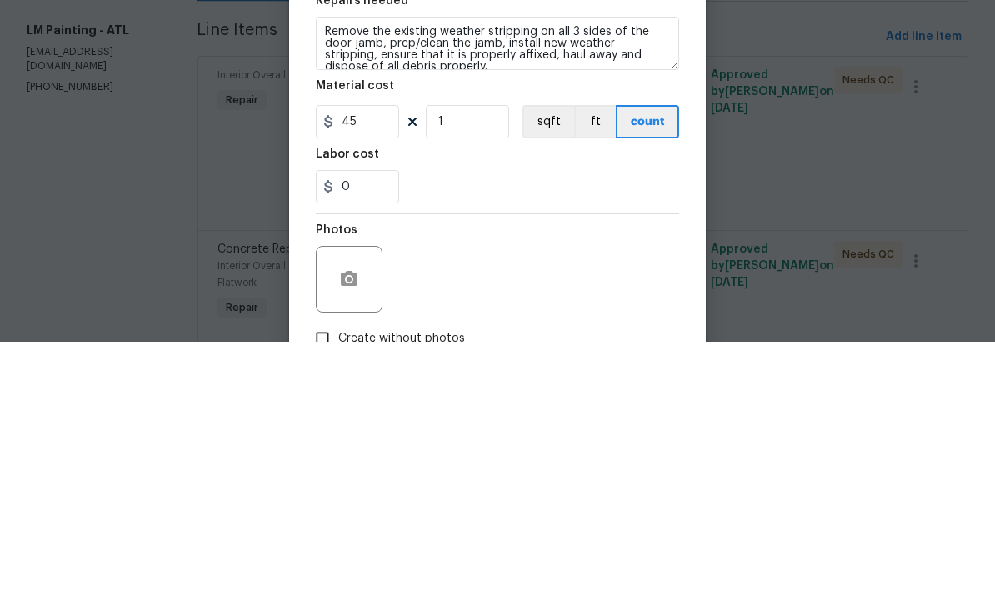
scroll to position [53, 0]
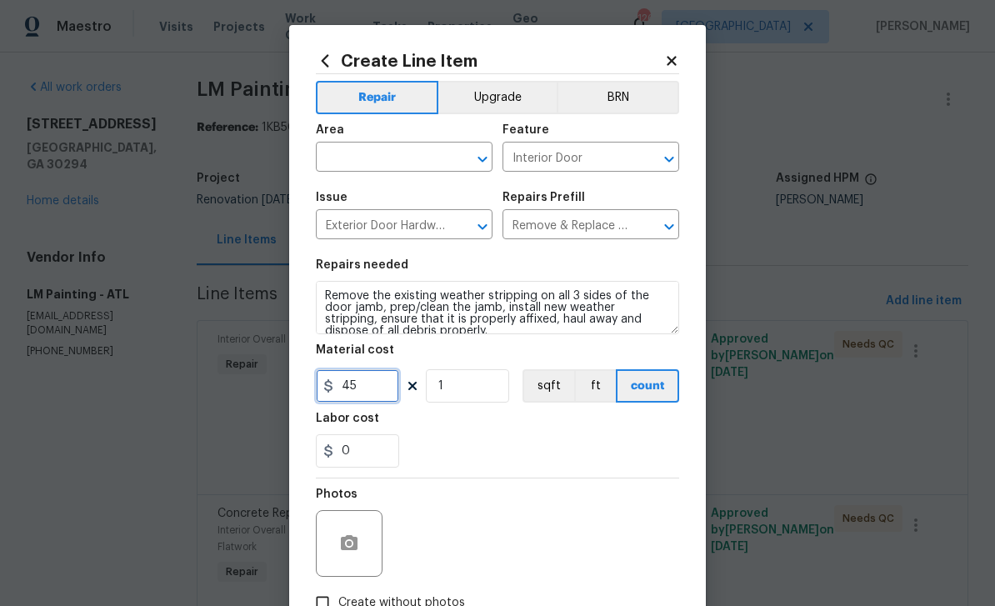
type input "45"
click at [421, 161] on input "text" at bounding box center [381, 159] width 130 height 26
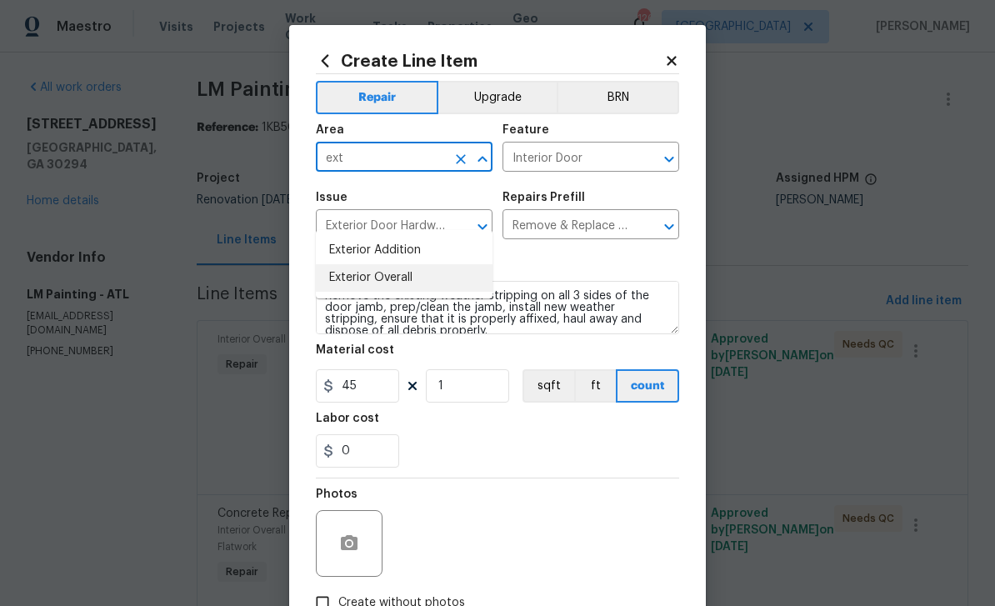
click at [431, 264] on li "Exterior Overall" at bounding box center [404, 278] width 177 height 28
type input "Exterior Overall"
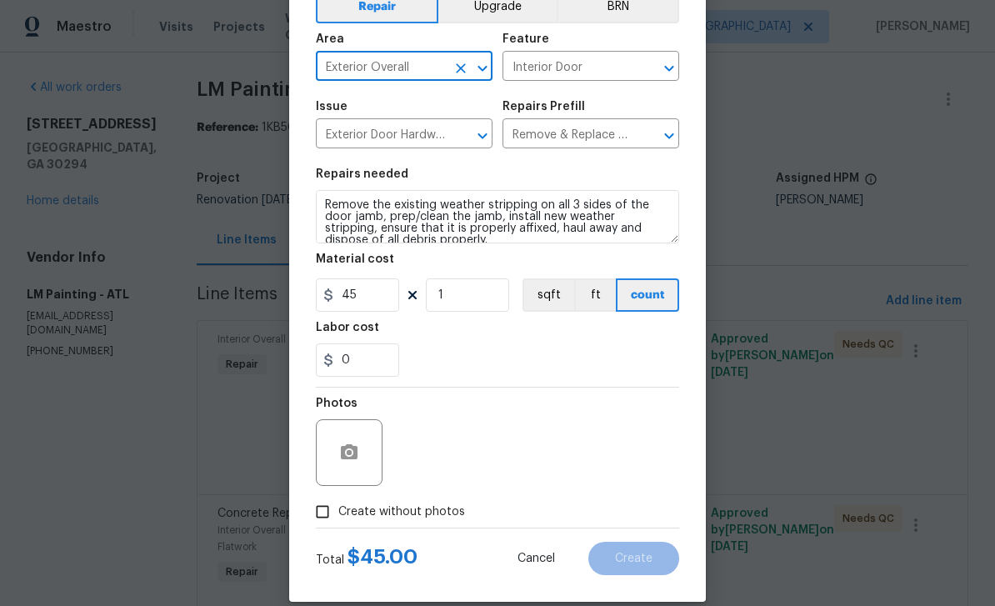
scroll to position [101, 0]
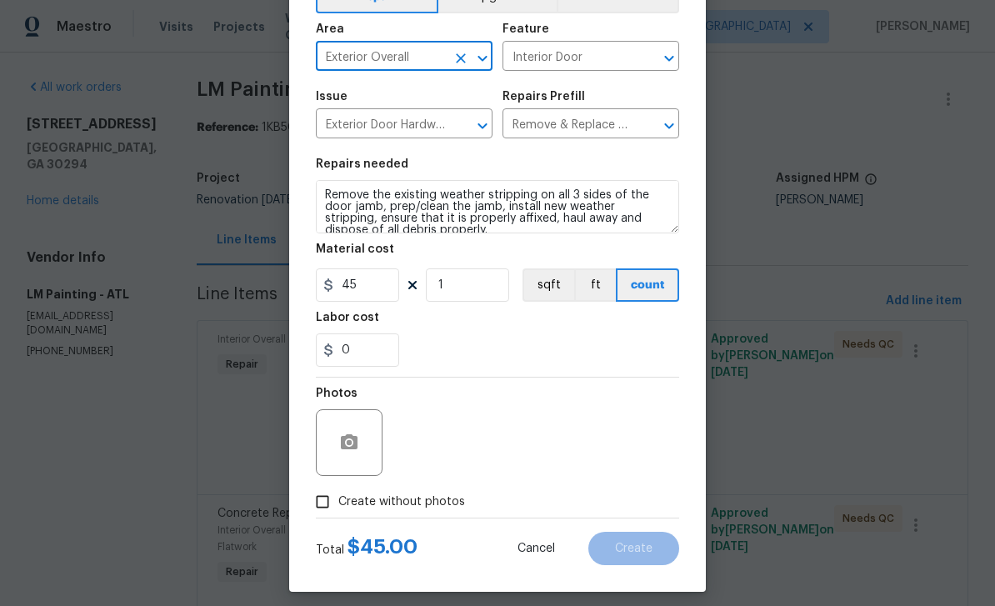
click at [328, 506] on input "Create without photos" at bounding box center [323, 502] width 32 height 32
checkbox input "true"
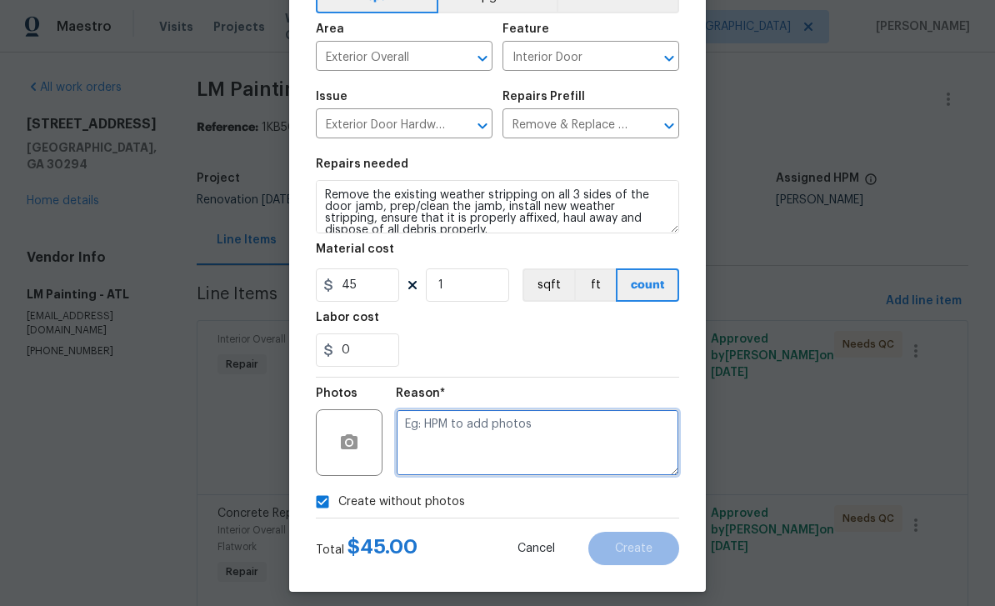
click at [599, 449] on textarea at bounding box center [537, 442] width 283 height 67
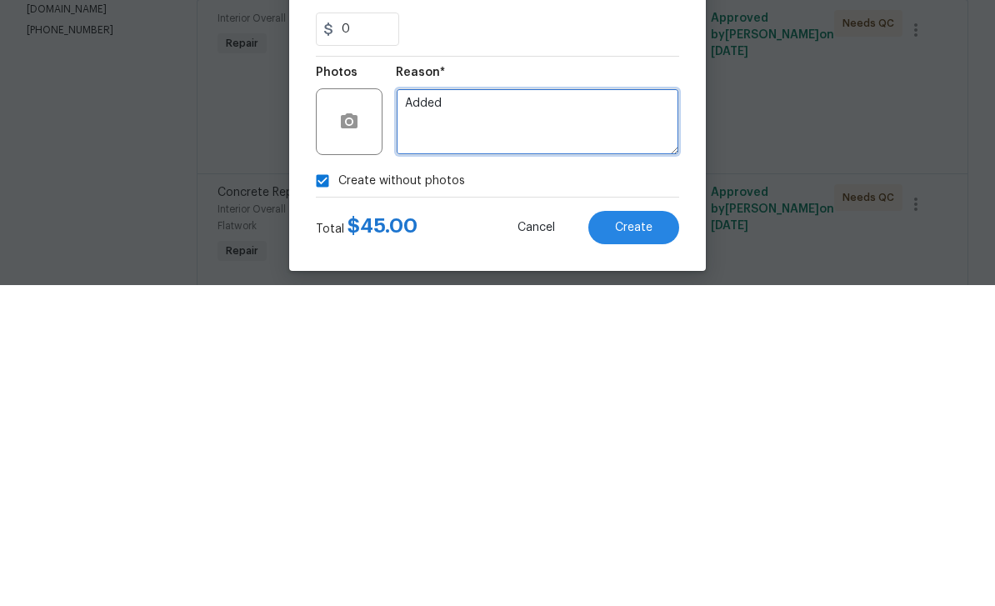
type textarea "Added"
click at [659, 532] on button "Create" at bounding box center [633, 548] width 91 height 33
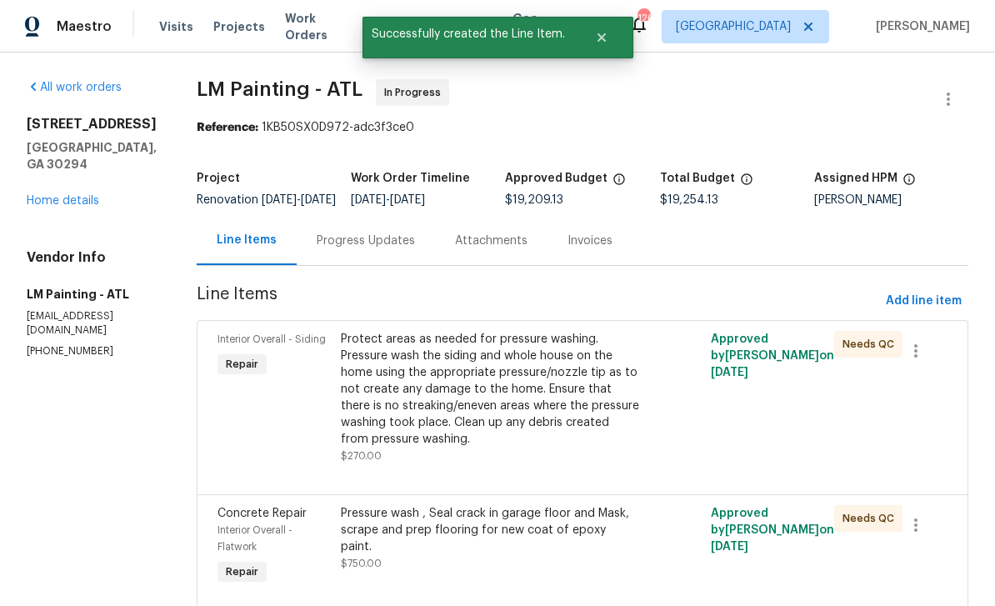
scroll to position [0, 0]
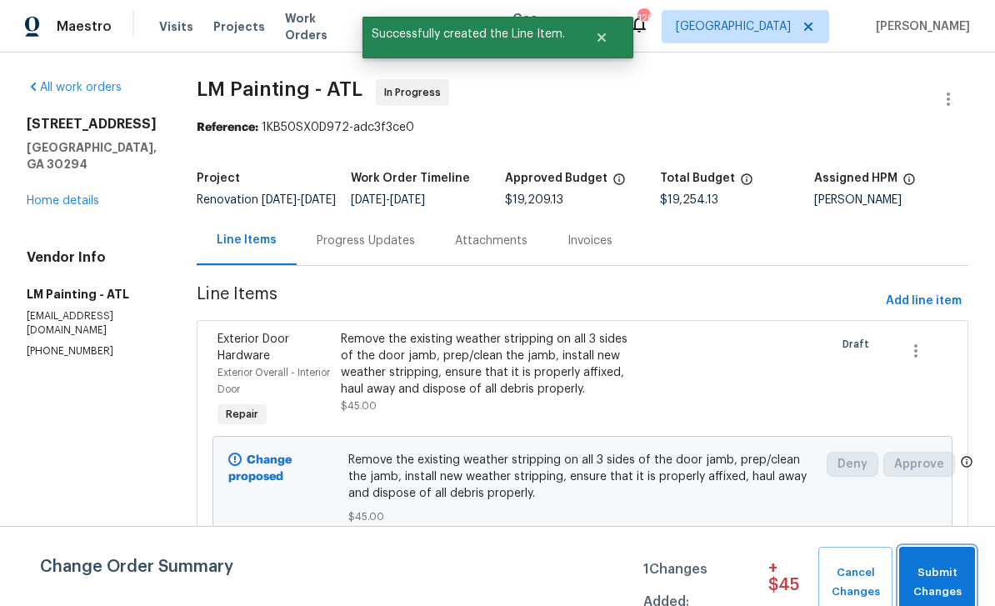
click at [953, 590] on span "Submit Changes" at bounding box center [937, 582] width 59 height 38
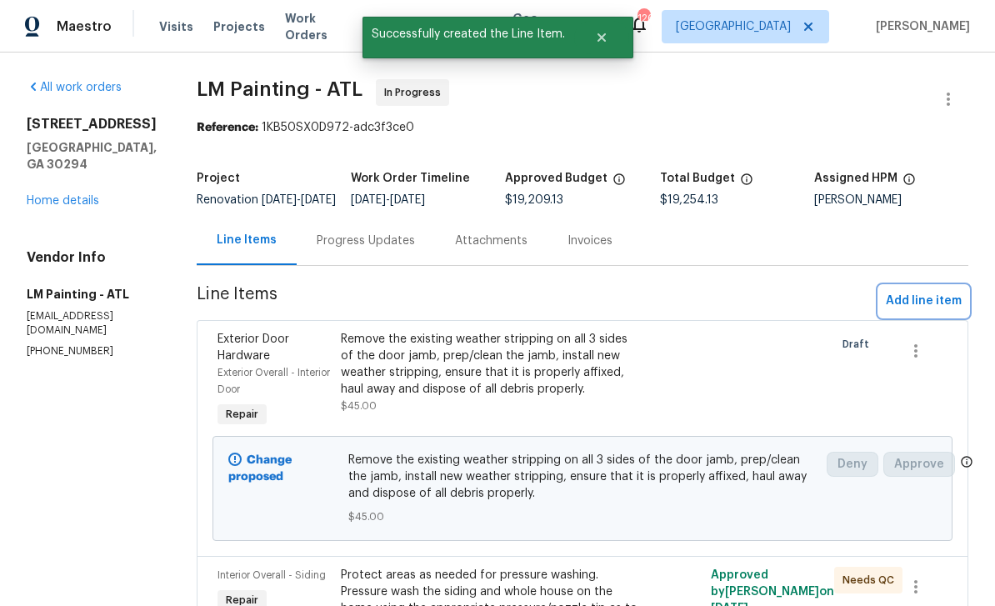
click at [934, 312] on span "Add line item" at bounding box center [924, 301] width 76 height 21
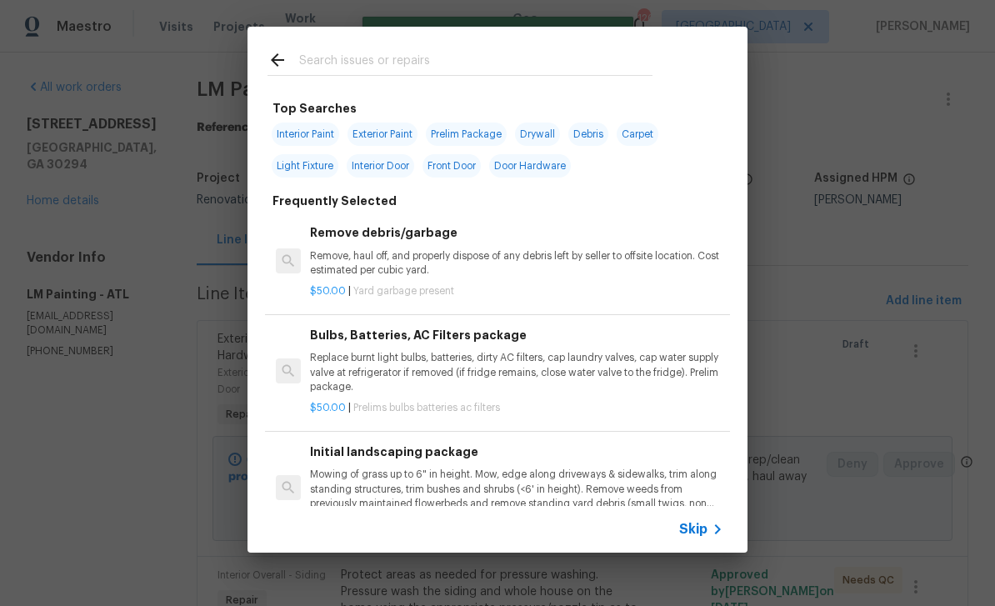
click at [554, 70] on input "text" at bounding box center [475, 62] width 353 height 25
type input "Tub"
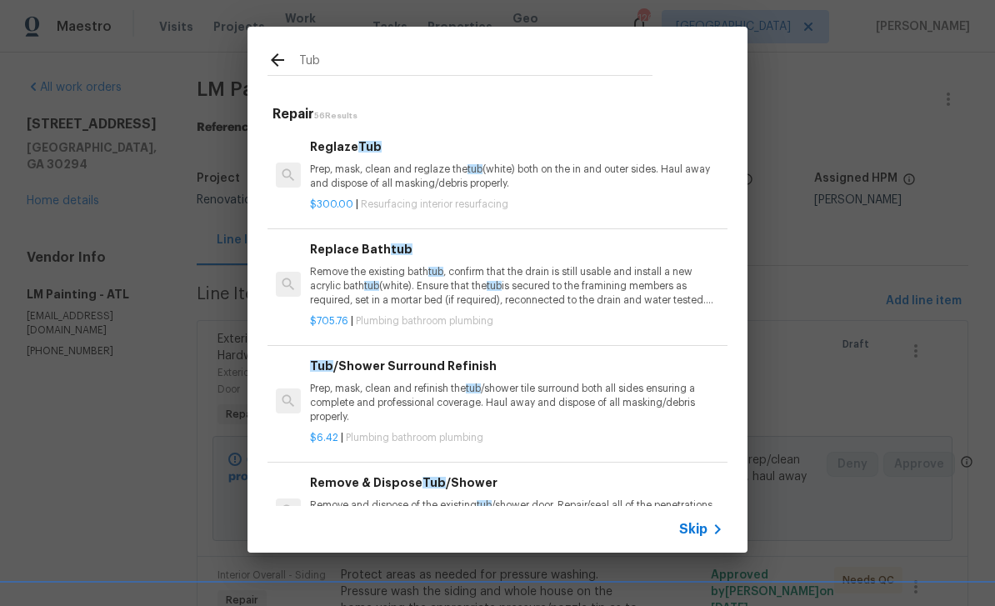
click at [528, 178] on p "Prep, mask, clean and reglaze the tub (white) both on the in and outer sides. H…" at bounding box center [516, 177] width 413 height 28
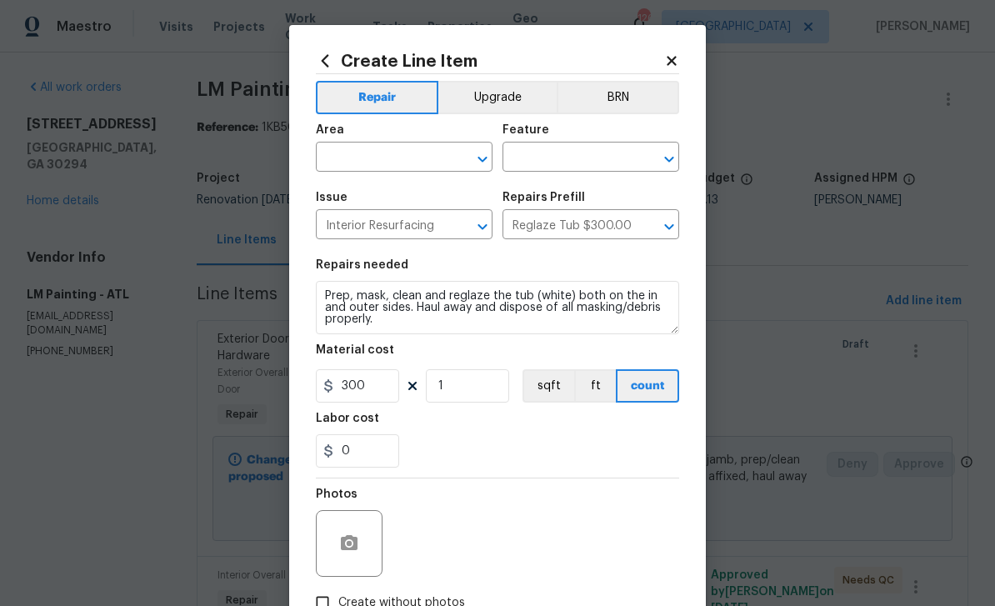
click at [413, 148] on input "text" at bounding box center [381, 159] width 130 height 26
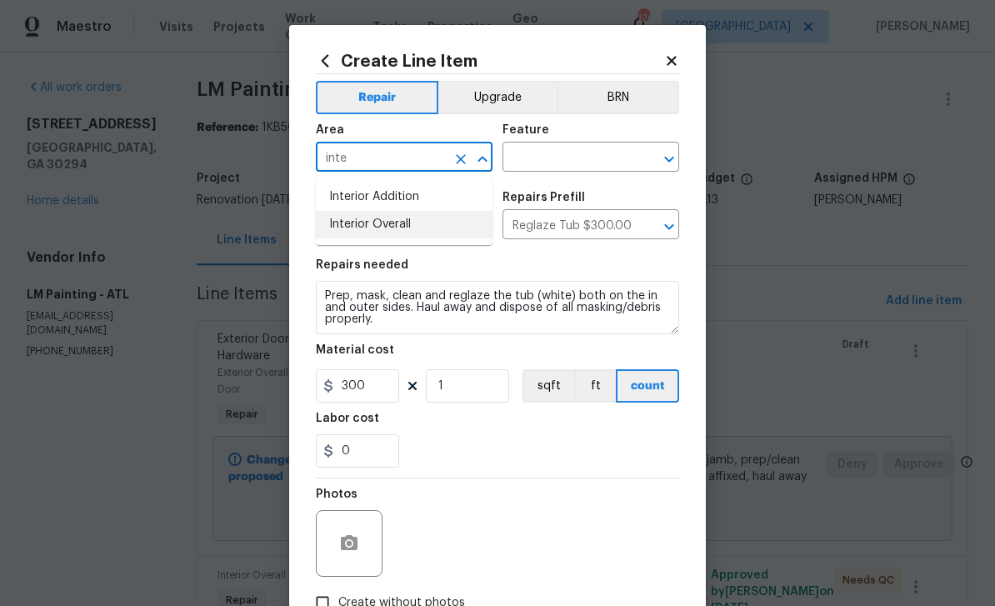
click at [415, 224] on li "Interior Overall" at bounding box center [404, 225] width 177 height 28
type input "Interior Overall"
click at [578, 155] on input "text" at bounding box center [568, 159] width 130 height 26
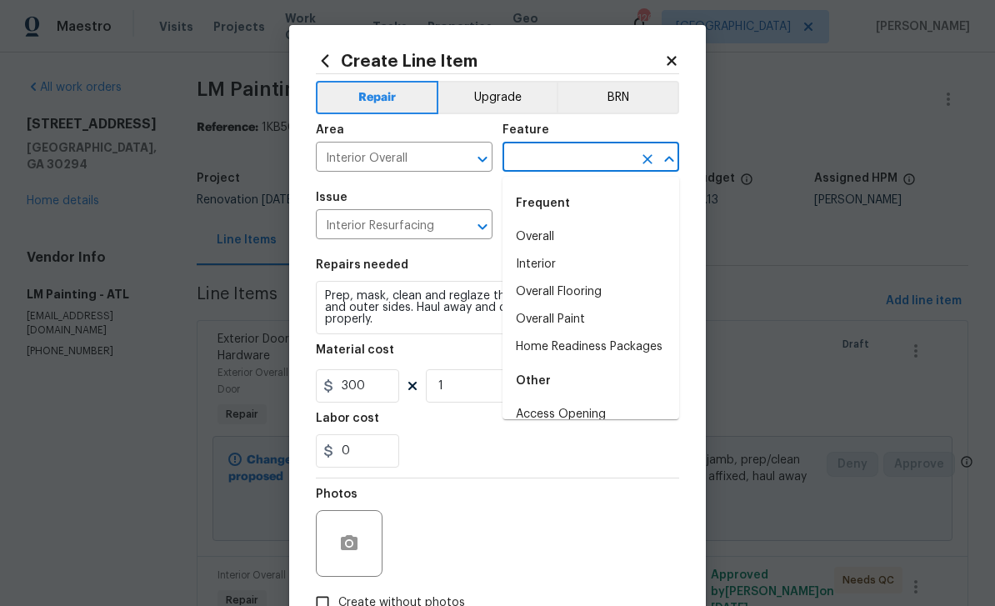
click at [563, 235] on li "Overall" at bounding box center [591, 237] width 177 height 28
type input "Overall"
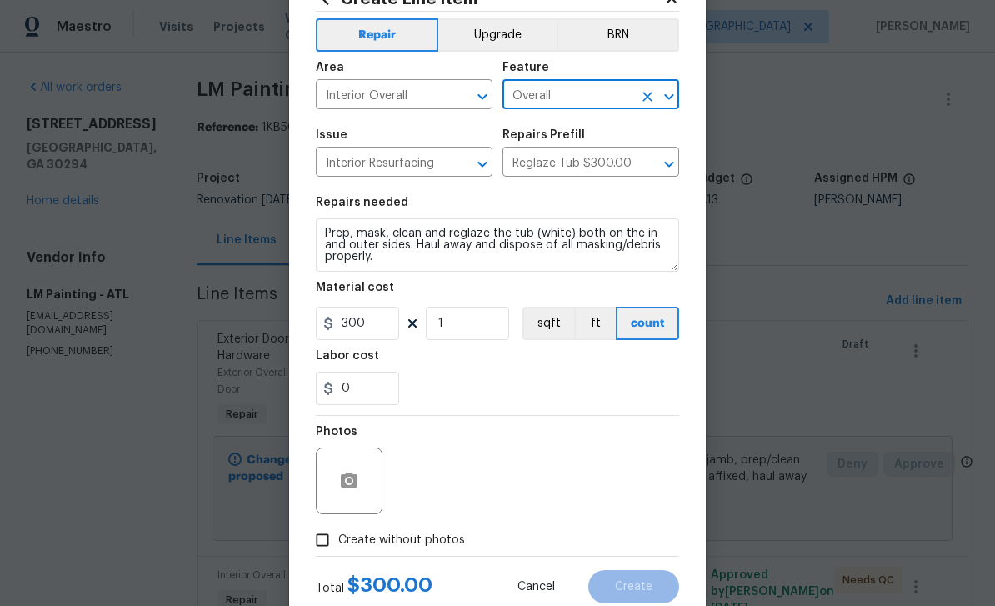
scroll to position [77, 0]
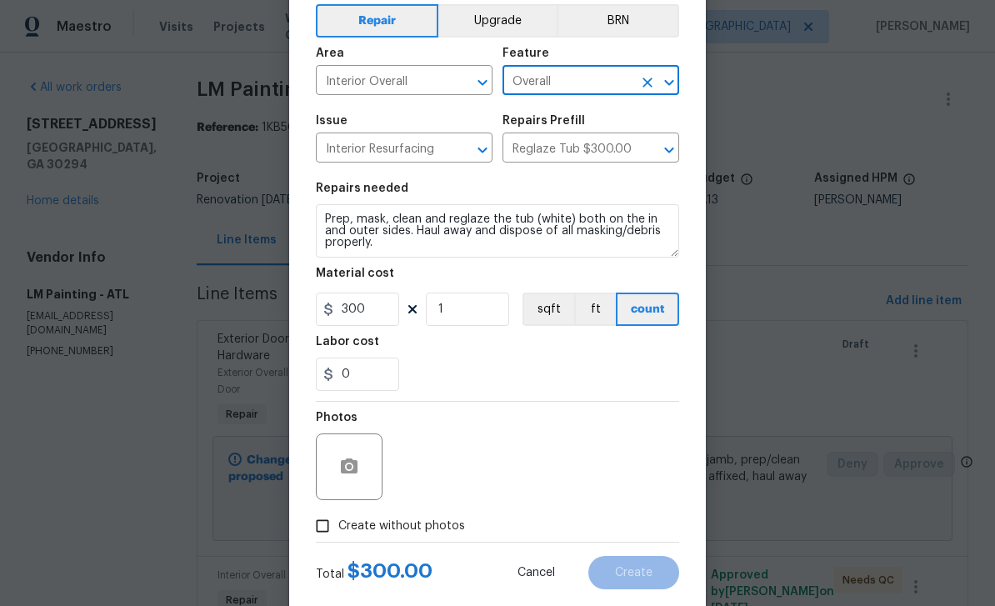
click at [332, 528] on input "Create without photos" at bounding box center [323, 526] width 32 height 32
checkbox input "true"
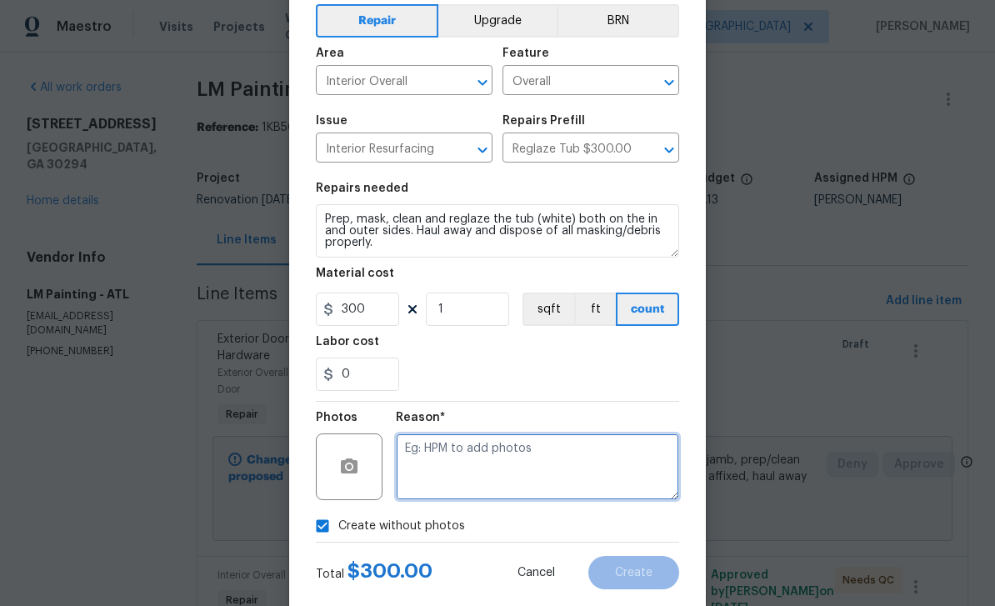
click at [542, 479] on textarea at bounding box center [537, 466] width 283 height 67
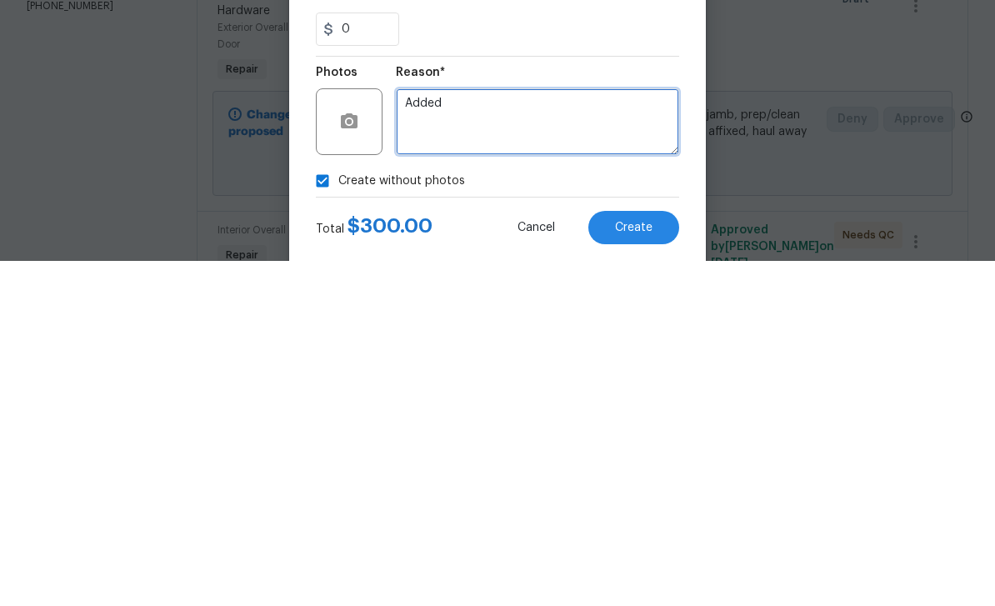
type textarea "Added"
click at [653, 556] on button "Create" at bounding box center [633, 572] width 91 height 33
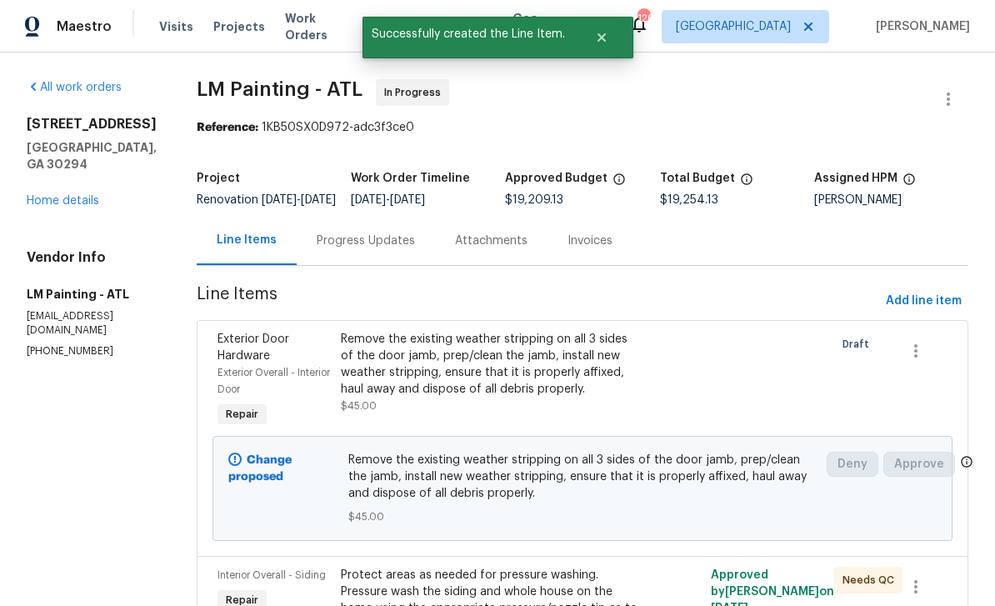
scroll to position [0, 0]
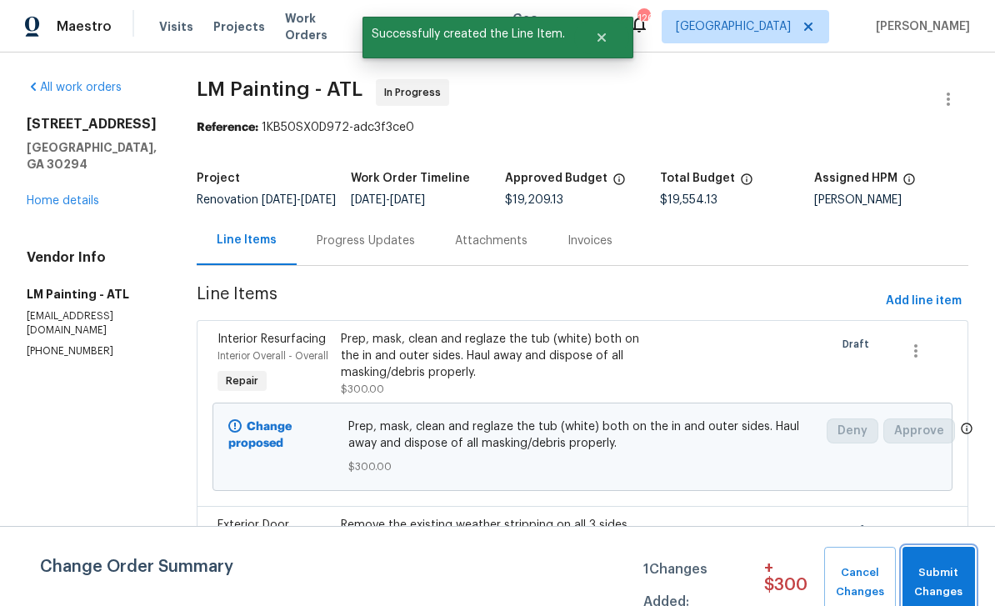
click at [953, 578] on span "Submit Changes" at bounding box center [939, 582] width 56 height 38
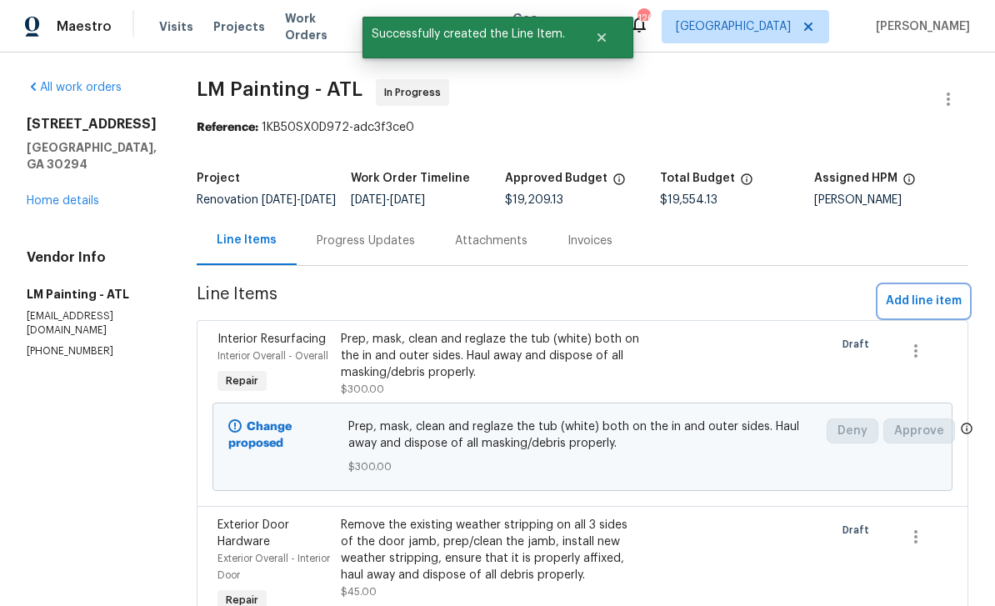
click at [935, 312] on span "Add line item" at bounding box center [924, 301] width 76 height 21
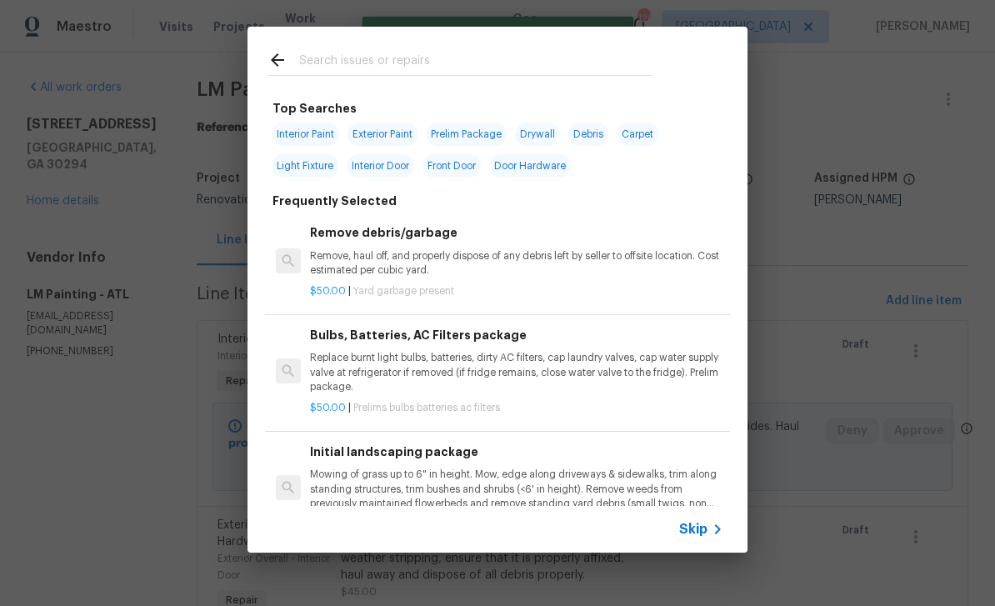
click at [539, 53] on input "text" at bounding box center [475, 62] width 353 height 25
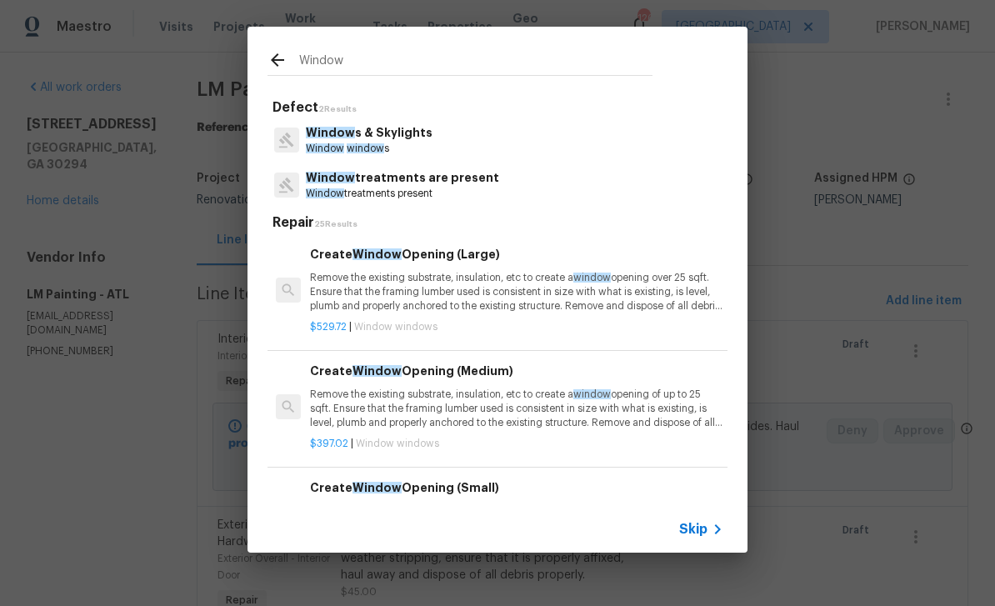
type input "Window"
click at [438, 144] on div "Window s & Skylights Window window s" at bounding box center [498, 140] width 460 height 45
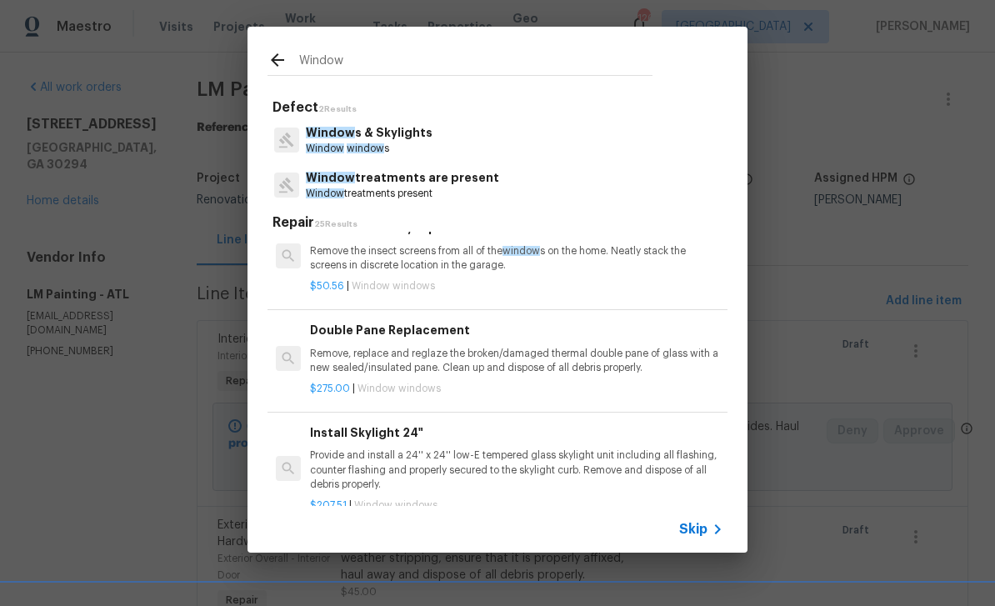
scroll to position [601, 0]
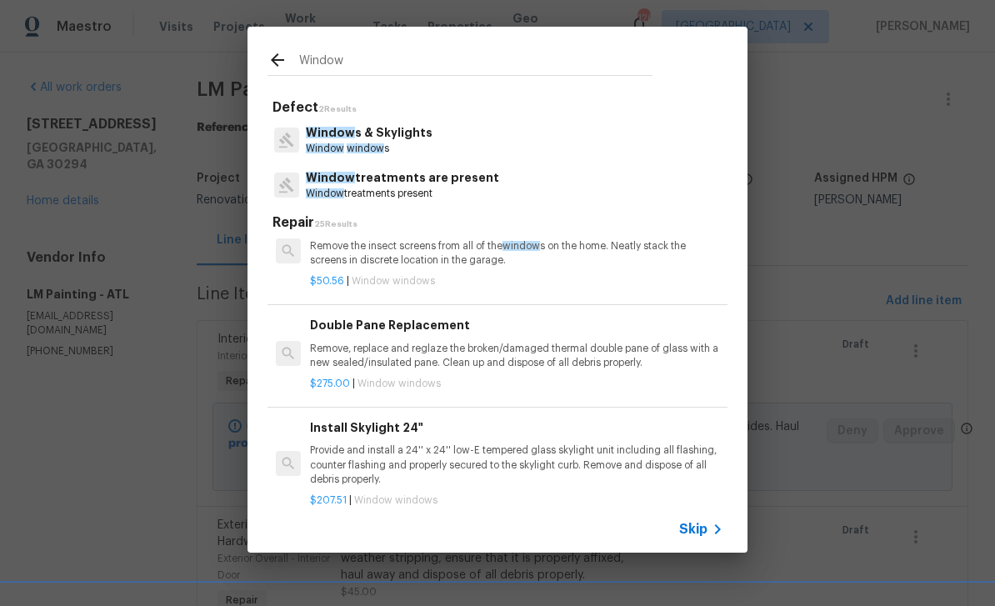
click at [583, 359] on p "Remove, replace and reglaze the broken/damaged thermal double pane of glass wit…" at bounding box center [516, 356] width 413 height 28
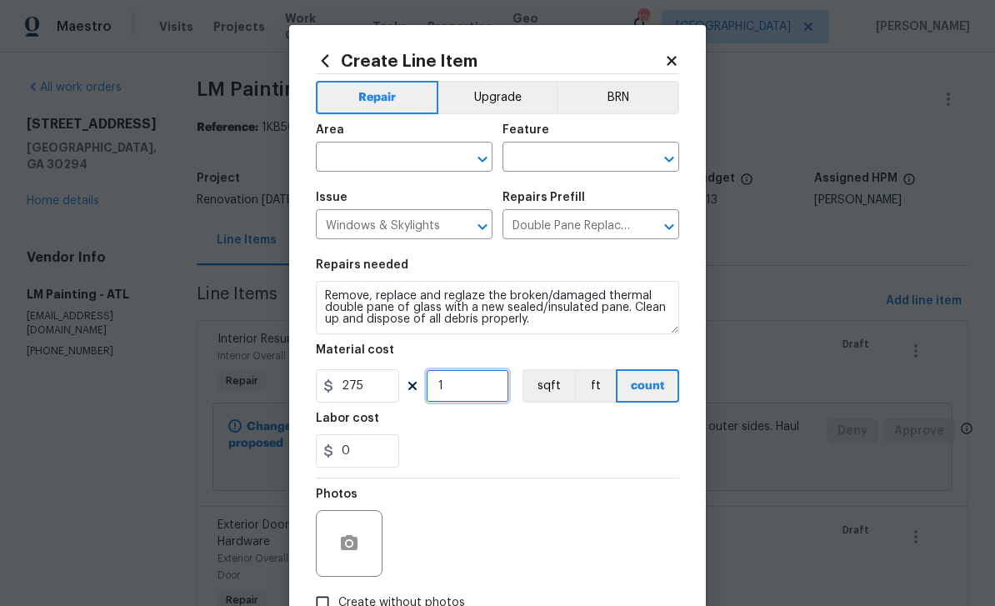
click at [467, 395] on input "1" at bounding box center [467, 385] width 83 height 33
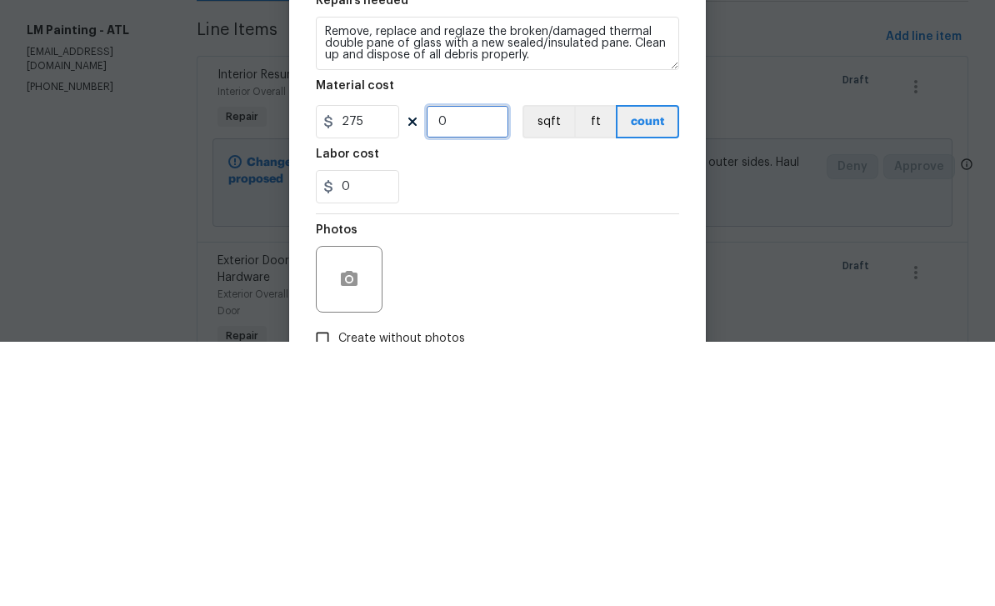
type input "2"
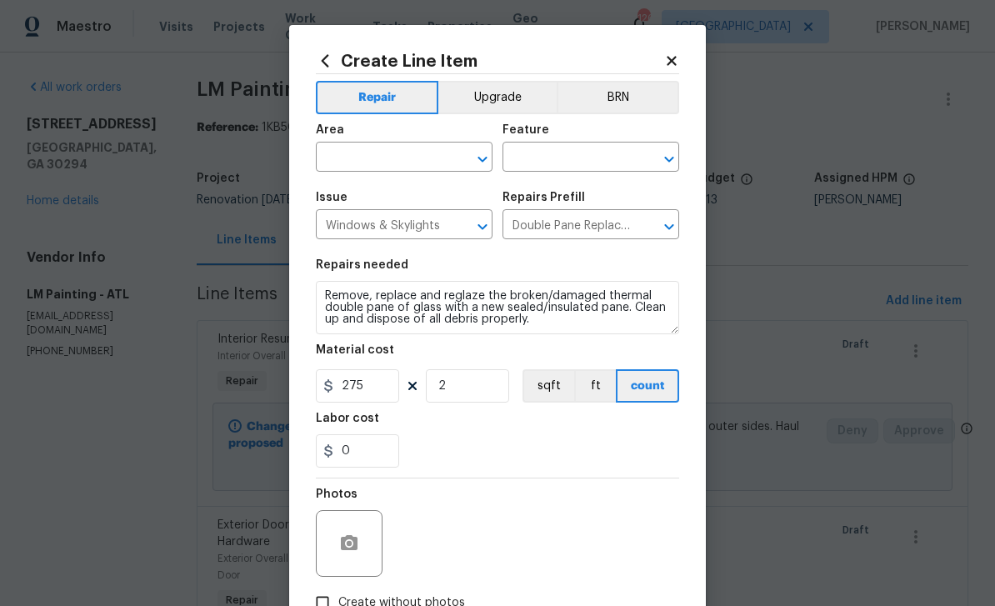
click at [405, 156] on input "text" at bounding box center [381, 159] width 130 height 26
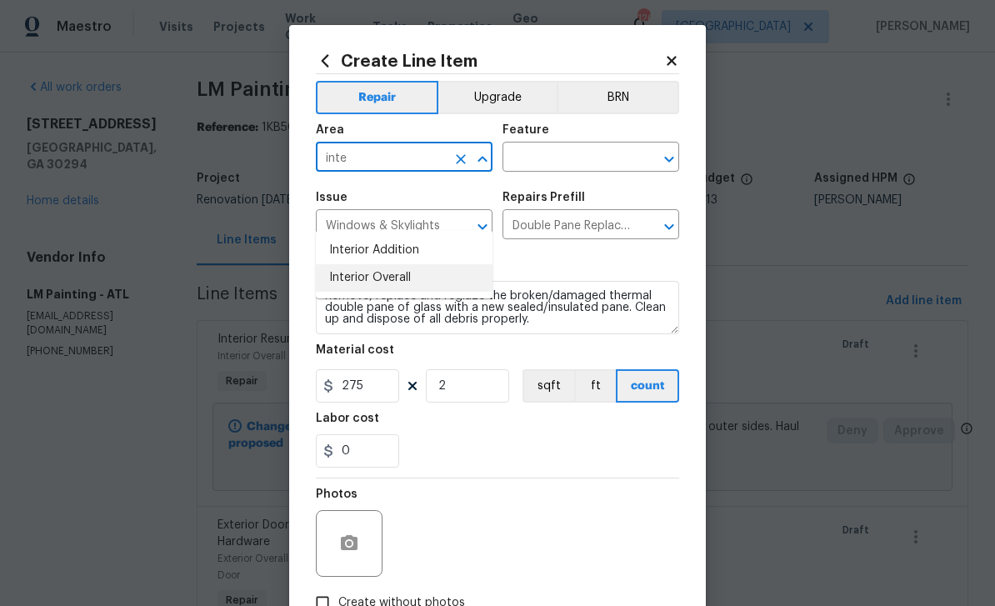
click at [418, 264] on li "Interior Overall" at bounding box center [404, 278] width 177 height 28
type input "Interior Overall"
click at [571, 161] on input "text" at bounding box center [568, 159] width 130 height 26
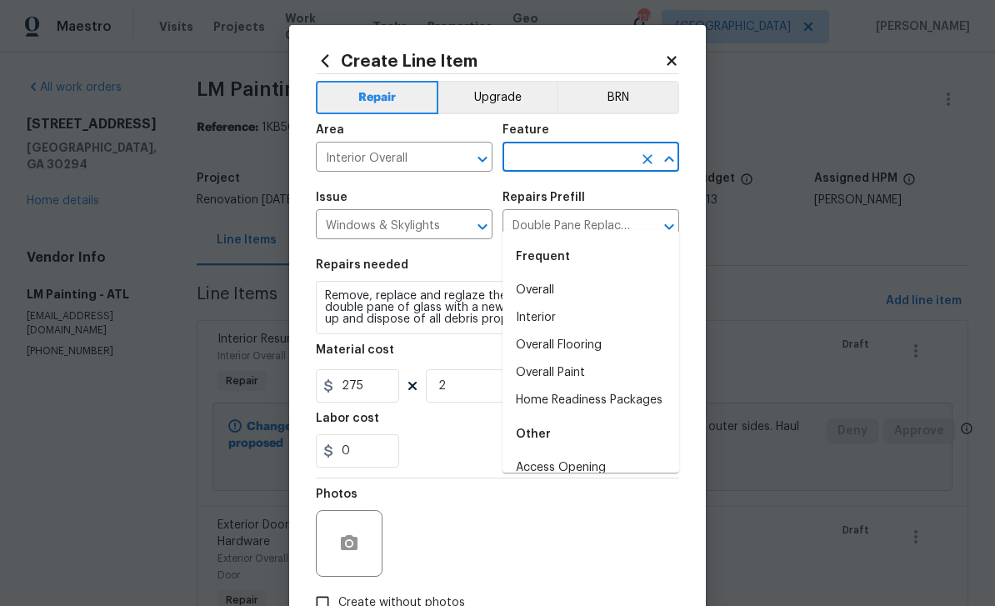
click at [580, 277] on li "Overall" at bounding box center [591, 291] width 177 height 28
type input "Overall"
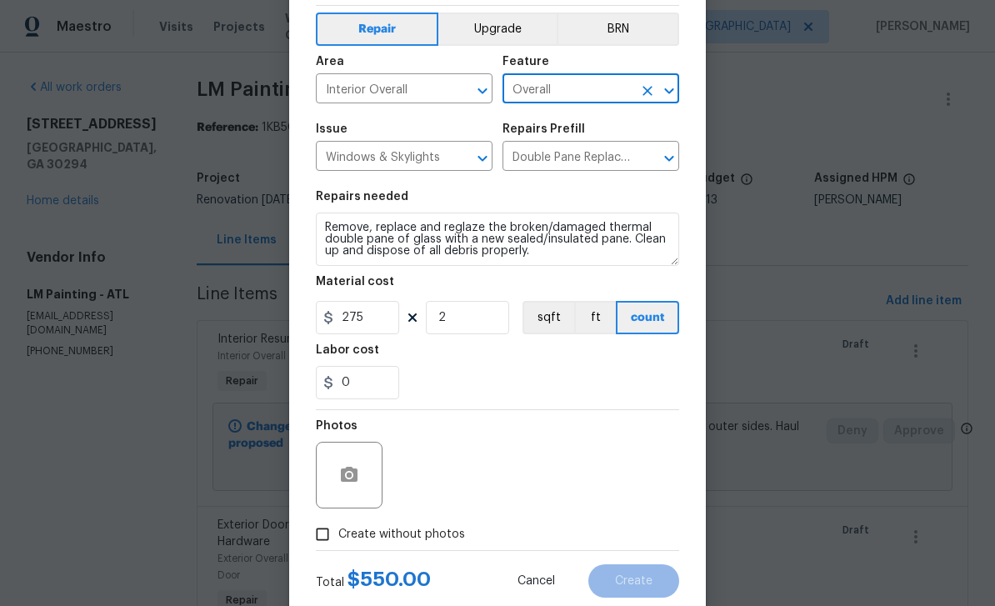
scroll to position [73, 0]
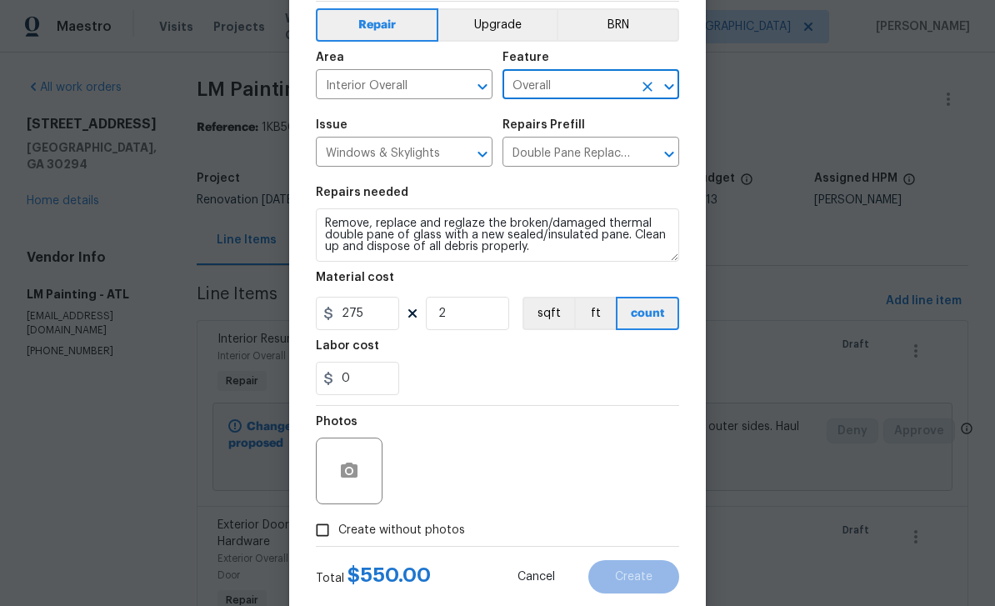
click at [328, 541] on input "Create without photos" at bounding box center [323, 530] width 32 height 32
checkbox input "true"
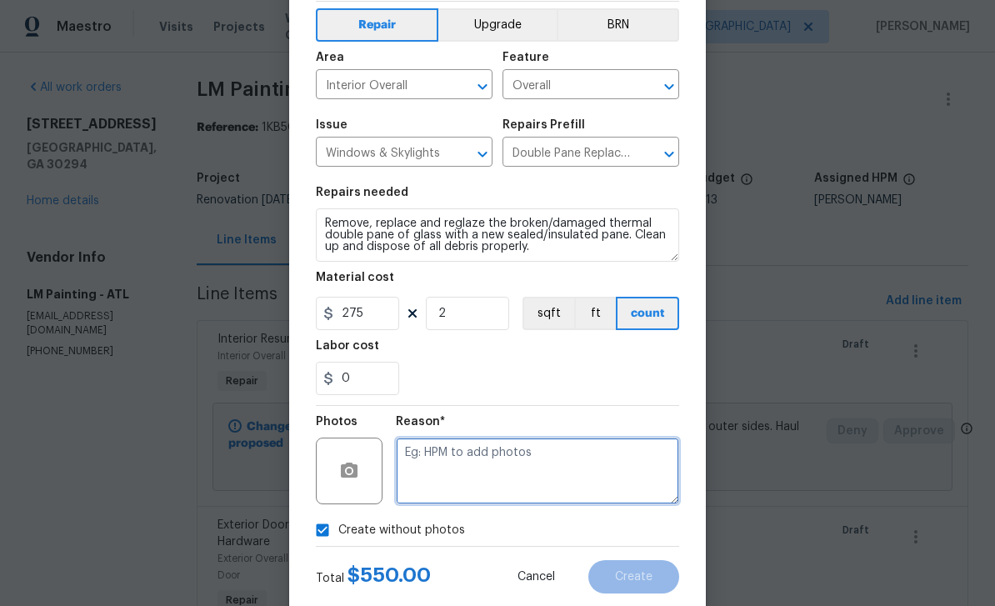
click at [549, 481] on textarea at bounding box center [537, 471] width 283 height 67
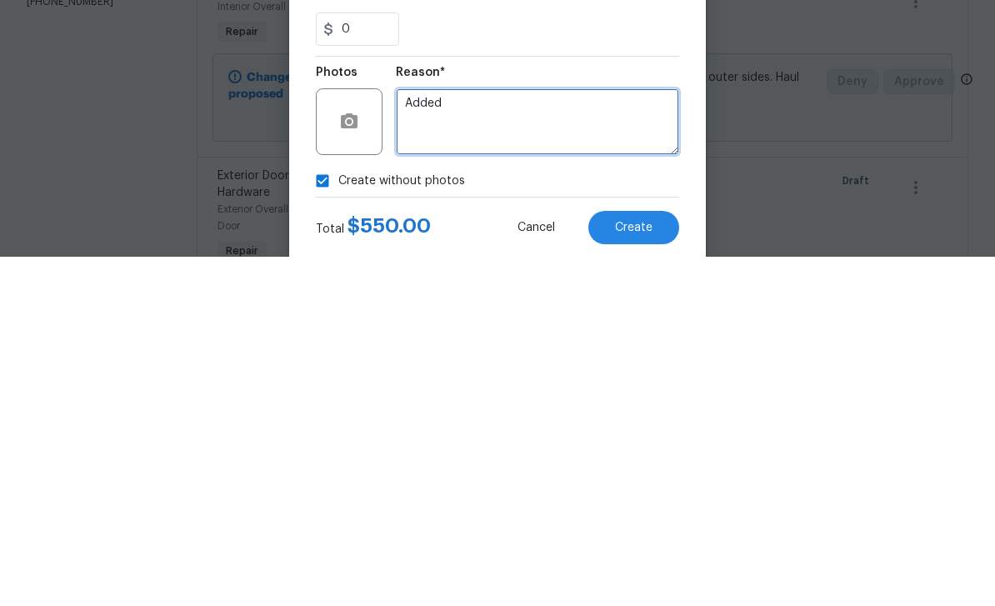
type textarea "Added"
click at [637, 571] on span "Create" at bounding box center [634, 577] width 38 height 13
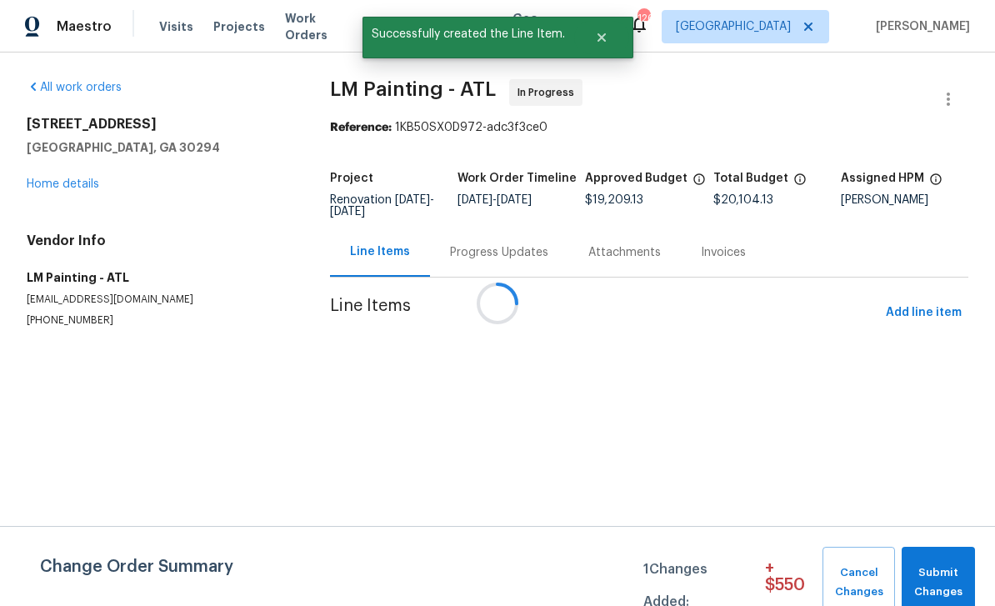
scroll to position [0, 0]
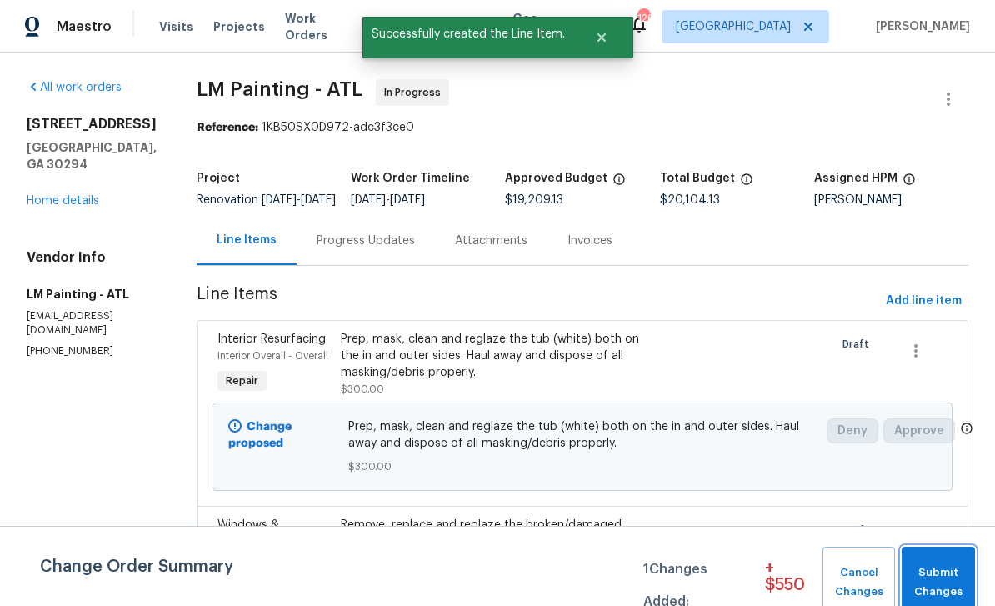
click at [955, 580] on span "Submit Changes" at bounding box center [938, 582] width 57 height 38
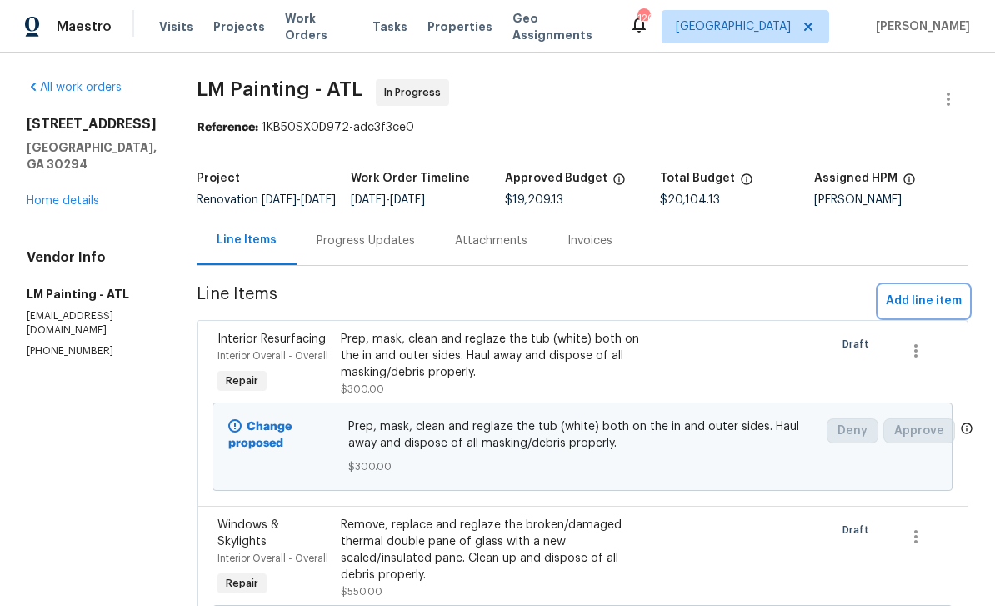
click at [932, 312] on span "Add line item" at bounding box center [924, 301] width 76 height 21
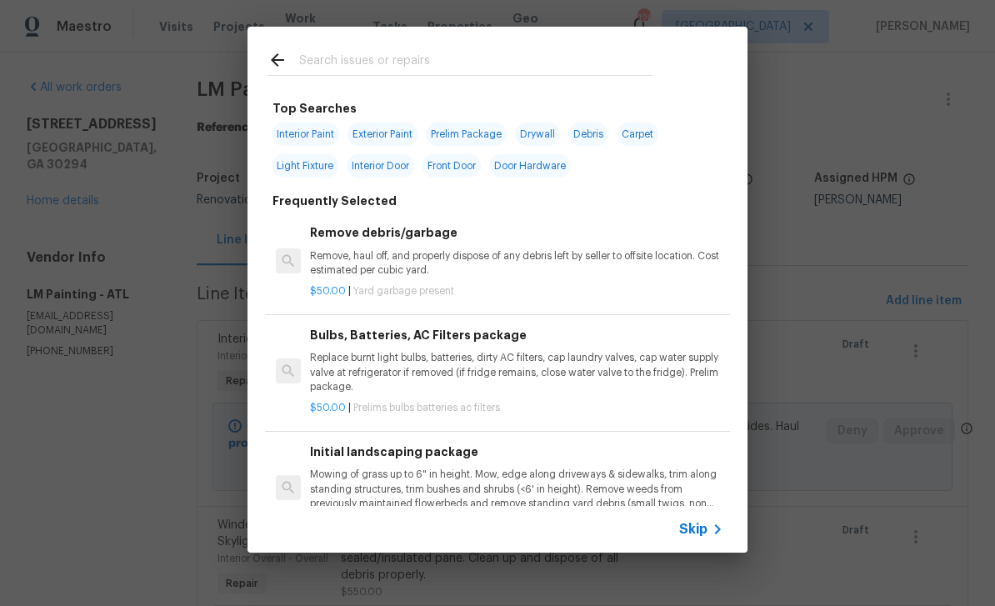
click at [542, 58] on input "text" at bounding box center [475, 62] width 353 height 25
type input "Inter"
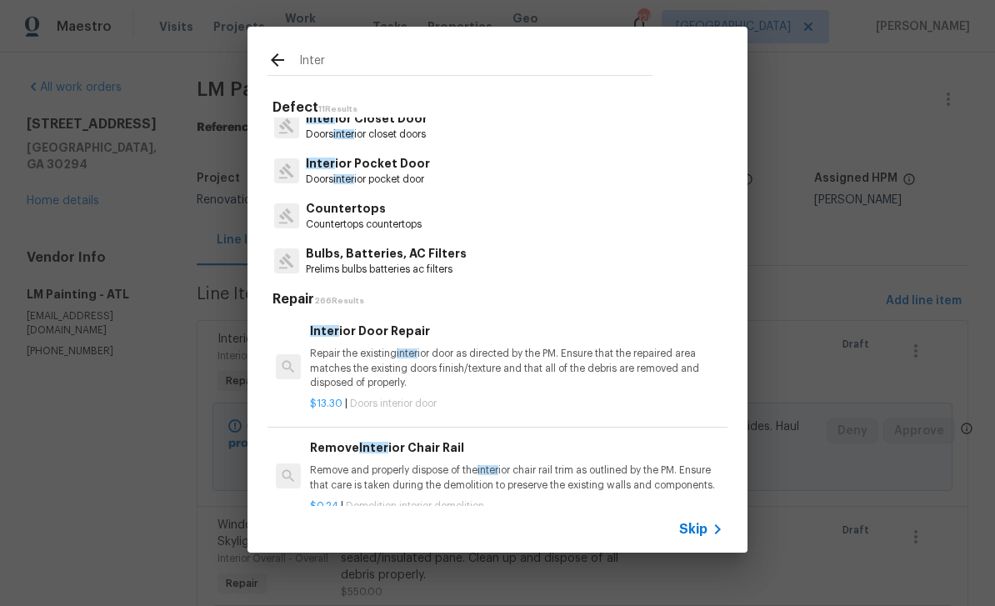
scroll to position [328, 0]
click at [483, 58] on input "Inter" at bounding box center [475, 62] width 353 height 25
click at [709, 524] on icon at bounding box center [718, 529] width 20 height 20
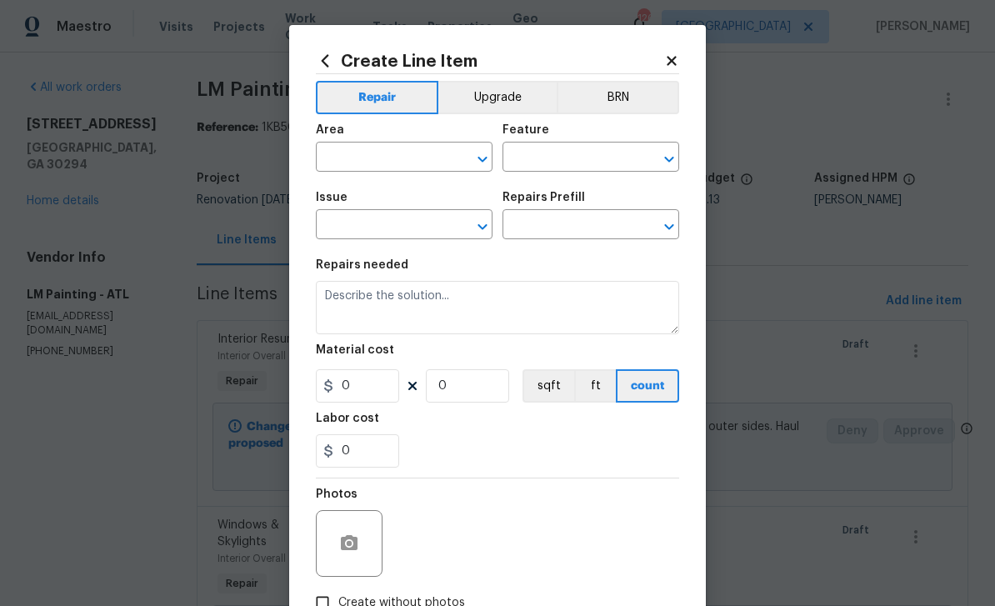
click at [397, 163] on input "text" at bounding box center [381, 159] width 130 height 26
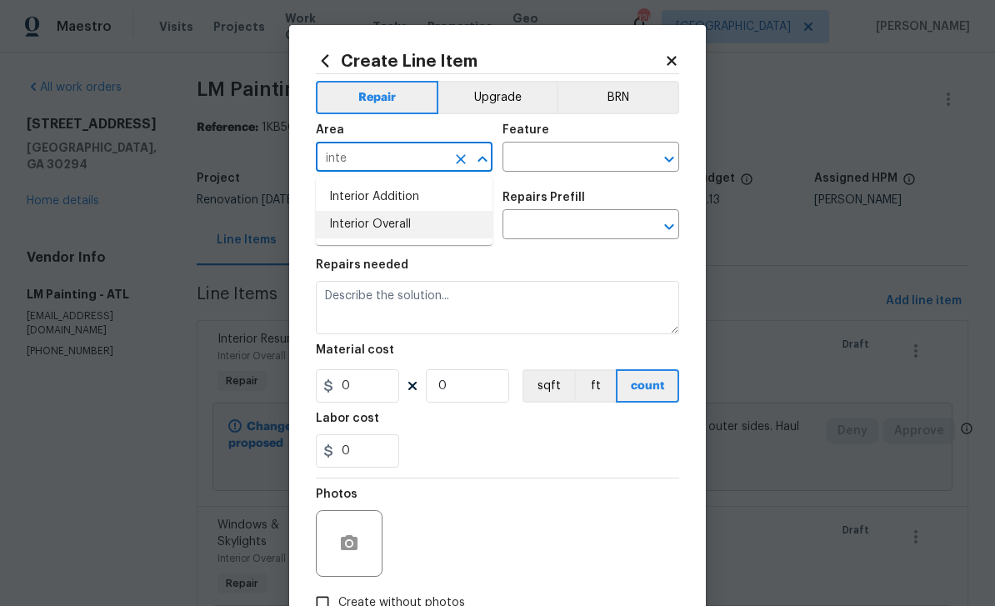
click at [417, 217] on li "Interior Overall" at bounding box center [404, 225] width 177 height 28
type input "Interior Overall"
click at [573, 158] on input "text" at bounding box center [568, 159] width 130 height 26
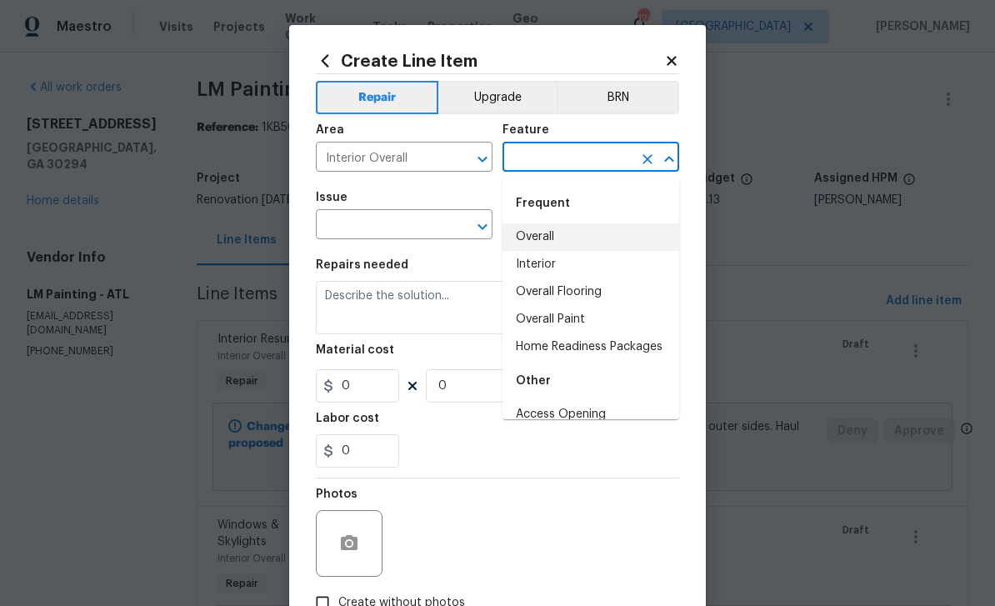
click at [568, 237] on li "Overall" at bounding box center [591, 237] width 177 height 28
type input "Overall"
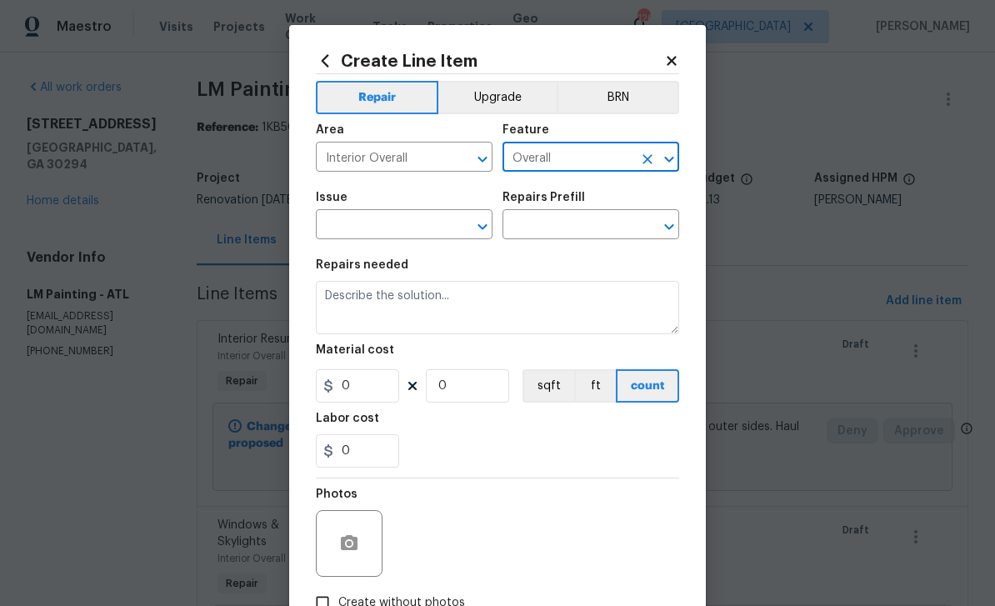
click at [401, 218] on input "text" at bounding box center [381, 226] width 130 height 26
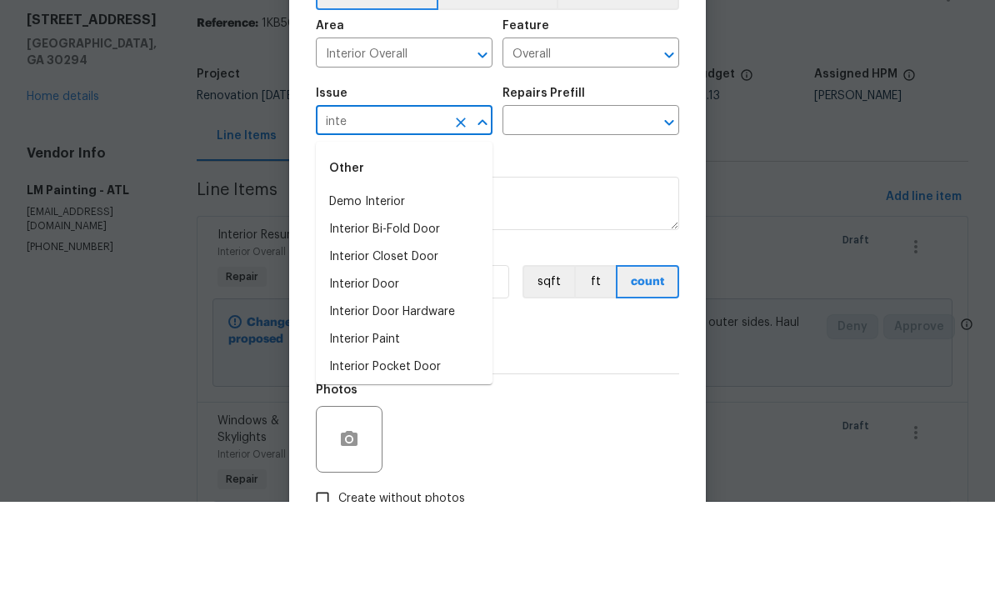
click at [399, 293] on li "Demo Interior" at bounding box center [404, 307] width 177 height 28
type input "Demo Interior"
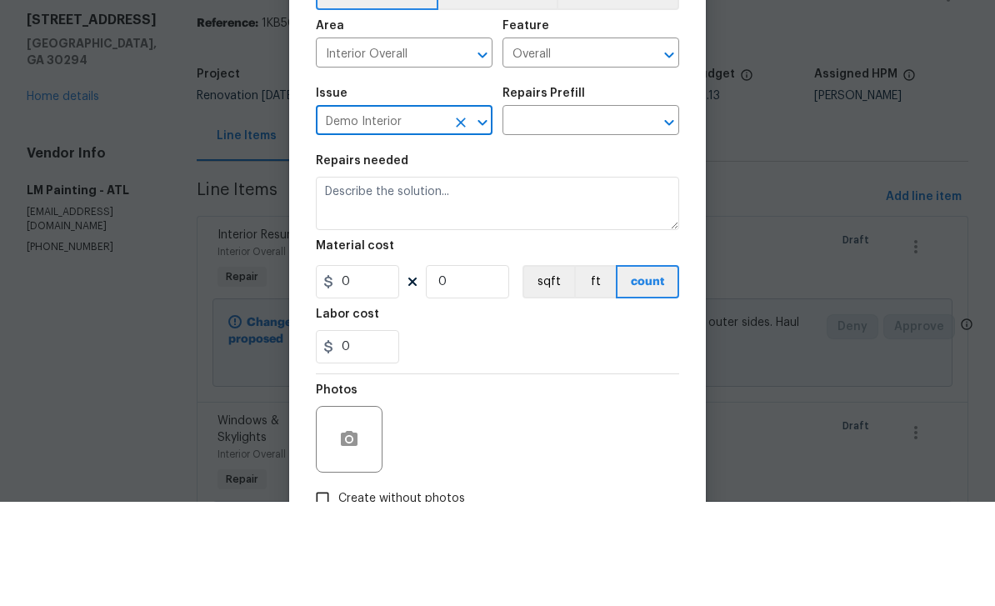
click at [549, 213] on input "text" at bounding box center [568, 226] width 130 height 26
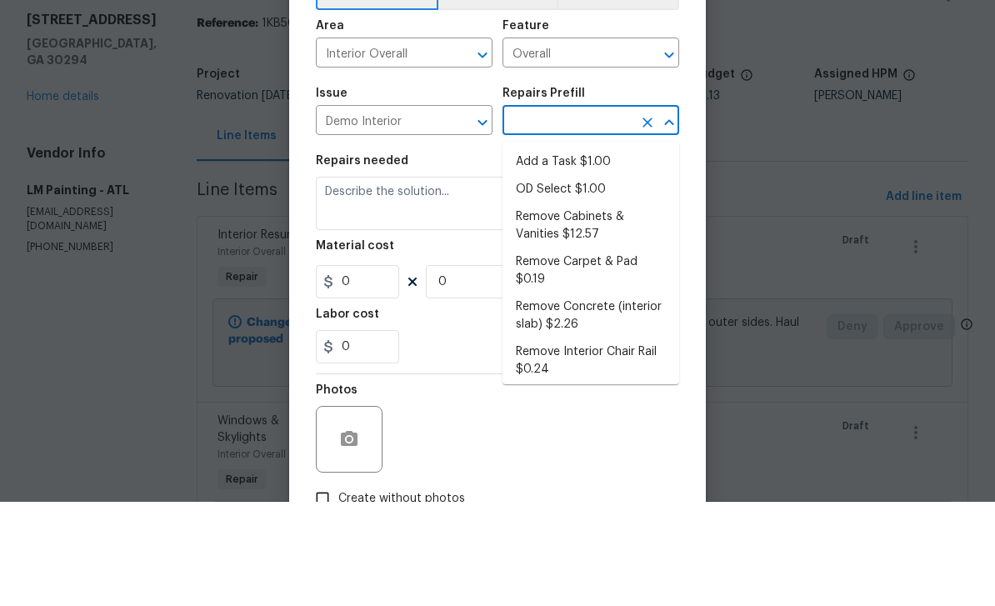
click at [604, 253] on li "Add a Task $1.00" at bounding box center [591, 267] width 177 height 28
type input "Add a Task $1.00"
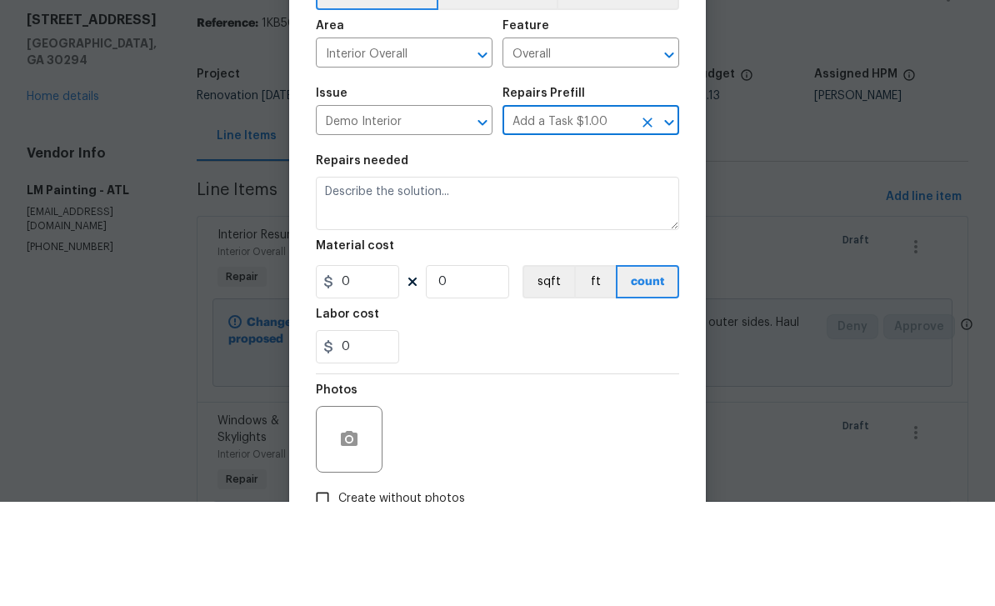
type input "Demolition"
type textarea "HPM to detail"
type input "1"
type input "Add a Task $1.00"
type input "1"
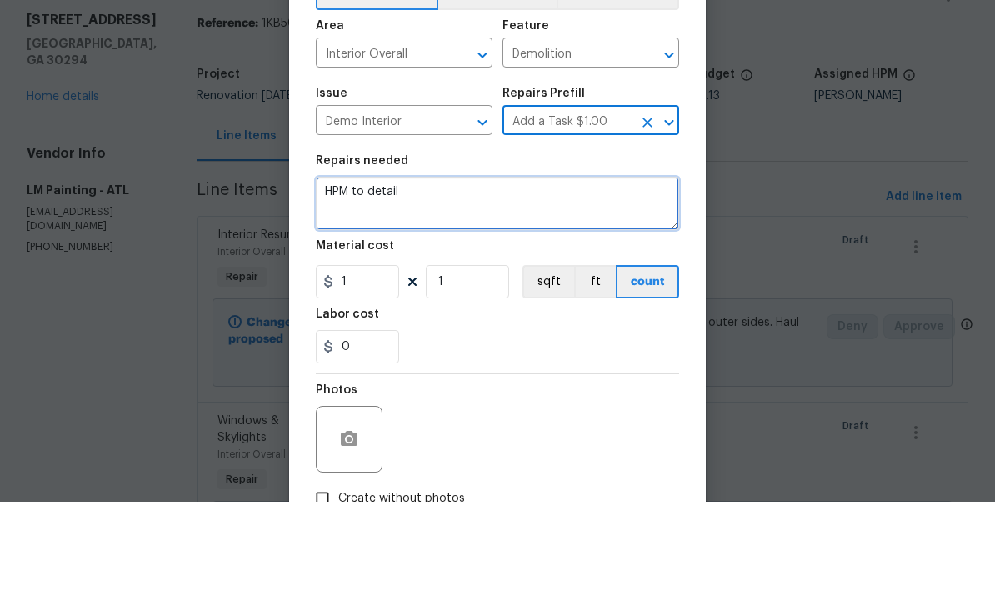
click at [450, 281] on textarea "HPM to detail" at bounding box center [497, 307] width 363 height 53
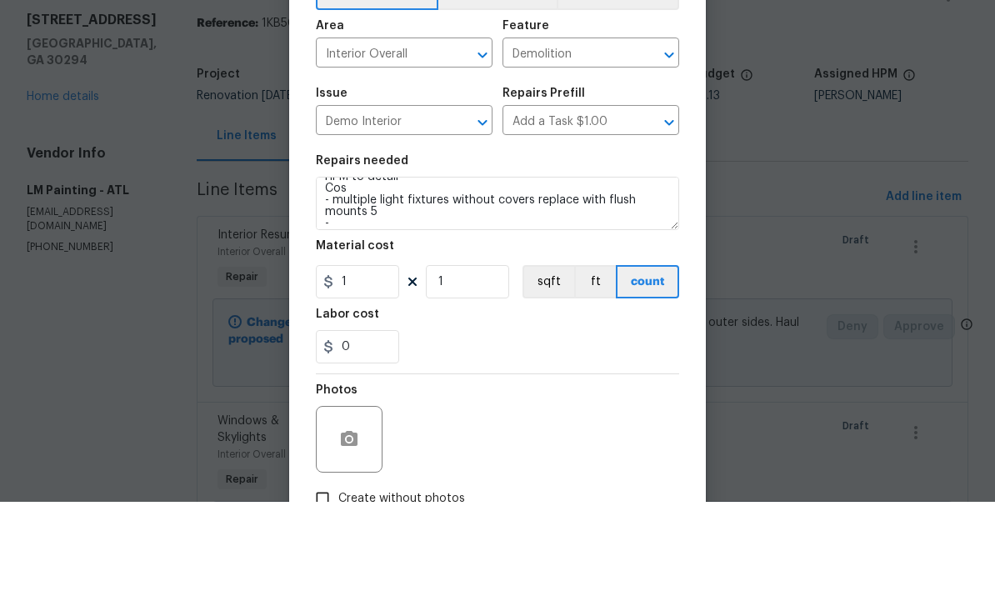
scroll to position [53, 0]
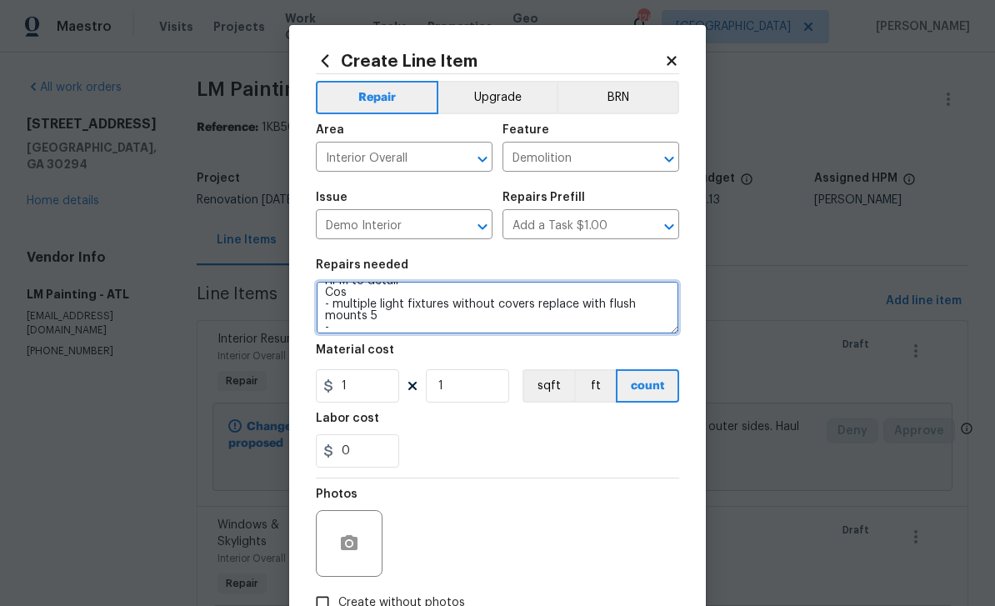
click at [417, 334] on textarea "HPM to detail Cos - multiple light fixtures without covers replace with flush m…" at bounding box center [497, 307] width 363 height 53
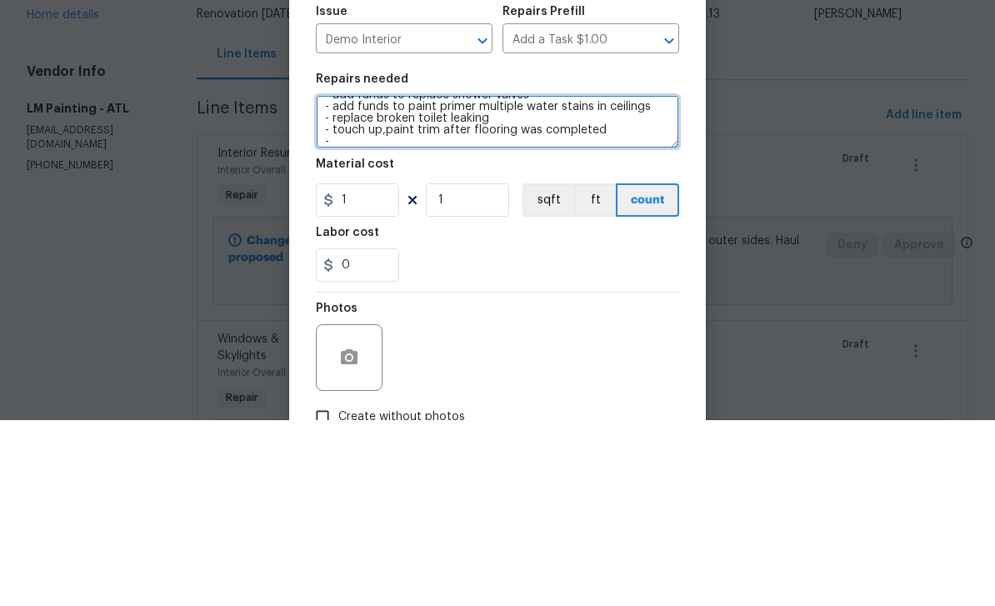
scroll to position [62, 0]
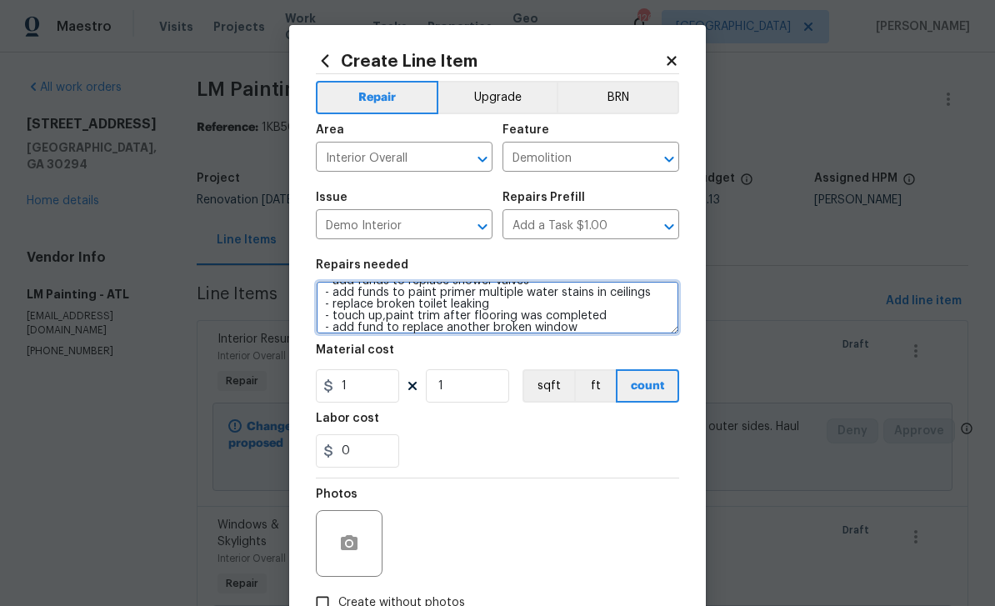
type textarea "HPM to detail Cos - multiple light fixtures without covers replace with flush m…"
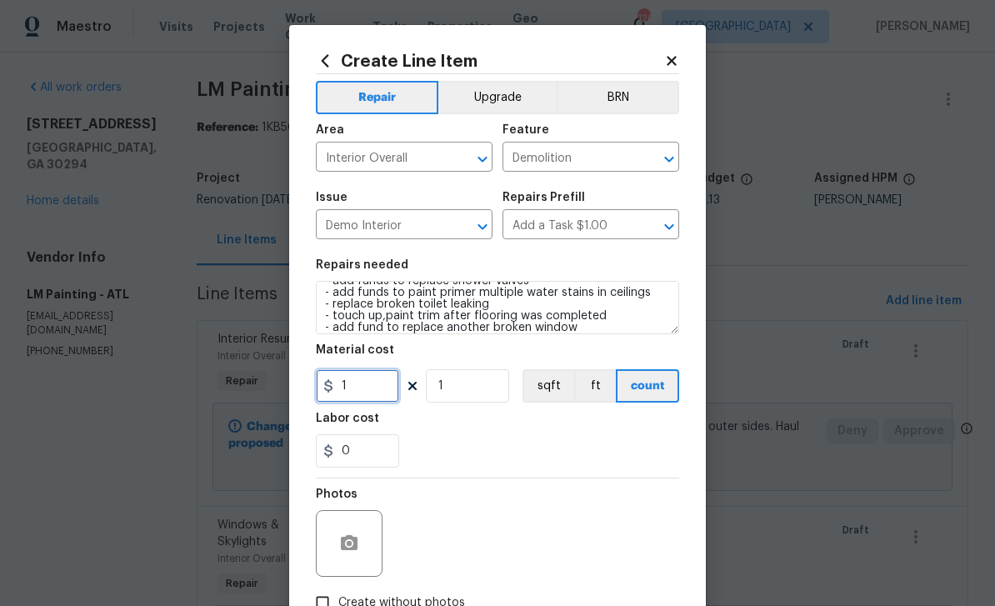
click at [386, 393] on input "1" at bounding box center [357, 385] width 83 height 33
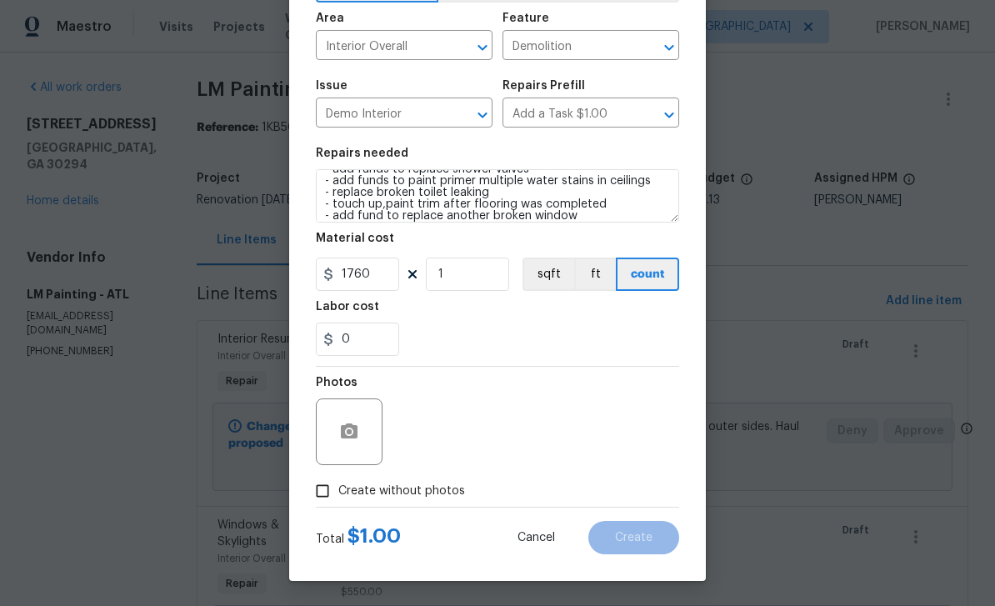
scroll to position [115, 0]
type input "1760"
click at [329, 490] on input "Create without photos" at bounding box center [323, 491] width 32 height 32
checkbox input "true"
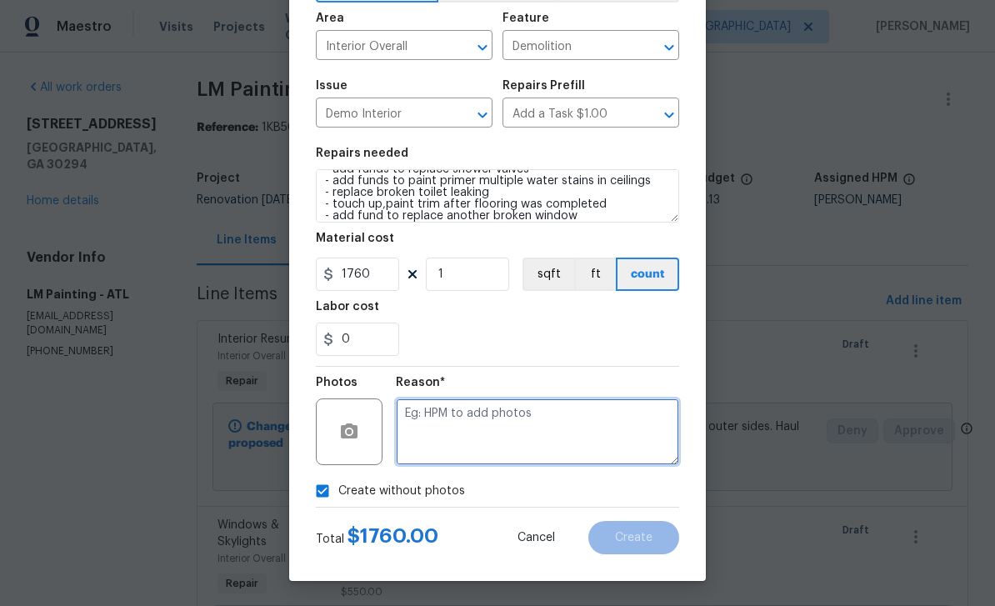
click at [466, 429] on textarea at bounding box center [537, 431] width 283 height 67
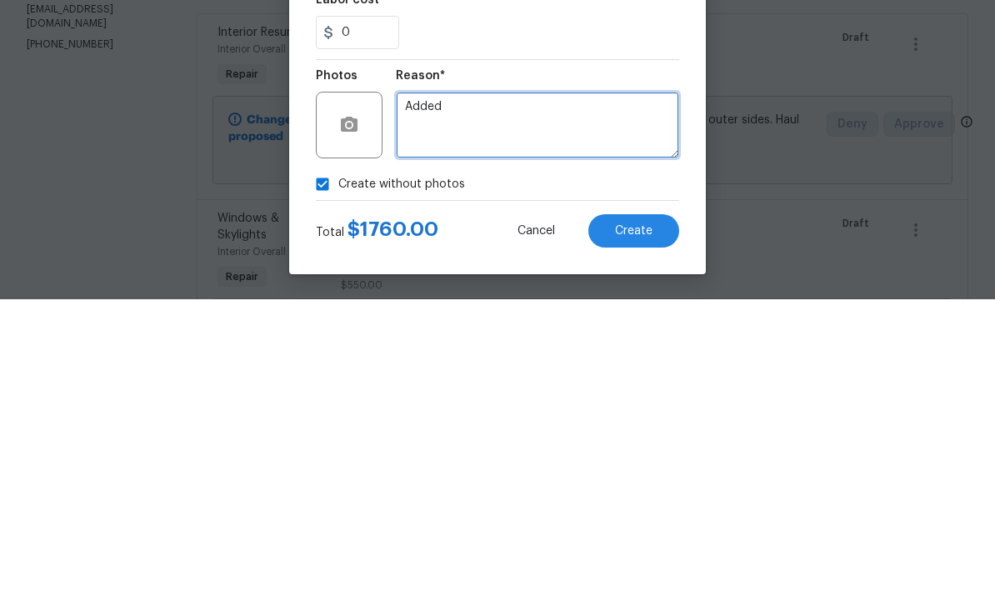
type textarea "Added"
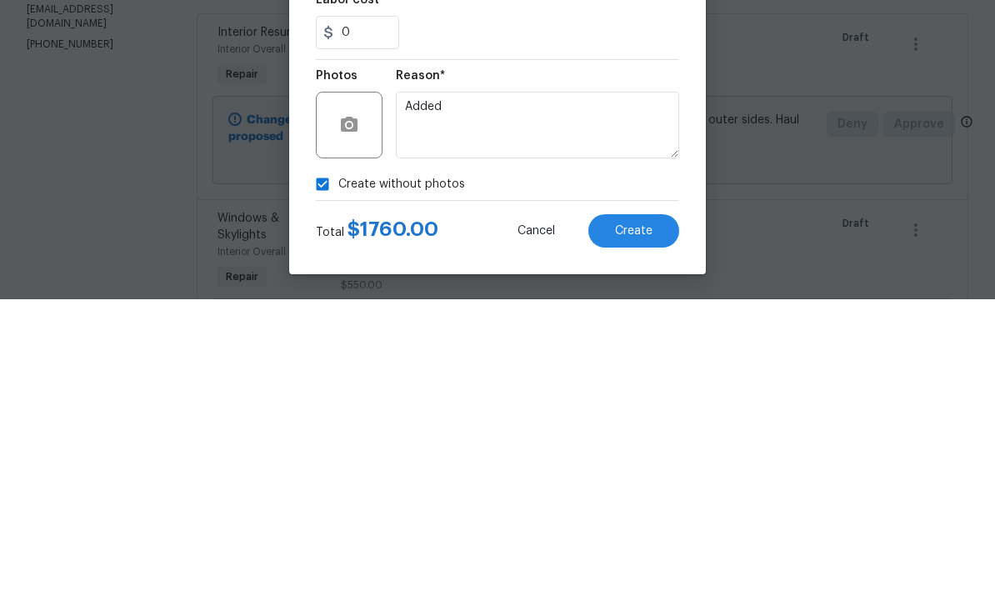
click at [653, 521] on button "Create" at bounding box center [633, 537] width 91 height 33
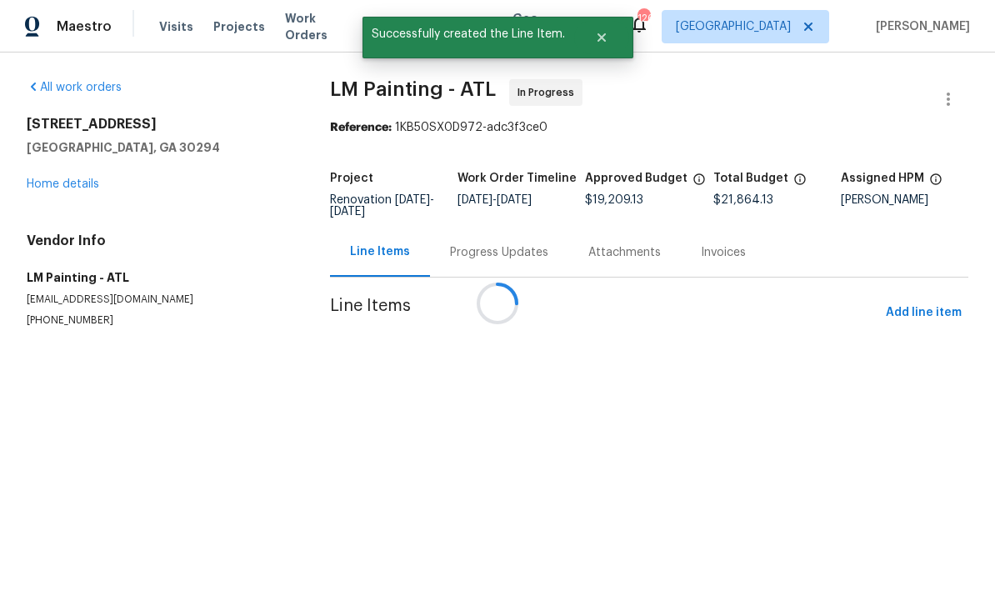
scroll to position [0, 0]
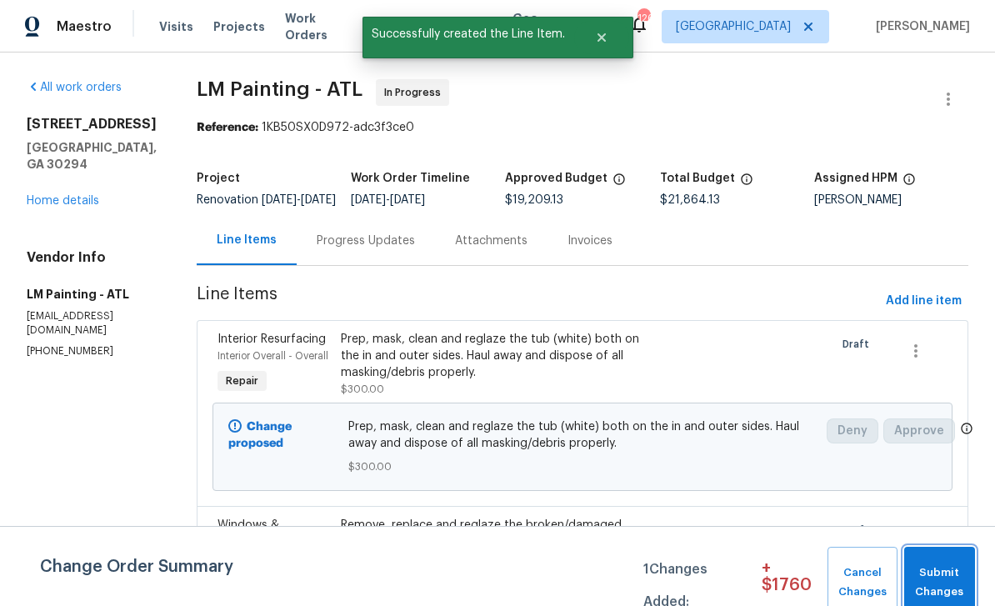
click at [944, 568] on span "Submit Changes" at bounding box center [940, 582] width 54 height 38
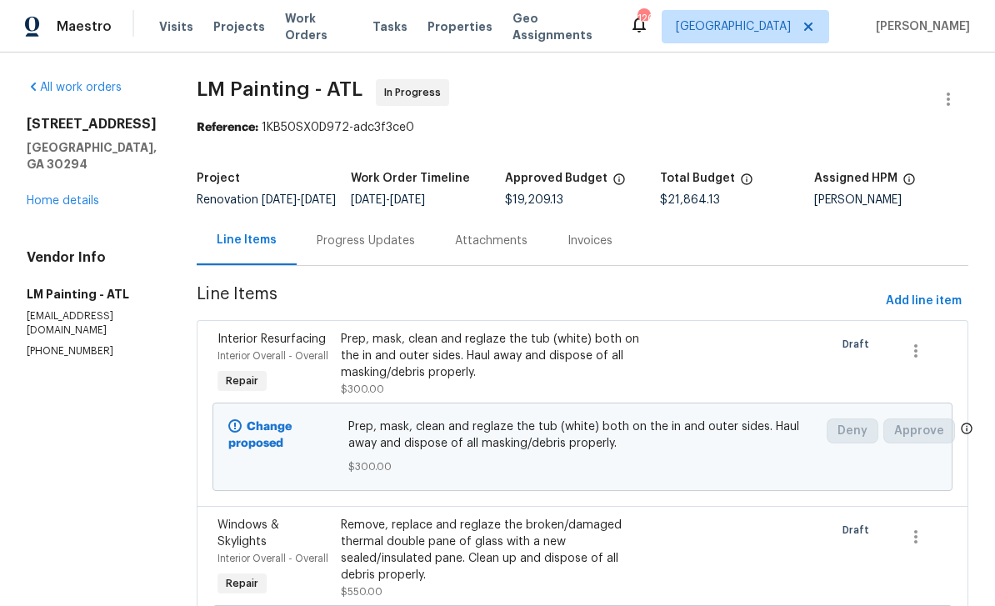
click at [60, 195] on link "Home details" at bounding box center [63, 201] width 73 height 12
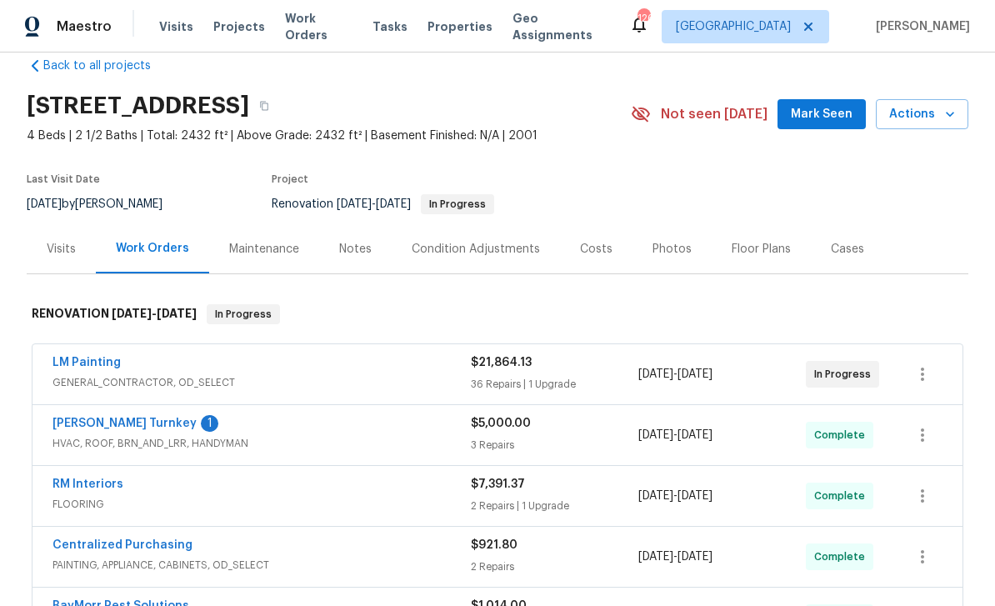
scroll to position [27, 0]
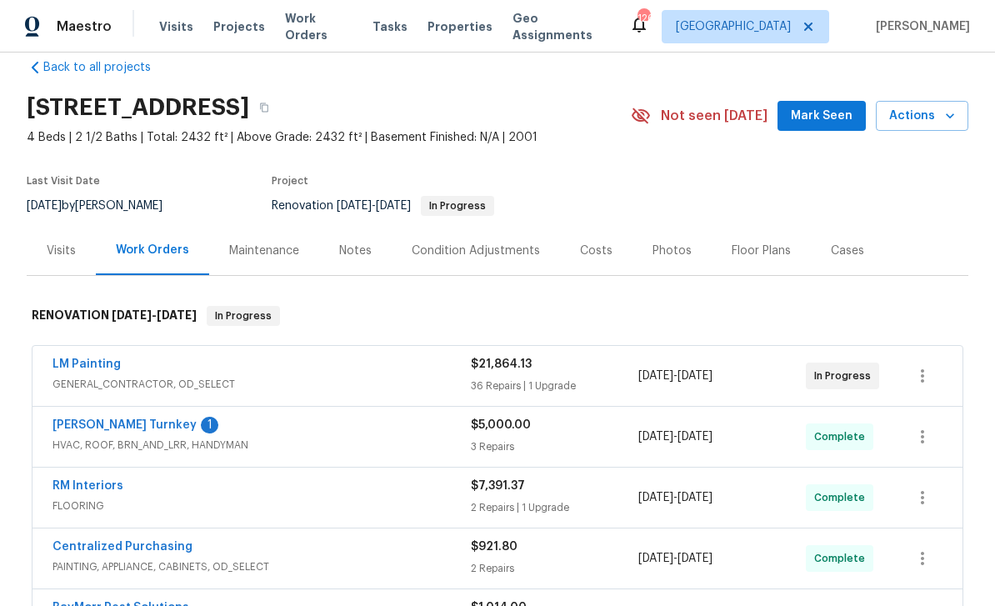
click at [355, 234] on div "Notes" at bounding box center [355, 250] width 73 height 49
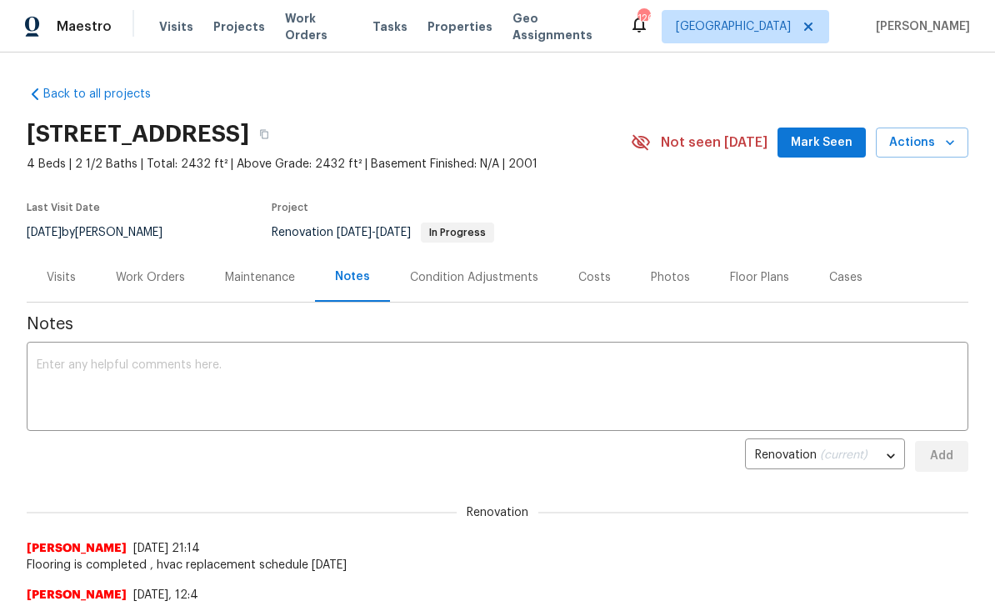
click at [697, 380] on textarea at bounding box center [498, 388] width 922 height 58
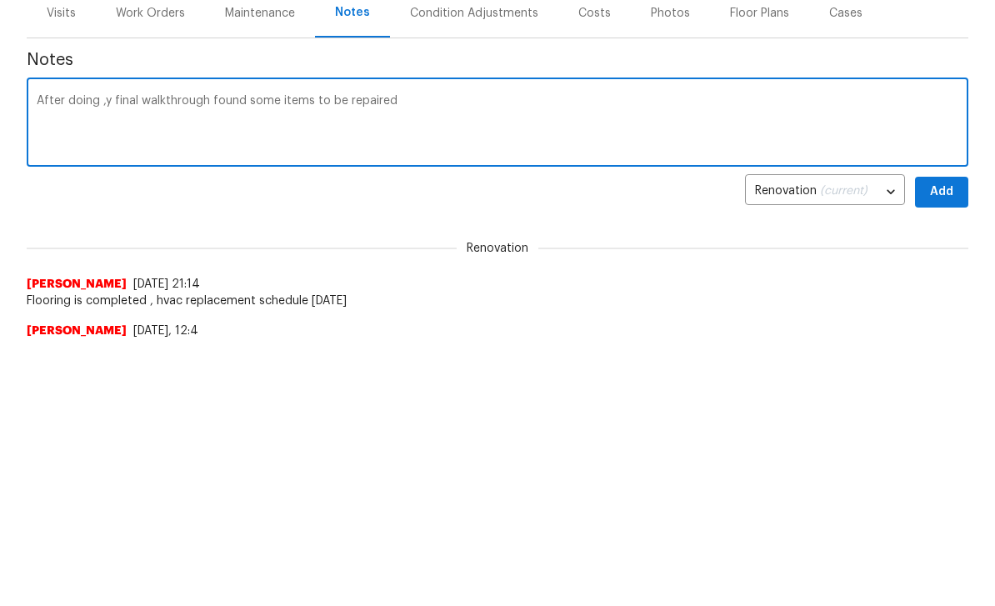
click at [98, 359] on textarea "After doing ,y final walkthrough found some items to be repaired" at bounding box center [498, 388] width 922 height 58
click at [552, 359] on textarea "After doing , my final walkthrough found some items to be repaired" at bounding box center [498, 388] width 922 height 58
type textarea "After doing , my final walkthrough found some items to be repaired Create WOs w…"
click at [950, 441] on button "Add" at bounding box center [941, 456] width 53 height 31
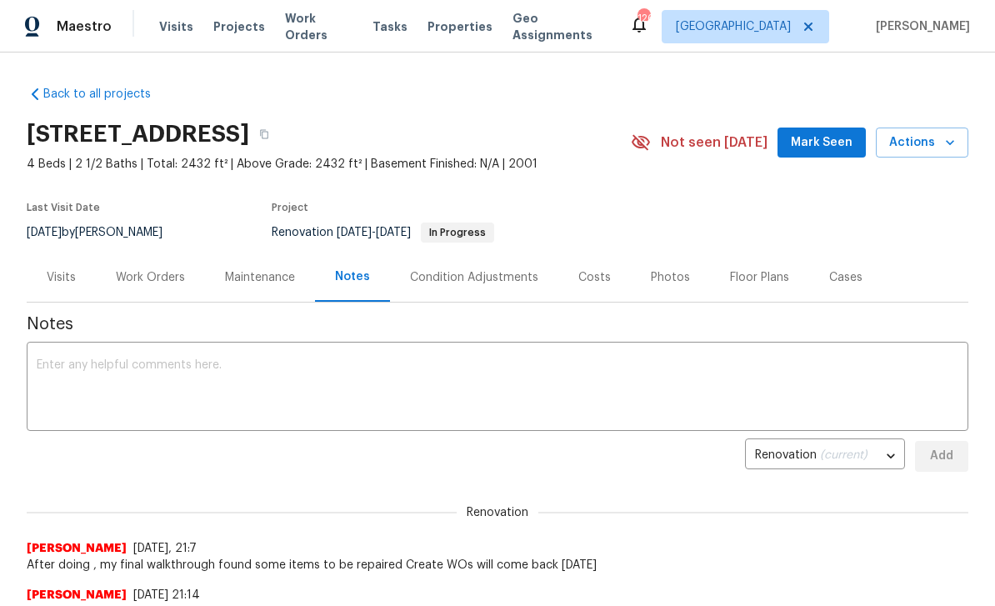
click at [671, 282] on div "Photos" at bounding box center [670, 277] width 39 height 17
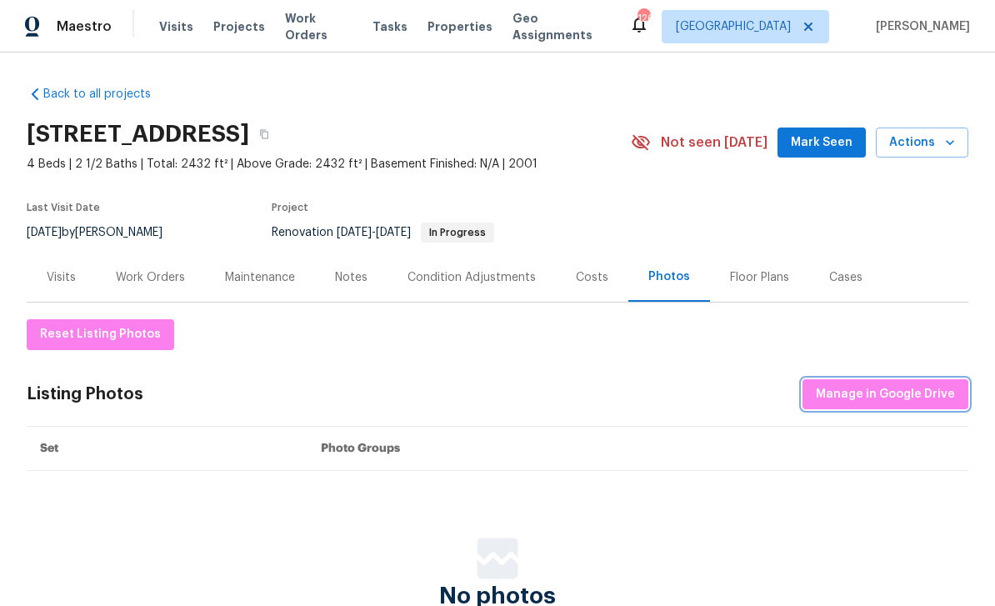
click at [898, 393] on span "Manage in Google Drive" at bounding box center [885, 394] width 139 height 21
click at [160, 284] on div "Work Orders" at bounding box center [150, 277] width 69 height 17
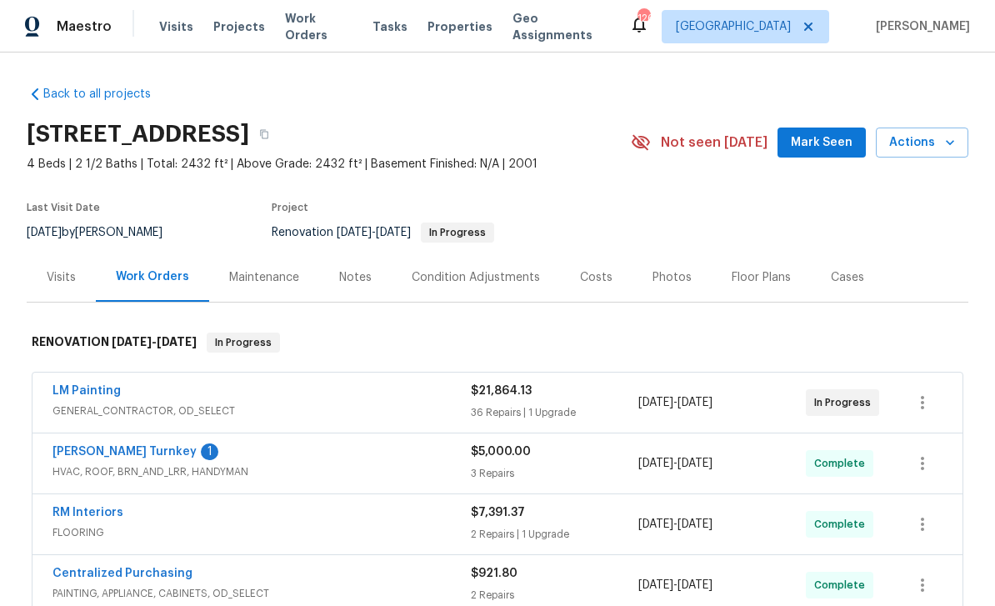
click at [948, 150] on icon "button" at bounding box center [950, 142] width 17 height 17
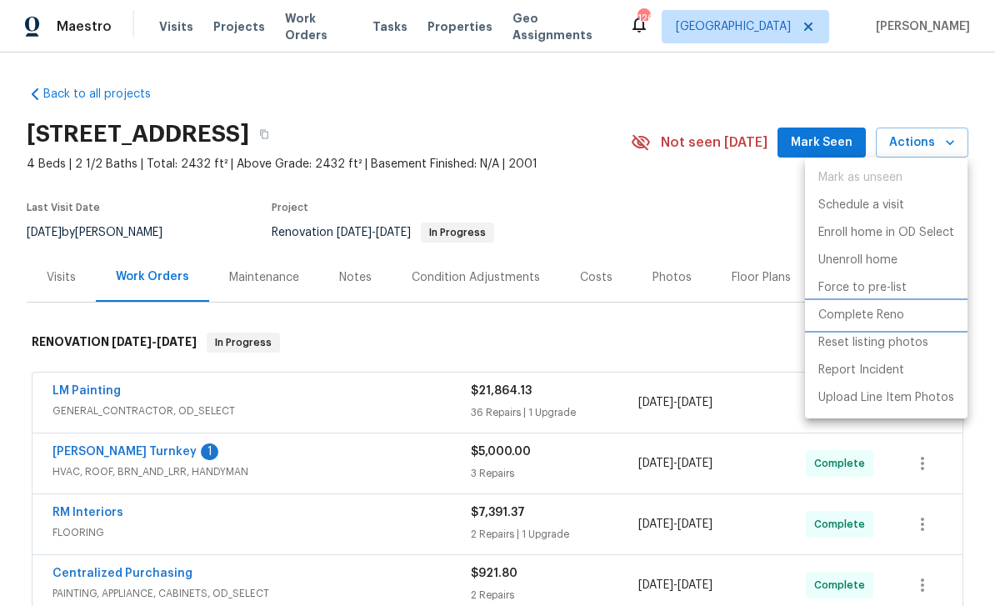
click at [894, 316] on p "Complete Reno" at bounding box center [861, 316] width 86 height 18
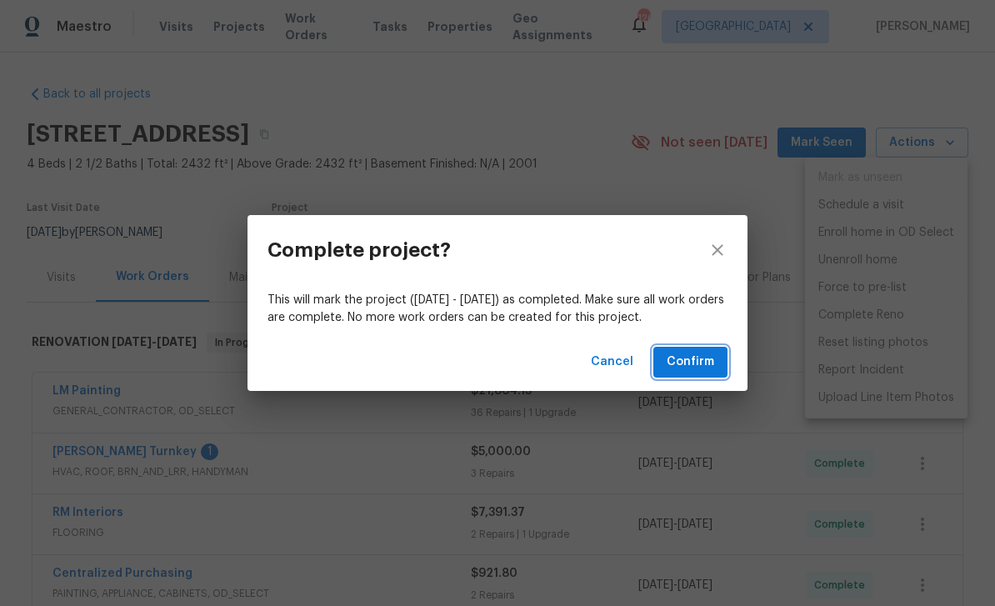
click at [713, 374] on button "Confirm" at bounding box center [690, 362] width 74 height 31
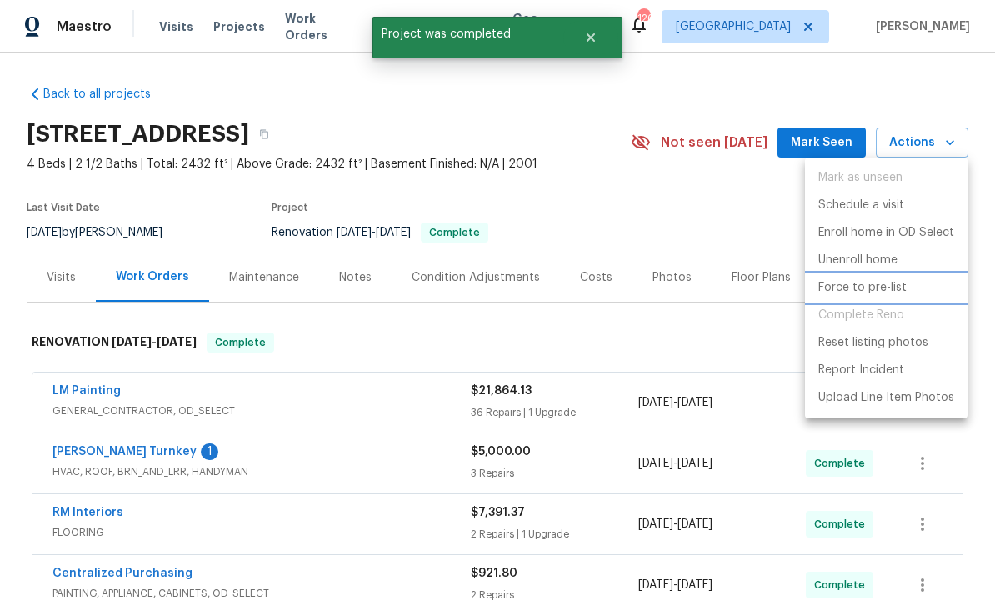
click at [880, 295] on p "Force to pre-list" at bounding box center [862, 288] width 88 height 18
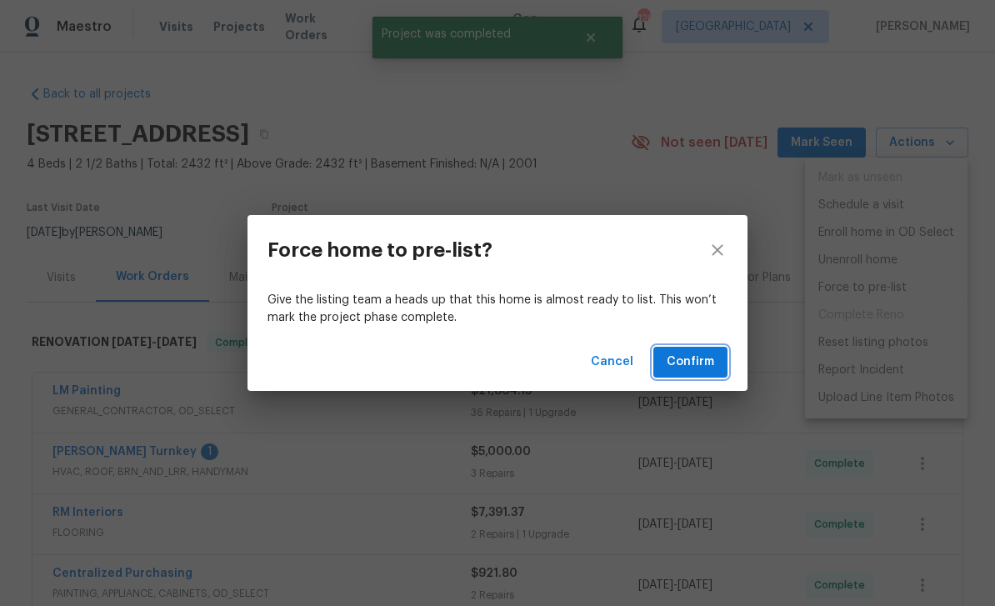
click at [704, 364] on span "Confirm" at bounding box center [691, 362] width 48 height 21
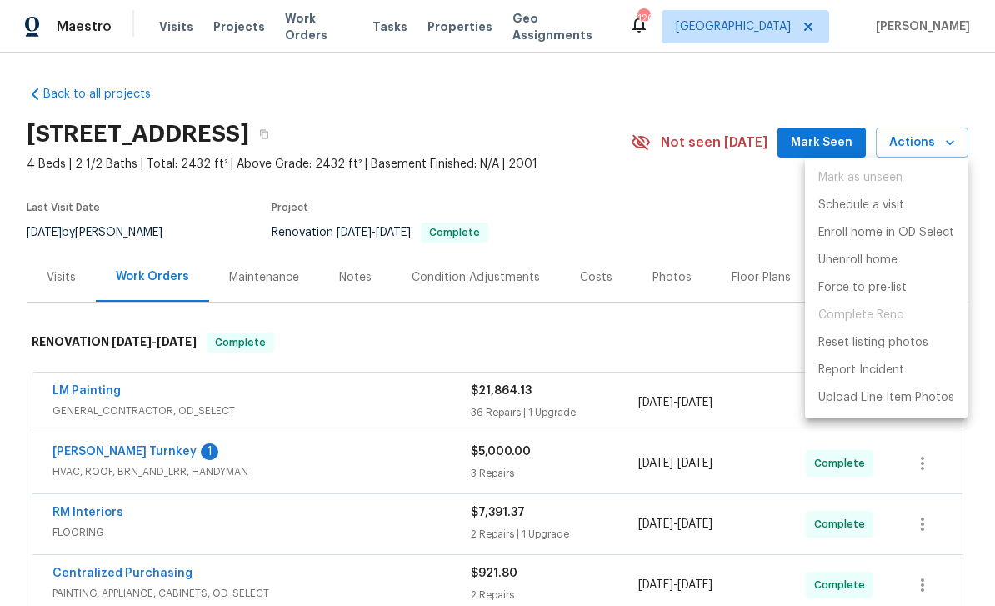
click at [666, 228] on div at bounding box center [497, 303] width 995 height 606
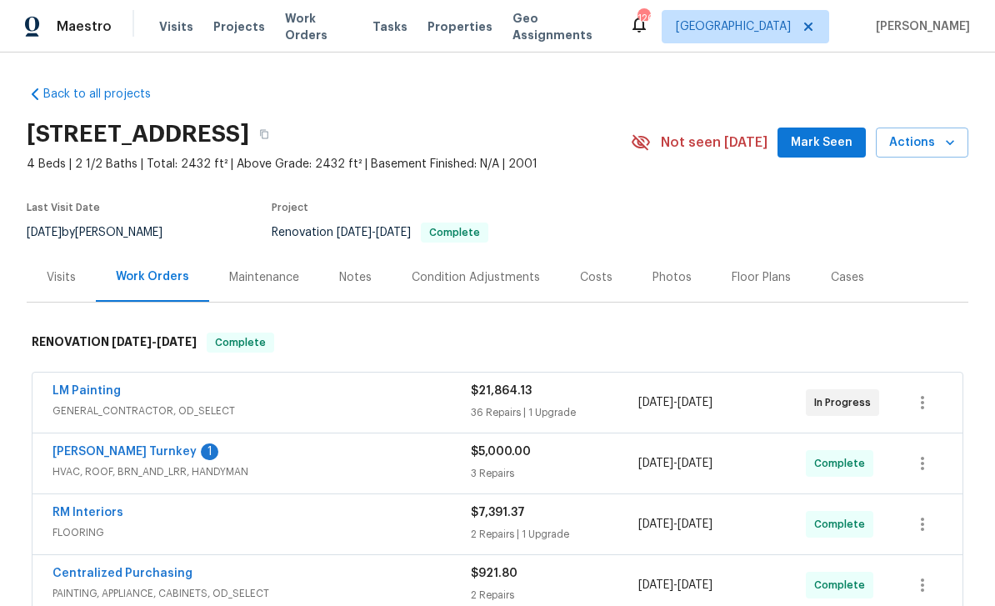
click at [807, 157] on button "Mark Seen" at bounding box center [822, 143] width 88 height 31
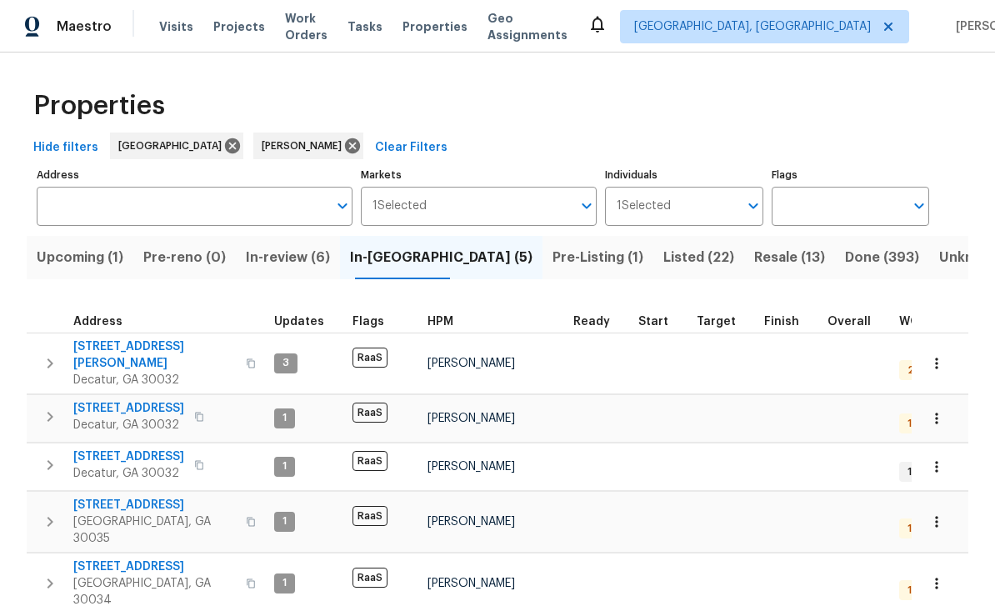
click at [553, 258] on span "Pre-Listing (1)" at bounding box center [598, 257] width 91 height 23
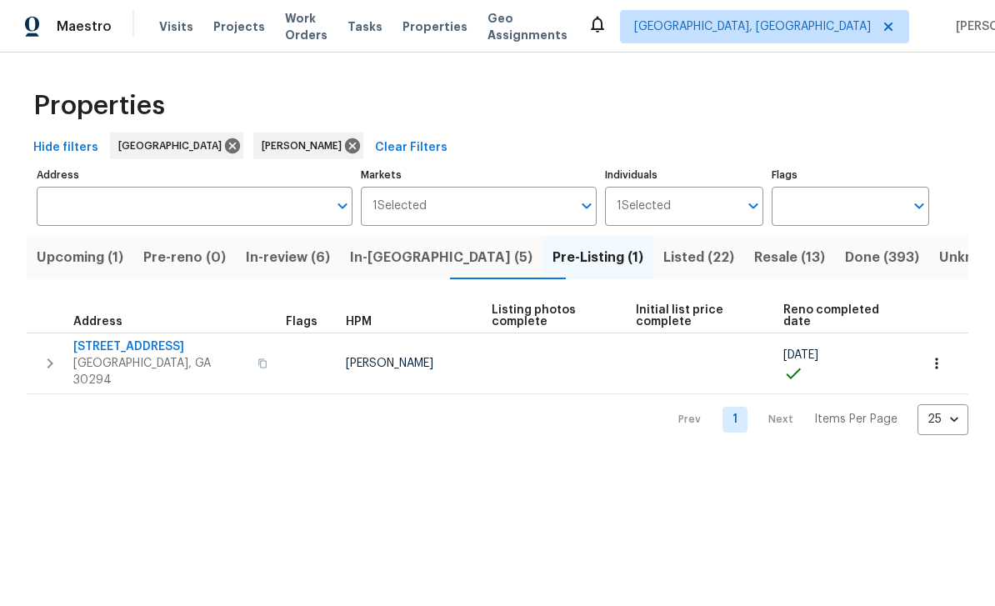
click at [754, 258] on span "Resale (13)" at bounding box center [789, 257] width 71 height 23
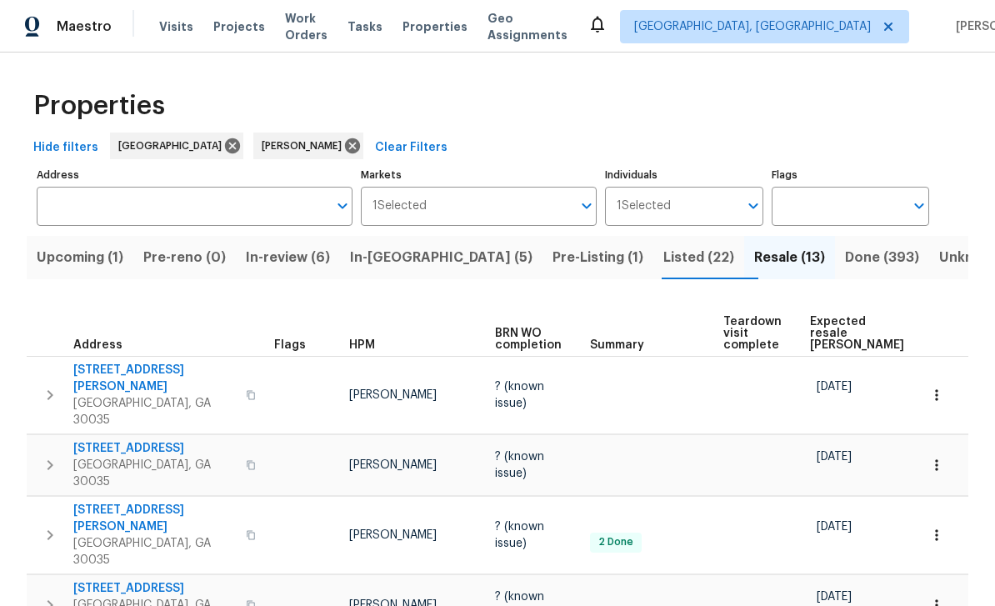
click at [663, 265] on span "Listed (22)" at bounding box center [698, 257] width 71 height 23
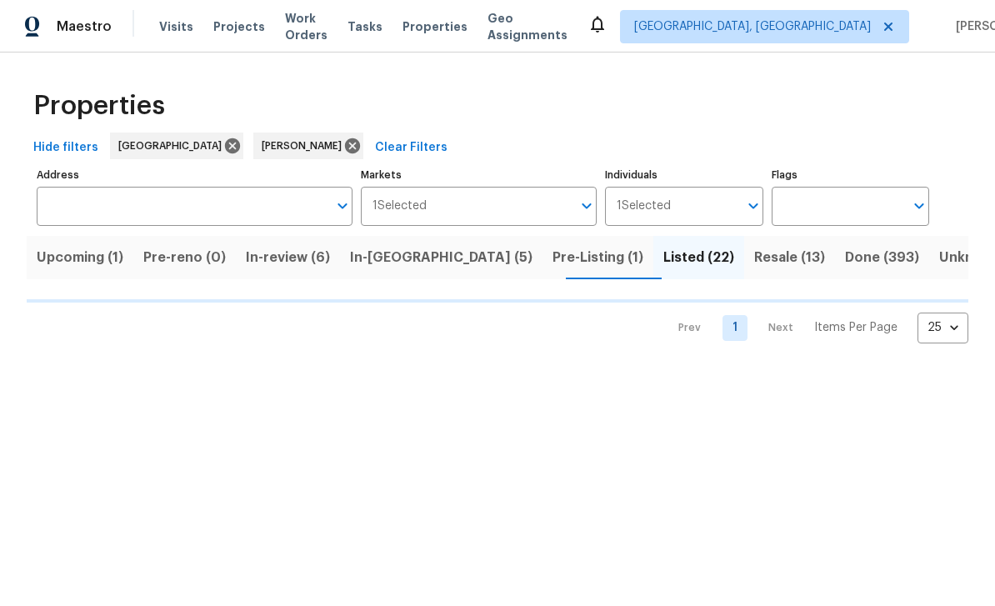
click at [754, 258] on span "Resale (13)" at bounding box center [789, 257] width 71 height 23
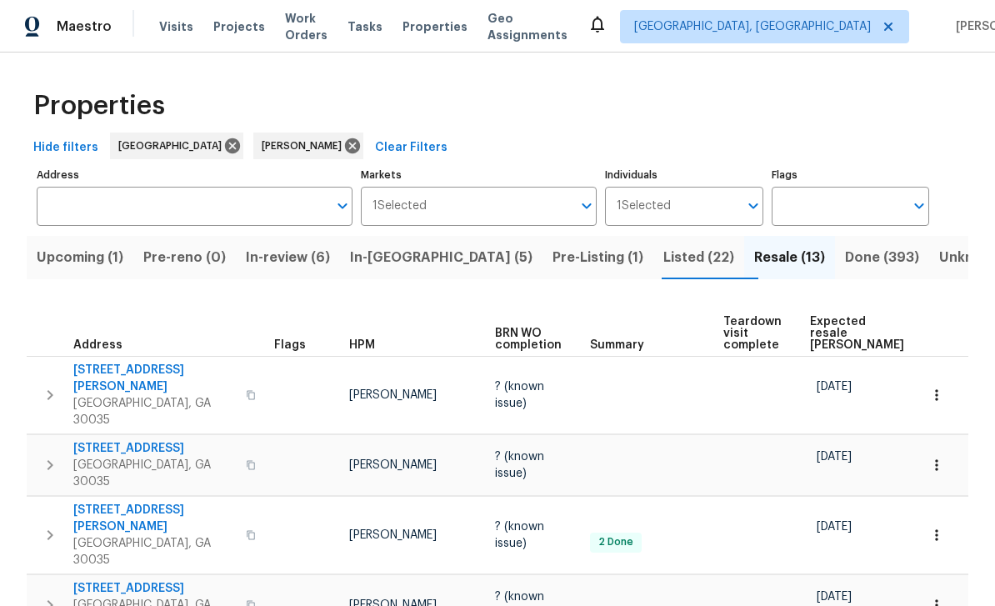
click at [186, 22] on span "Visits" at bounding box center [176, 26] width 34 height 17
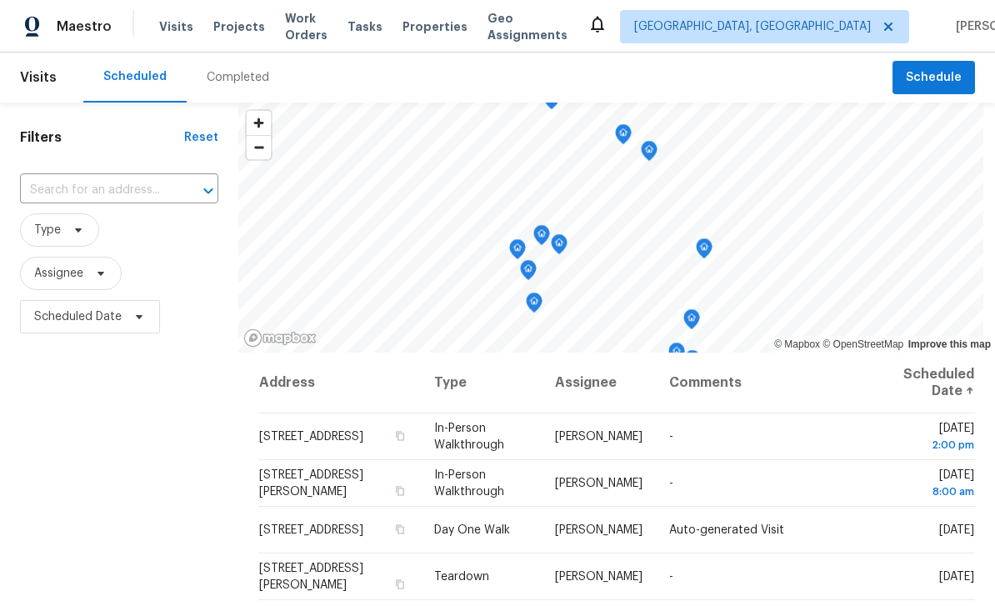
click at [138, 202] on input "text" at bounding box center [96, 191] width 152 height 26
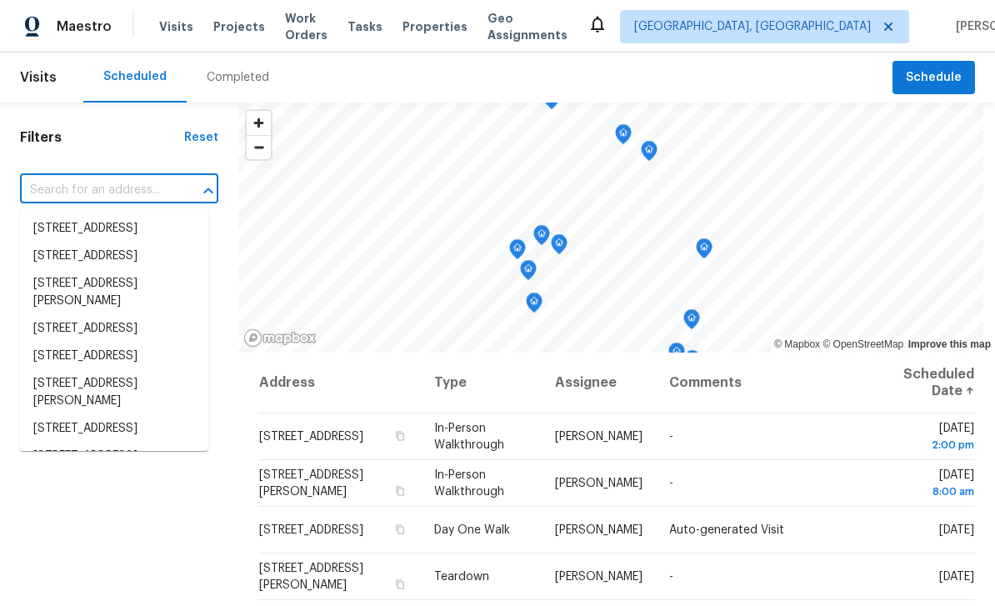
click at [123, 190] on input "text" at bounding box center [96, 191] width 152 height 26
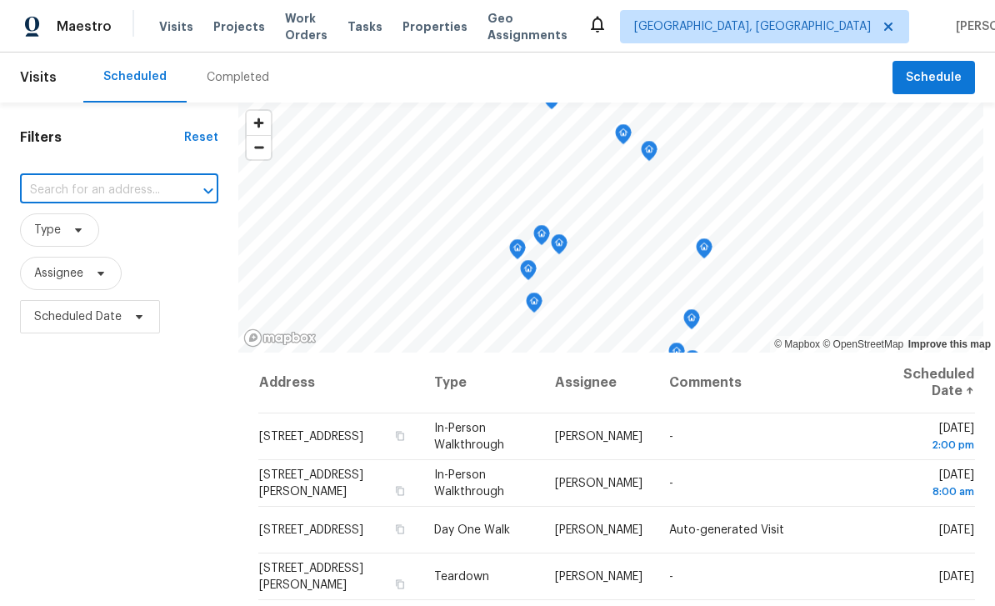
paste input "5926 Brassie Ridge Ln, Ellenwood, GA 30294"
type input "5926 Brassie Ridge Ln, Ellenwood, GA 30294"
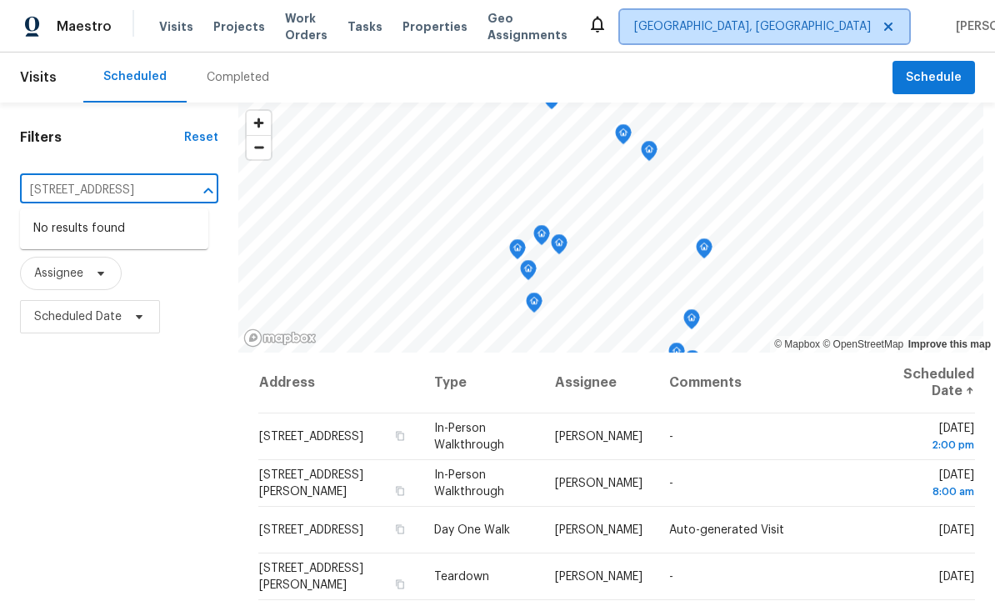
click at [790, 23] on span "Albuquerque, NM" at bounding box center [752, 26] width 237 height 17
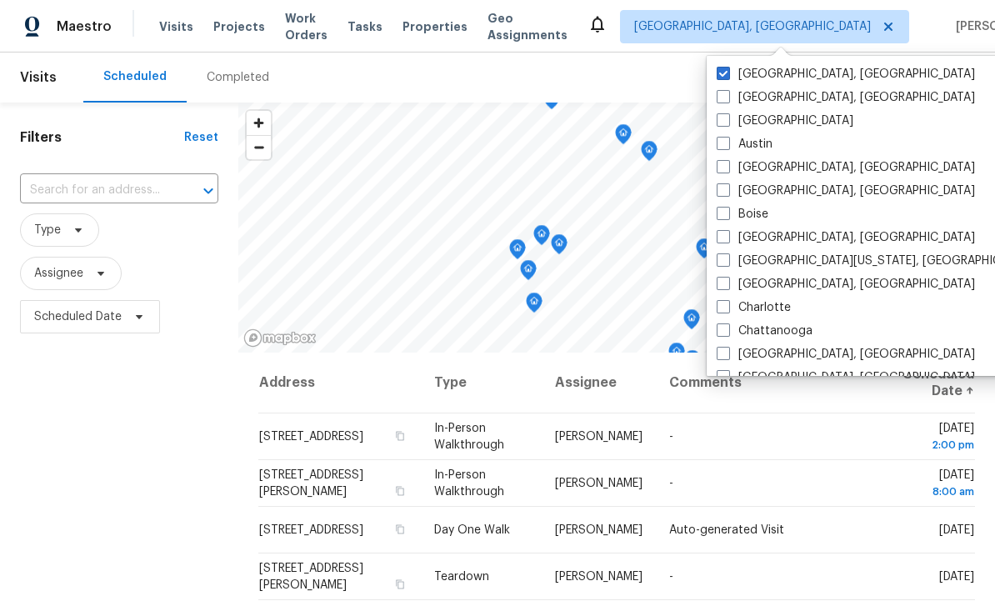
click at [755, 127] on label "[GEOGRAPHIC_DATA]" at bounding box center [785, 121] width 137 height 17
click at [728, 123] on input "[GEOGRAPHIC_DATA]" at bounding box center [722, 118] width 11 height 11
checkbox input "true"
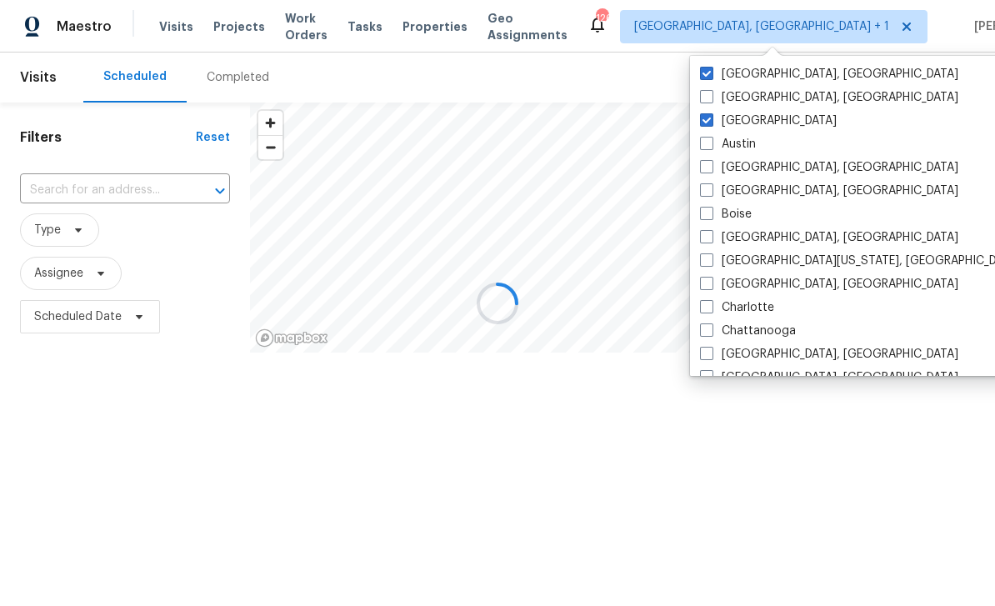
click at [804, 77] on label "Albuquerque, NM" at bounding box center [829, 74] width 258 height 17
click at [711, 77] on input "Albuquerque, NM" at bounding box center [705, 71] width 11 height 11
checkbox input "false"
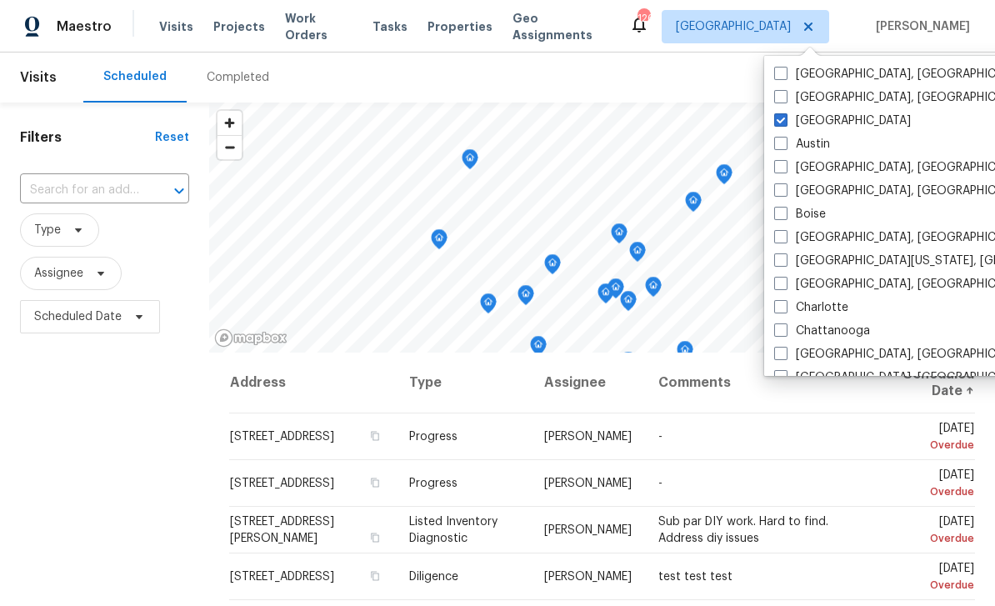
click at [124, 200] on input "text" at bounding box center [81, 191] width 123 height 26
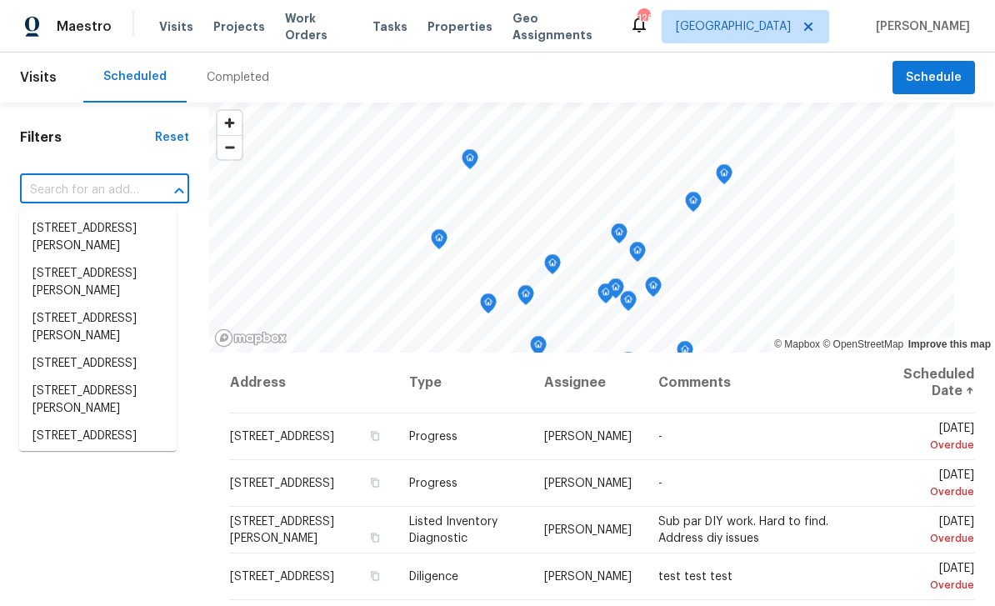
click at [102, 199] on input "text" at bounding box center [81, 191] width 123 height 26
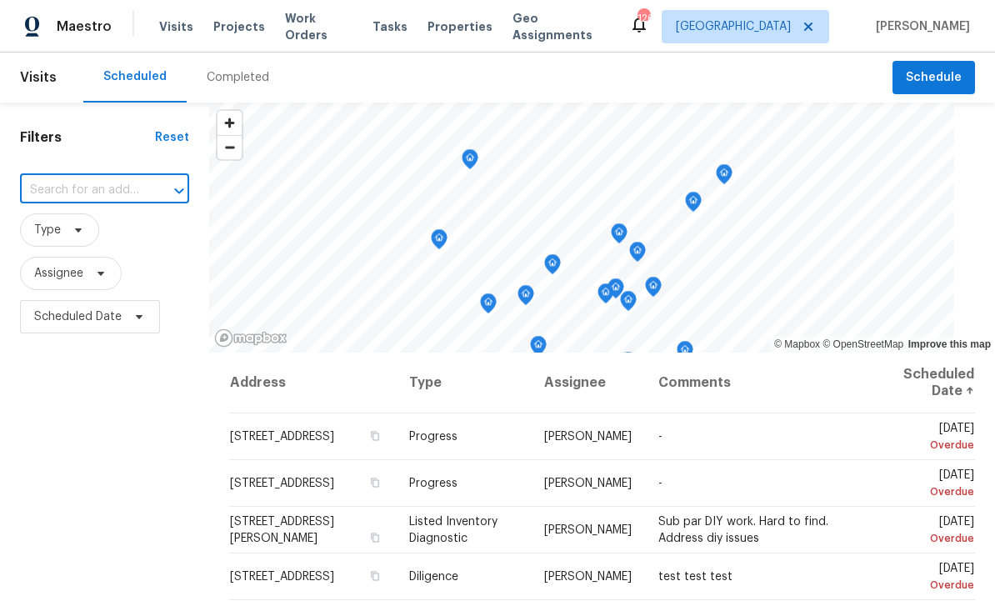
paste input "5926 Brassie Ridge Ln, Ellenwood, GA 30294"
type input "5926 Brassie Ridge Ln, Ellenwood, GA 30294"
click at [146, 237] on li "5926 Brassie Ridge Ln, Ellenwood, GA 30294" at bounding box center [98, 229] width 158 height 28
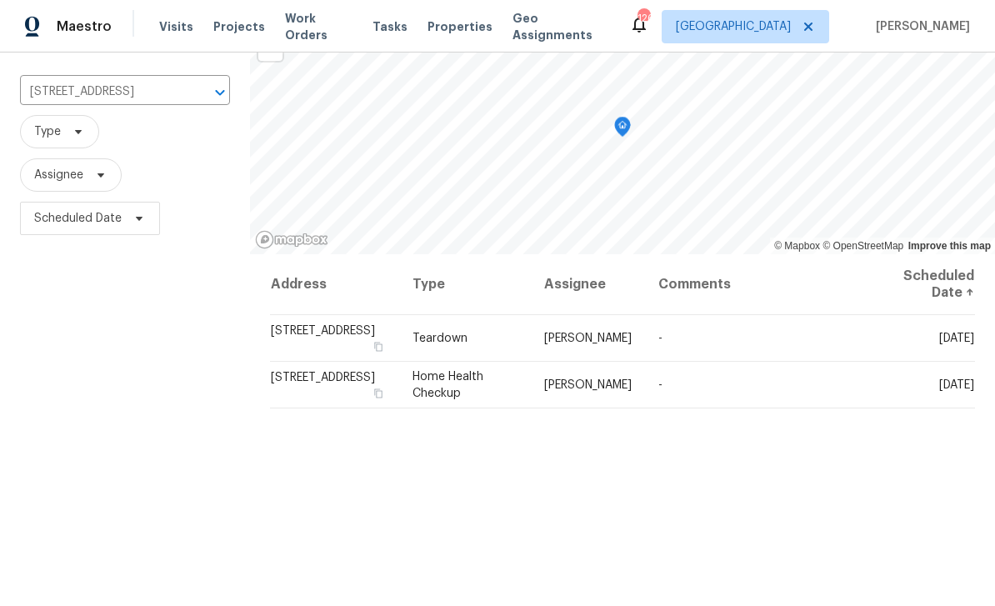
scroll to position [103, 0]
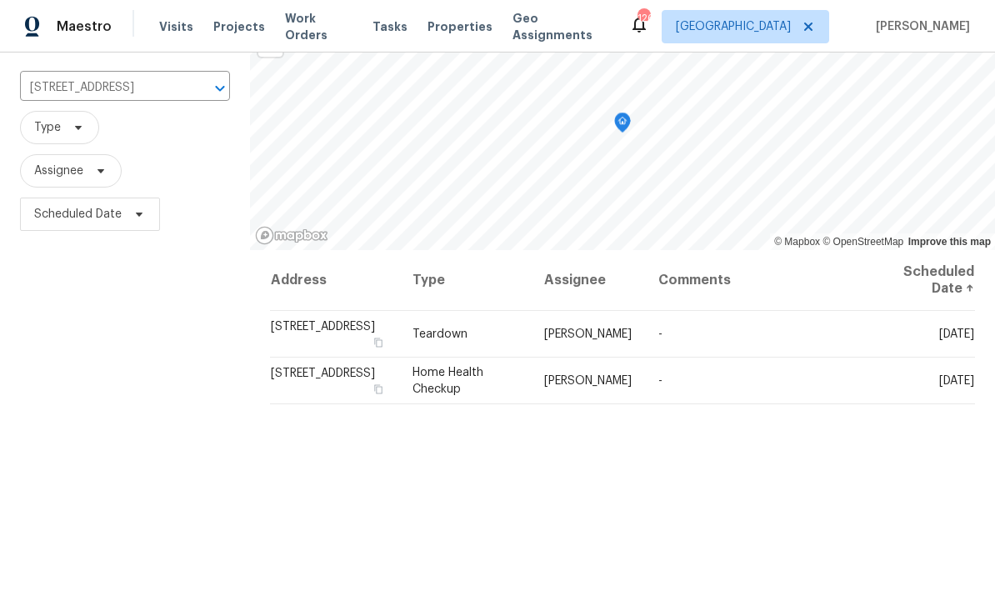
click at [0, 0] on icon at bounding box center [0, 0] width 0 height 0
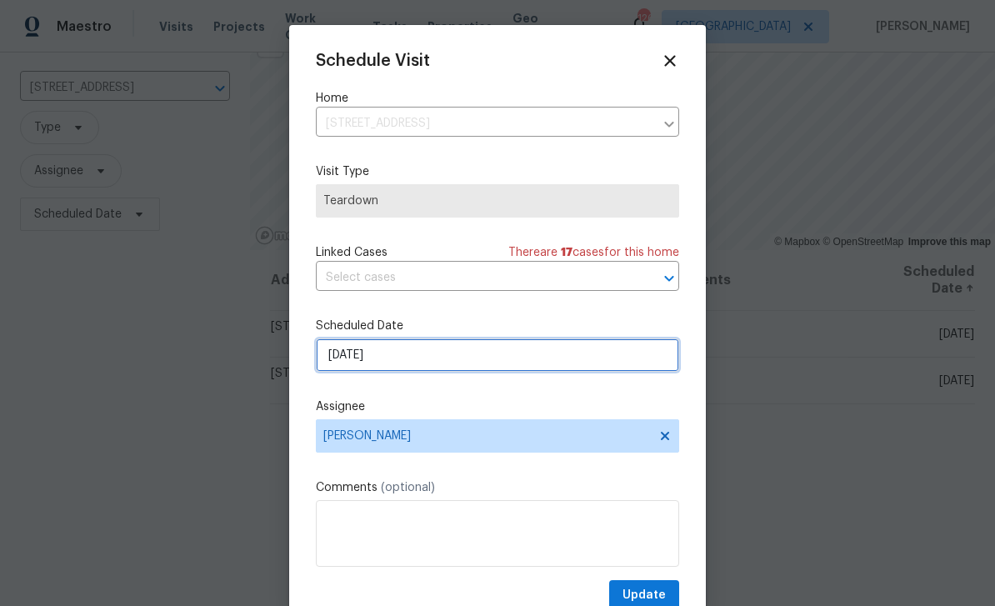
click at [504, 366] on input "[DATE]" at bounding box center [497, 354] width 363 height 33
select select "8"
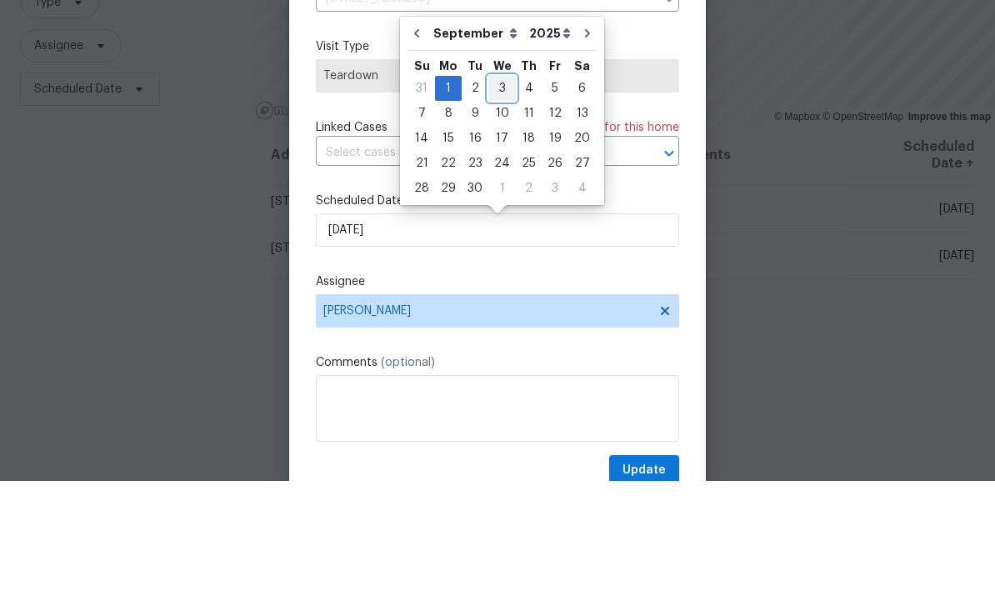
click at [499, 202] on div "3" at bounding box center [502, 213] width 28 height 23
type input "[DATE]"
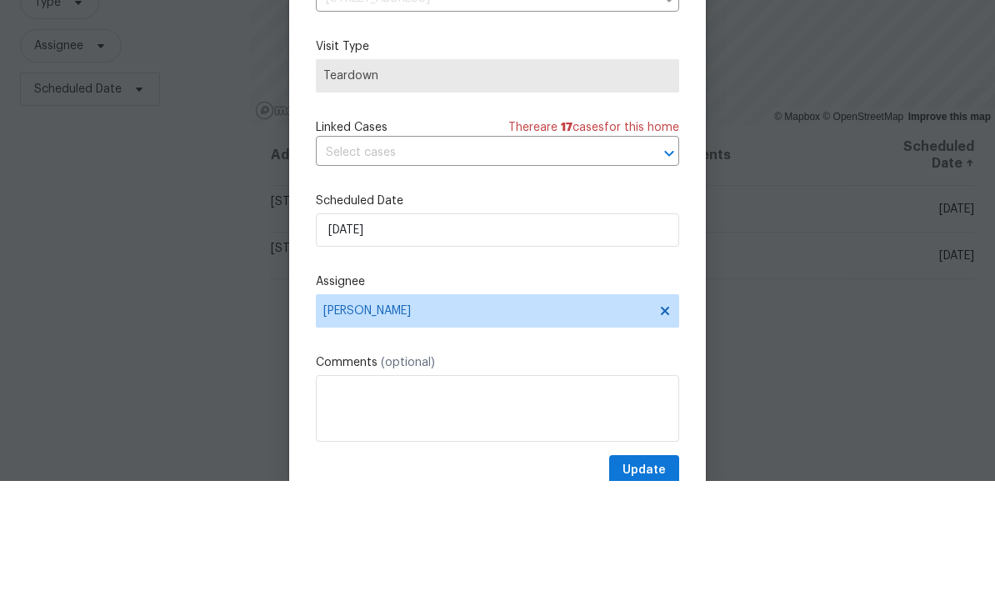
scroll to position [53, 0]
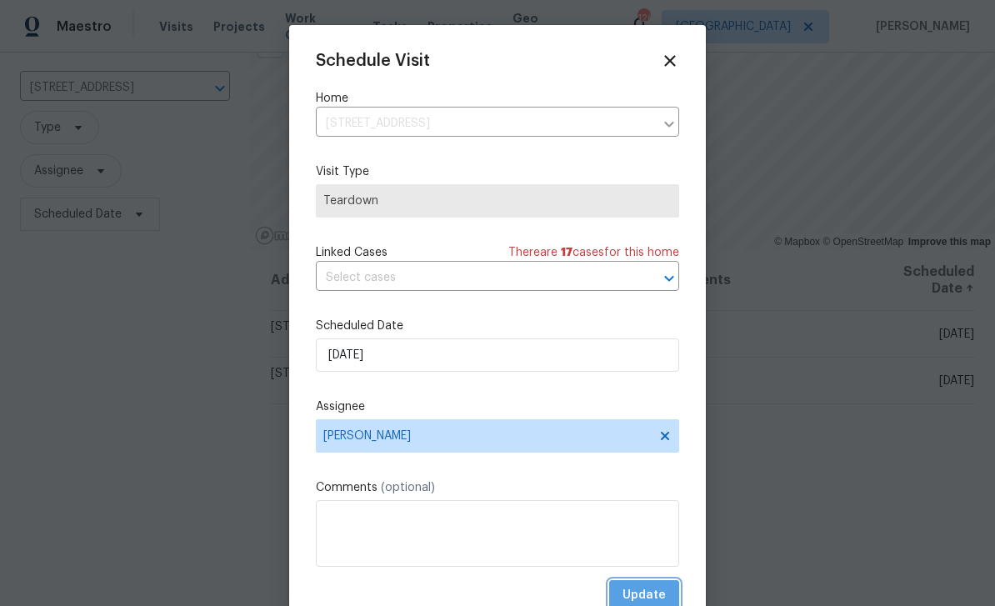
click at [664, 593] on span "Update" at bounding box center [644, 595] width 43 height 21
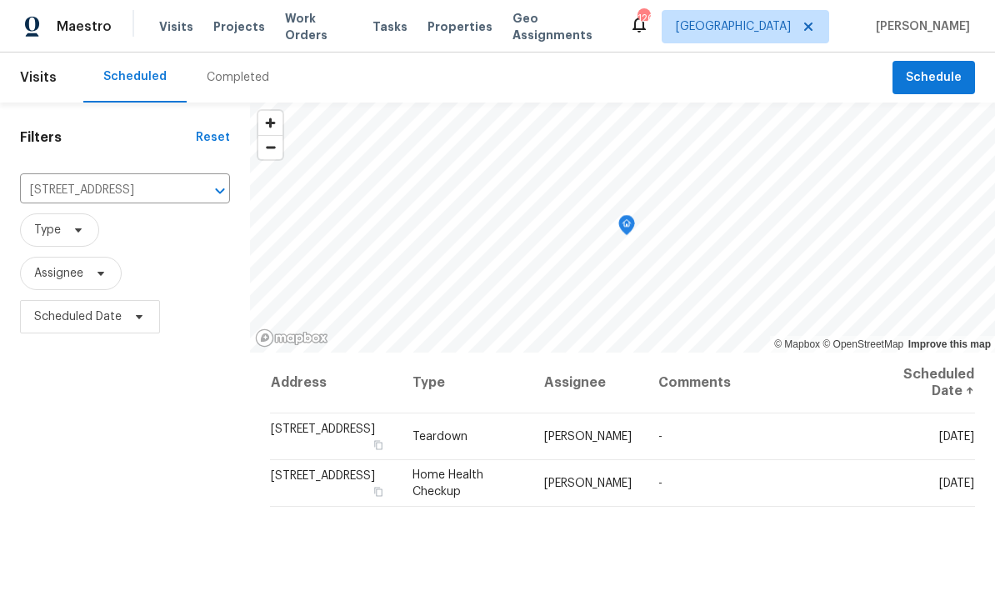
scroll to position [0, 0]
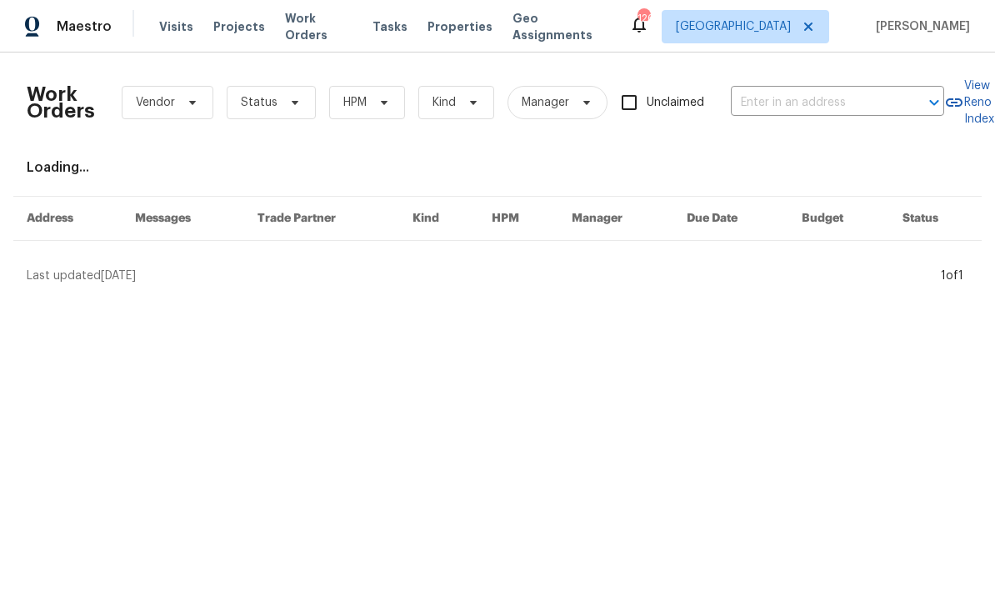
click at [828, 108] on input "text" at bounding box center [814, 103] width 167 height 26
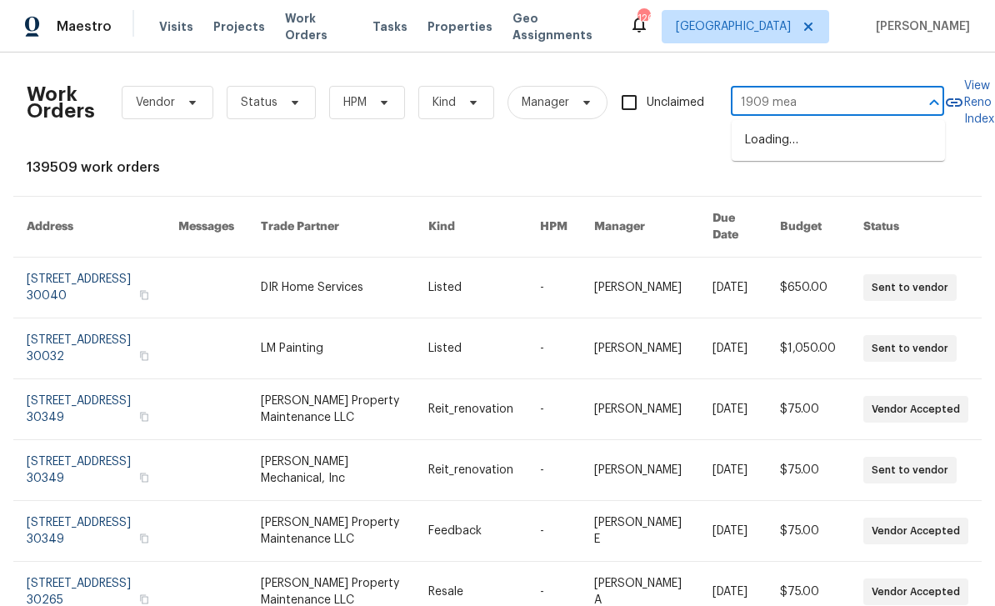
type input "1909 [PERSON_NAME]"
click at [892, 144] on li "[STREET_ADDRESS]" at bounding box center [838, 141] width 213 height 28
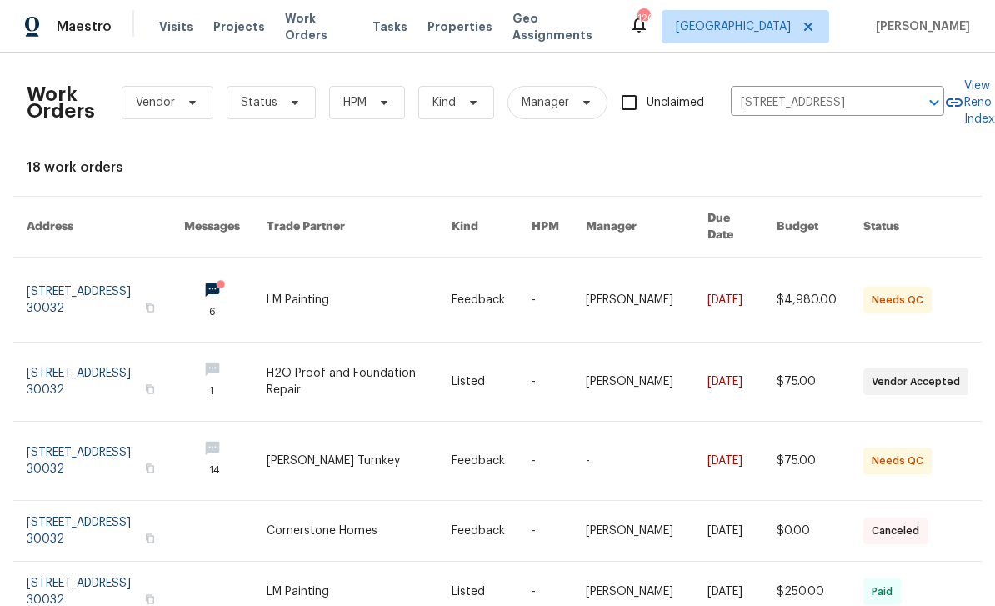
click at [63, 288] on link at bounding box center [106, 300] width 158 height 84
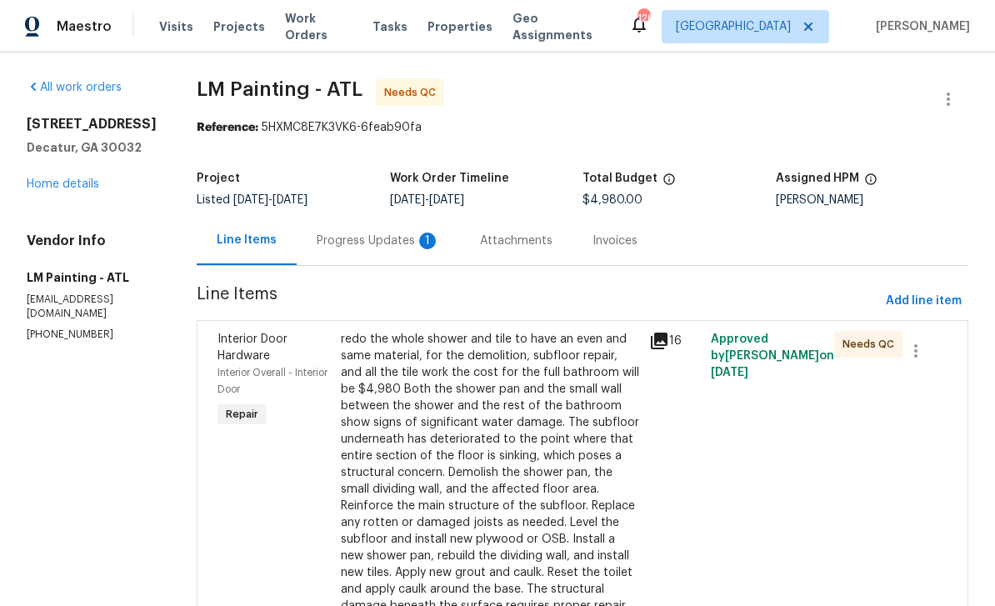
click at [669, 335] on icon at bounding box center [659, 341] width 20 height 20
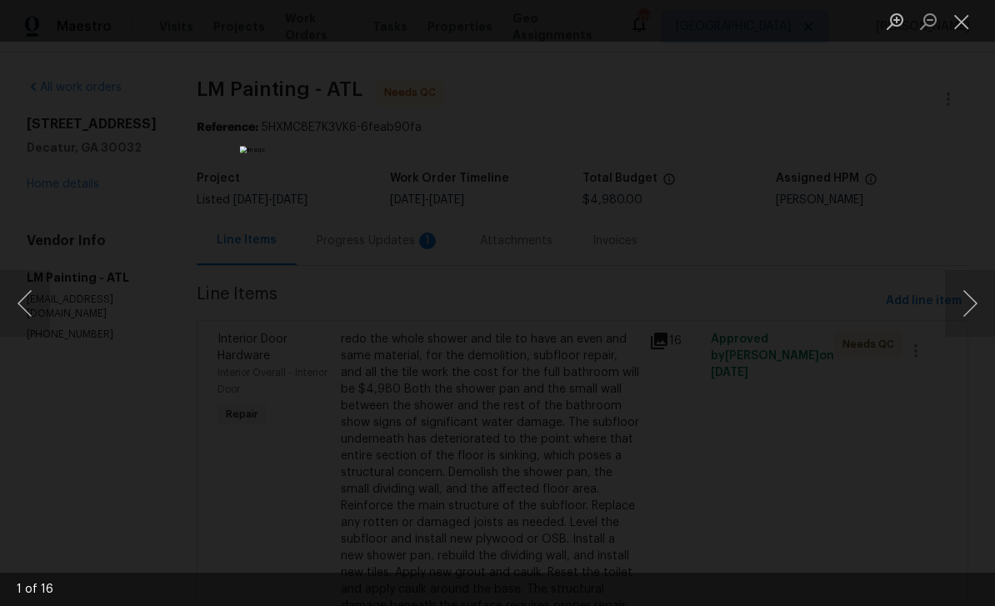
click at [970, 306] on button "Next image" at bounding box center [970, 303] width 50 height 67
click at [972, 305] on button "Next image" at bounding box center [970, 303] width 50 height 67
click at [970, 306] on button "Next image" at bounding box center [970, 303] width 50 height 67
click at [968, 308] on button "Next image" at bounding box center [970, 303] width 50 height 67
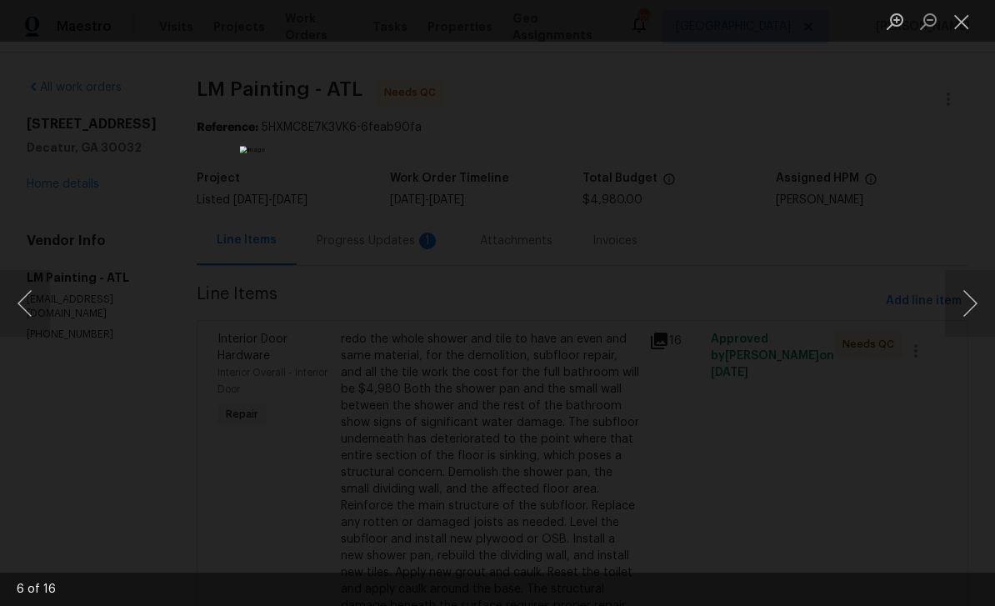
click at [973, 312] on button "Next image" at bounding box center [970, 303] width 50 height 67
click at [974, 310] on button "Next image" at bounding box center [970, 303] width 50 height 67
click at [974, 318] on button "Next image" at bounding box center [970, 303] width 50 height 67
click at [970, 18] on button "Close lightbox" at bounding box center [961, 21] width 33 height 29
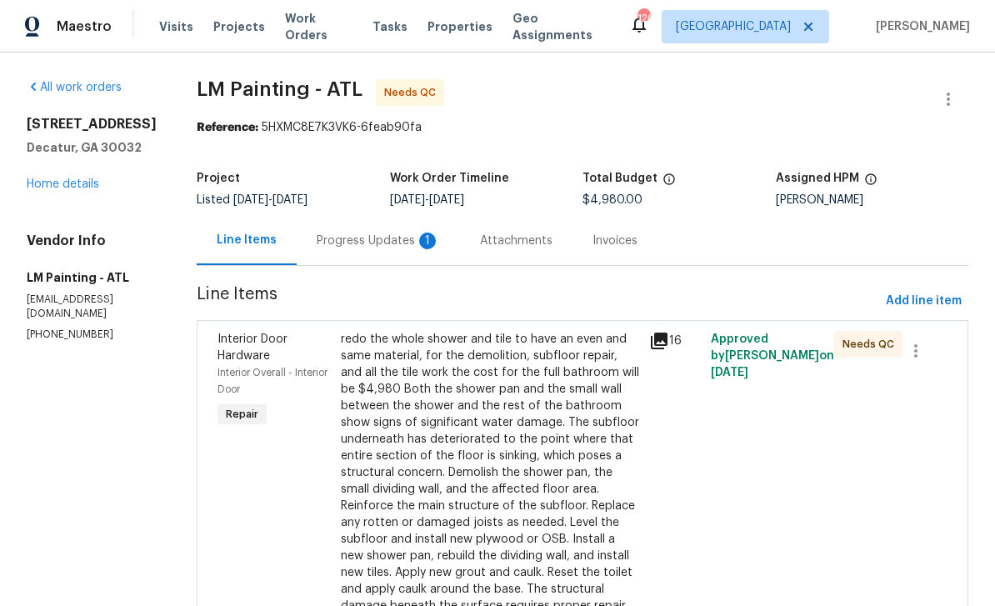
click at [440, 234] on div "Progress Updates 1" at bounding box center [378, 241] width 123 height 17
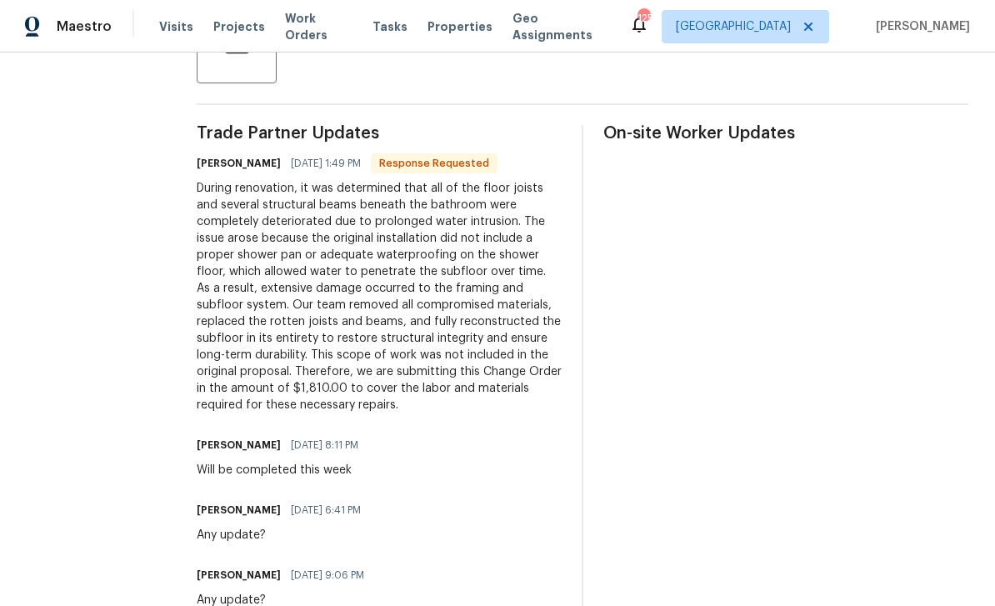
scroll to position [443, 0]
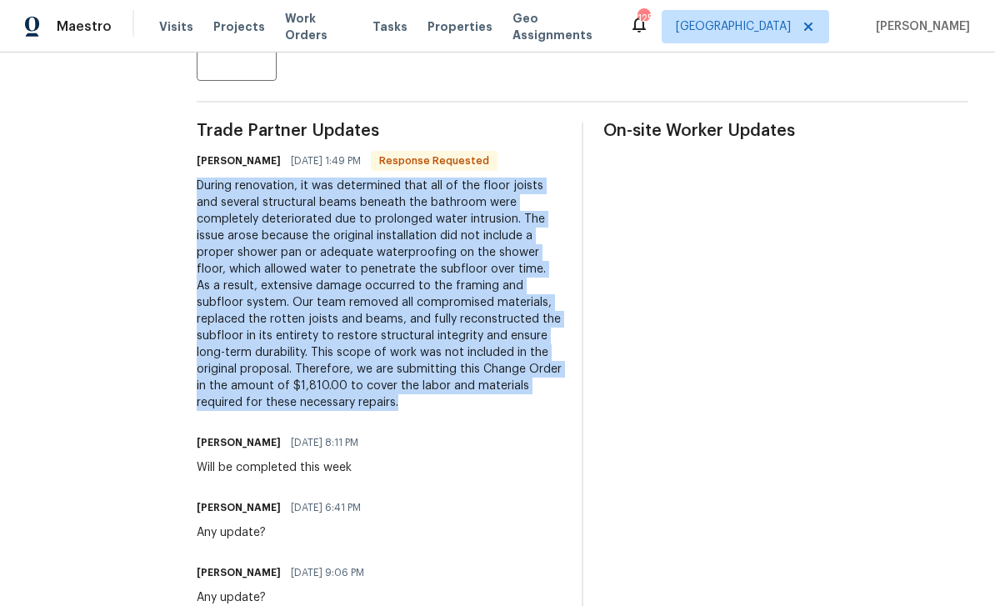
copy div "During renovation, it was determined that all of the floor joists and several s…"
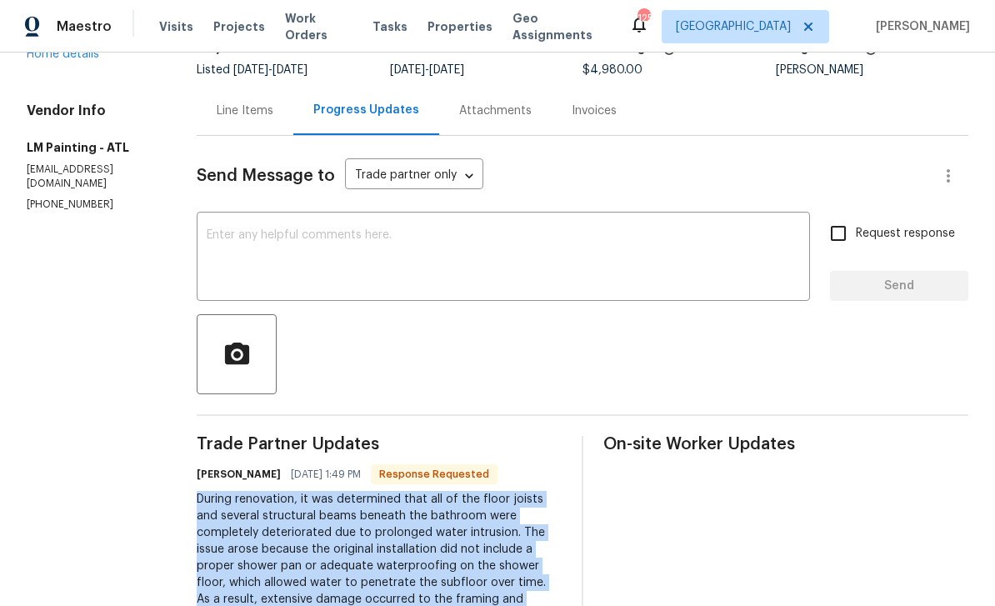
scroll to position [131, 0]
click at [273, 115] on div "Line Items" at bounding box center [245, 110] width 57 height 17
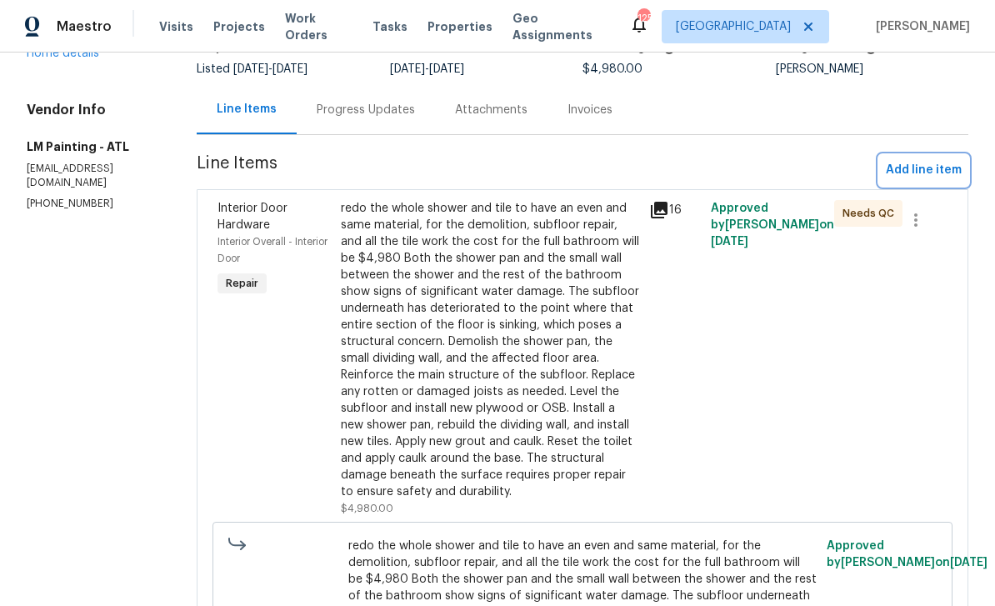
click at [934, 169] on span "Add line item" at bounding box center [924, 170] width 76 height 21
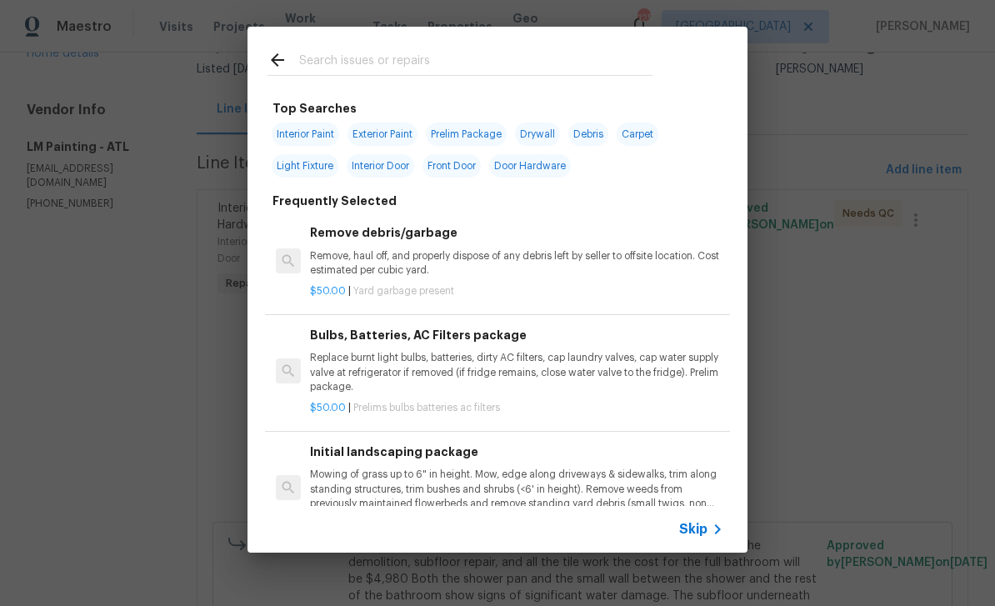
click at [402, 60] on input "text" at bounding box center [475, 62] width 353 height 25
type input "Inte"
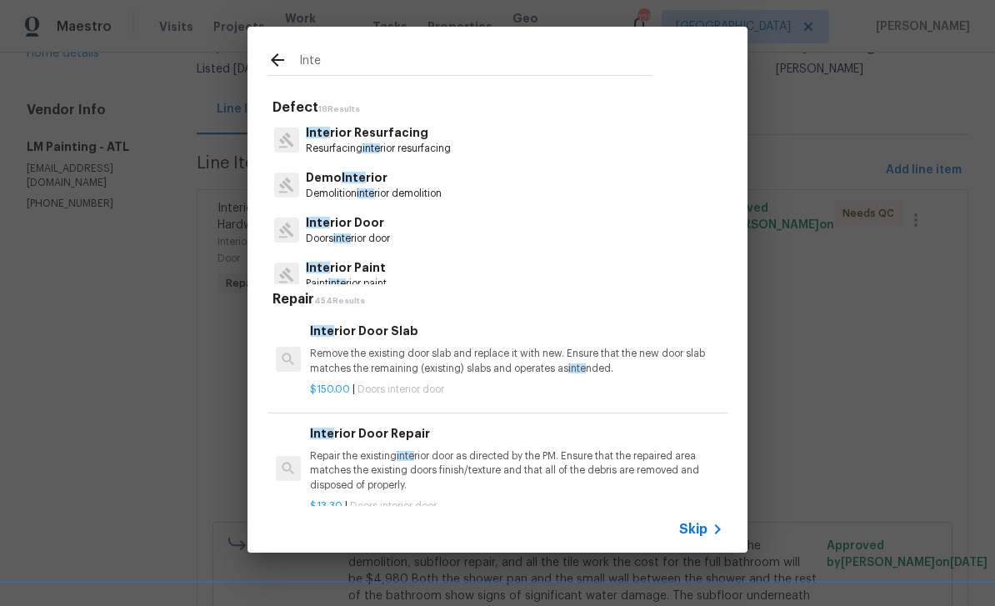
click at [709, 535] on icon at bounding box center [718, 529] width 20 height 20
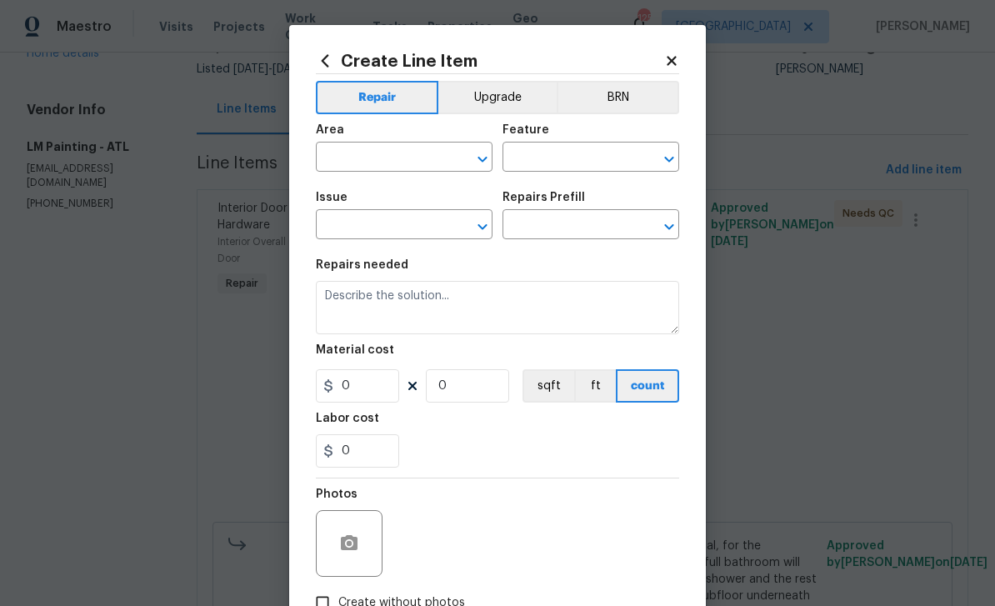
click at [418, 157] on input "text" at bounding box center [381, 159] width 130 height 26
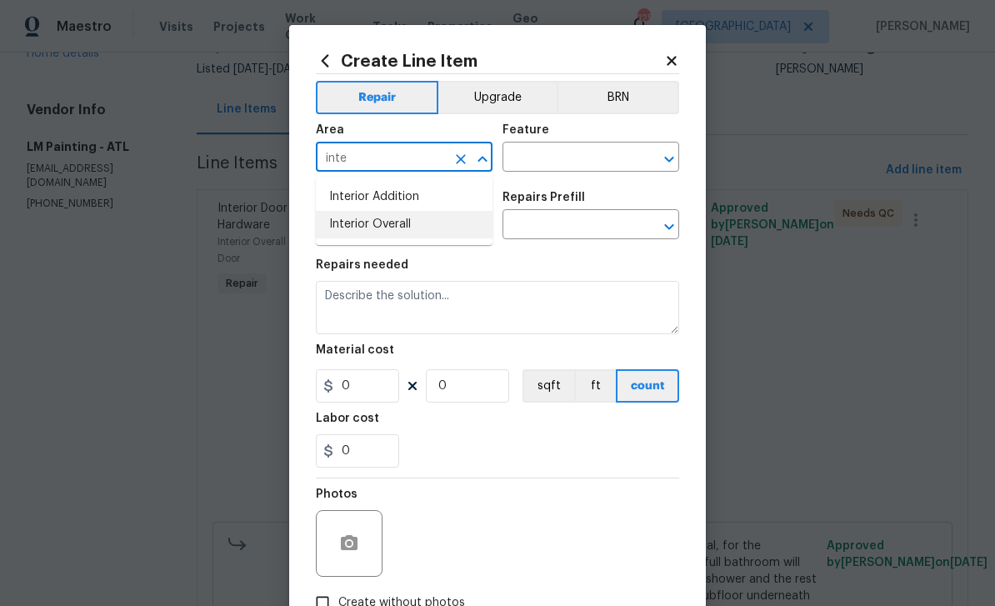
click at [423, 228] on li "Interior Overall" at bounding box center [404, 225] width 177 height 28
type input "Interior Overall"
click at [568, 166] on input "text" at bounding box center [568, 159] width 130 height 26
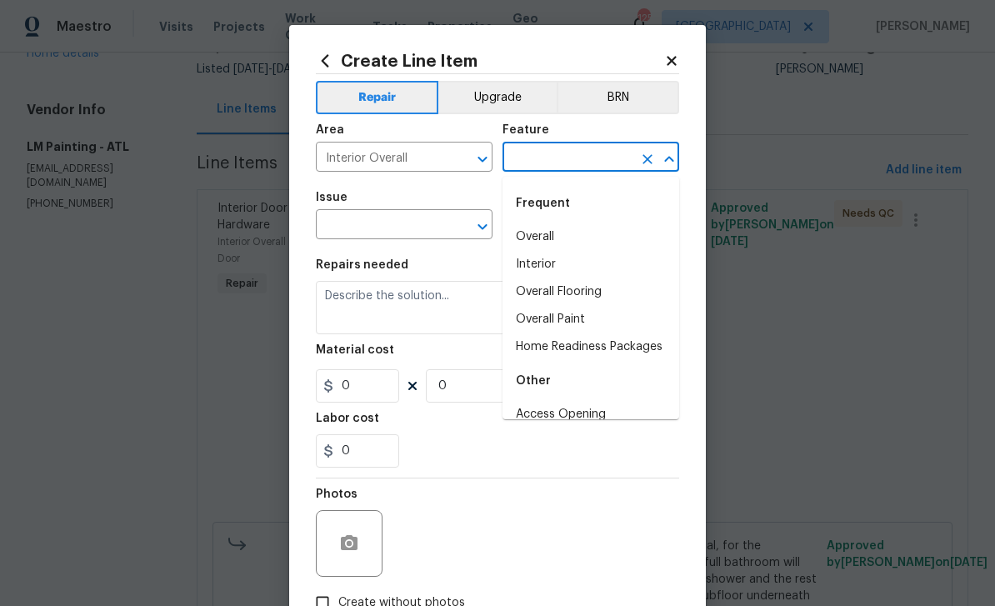
click at [583, 239] on li "Overall" at bounding box center [591, 237] width 177 height 28
type input "Overall"
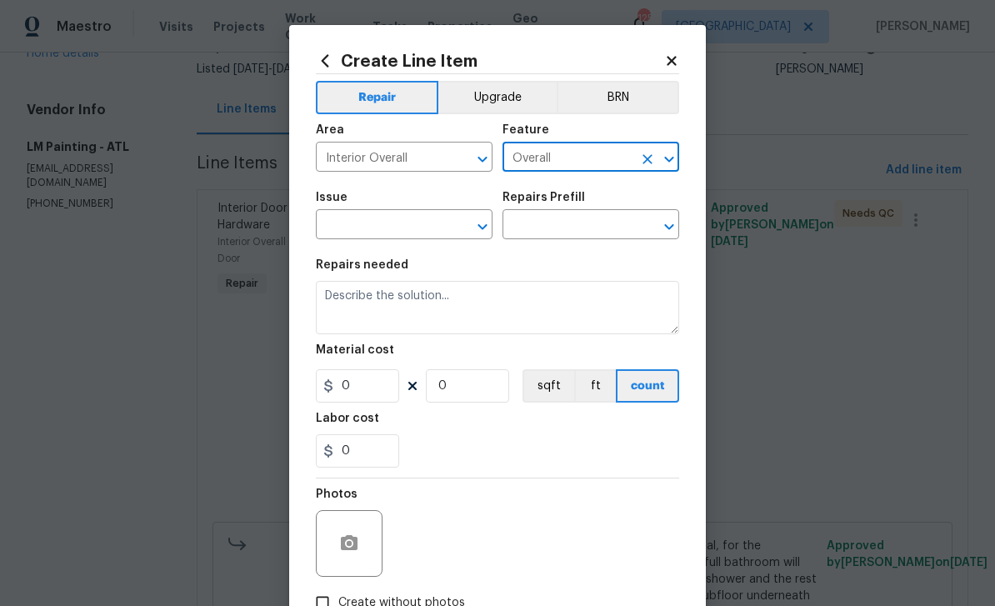
click at [418, 232] on input "text" at bounding box center [381, 226] width 130 height 26
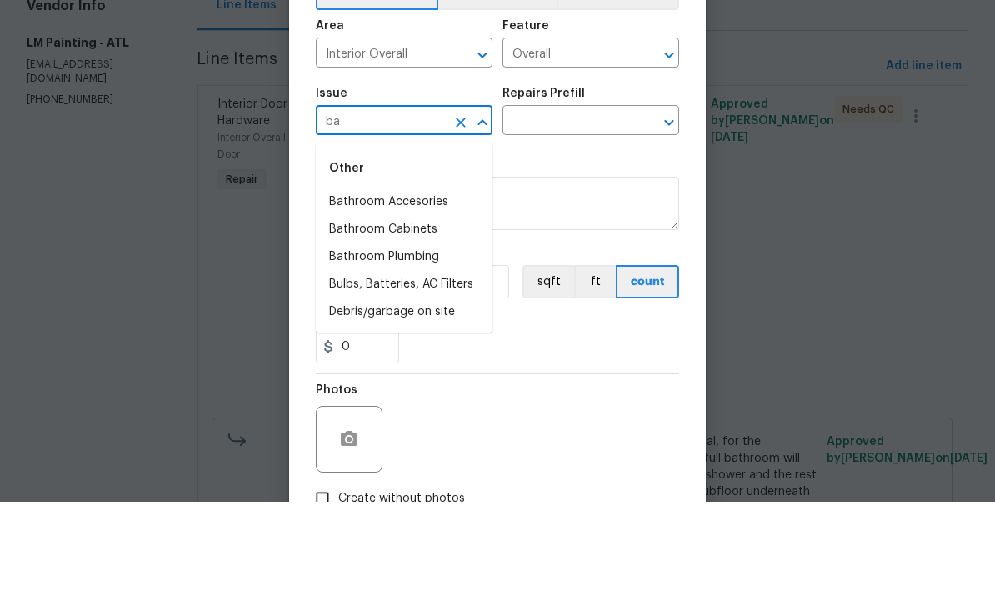
type input "b"
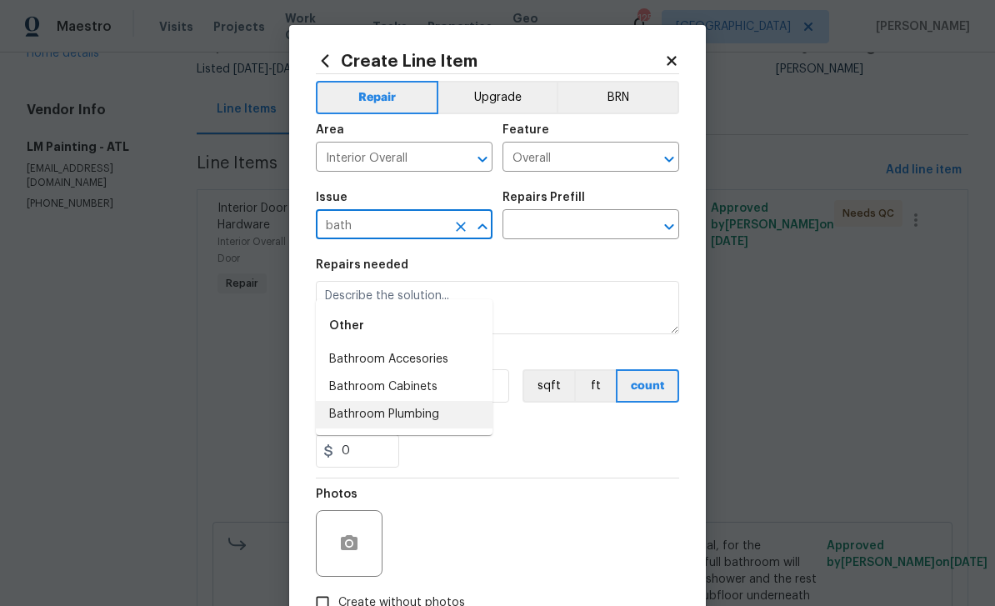
click at [433, 401] on li "Bathroom Plumbing" at bounding box center [404, 415] width 177 height 28
type input "Bathroom Plumbing"
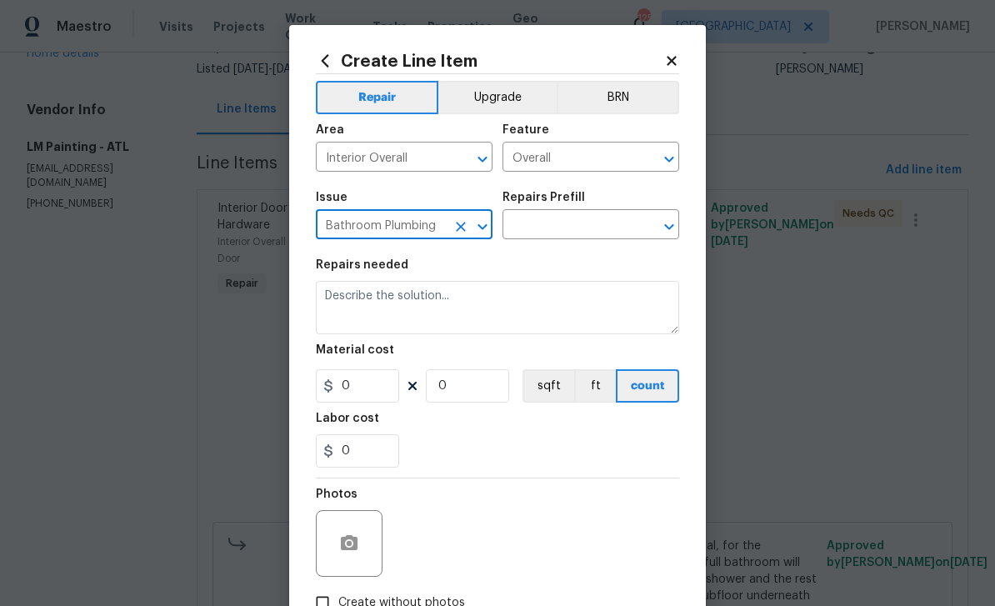
click at [584, 232] on input "text" at bounding box center [568, 226] width 130 height 26
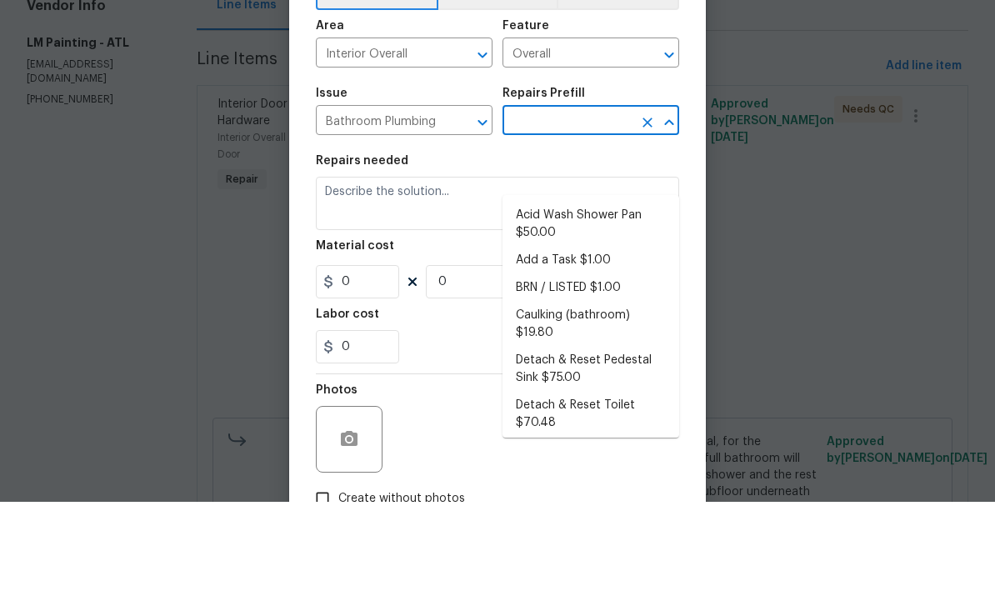
click at [586, 351] on li "Add a Task $1.00" at bounding box center [591, 365] width 177 height 28
type input "Add a Task $1.00"
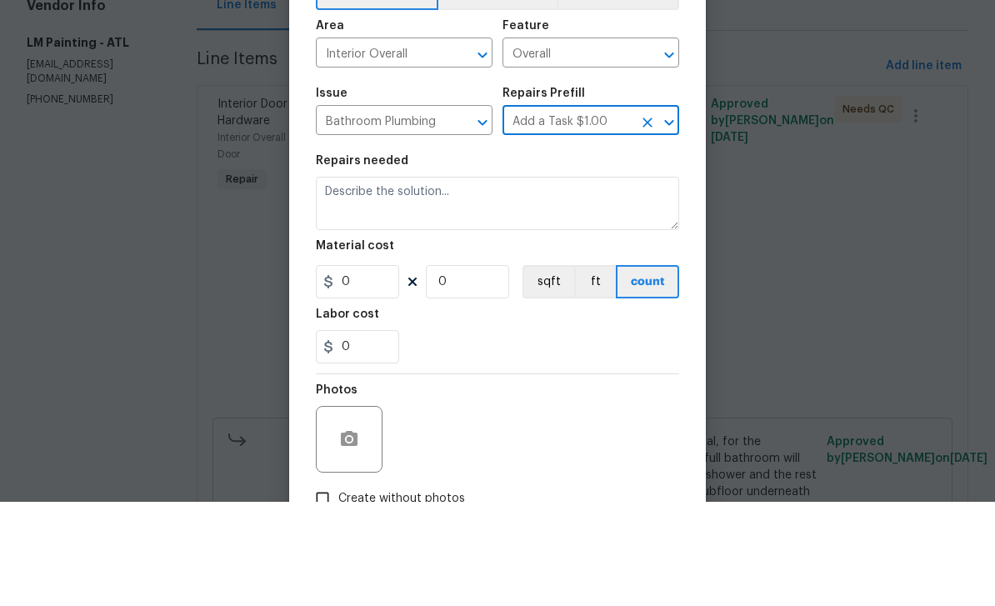
type input "Plumbing"
type textarea "HPM to detail"
type input "1"
type input "Add a Task $1.00"
type input "1"
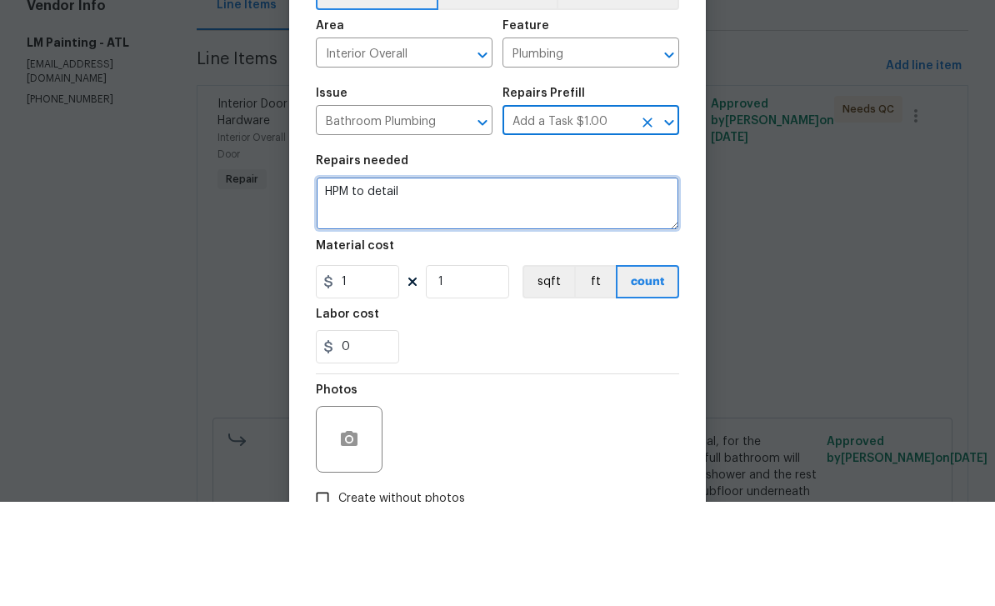
click at [467, 281] on textarea "HPM to detail" at bounding box center [497, 307] width 363 height 53
click at [474, 281] on textarea "HPM to detail" at bounding box center [497, 307] width 363 height 53
paste textarea "During renovation, it was determined that all of the floor joists and several s…"
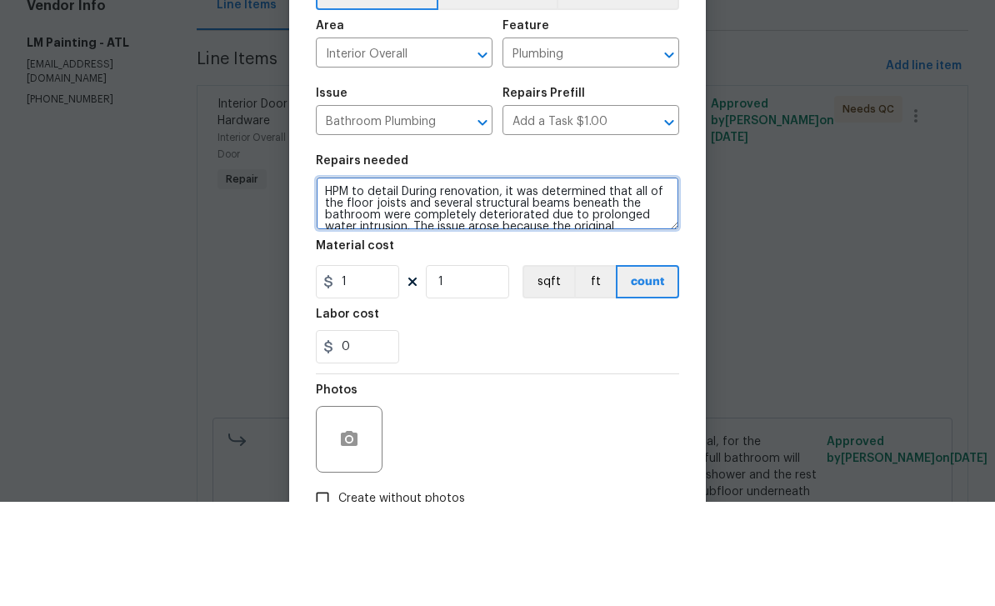
scroll to position [140, 0]
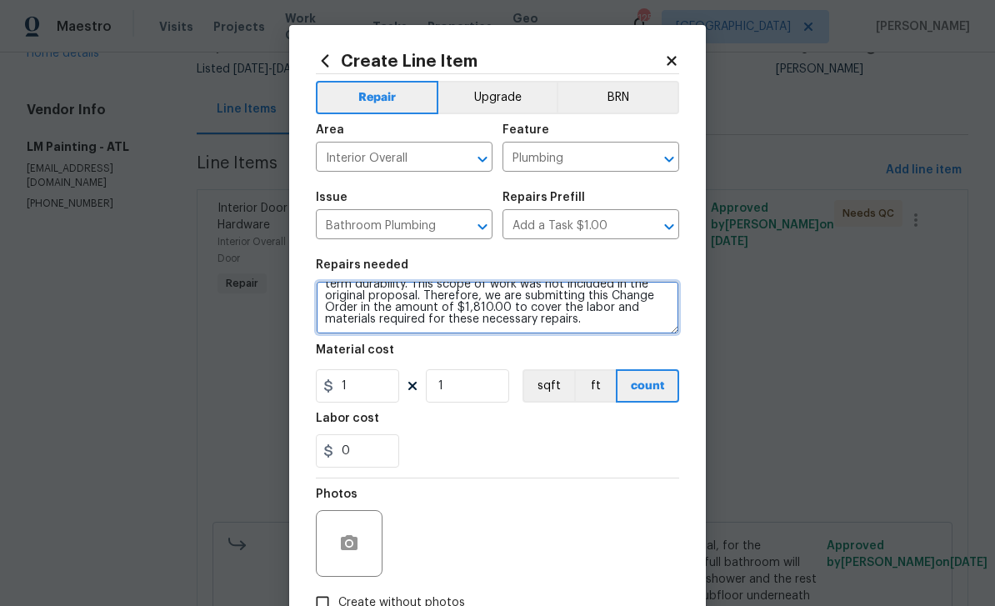
type textarea "HPM to detail During renovation, it was determined that all of the floor joists…"
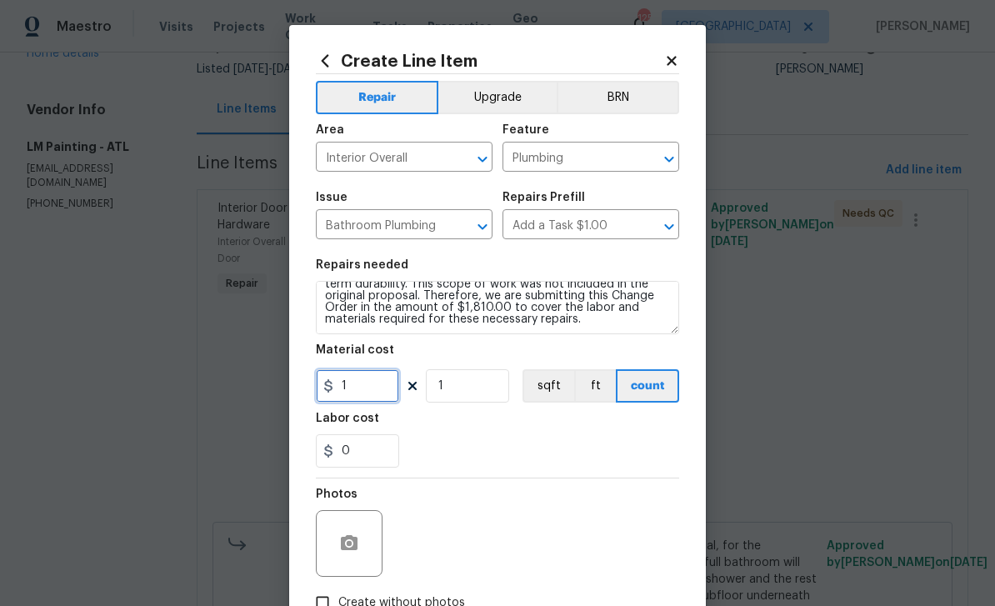
click at [370, 389] on input "1" at bounding box center [357, 385] width 83 height 33
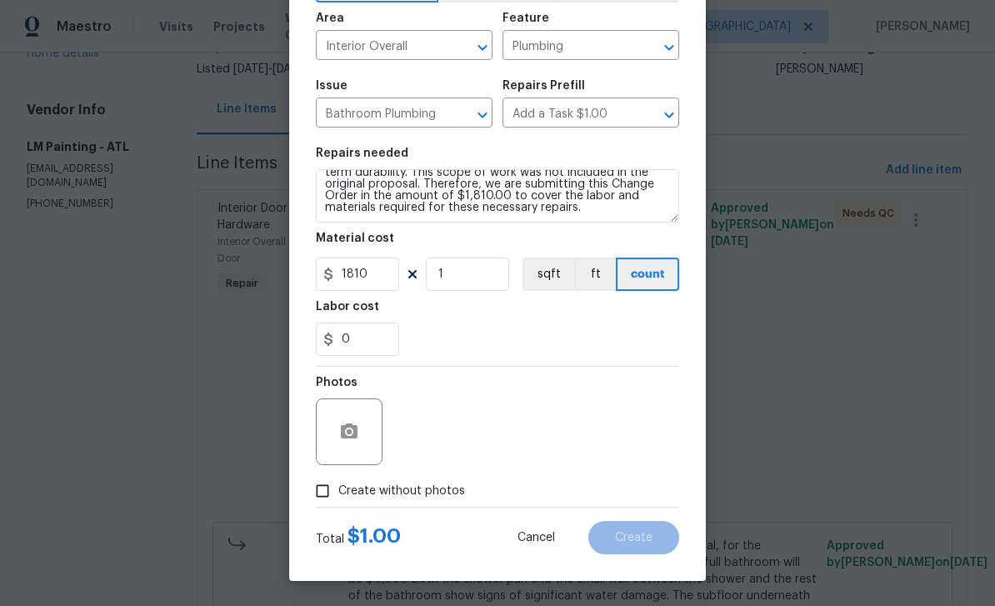
scroll to position [115, 0]
type input "1810"
click at [329, 498] on input "Create without photos" at bounding box center [323, 491] width 32 height 32
checkbox input "true"
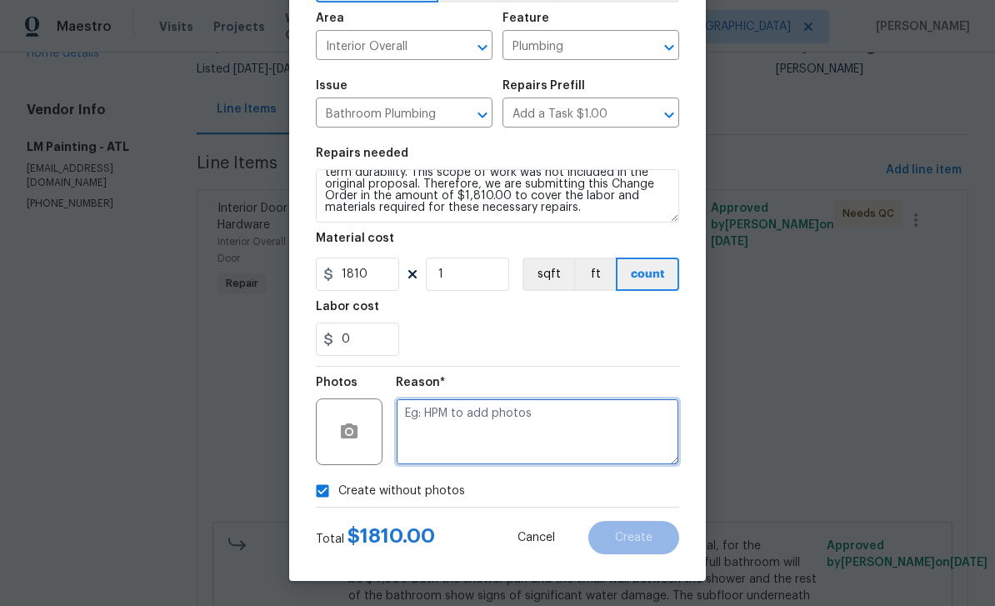
click at [514, 426] on textarea at bounding box center [537, 431] width 283 height 67
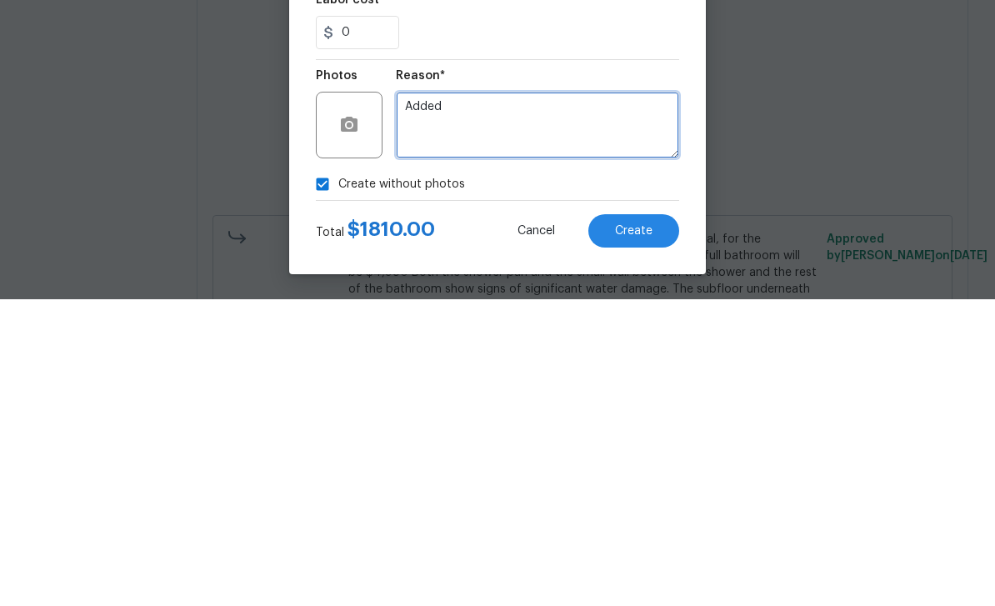
type textarea "Added"
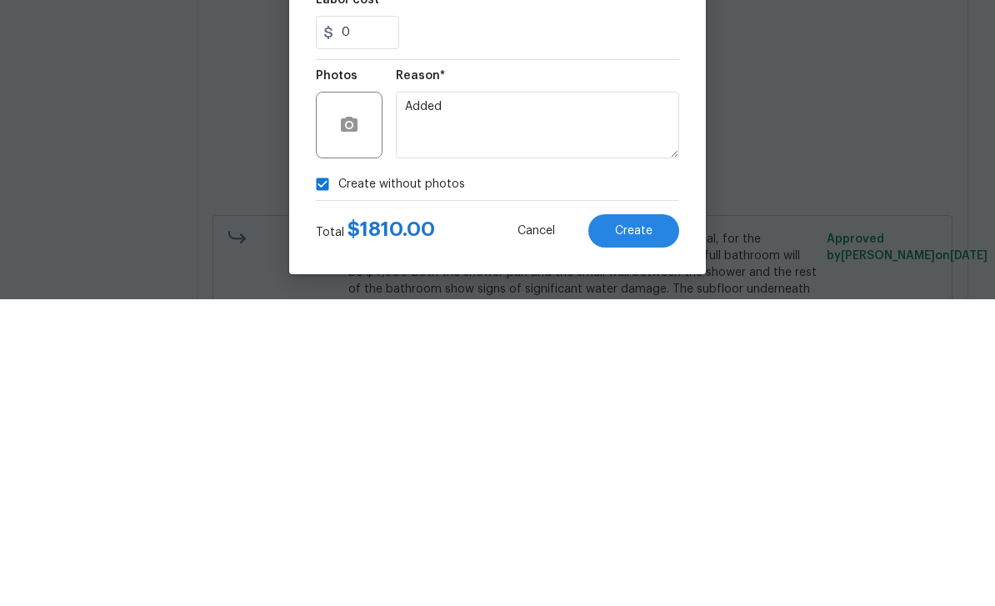
click at [650, 521] on button "Create" at bounding box center [633, 537] width 91 height 33
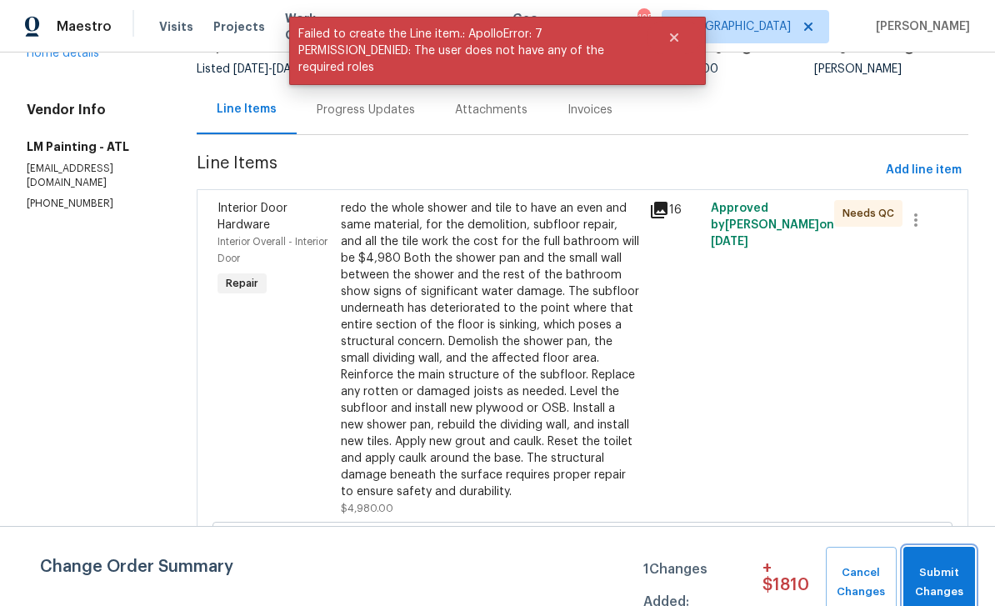
click at [953, 594] on span "Submit Changes" at bounding box center [939, 582] width 55 height 38
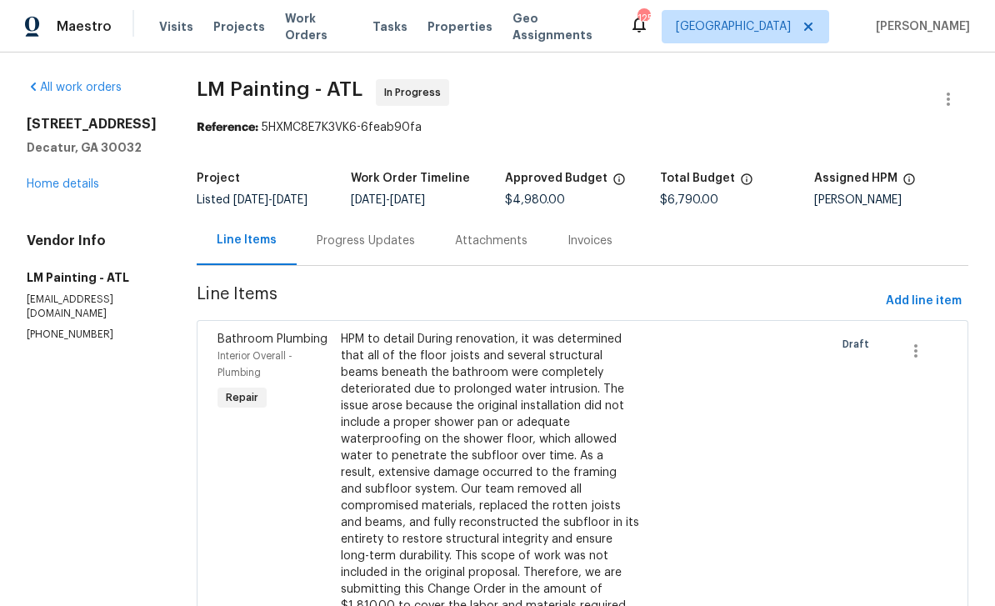
click at [175, 18] on span "Visits" at bounding box center [176, 26] width 34 height 17
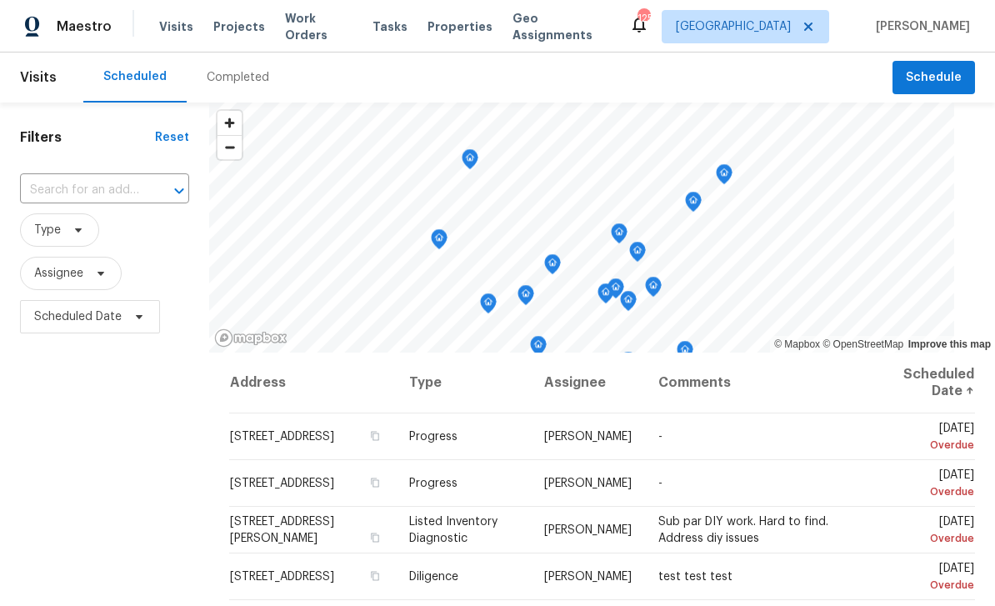
click at [108, 186] on input "text" at bounding box center [81, 191] width 123 height 26
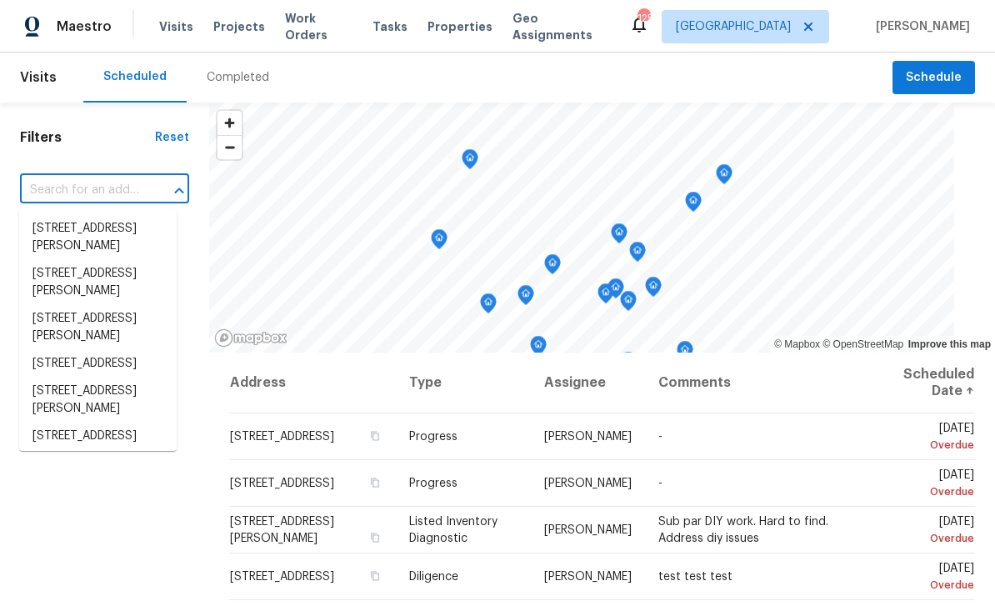
click at [103, 188] on input "text" at bounding box center [81, 191] width 123 height 26
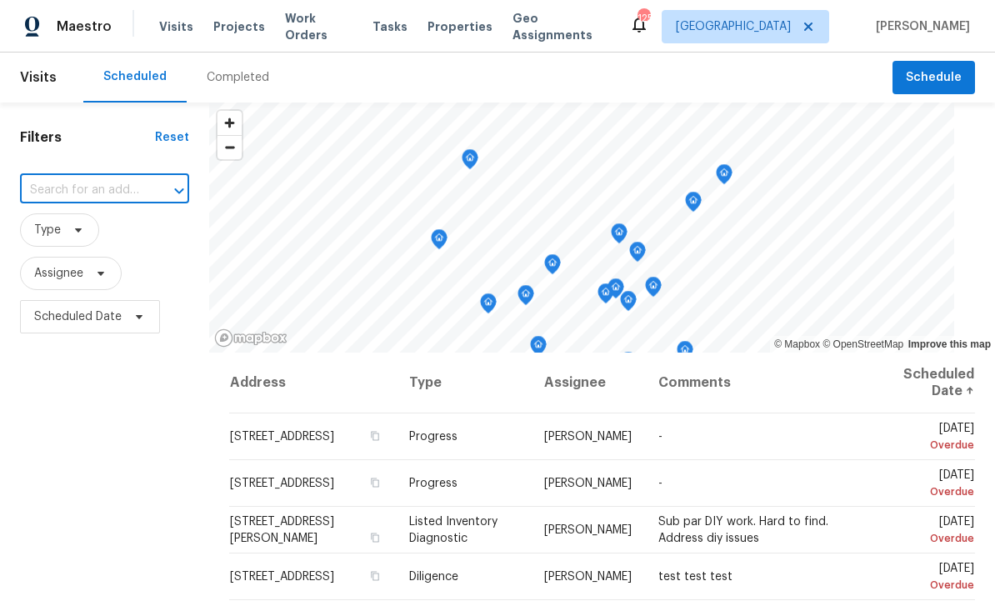
paste input "[STREET_ADDRESS]"
type input "[STREET_ADDRESS]"
click at [144, 238] on li "[STREET_ADDRESS]" at bounding box center [98, 229] width 158 height 28
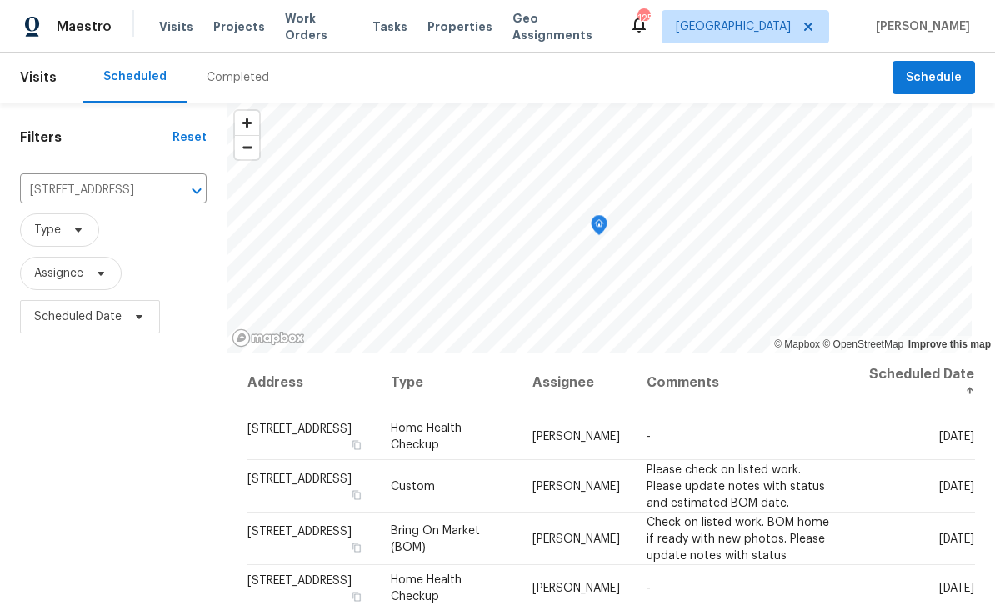
scroll to position [98, 0]
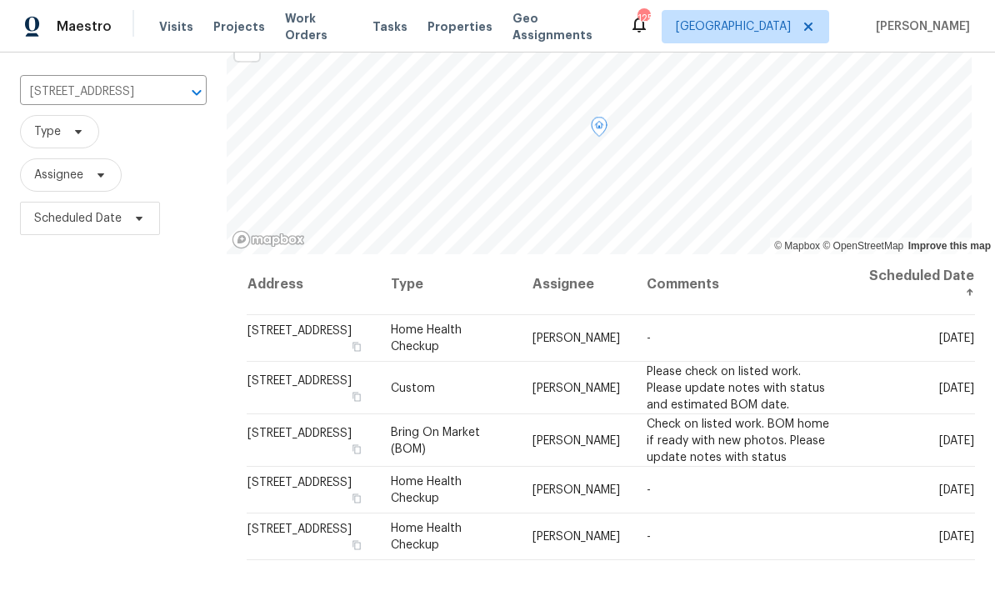
click at [0, 0] on icon at bounding box center [0, 0] width 0 height 0
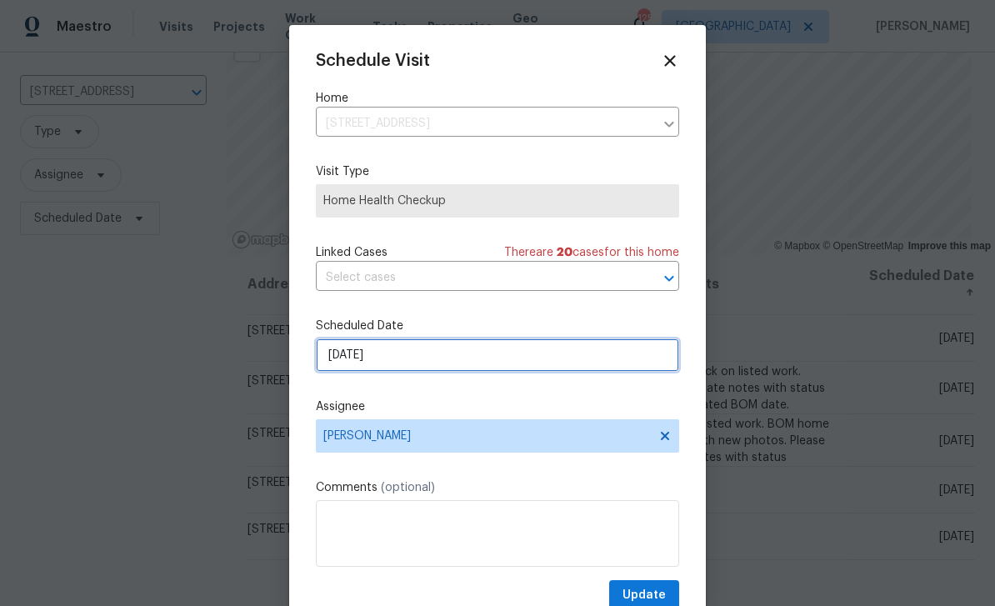
click at [608, 367] on input "[DATE]" at bounding box center [497, 354] width 363 height 33
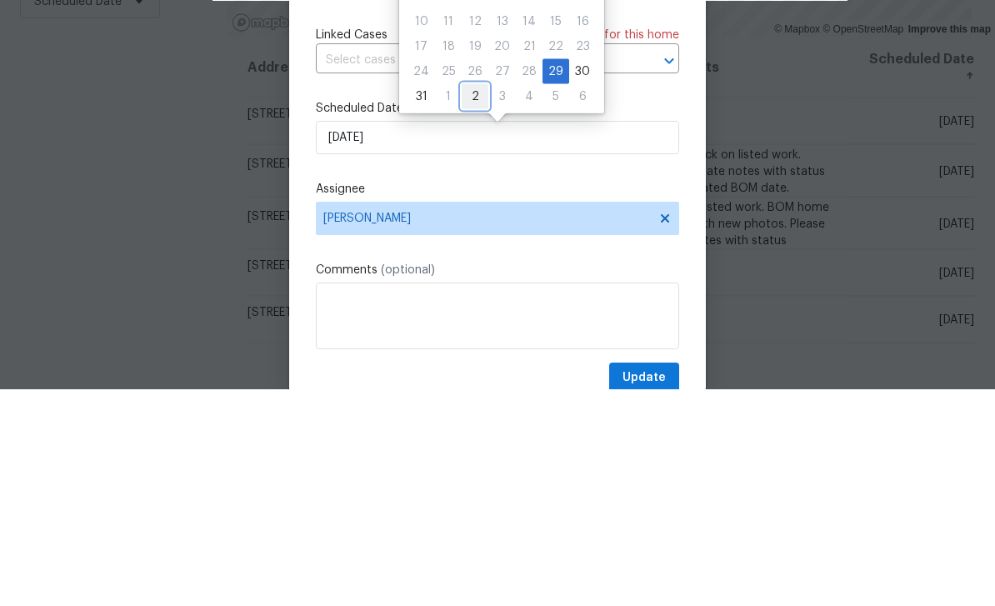
click at [467, 302] on div "2" at bounding box center [475, 313] width 27 height 23
type input "[DATE]"
select select "8"
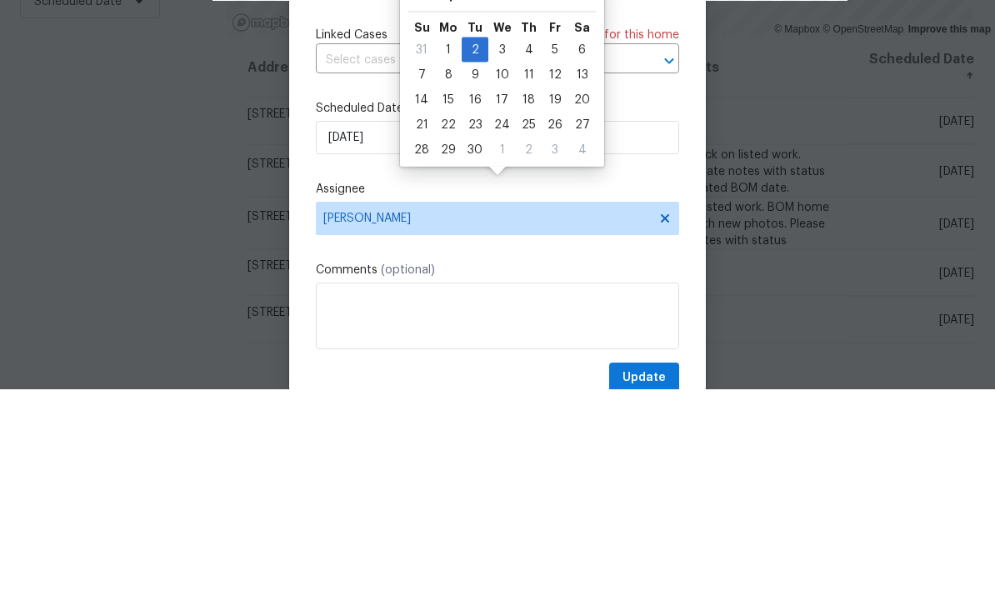
scroll to position [53, 0]
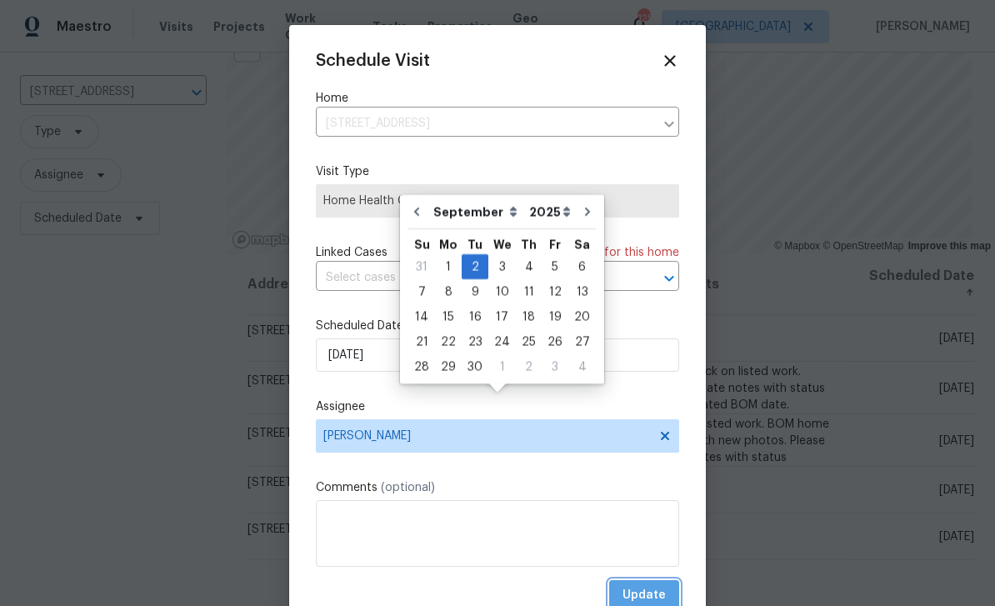
click at [660, 594] on span "Update" at bounding box center [644, 595] width 43 height 21
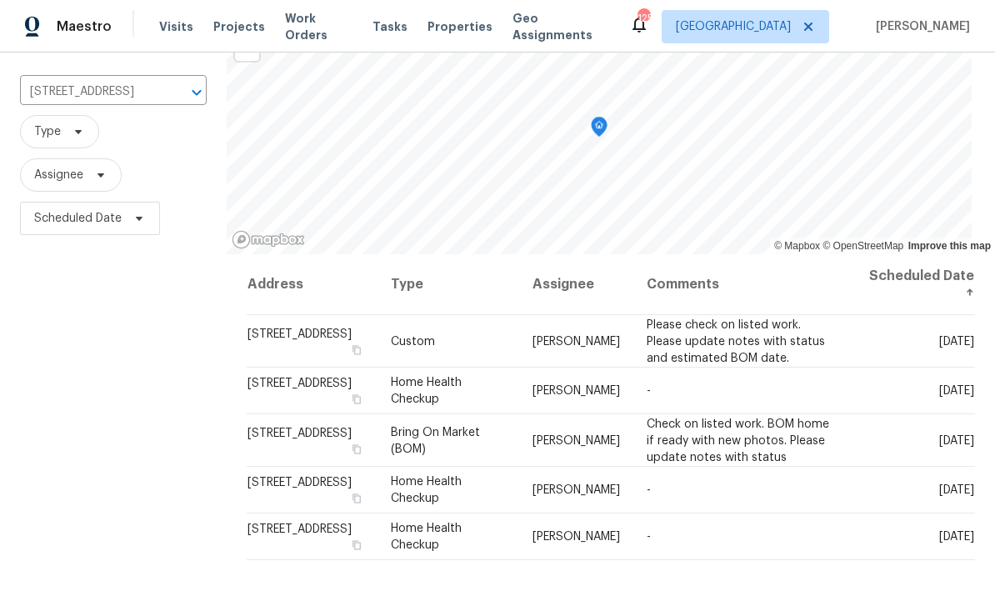
click at [0, 0] on icon at bounding box center [0, 0] width 0 height 0
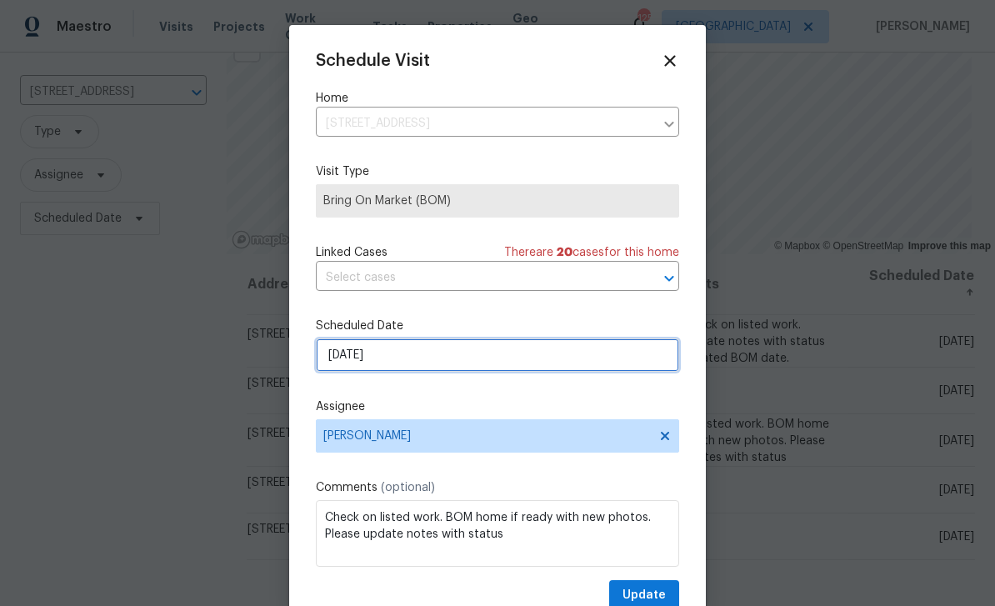
click at [488, 371] on input "[DATE]" at bounding box center [497, 354] width 363 height 33
select select "8"
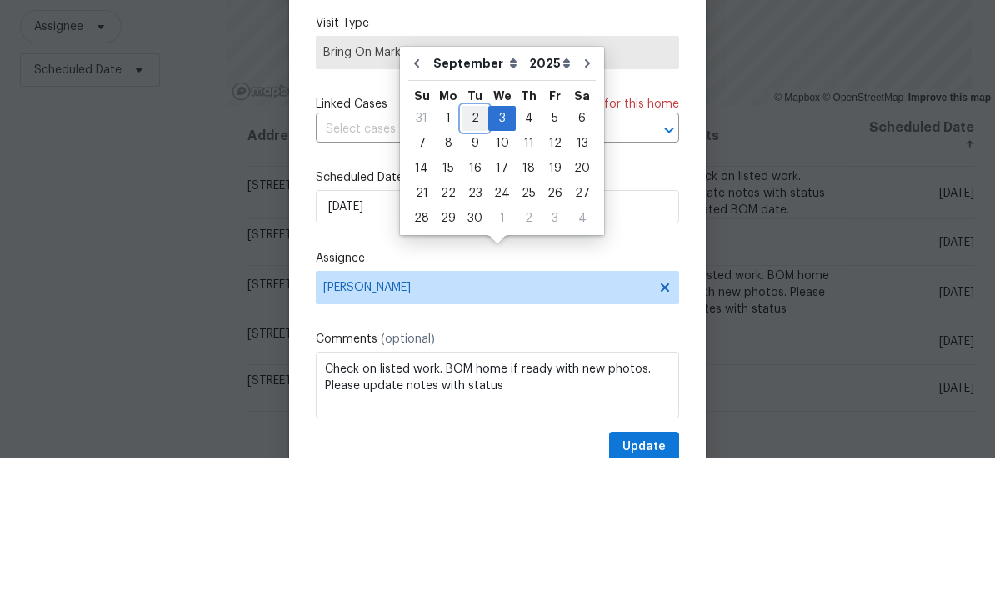
click at [481, 255] on div "2" at bounding box center [475, 266] width 27 height 23
type input "[DATE]"
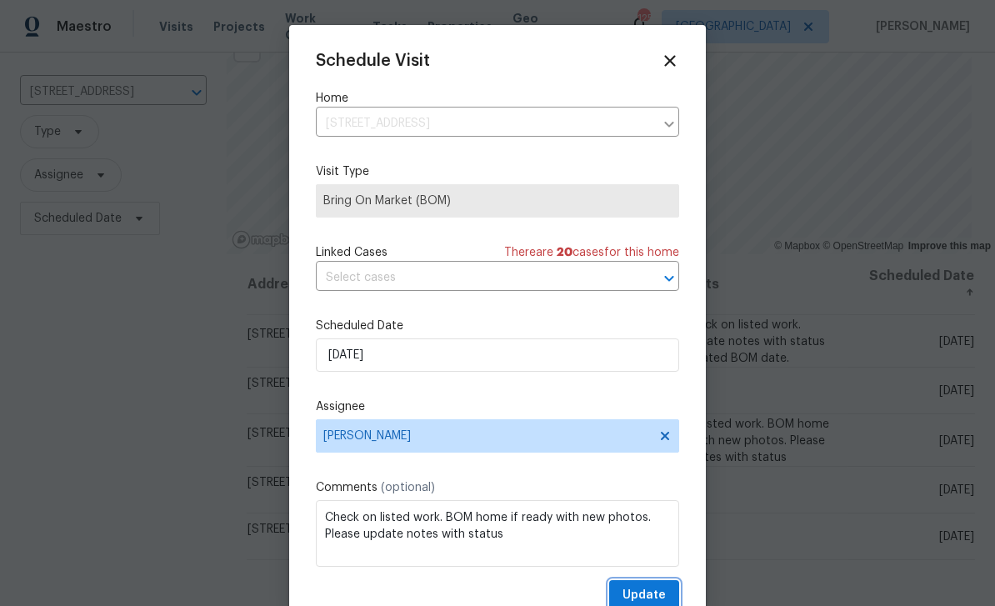
click at [657, 594] on span "Update" at bounding box center [644, 595] width 43 height 21
